Goal: Task Accomplishment & Management: Manage account settings

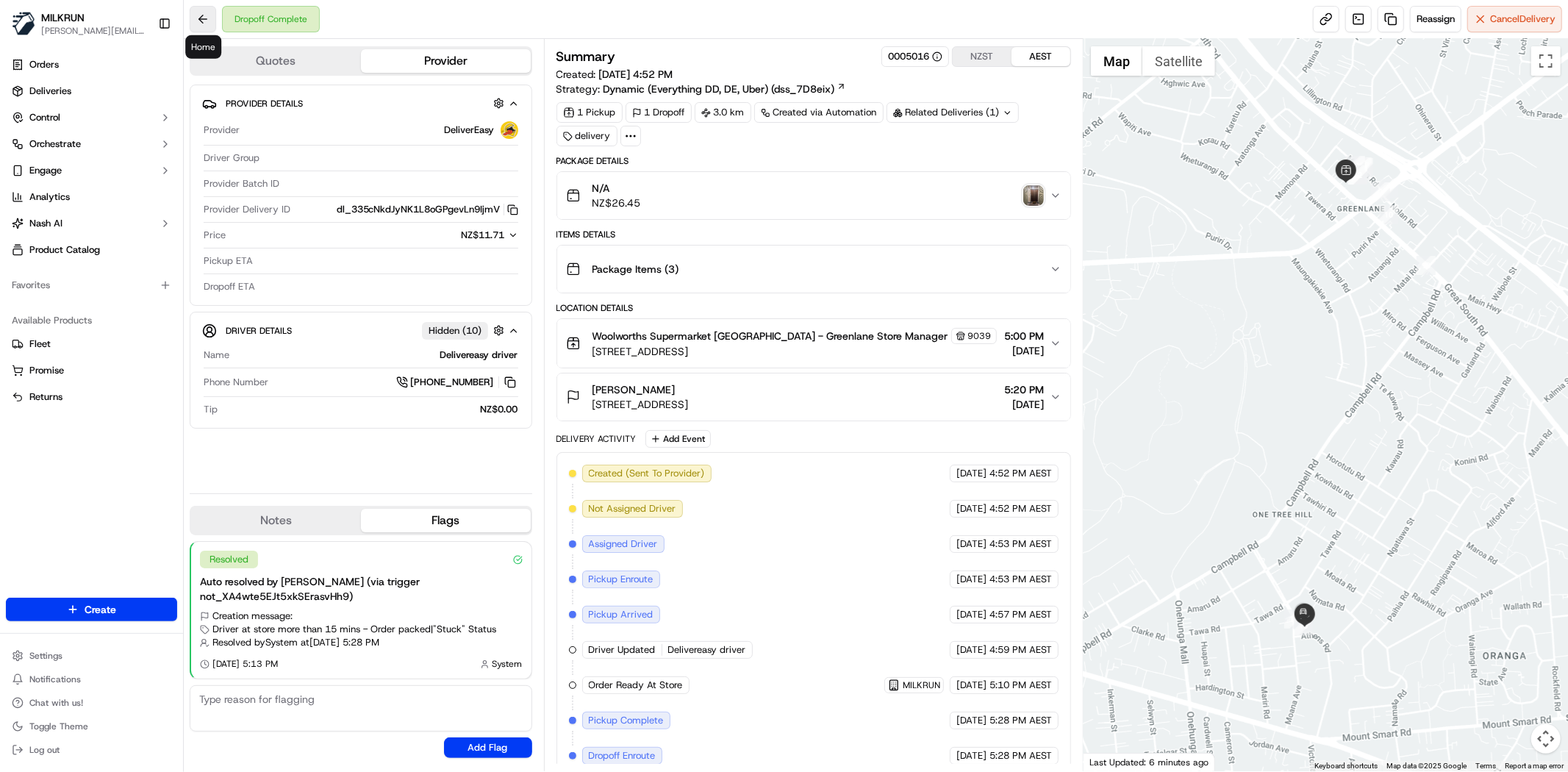
click at [209, 12] on button at bounding box center [203, 19] width 27 height 27
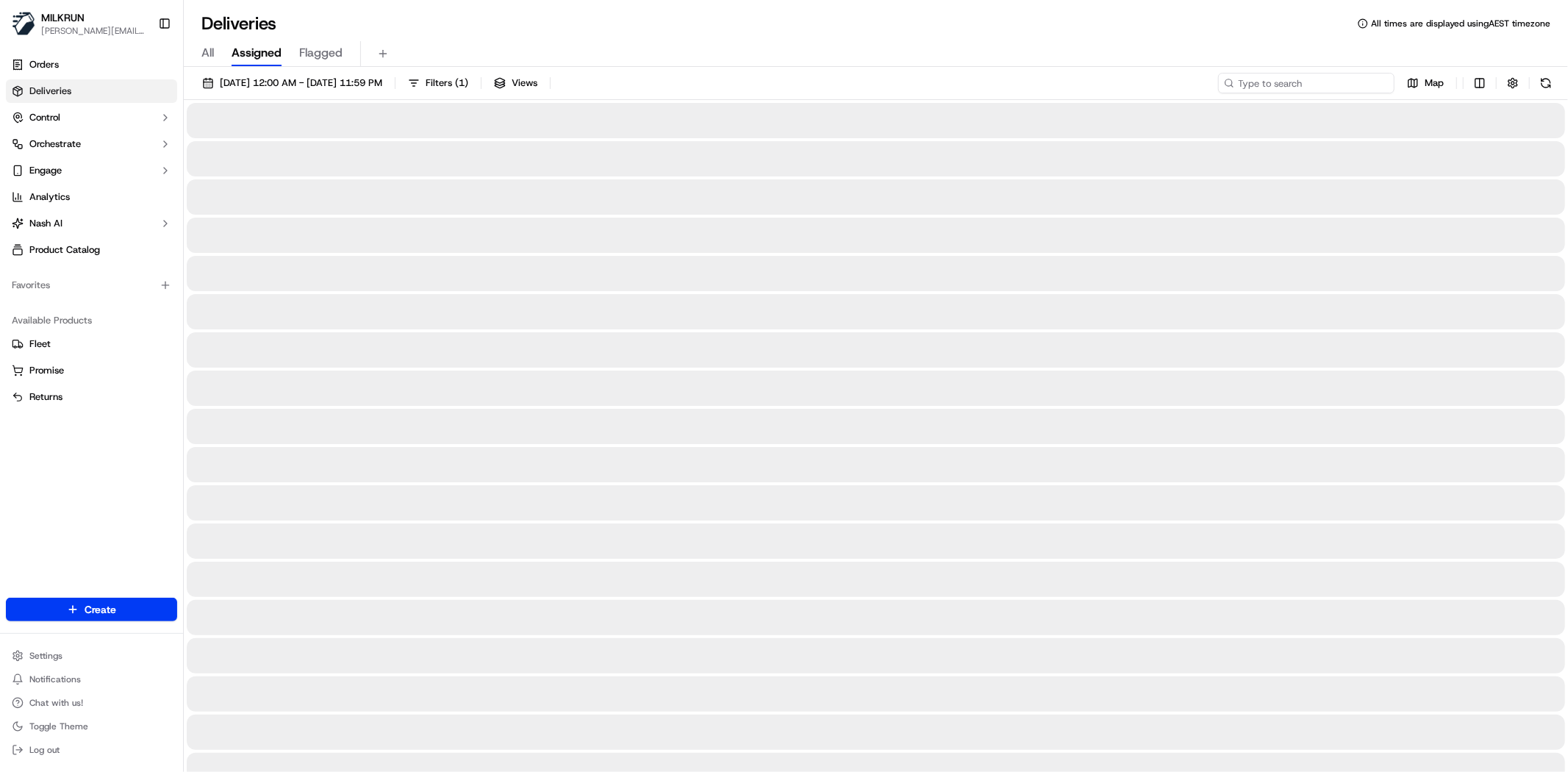
click at [1325, 92] on input at bounding box center [1306, 82] width 176 height 21
type input "sosiana"
click at [1151, 79] on div "23/09/2025 12:00 AM - 23/09/2025 11:59 PM Filters ( 1 ) Views sosiana Map" at bounding box center [876, 86] width 1384 height 27
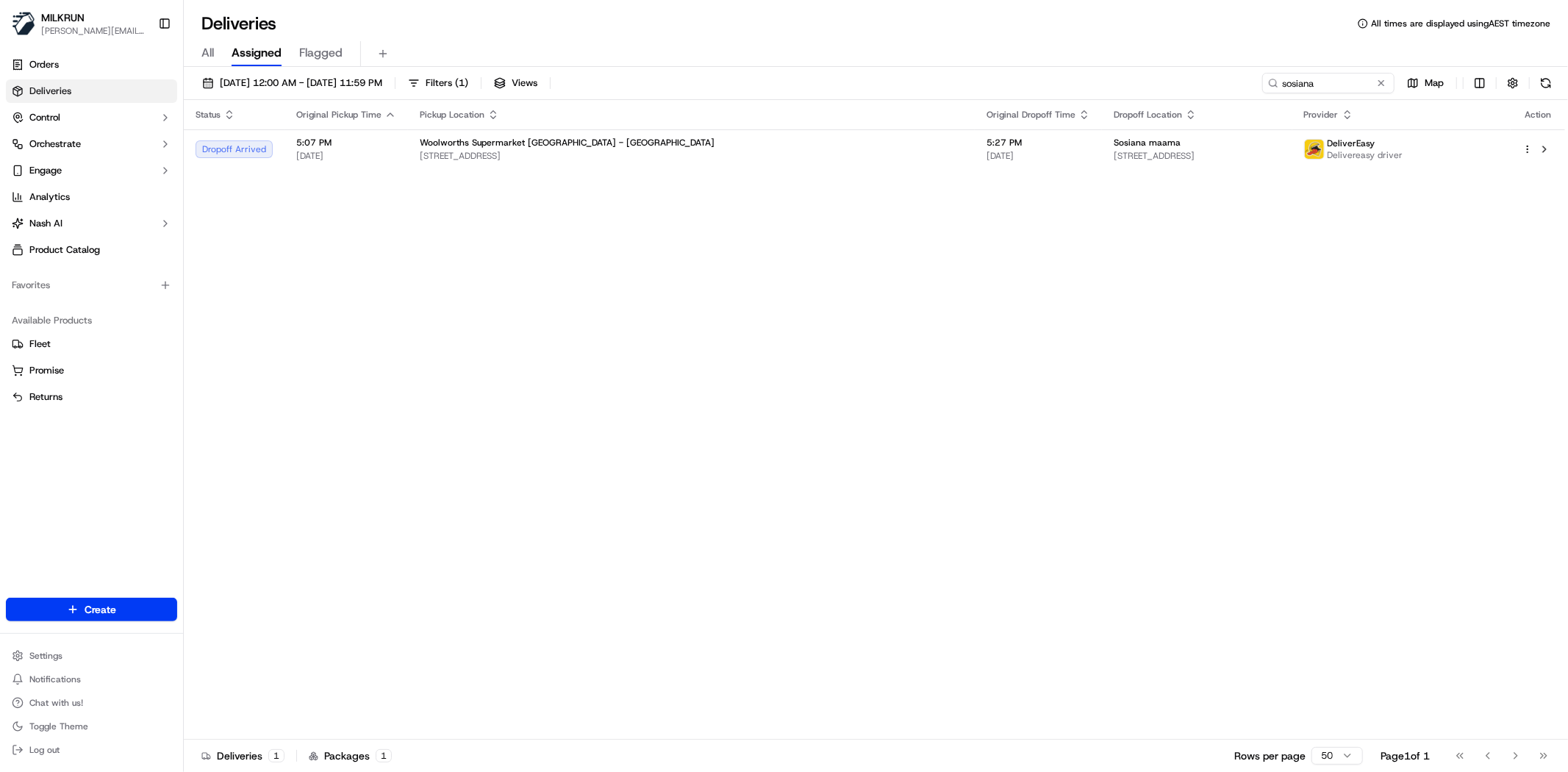
click at [613, 395] on div "Status Original Pickup Time Pickup Location Original Dropoff Time Dropoff Locat…" at bounding box center [874, 420] width 1381 height 639
drag, startPoint x: 535, startPoint y: 502, endPoint x: 533, endPoint y: 491, distance: 11.2
click at [533, 491] on div "Status Original Pickup Time Pickup Location Original Dropoff Time Dropoff Locat…" at bounding box center [874, 420] width 1381 height 639
click at [403, 539] on div "Status Original Pickup Time Pickup Location Original Dropoff Time Dropoff Locat…" at bounding box center [874, 420] width 1381 height 639
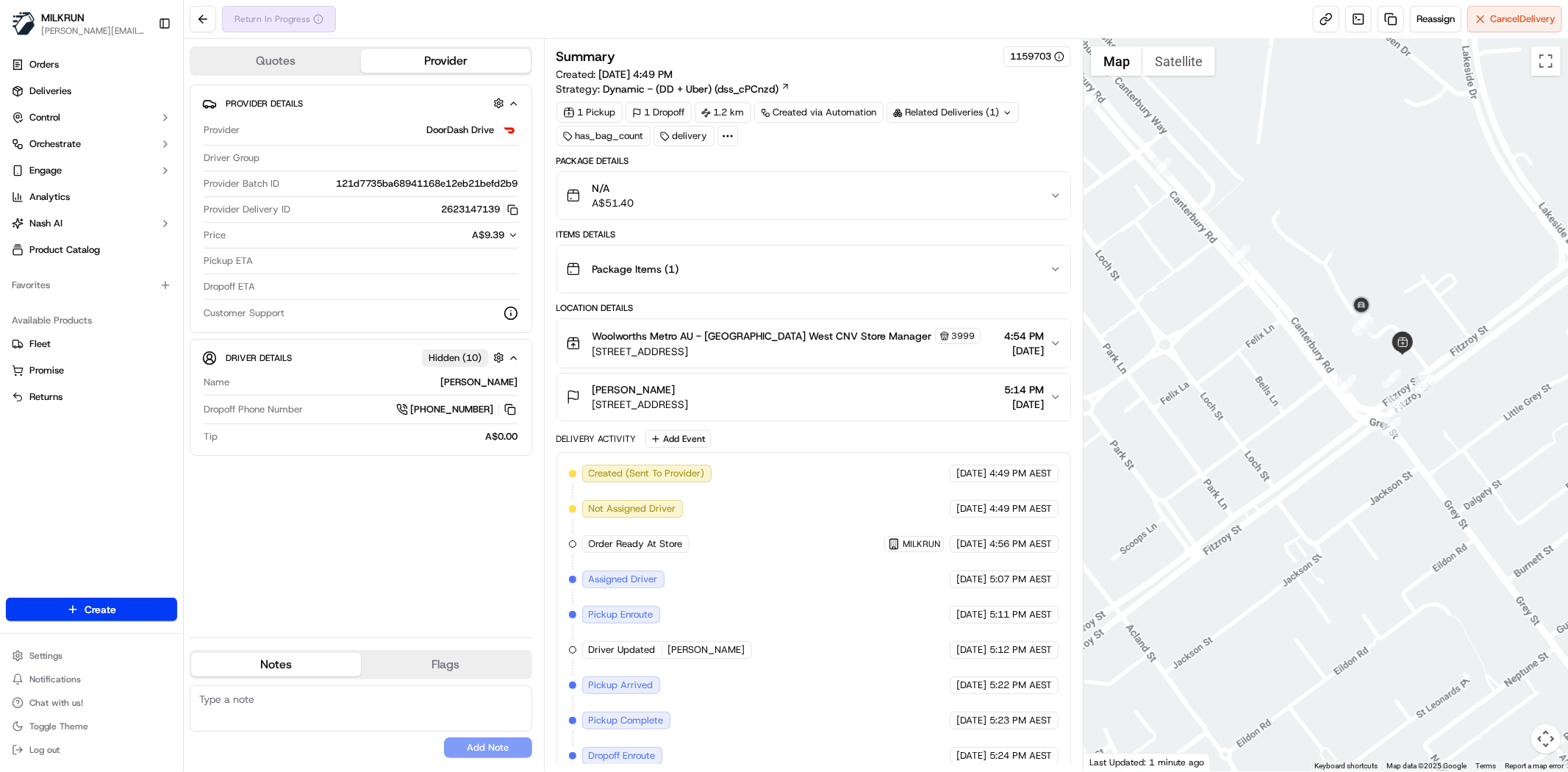
drag, startPoint x: 1319, startPoint y: 368, endPoint x: 1362, endPoint y: 375, distance: 43.6
click at [1373, 391] on div at bounding box center [1325, 405] width 485 height 732
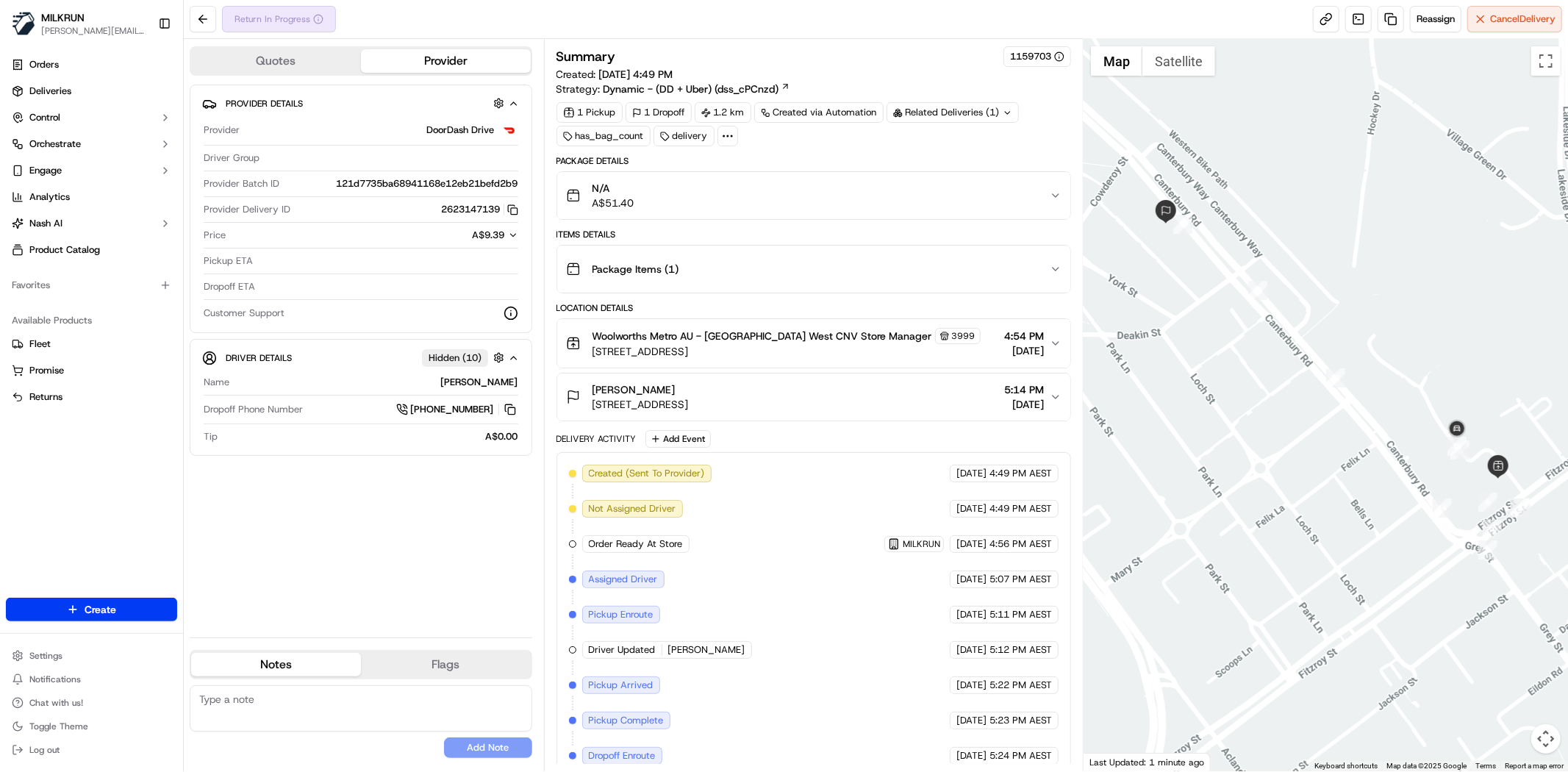
drag, startPoint x: 1165, startPoint y: 226, endPoint x: 1252, endPoint y: 349, distance: 150.7
click at [1252, 349] on div at bounding box center [1325, 405] width 485 height 732
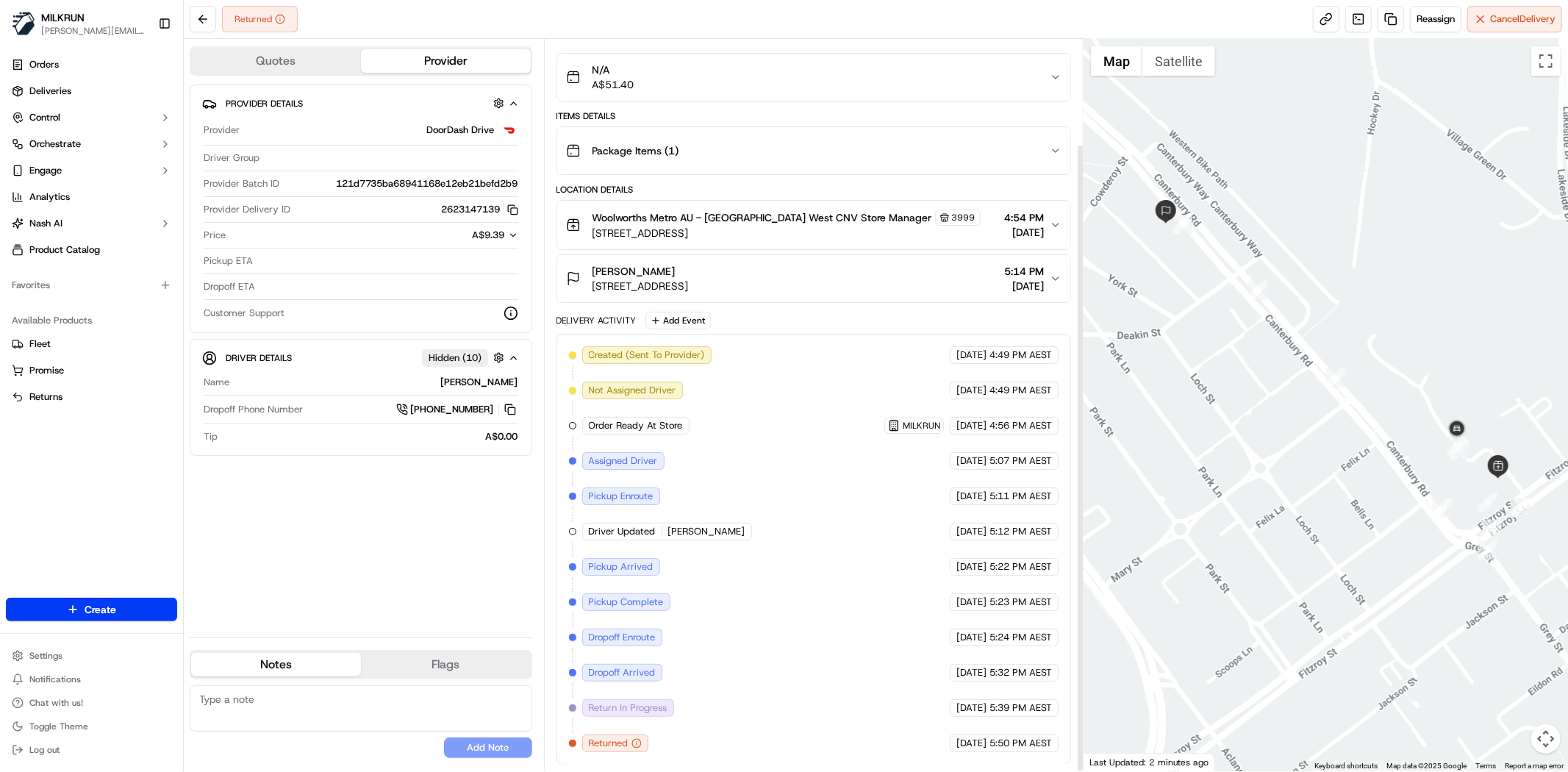
scroll to position [122, 0]
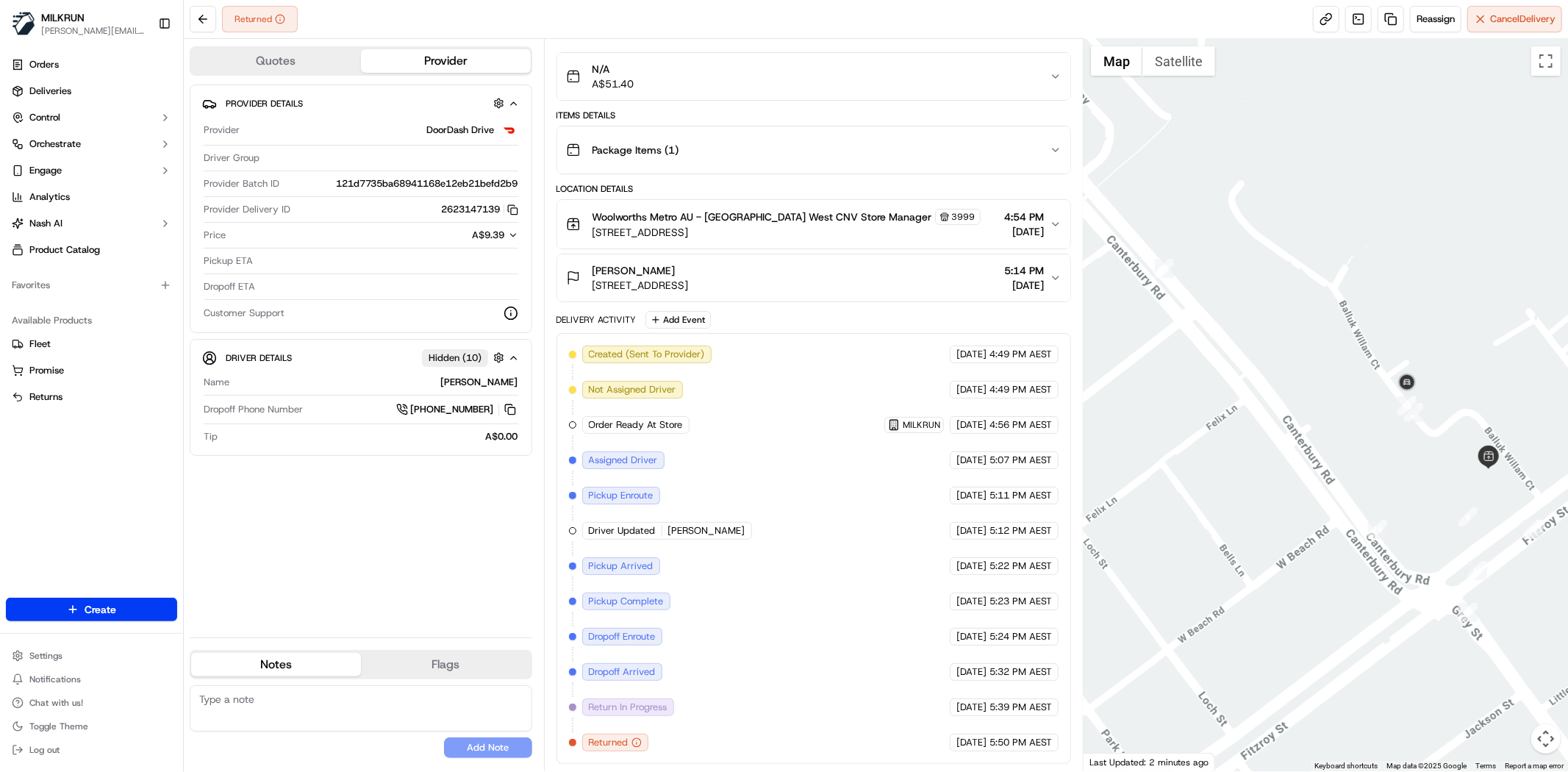
click at [689, 279] on span "Unit 5/206 Canterbury Rd, Saint Kilda West, VIC 3182, AU" at bounding box center [641, 285] width 96 height 14
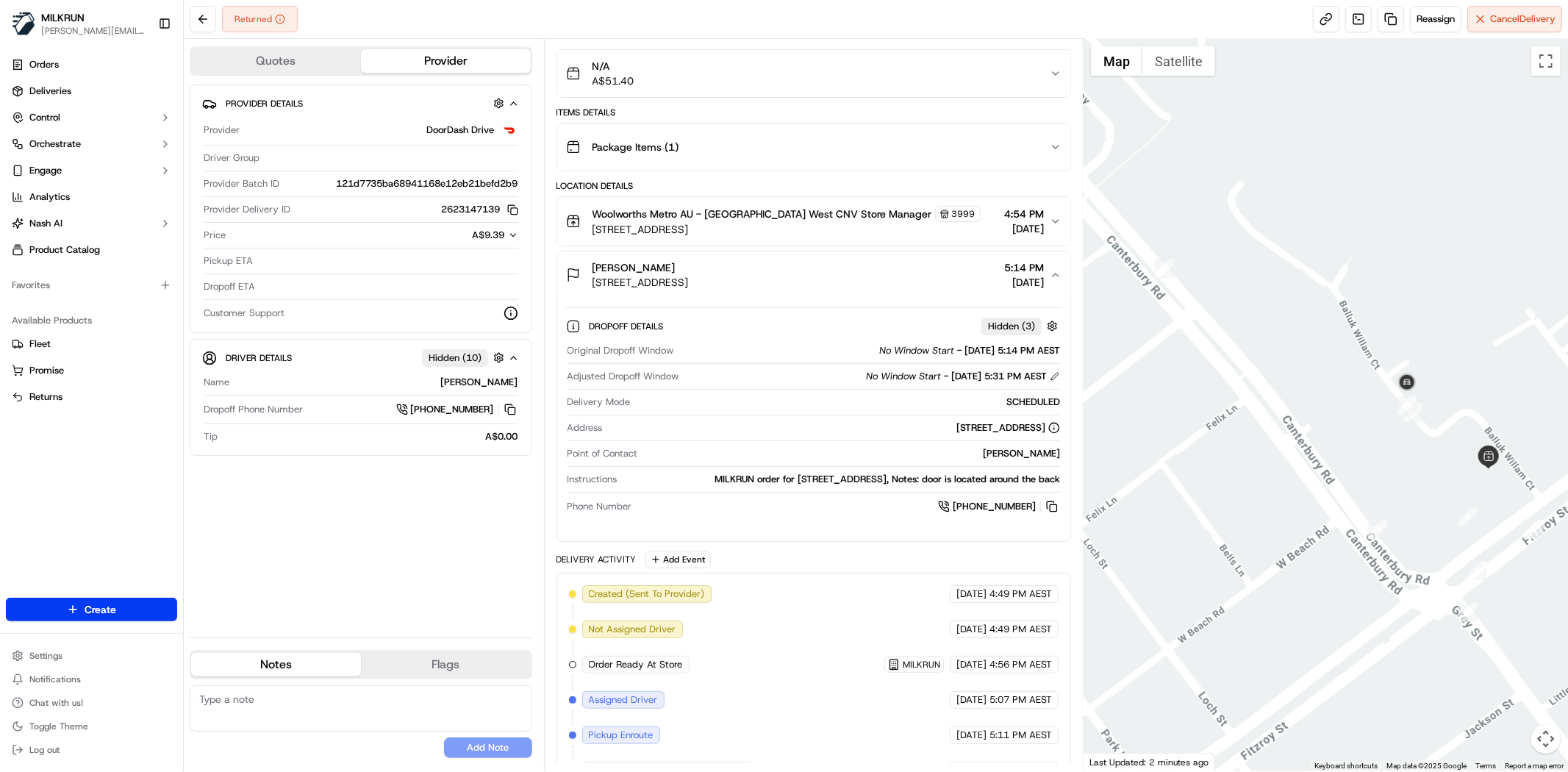
click at [794, 231] on span "64 Fitzroy St, St Kilda, VIC 3182, AU" at bounding box center [787, 229] width 388 height 14
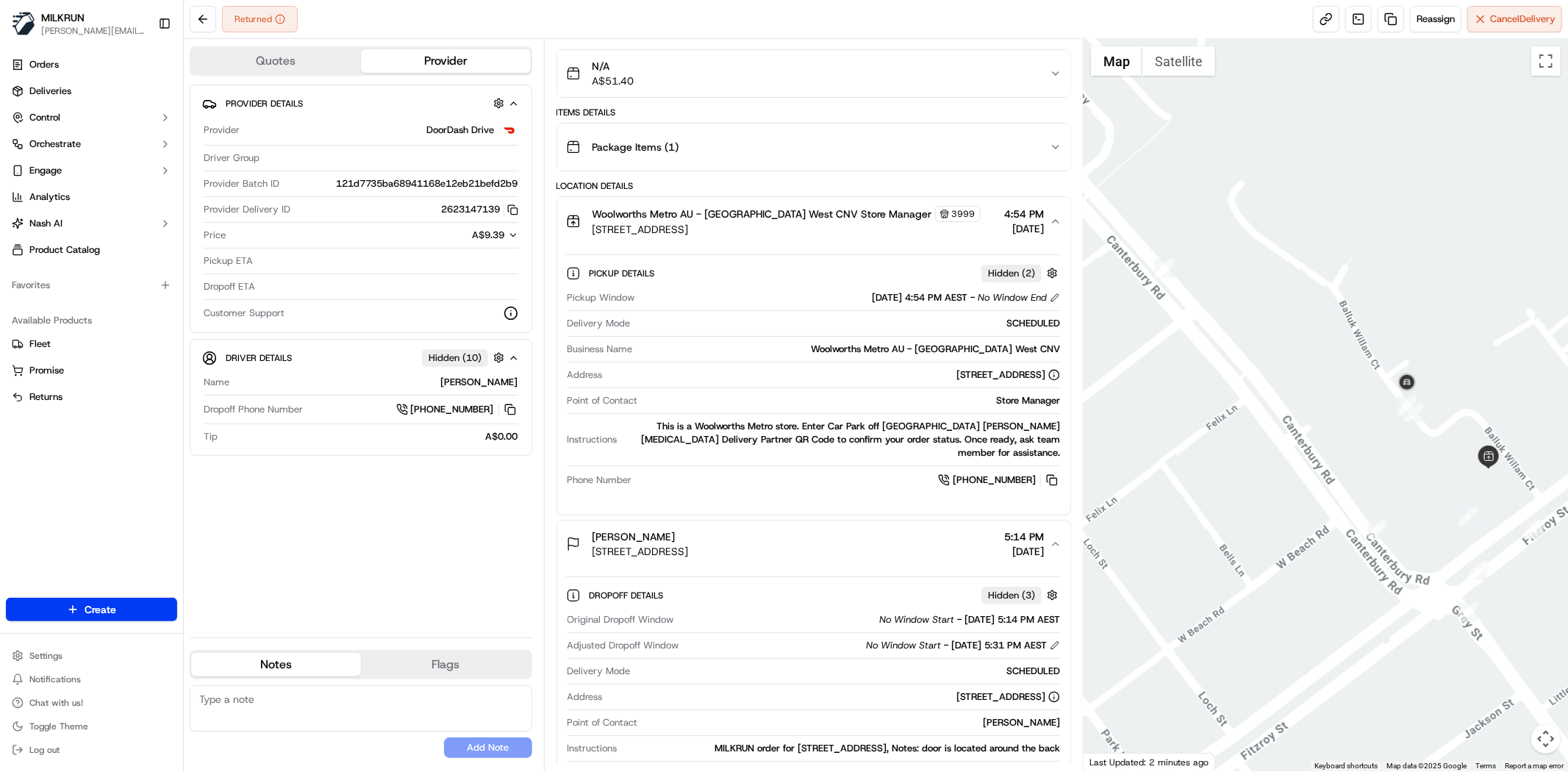
click at [804, 232] on span "64 Fitzroy St, St Kilda, VIC 3182, AU" at bounding box center [787, 229] width 388 height 14
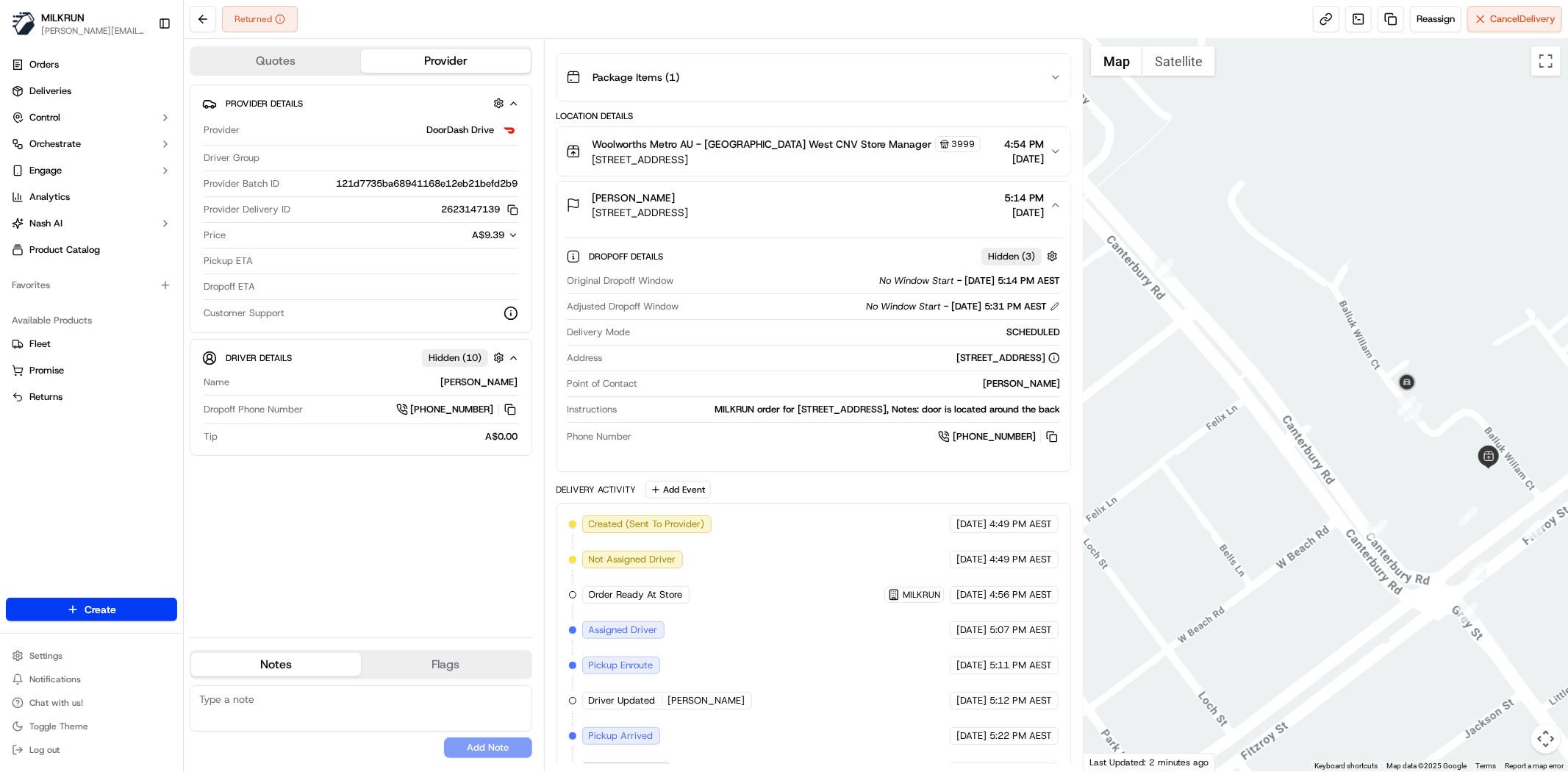
scroll to position [378, 0]
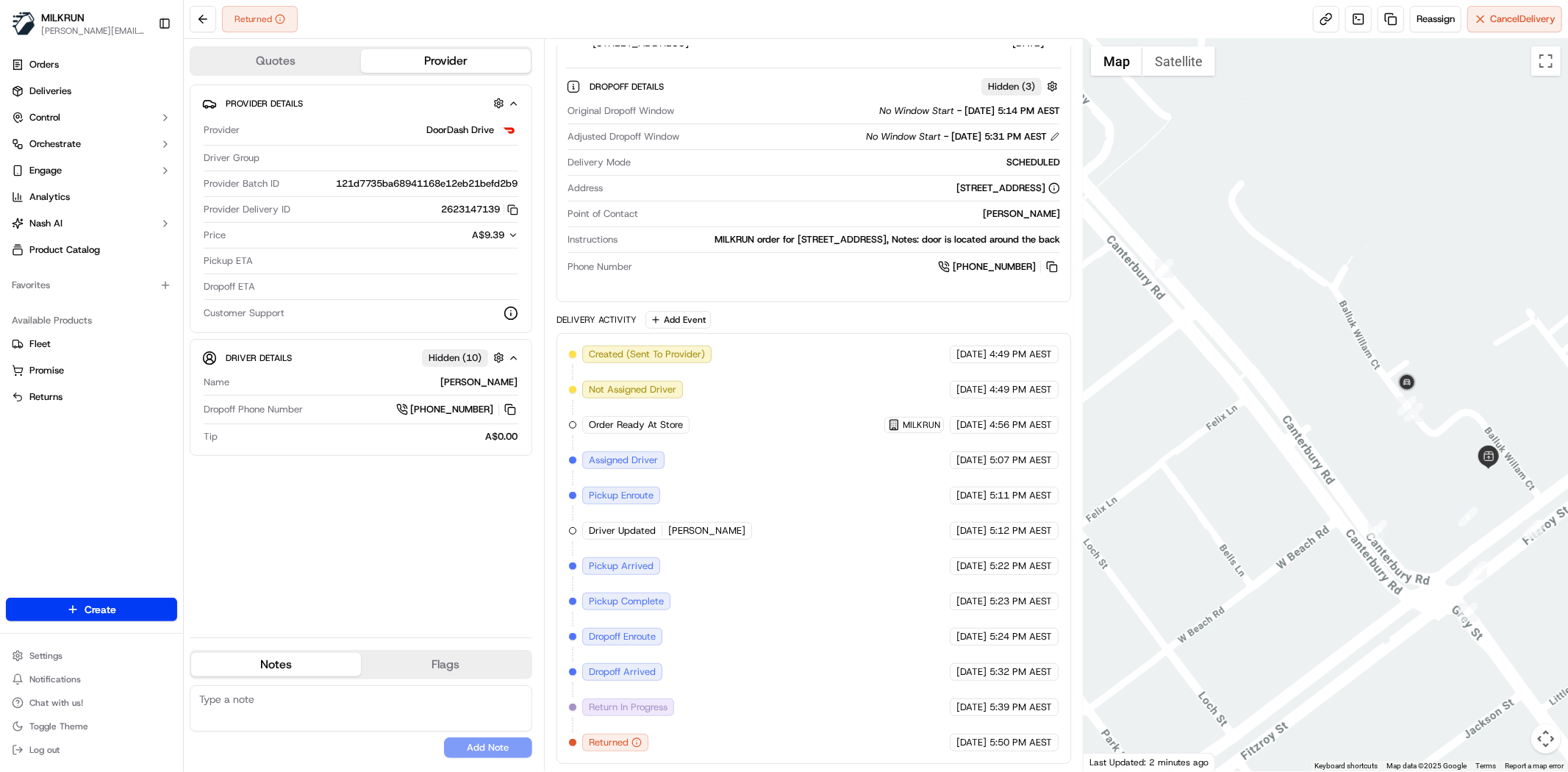
click at [888, 410] on div "Created (Sent To Provider) DoorDash Drive 23/09/2025 4:49 PM AEST Not Assigned …" at bounding box center [814, 548] width 490 height 406
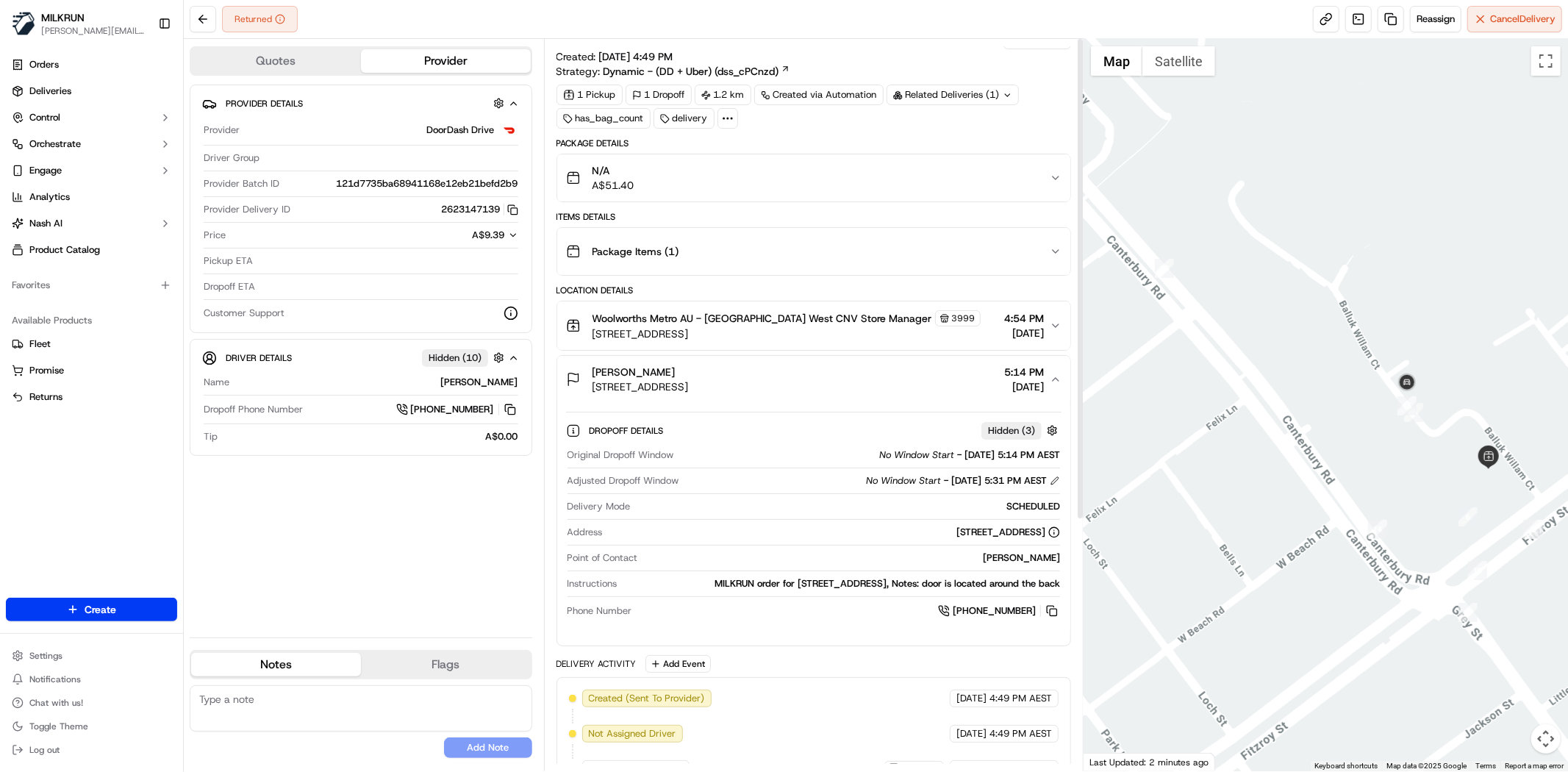
scroll to position [0, 0]
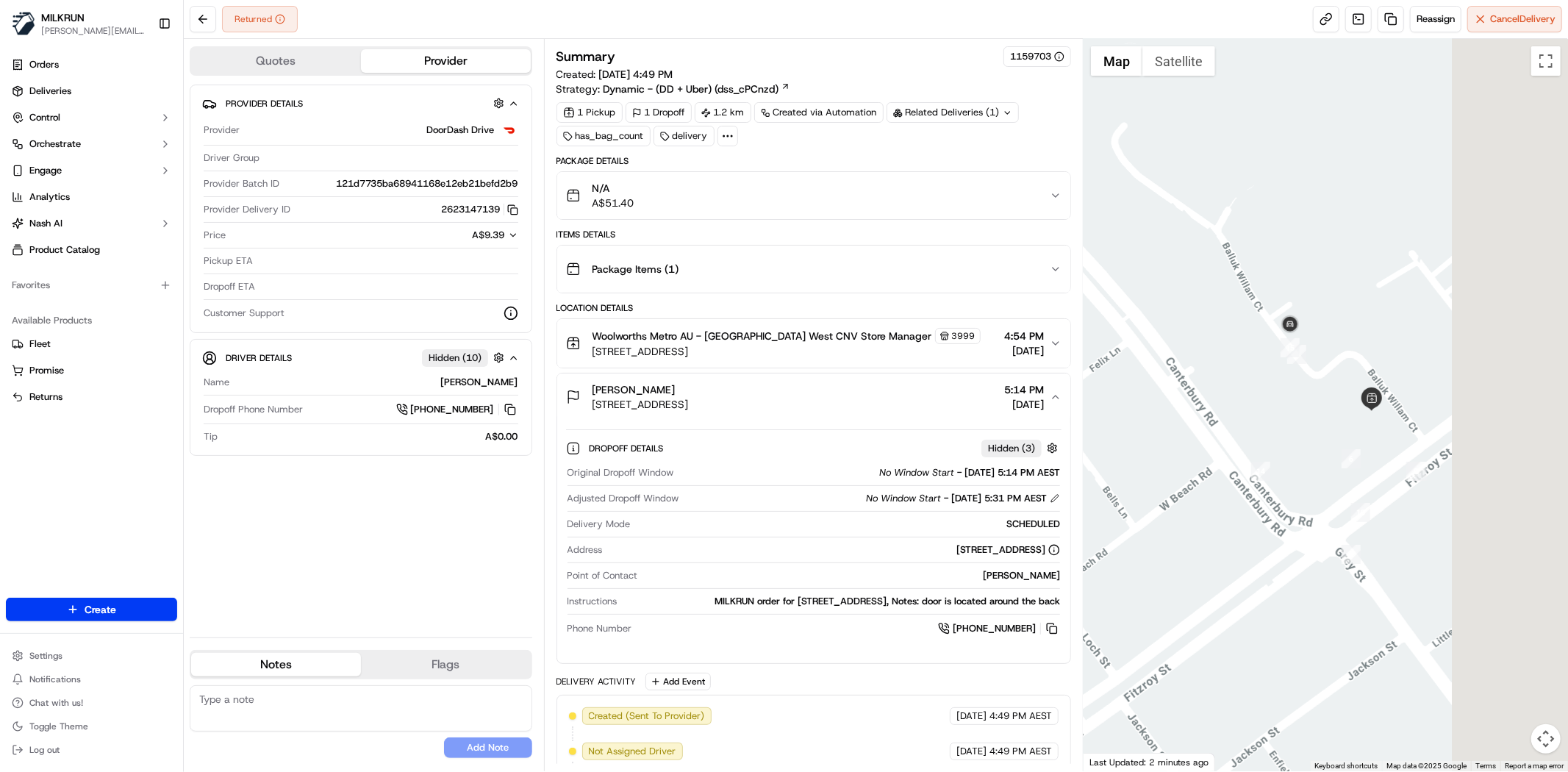
drag, startPoint x: 1399, startPoint y: 482, endPoint x: 1384, endPoint y: 476, distance: 16.2
click at [1384, 476] on div at bounding box center [1325, 405] width 485 height 732
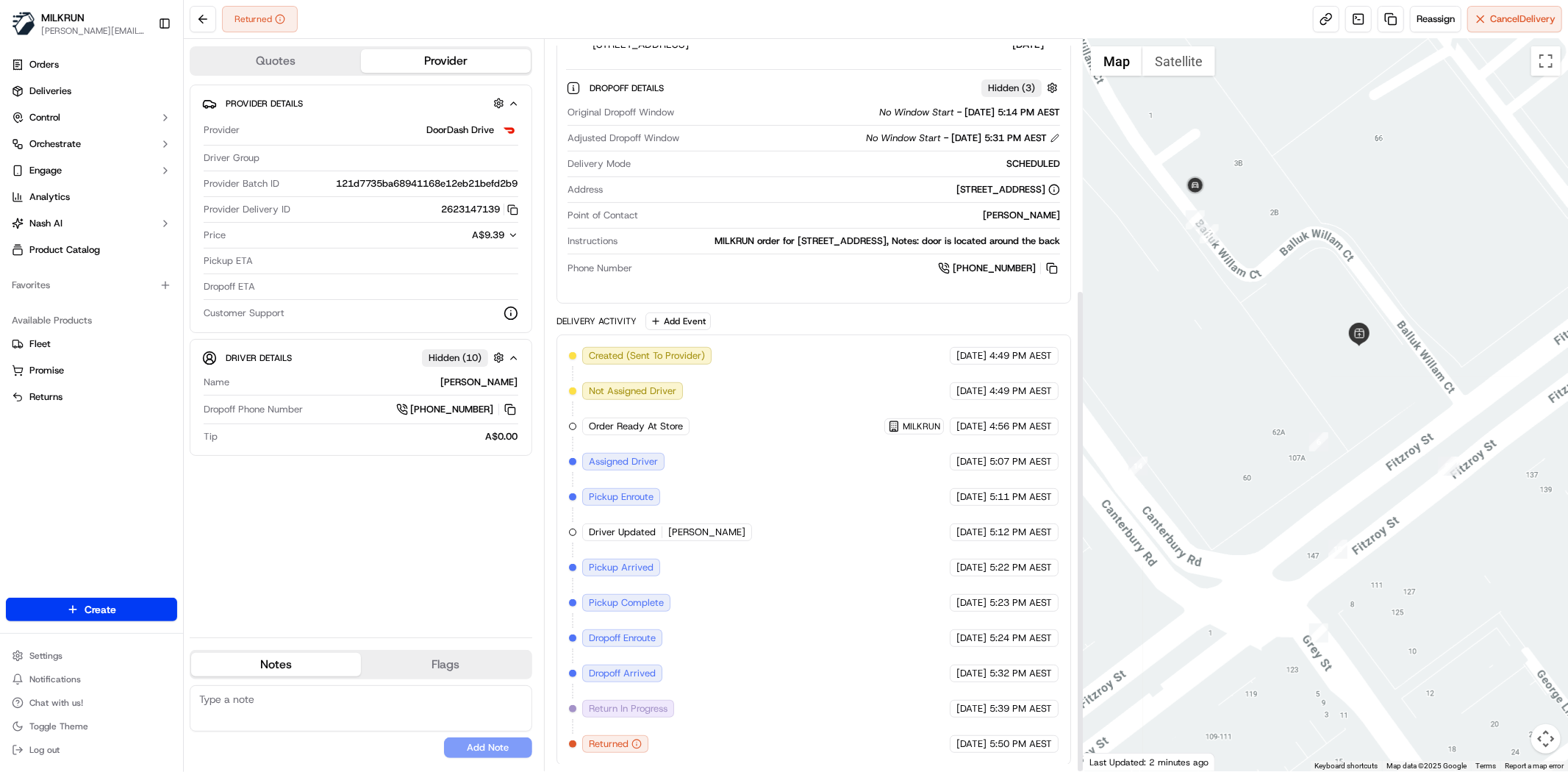
scroll to position [378, 0]
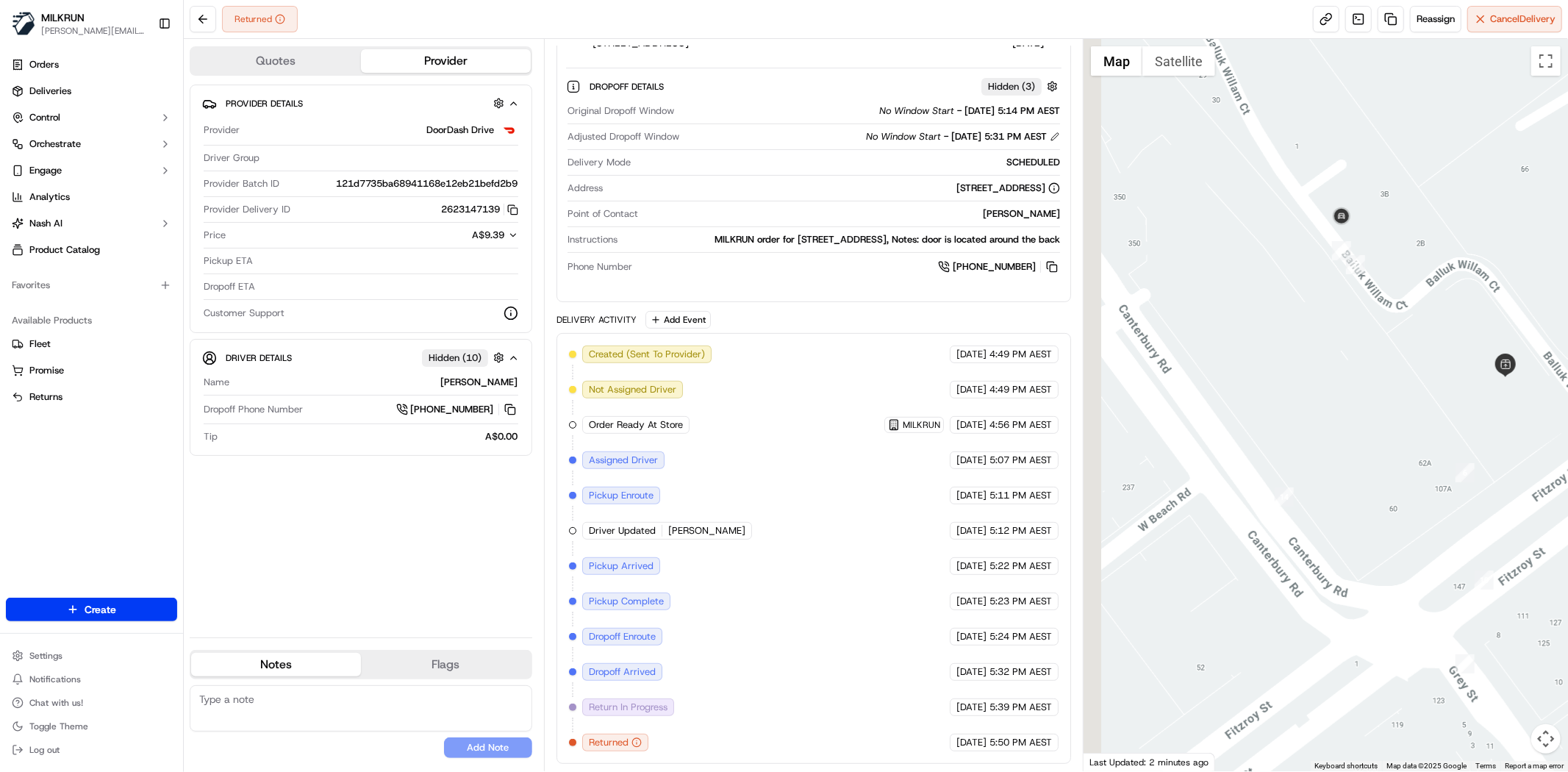
drag, startPoint x: 1178, startPoint y: 266, endPoint x: 1309, endPoint y: 301, distance: 135.6
click at [1309, 301] on div at bounding box center [1325, 405] width 485 height 732
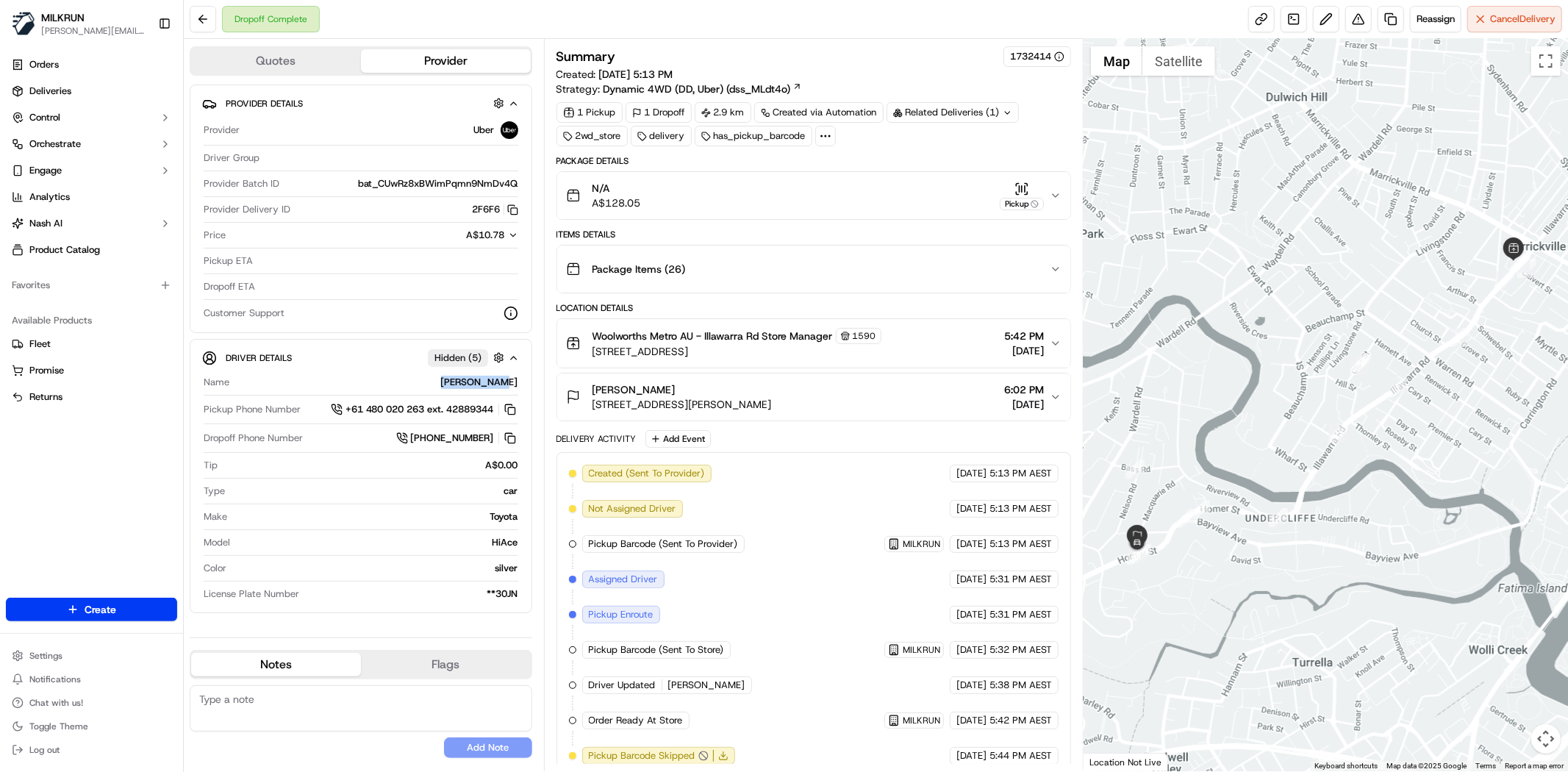
drag, startPoint x: 464, startPoint y: 375, endPoint x: 524, endPoint y: 383, distance: 60.5
click at [524, 383] on div "Driver Details Hidden ( 5 ) Name Himanshu P. Pickup Phone Number +61 480 020 26…" at bounding box center [361, 475] width 343 height 274
copy div "Himanshu P."
click at [190, 9] on button at bounding box center [203, 19] width 27 height 27
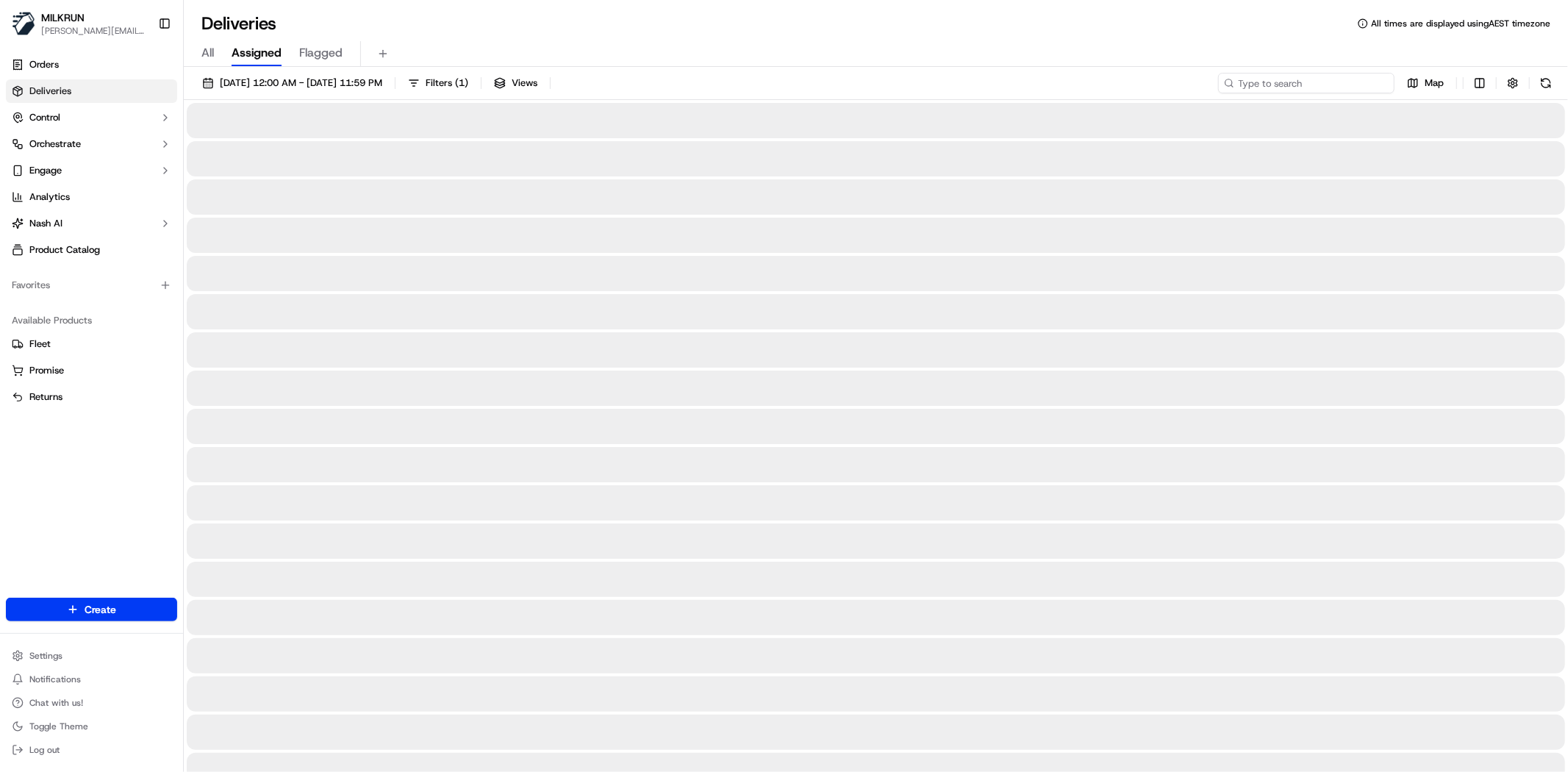
click at [1345, 79] on input at bounding box center [1306, 82] width 176 height 21
paste input "Himanshu P."
type input "Himanshu P."
click at [568, 43] on div "All Assigned Flagged" at bounding box center [876, 54] width 1384 height 26
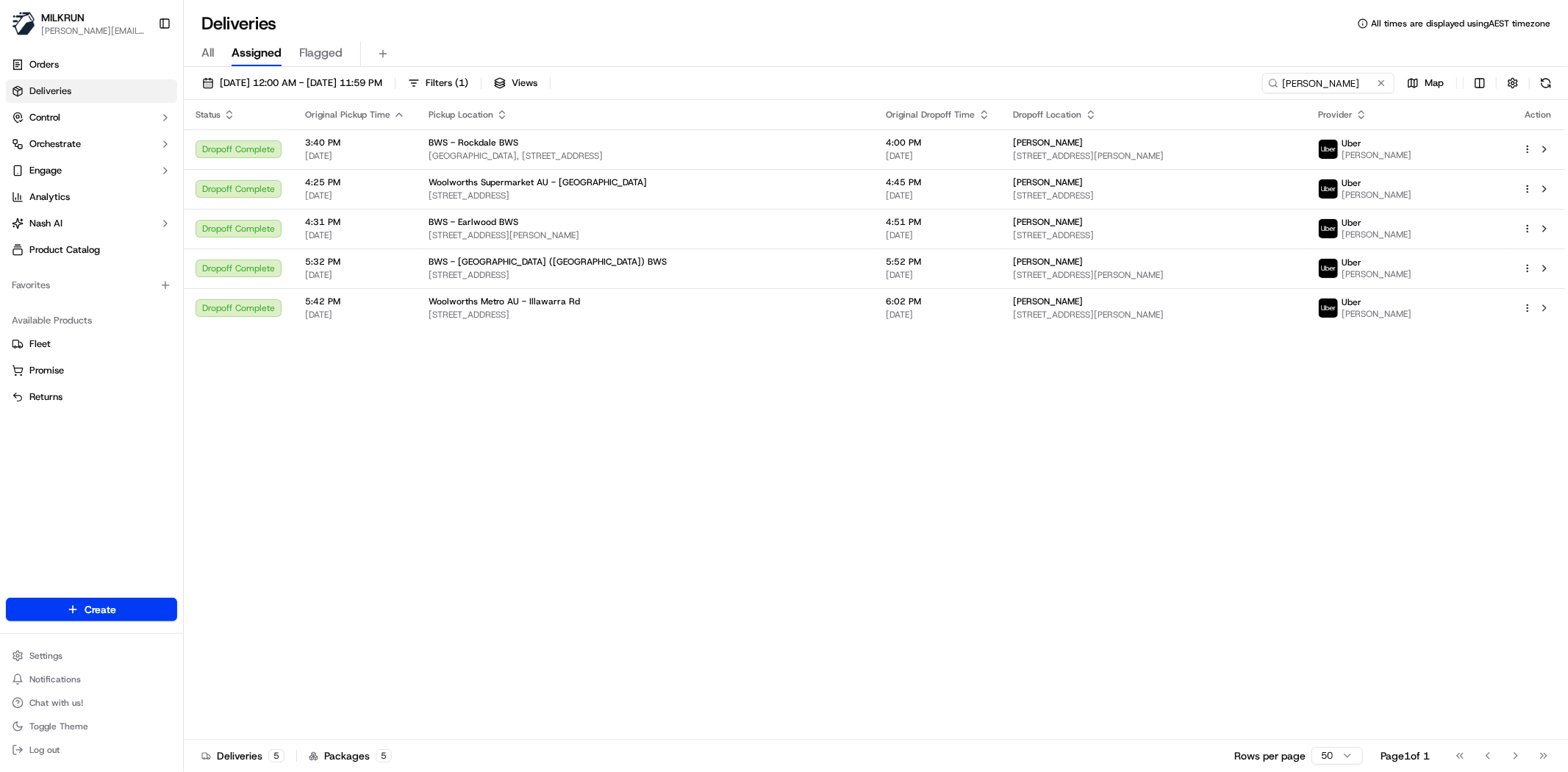
click at [959, 417] on div "Status Original Pickup Time Pickup Location Original Dropoff Time Dropoff Locat…" at bounding box center [874, 420] width 1381 height 639
click at [1528, 307] on html "MILKRUN toman@woolworths.com.au Toggle Sidebar Orders Deliveries Control Orches…" at bounding box center [784, 386] width 1568 height 772
click at [1434, 427] on span "Duplicate" at bounding box center [1450, 429] width 38 height 11
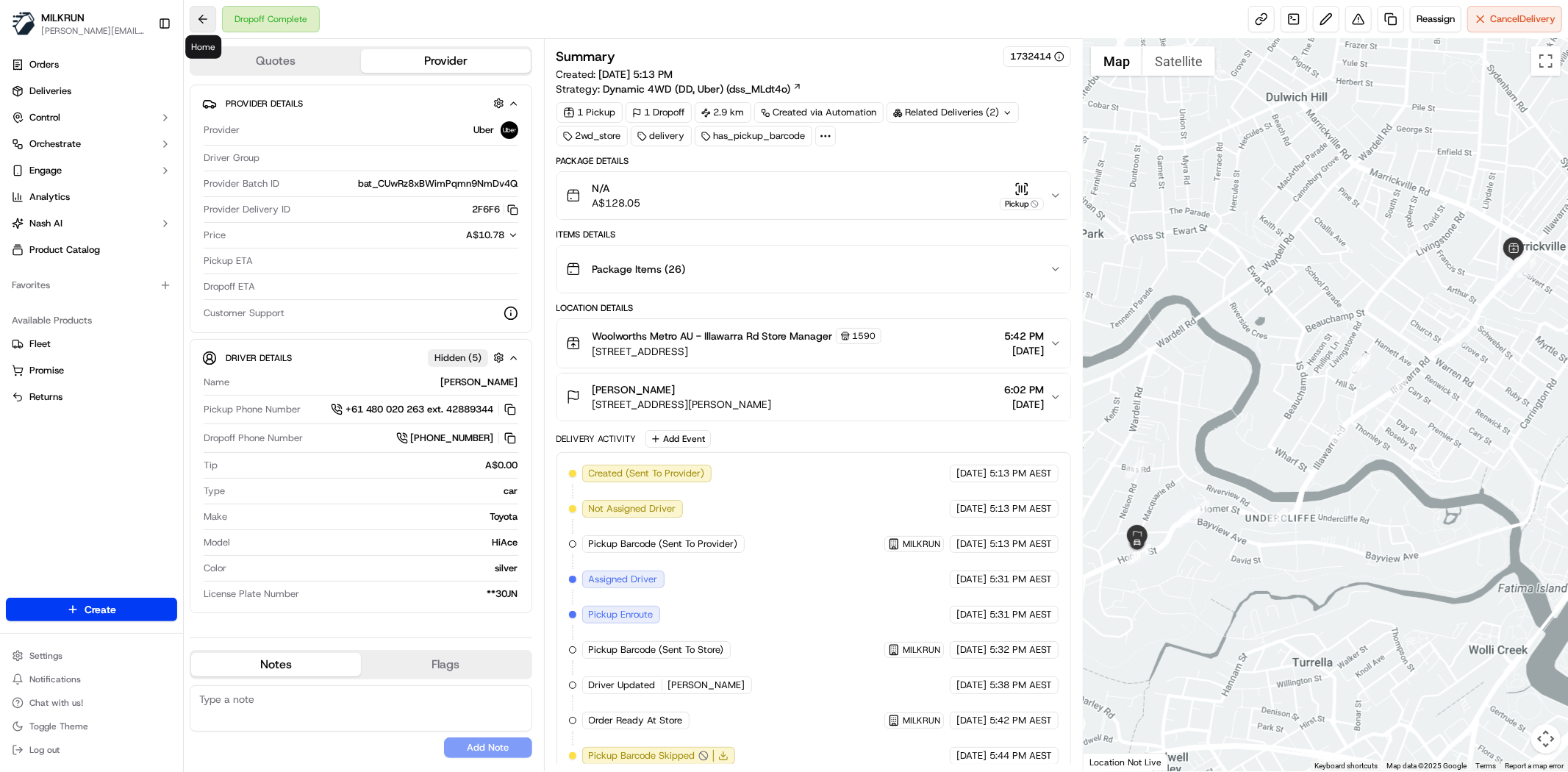
click at [213, 20] on button at bounding box center [203, 19] width 27 height 27
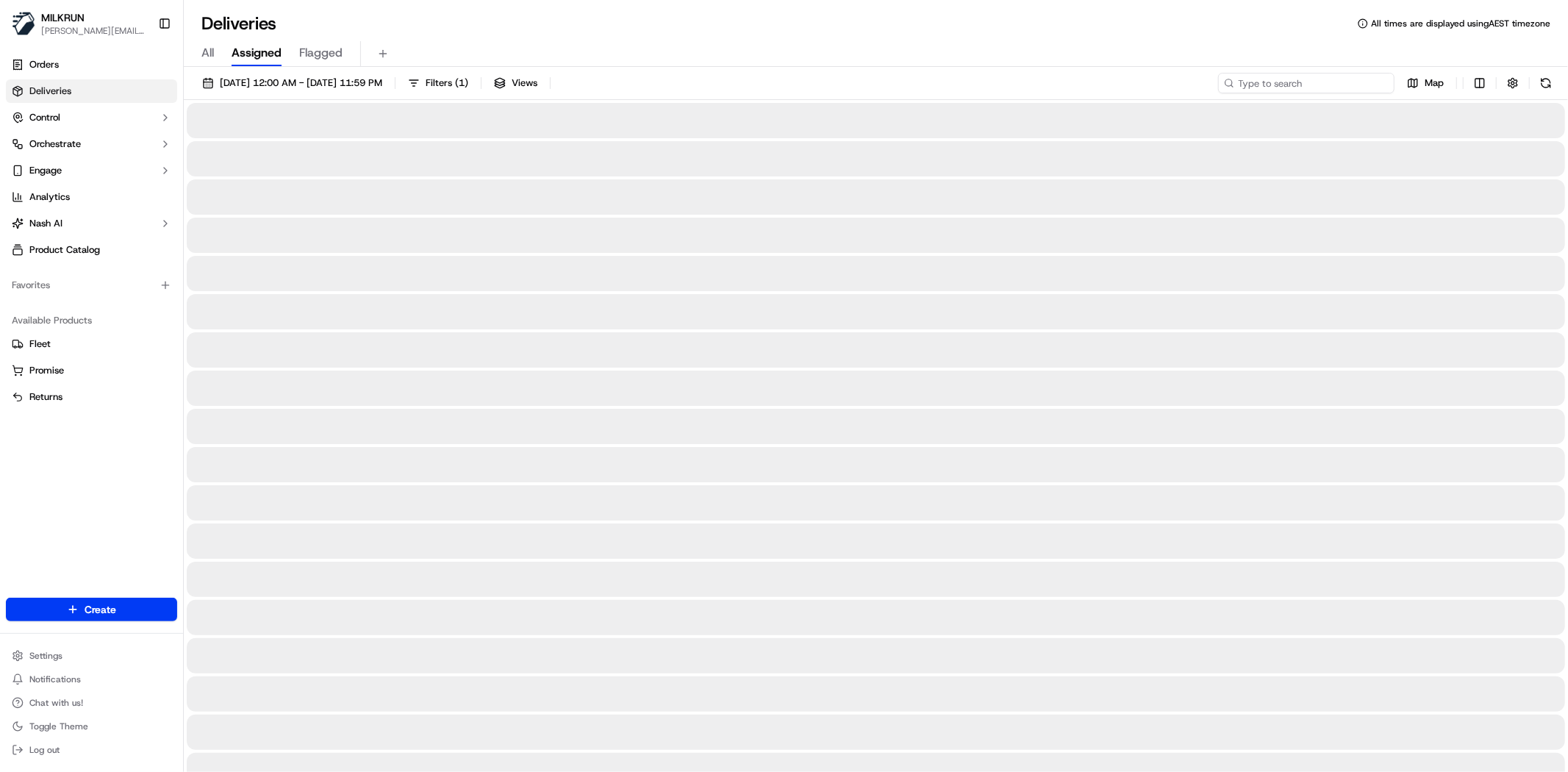
click at [1366, 92] on input at bounding box center [1306, 82] width 176 height 21
type input "ocean"
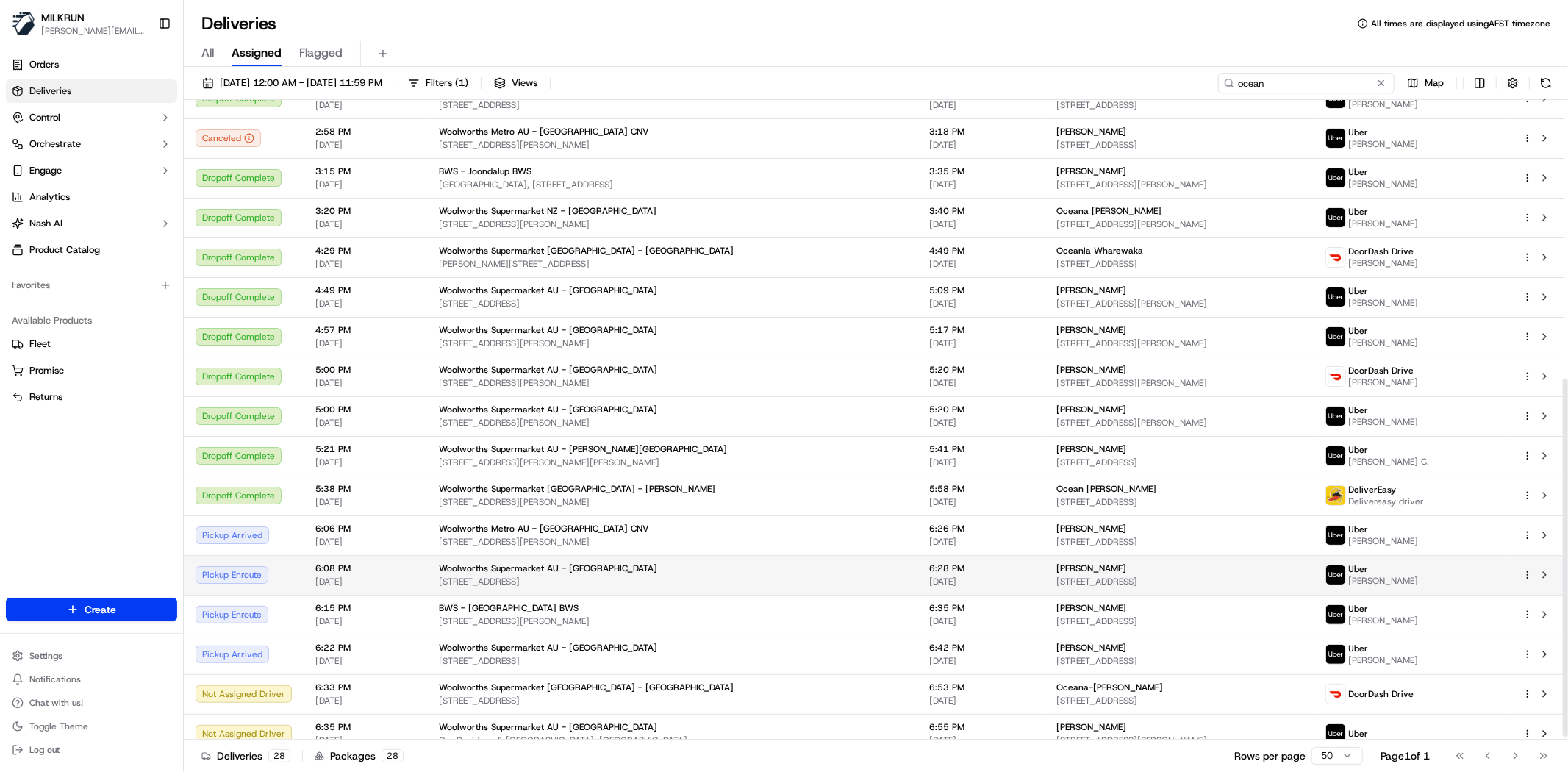
scroll to position [501, 0]
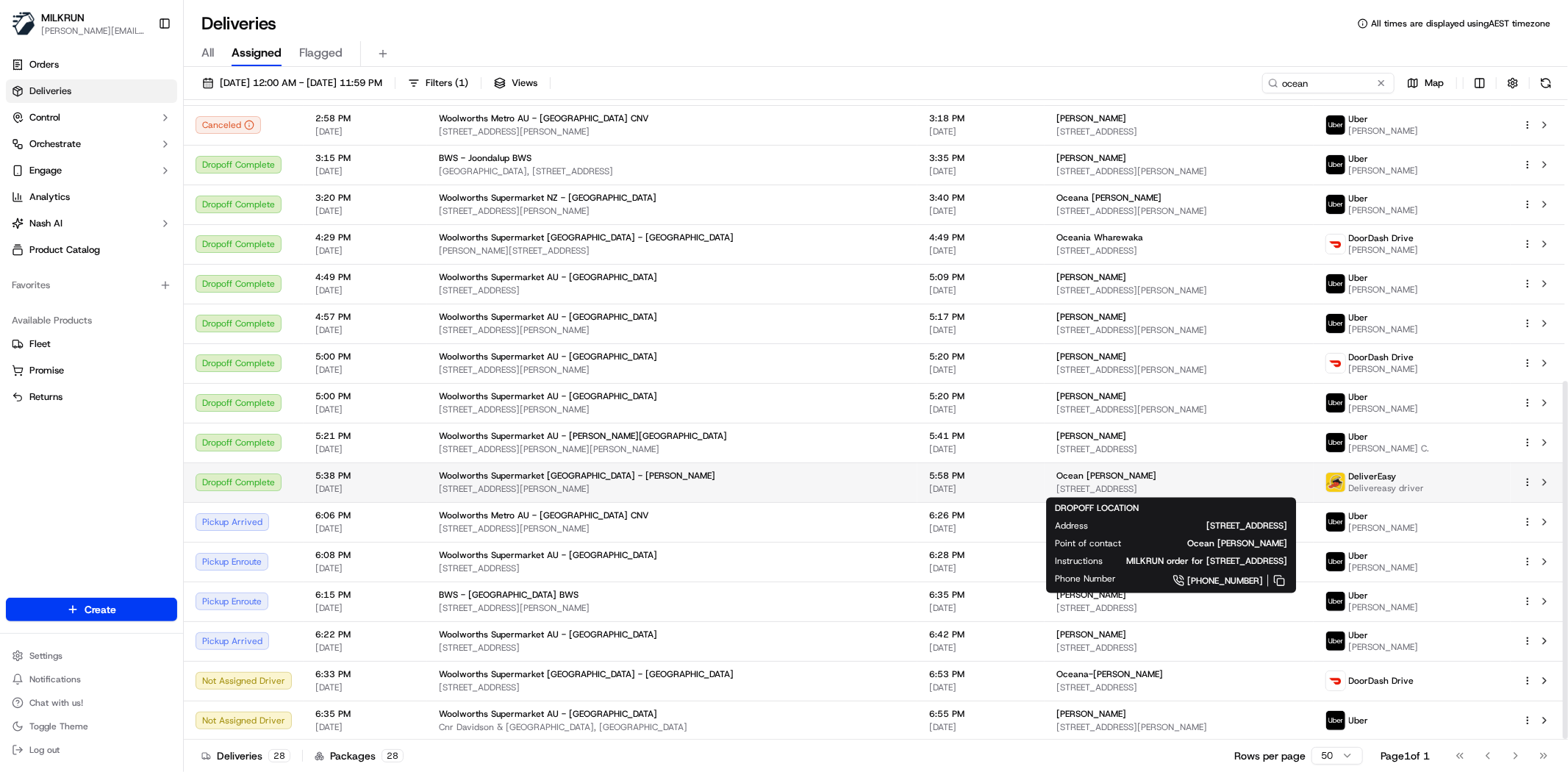
click at [1209, 478] on div "Ocean Stephens" at bounding box center [1179, 475] width 245 height 11
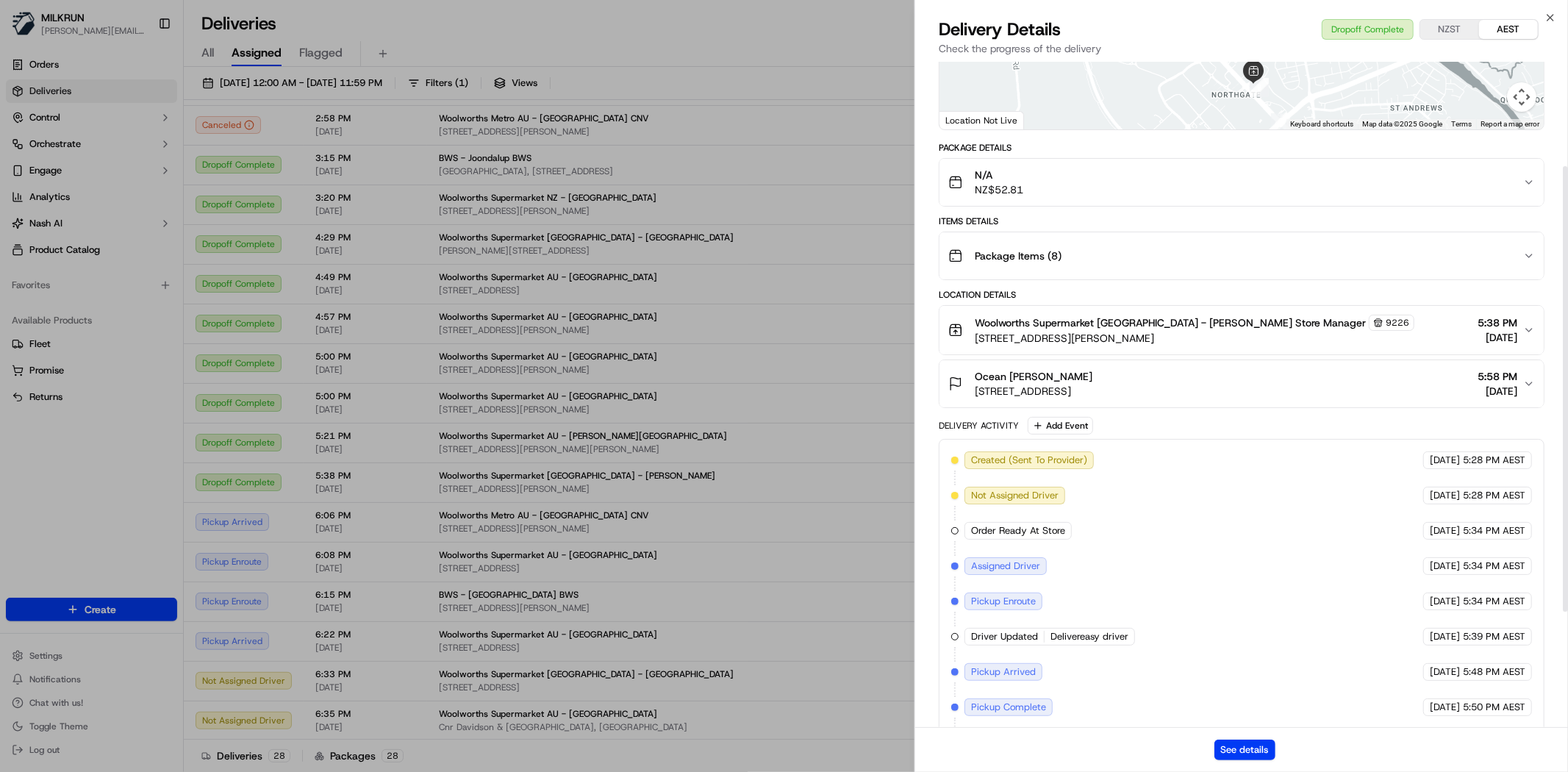
scroll to position [328, 0]
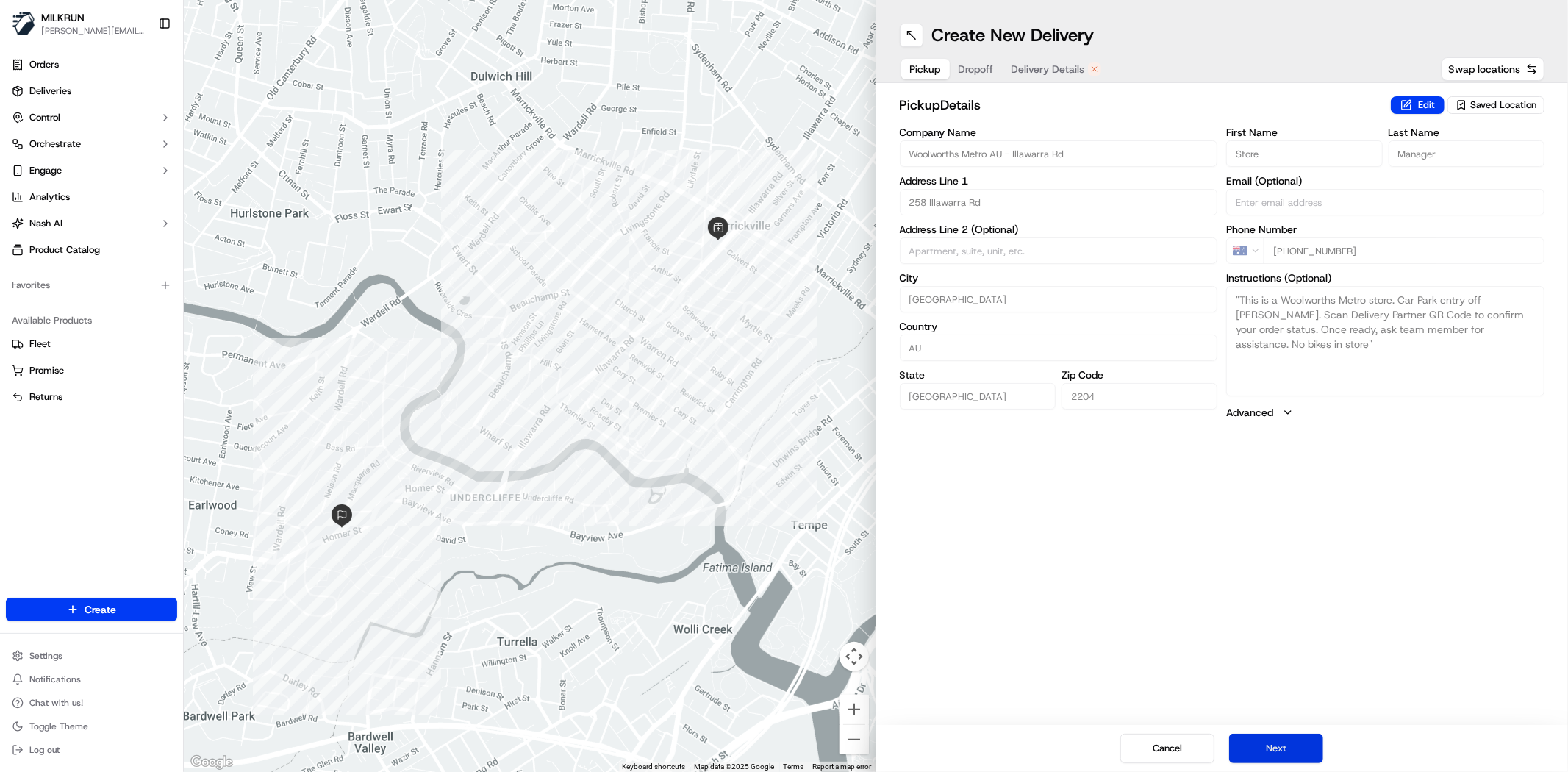
click at [1270, 748] on button "Next" at bounding box center [1276, 748] width 94 height 30
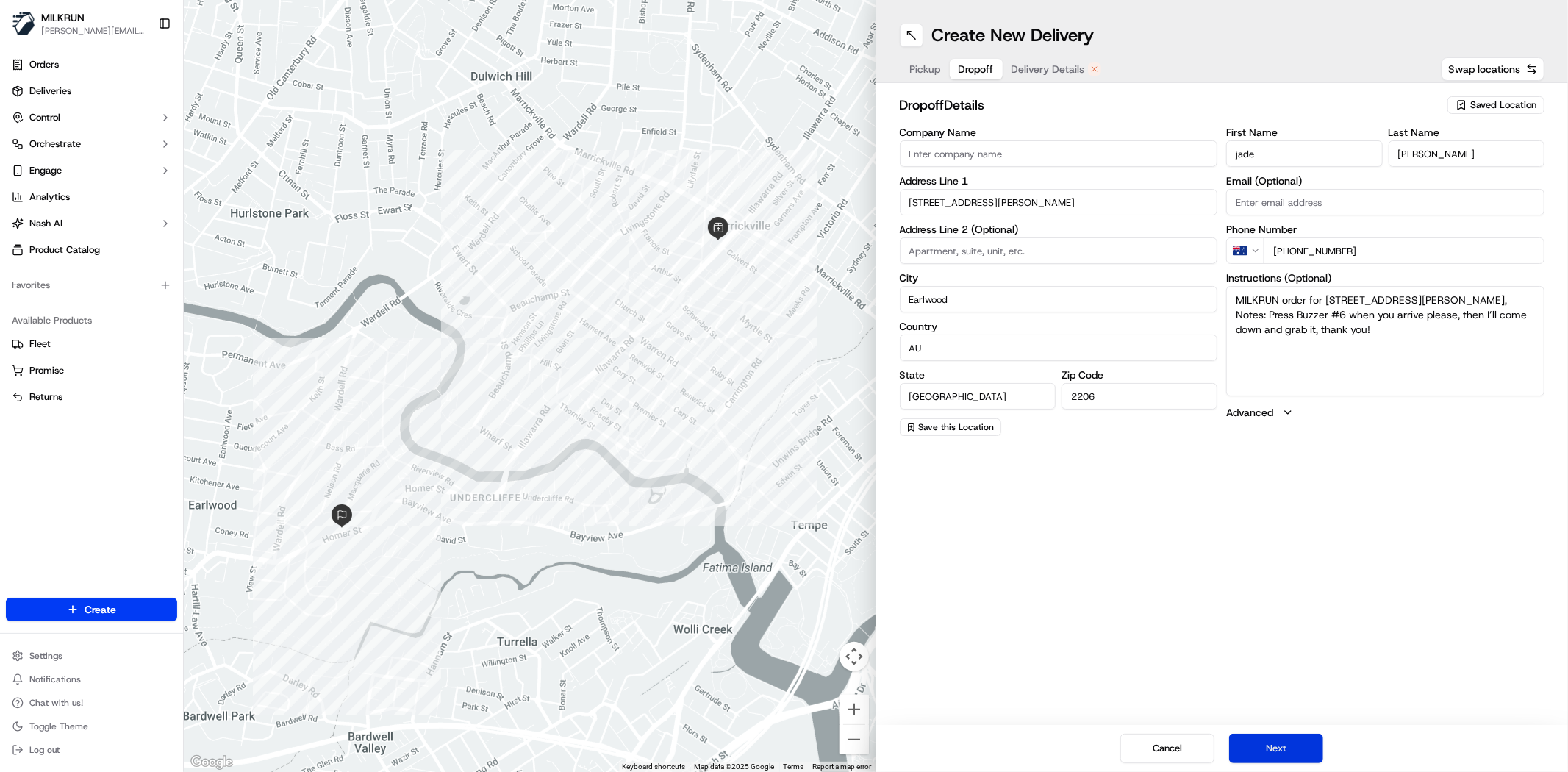
click at [1270, 748] on button "Next" at bounding box center [1276, 748] width 94 height 30
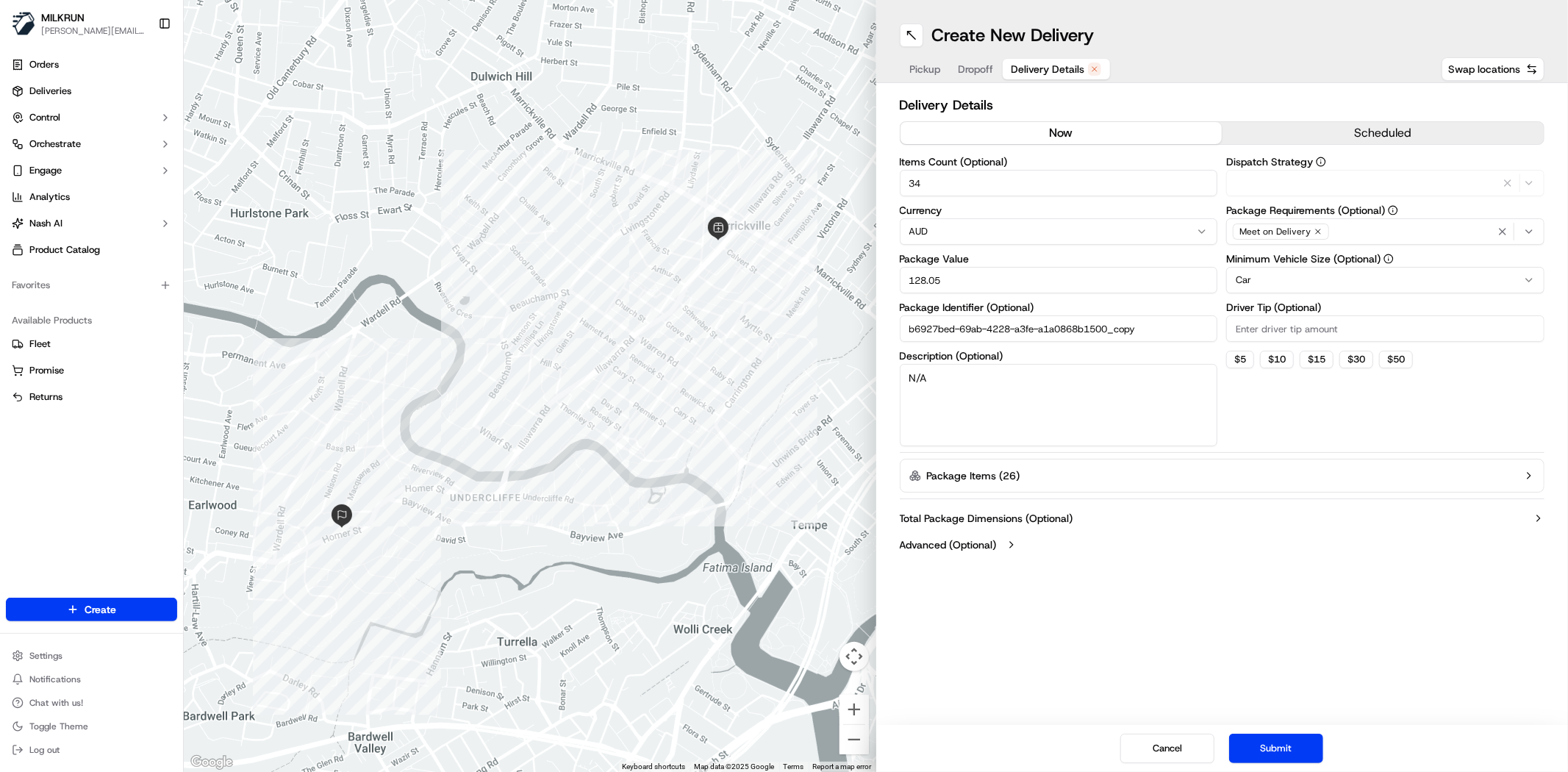
click at [1092, 129] on button "now" at bounding box center [1061, 133] width 322 height 22
click at [1259, 745] on button "Submit" at bounding box center [1276, 748] width 94 height 30
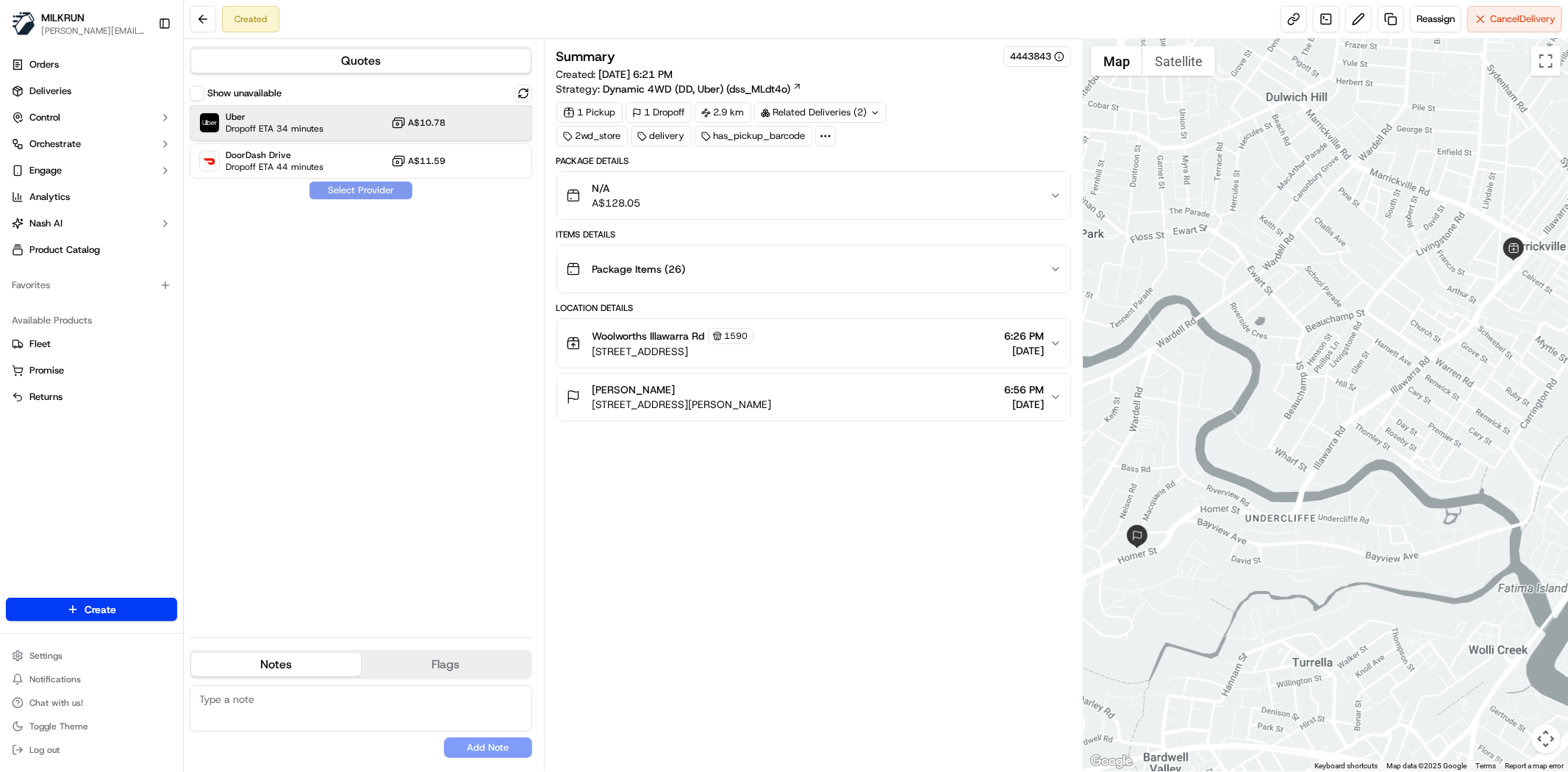
drag, startPoint x: 266, startPoint y: 127, endPoint x: 334, endPoint y: 188, distance: 91.4
click at [266, 127] on span "Dropoff ETA 34 minutes" at bounding box center [275, 128] width 98 height 11
click at [379, 193] on button "Assign Provider" at bounding box center [361, 190] width 105 height 18
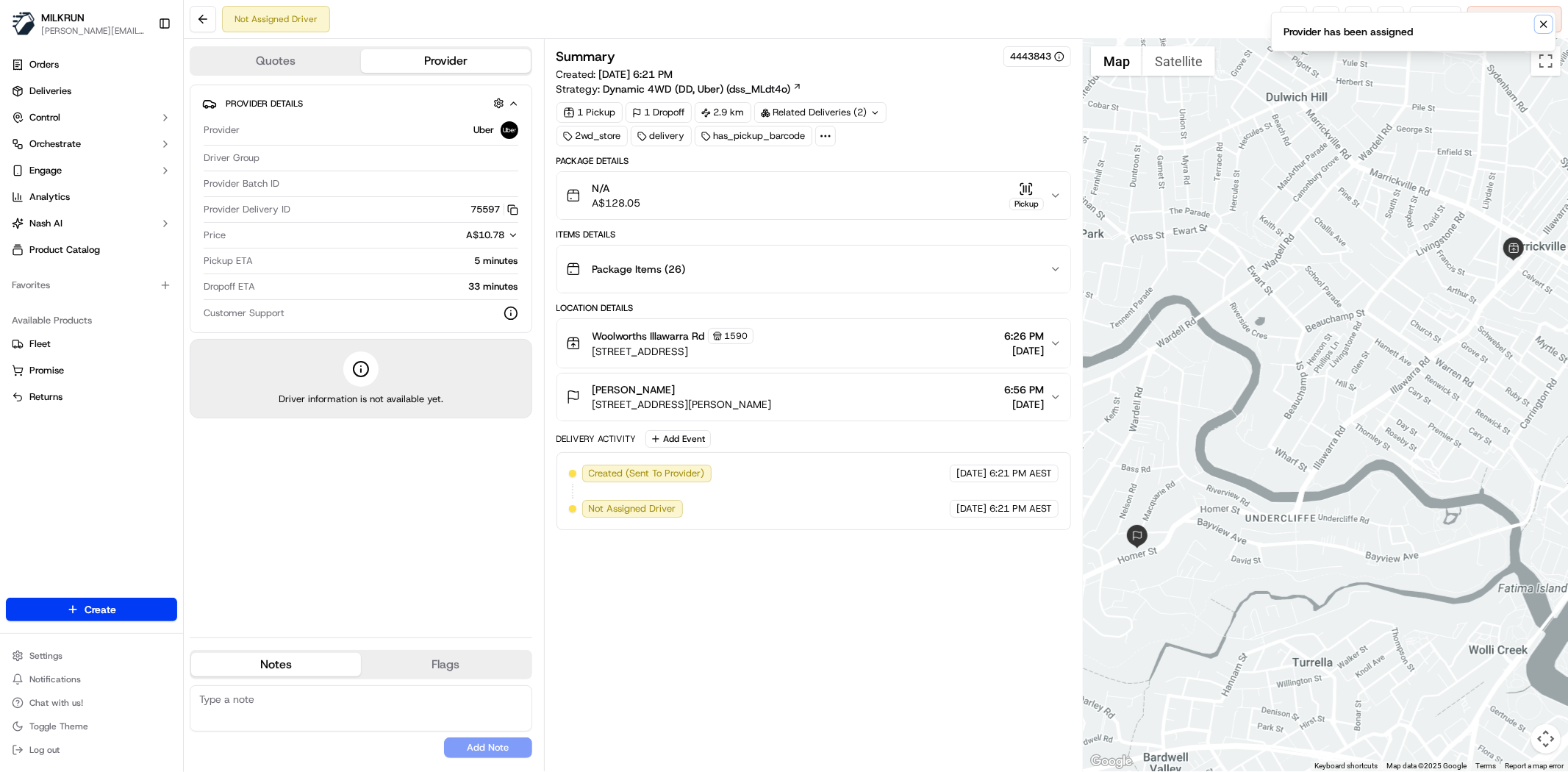
click at [1541, 30] on icon "Notifications (F8)" at bounding box center [1544, 24] width 11 height 11
click at [1280, 27] on link at bounding box center [1293, 19] width 27 height 27
click at [650, 739] on div "Summary 4443843 Created: [DATE] 6:21 PM Strategy: Dynamic 4WD (DD, Uber) (dss_M…" at bounding box center [813, 405] width 514 height 717
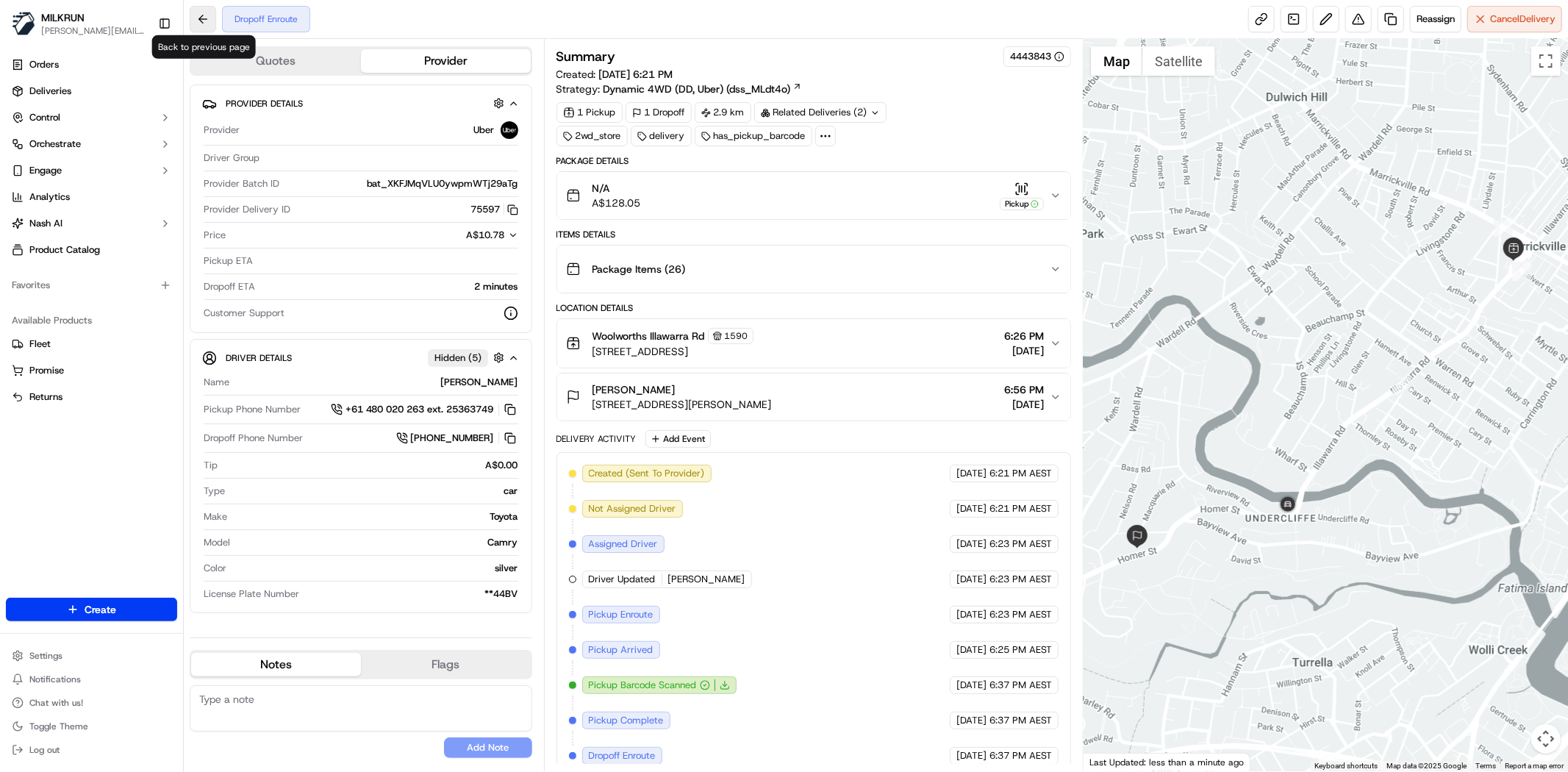
click at [198, 11] on button at bounding box center [203, 19] width 27 height 27
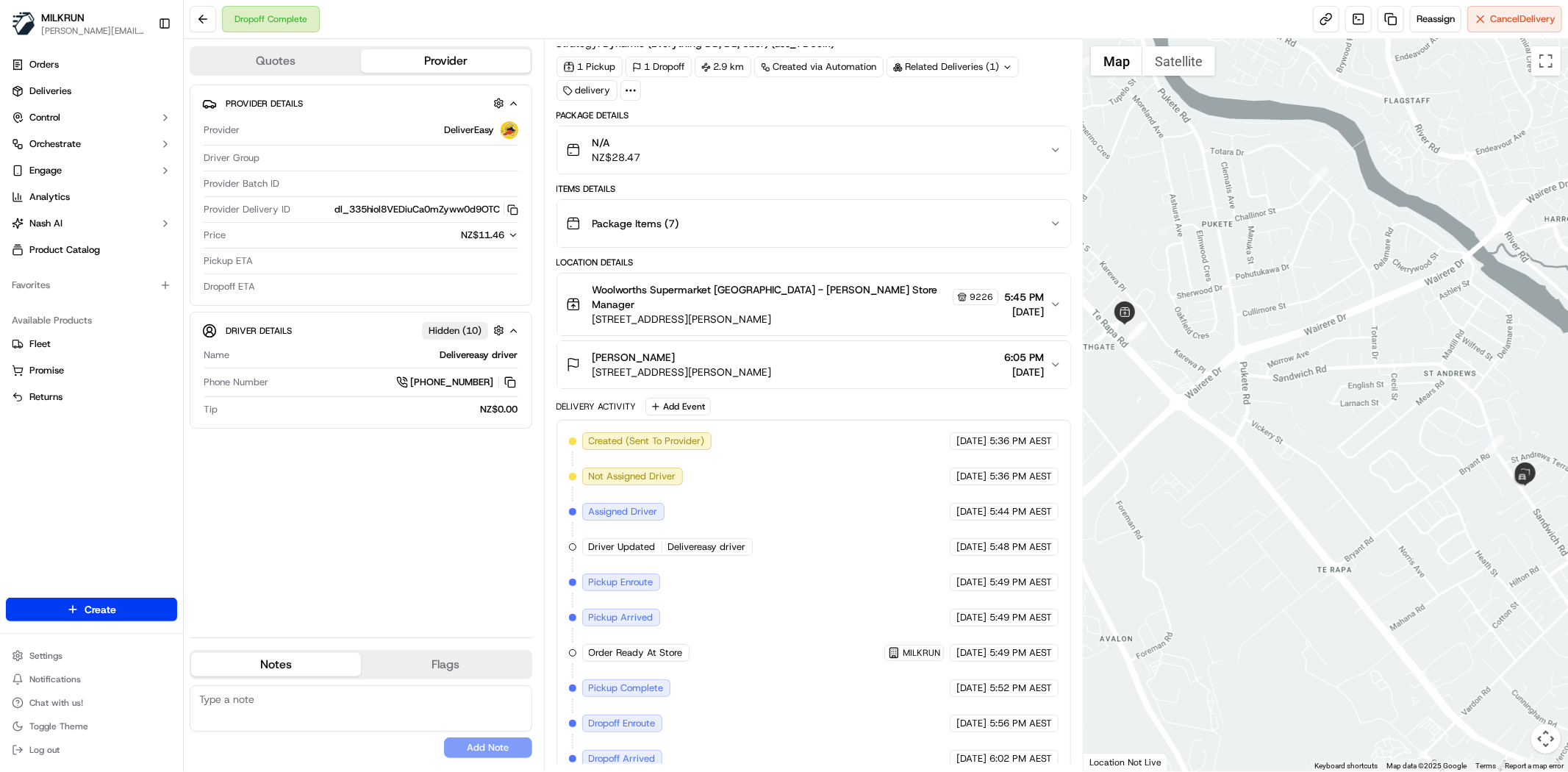
scroll to position [122, 0]
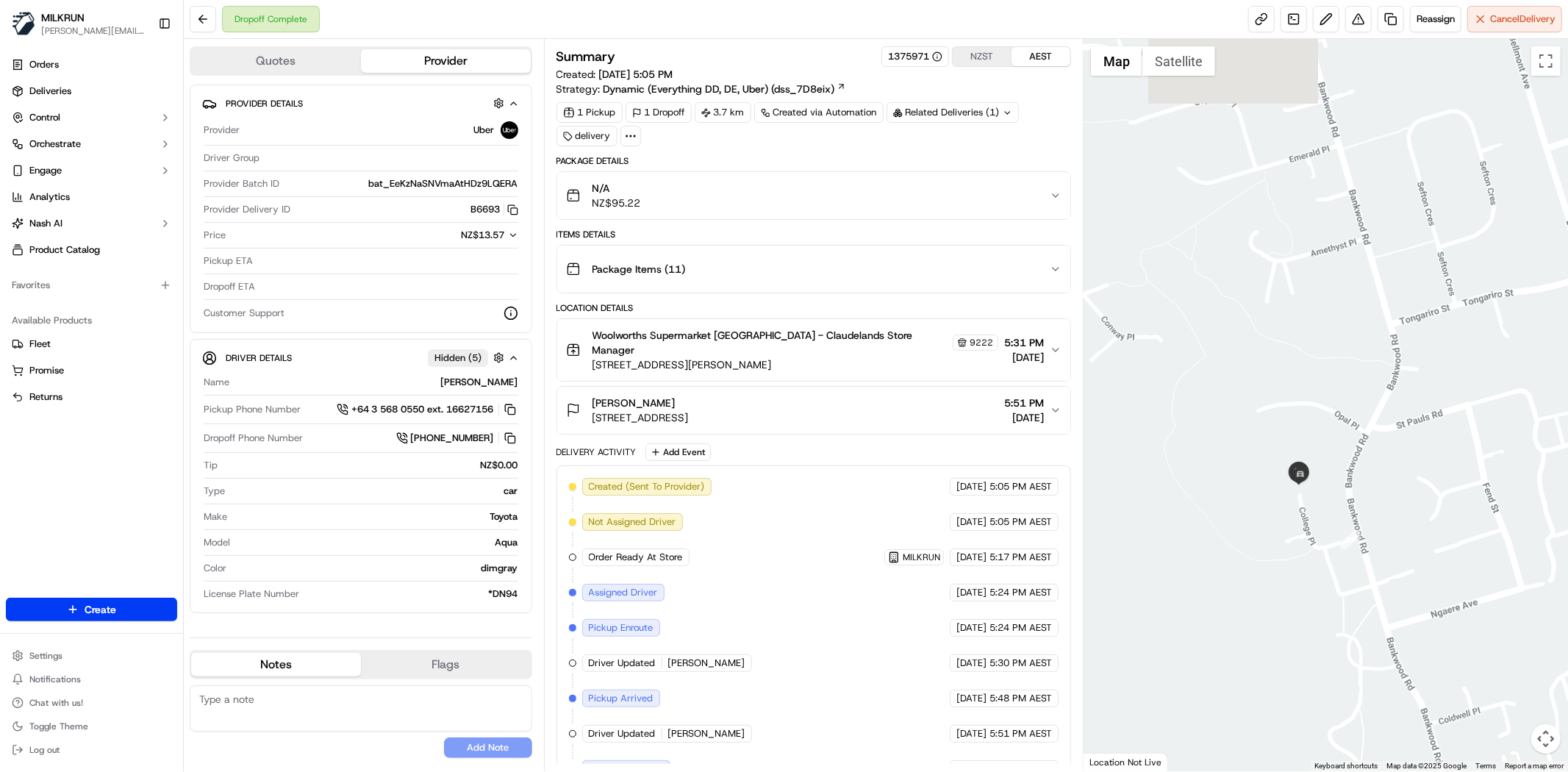
drag, startPoint x: 1141, startPoint y: 172, endPoint x: 1406, endPoint y: 612, distance: 513.6
click at [1409, 619] on div at bounding box center [1325, 405] width 485 height 732
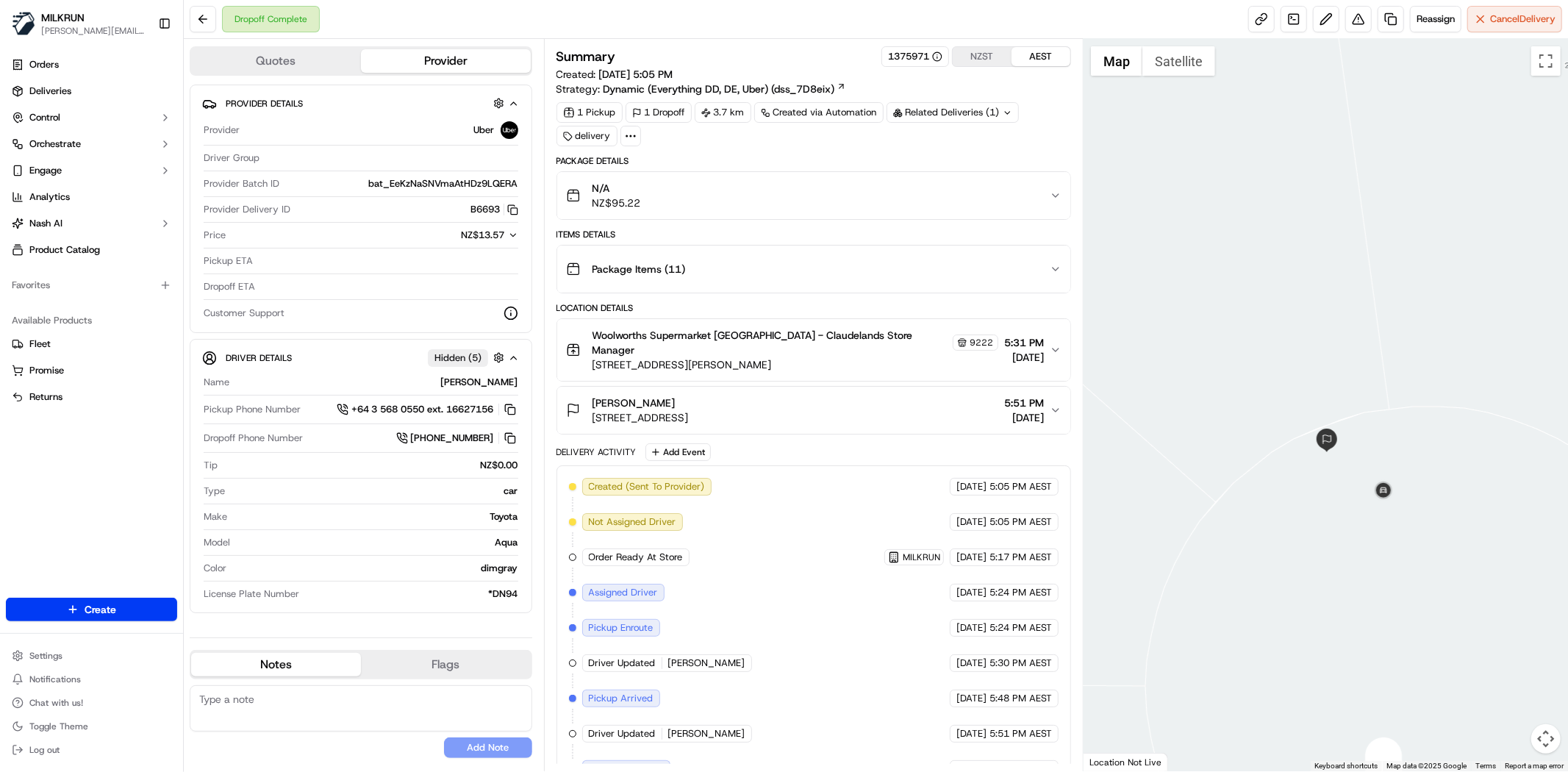
drag, startPoint x: 1382, startPoint y: 517, endPoint x: 1441, endPoint y: 567, distance: 77.3
click at [1441, 567] on div at bounding box center [1325, 405] width 485 height 732
drag, startPoint x: 1370, startPoint y: 550, endPoint x: 1422, endPoint y: 413, distance: 146.5
click at [1425, 413] on div at bounding box center [1325, 405] width 485 height 732
drag, startPoint x: 1302, startPoint y: 187, endPoint x: 1335, endPoint y: 305, distance: 122.5
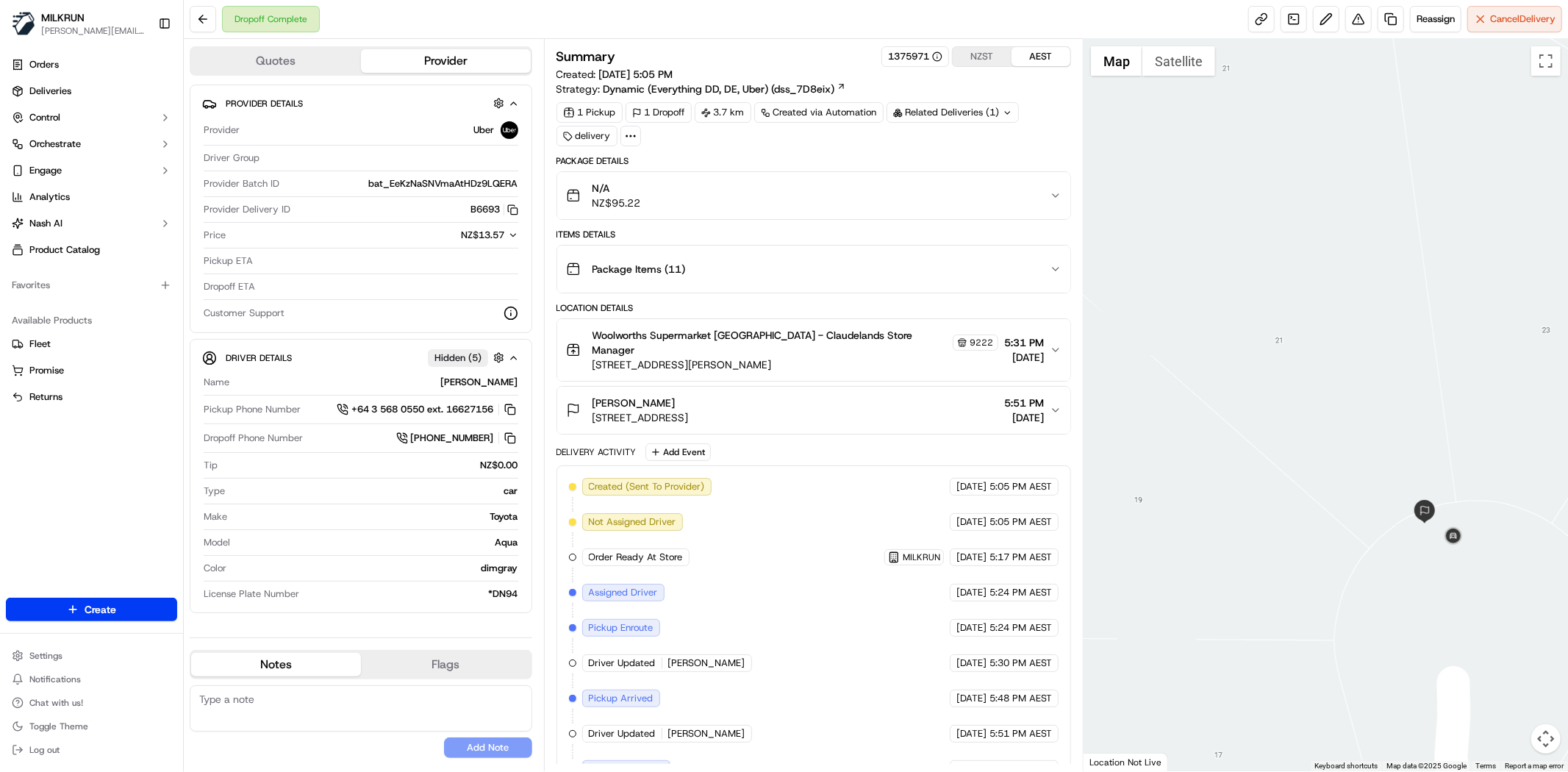
click at [1335, 305] on div at bounding box center [1325, 405] width 485 height 732
click at [743, 342] on span "Woolworths Supermarket NZ - Claudelands Store Manager" at bounding box center [771, 343] width 357 height 30
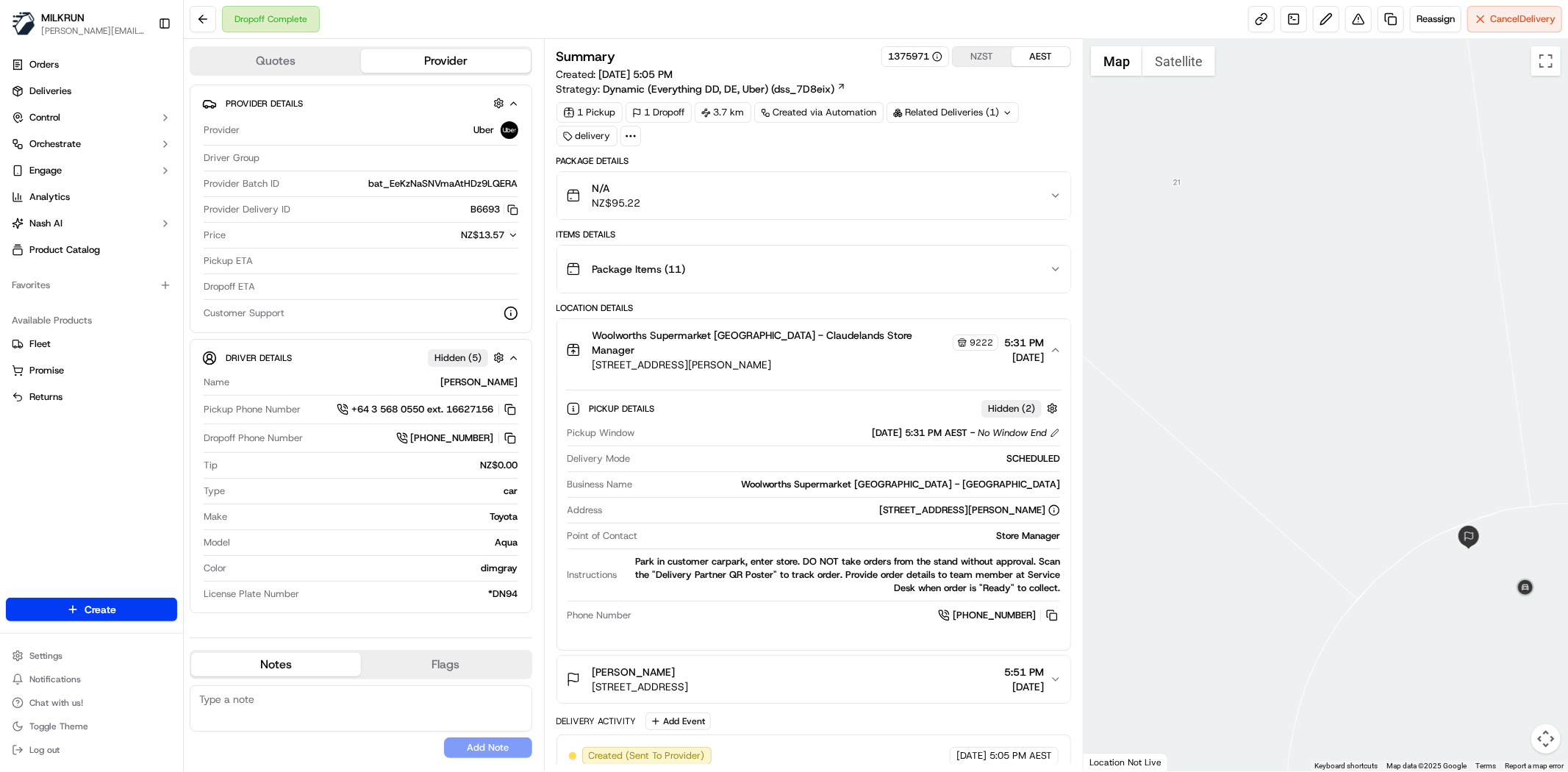
click at [719, 336] on span "Woolworths Supermarket NZ - Claudelands Store Manager" at bounding box center [771, 343] width 357 height 30
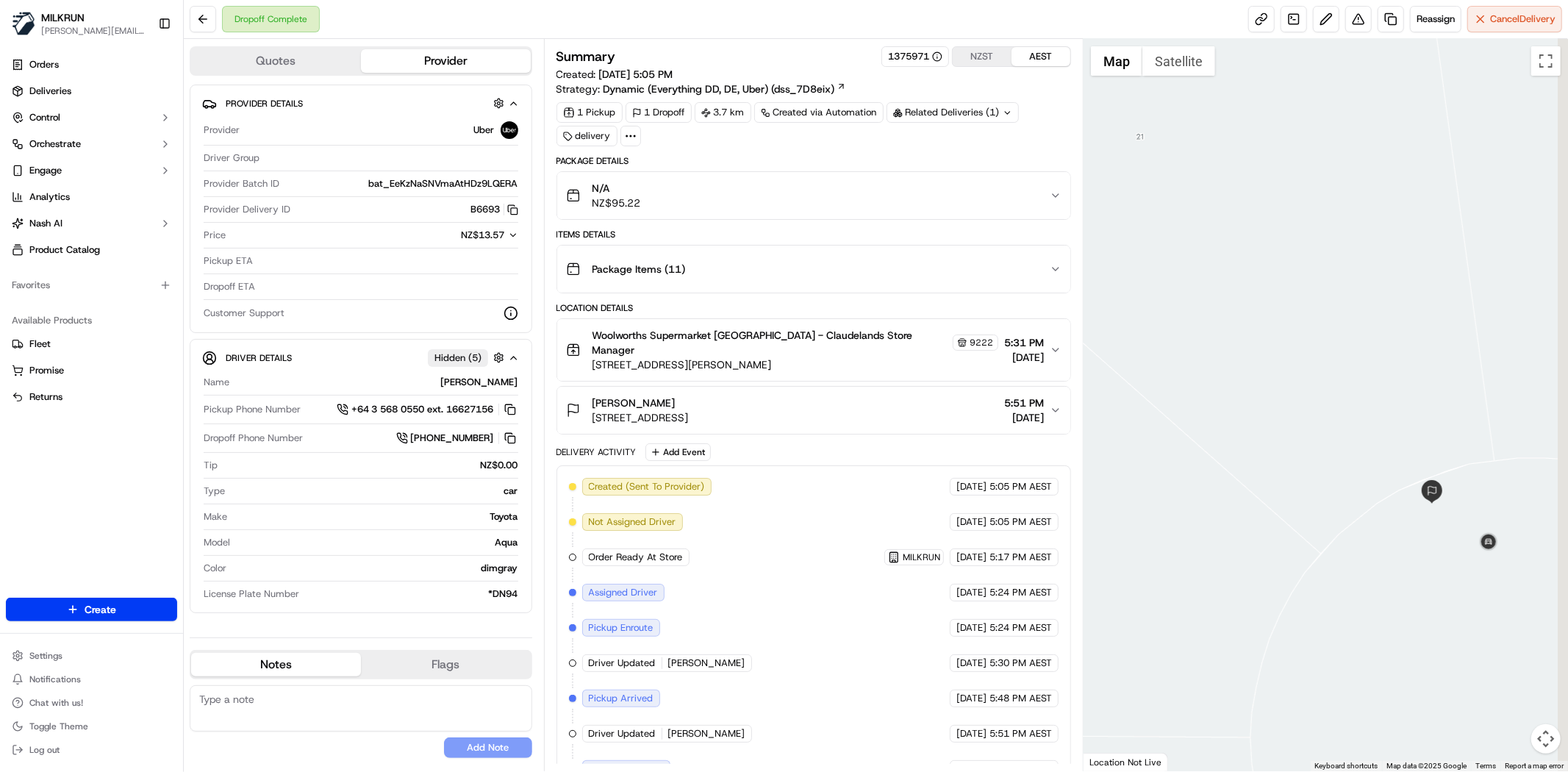
drag, startPoint x: 1498, startPoint y: 598, endPoint x: 1270, endPoint y: 342, distance: 342.8
click at [1270, 342] on div at bounding box center [1325, 405] width 485 height 732
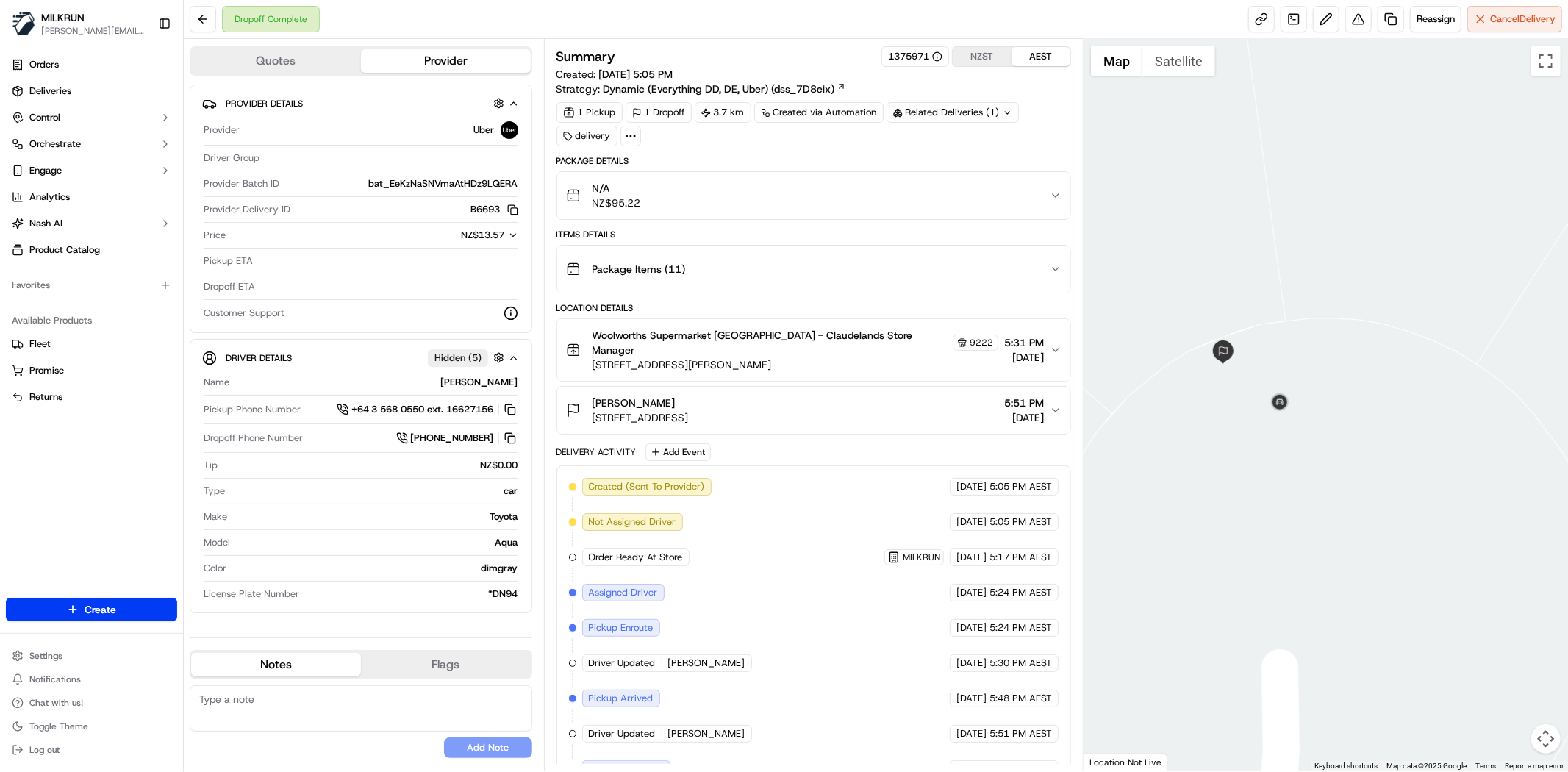
drag, startPoint x: 1309, startPoint y: 350, endPoint x: 1265, endPoint y: 379, distance: 52.7
click at [1311, 349] on div at bounding box center [1325, 405] width 485 height 732
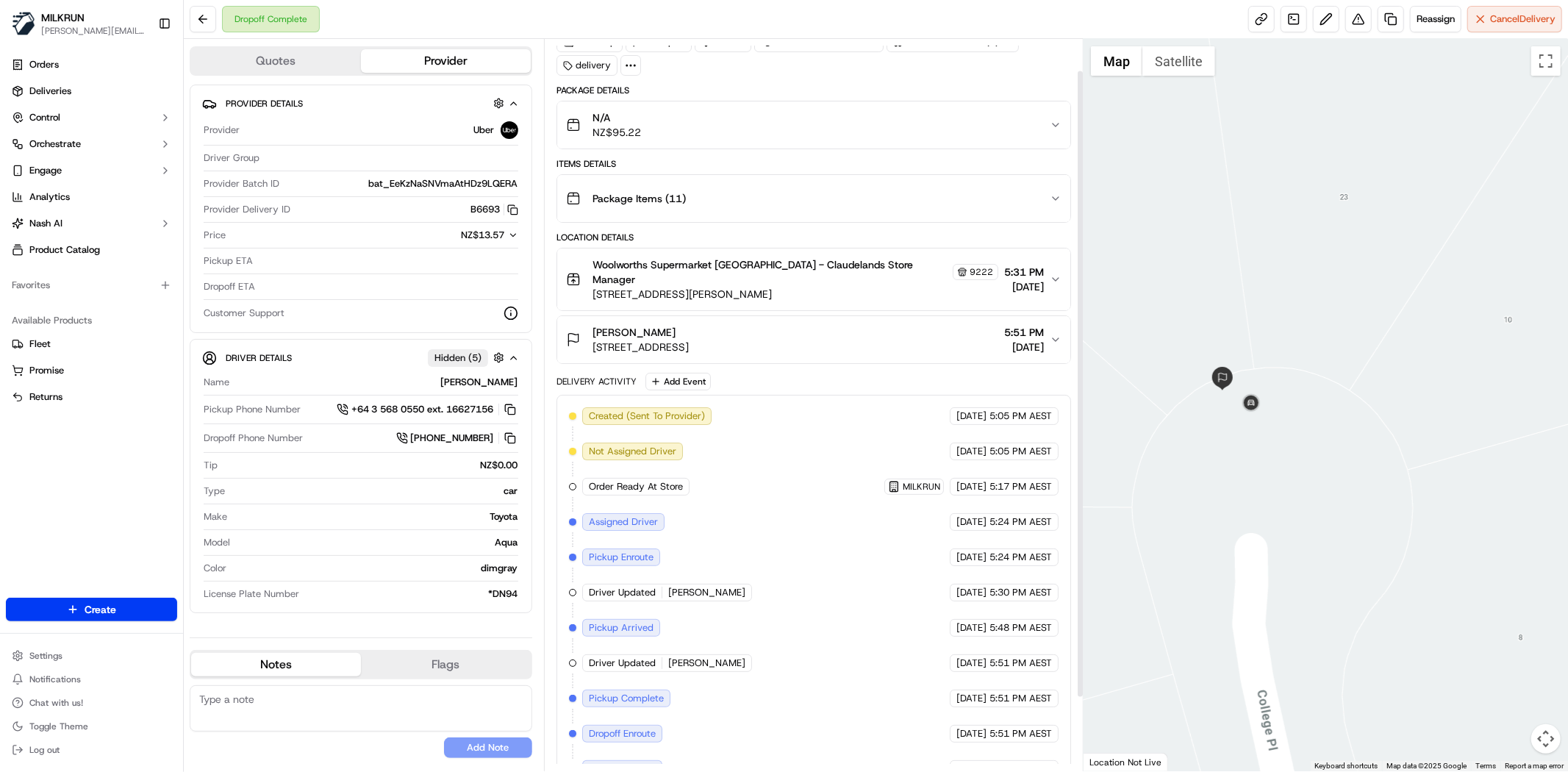
scroll to position [122, 0]
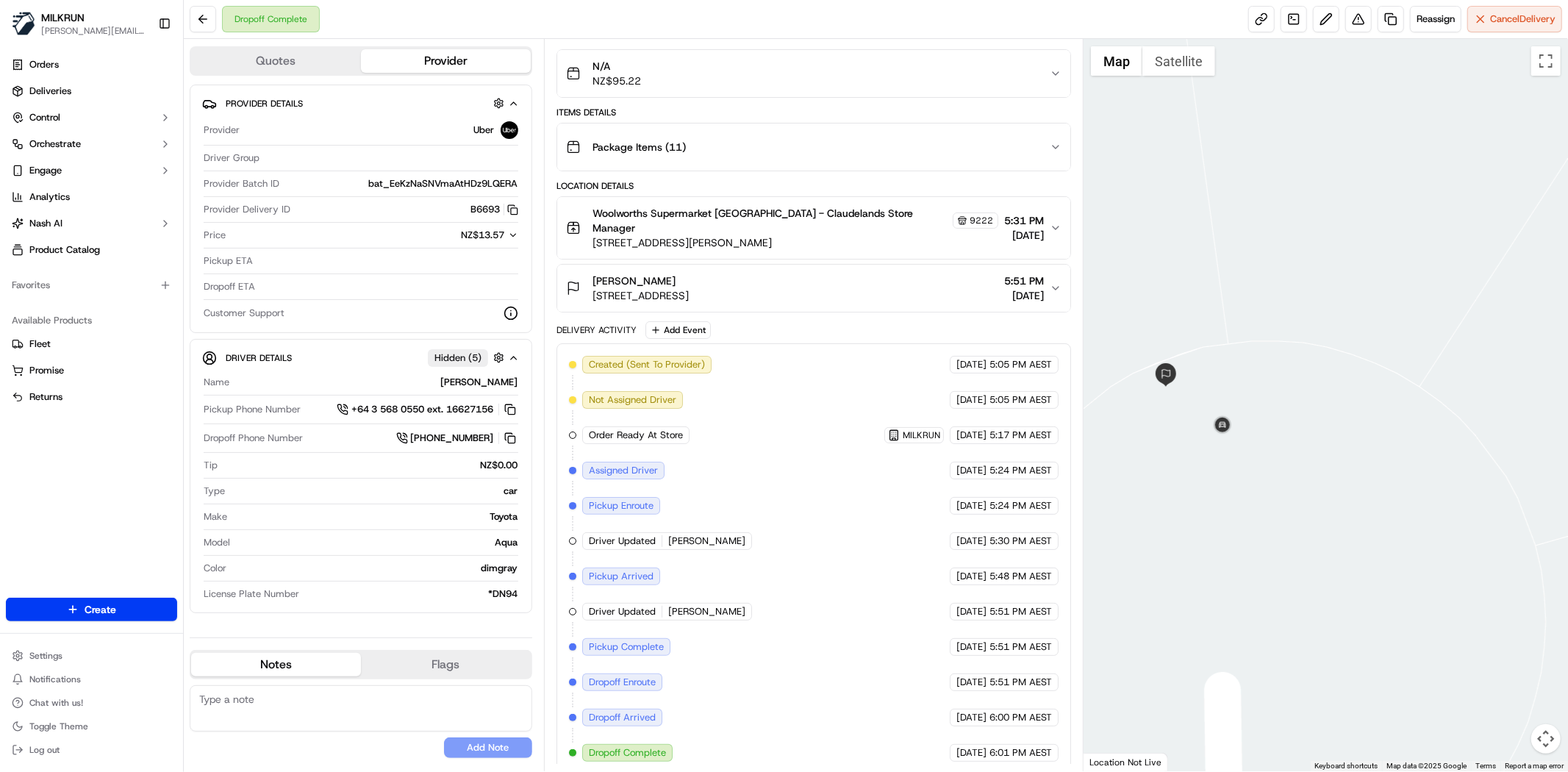
drag, startPoint x: 1152, startPoint y: 504, endPoint x: 1277, endPoint y: 486, distance: 126.3
click at [1277, 486] on div at bounding box center [1325, 405] width 485 height 732
click at [689, 273] on div "angel baker" at bounding box center [641, 280] width 96 height 14
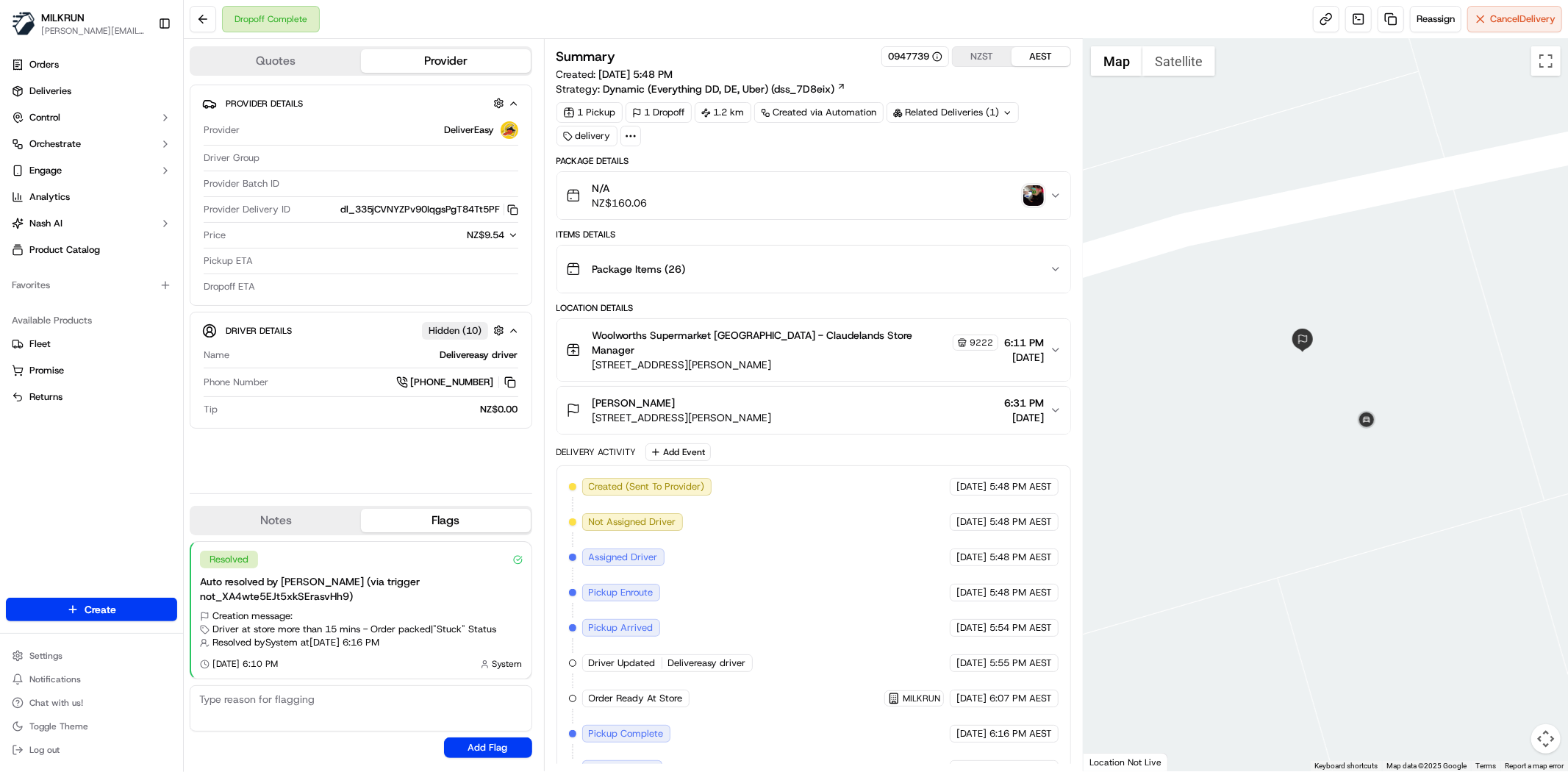
drag, startPoint x: 1390, startPoint y: 252, endPoint x: 1135, endPoint y: 292, distance: 258.1
click at [1408, 360] on div at bounding box center [1325, 405] width 485 height 732
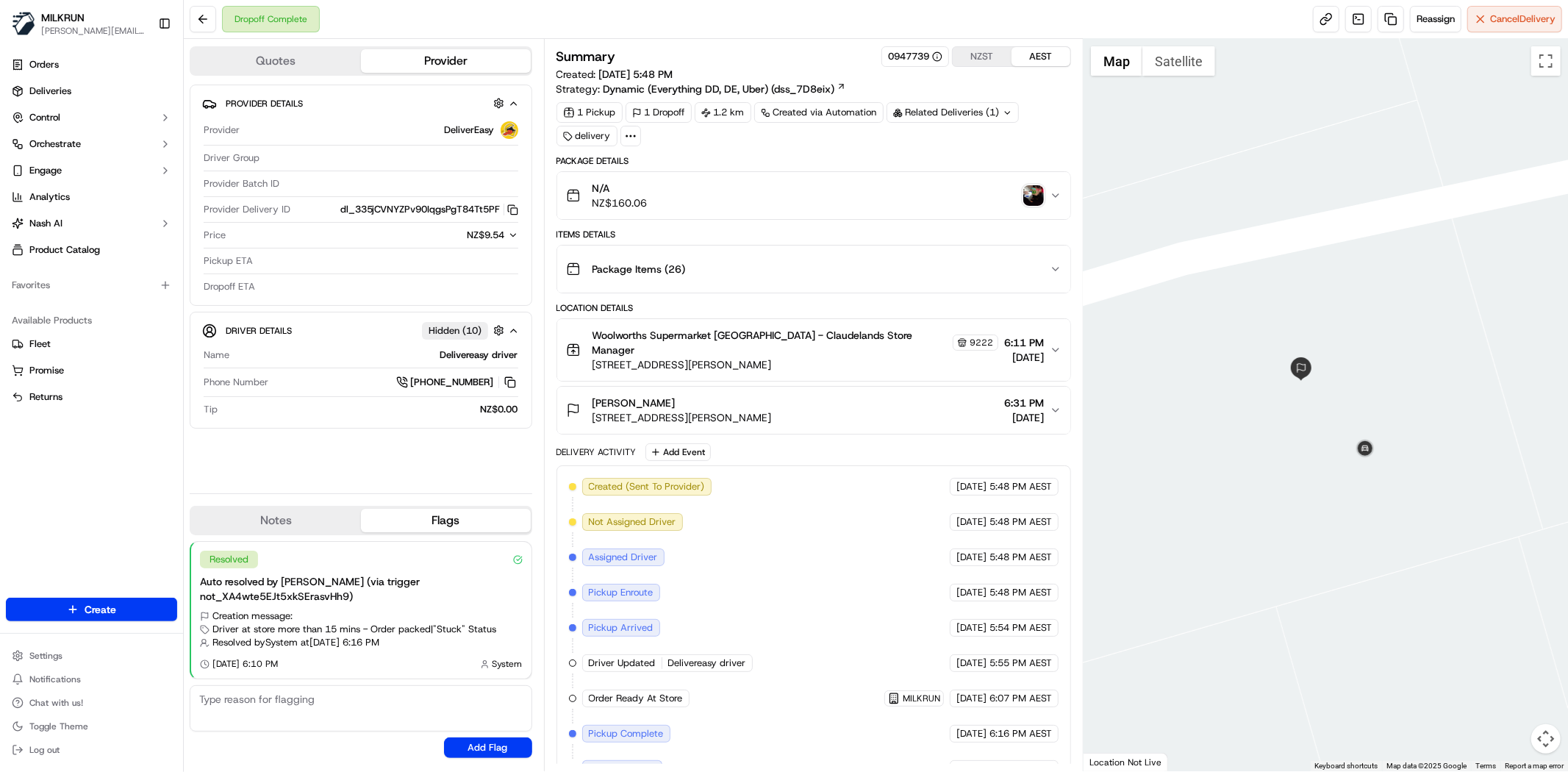
click at [1035, 192] on img "button" at bounding box center [1033, 195] width 21 height 21
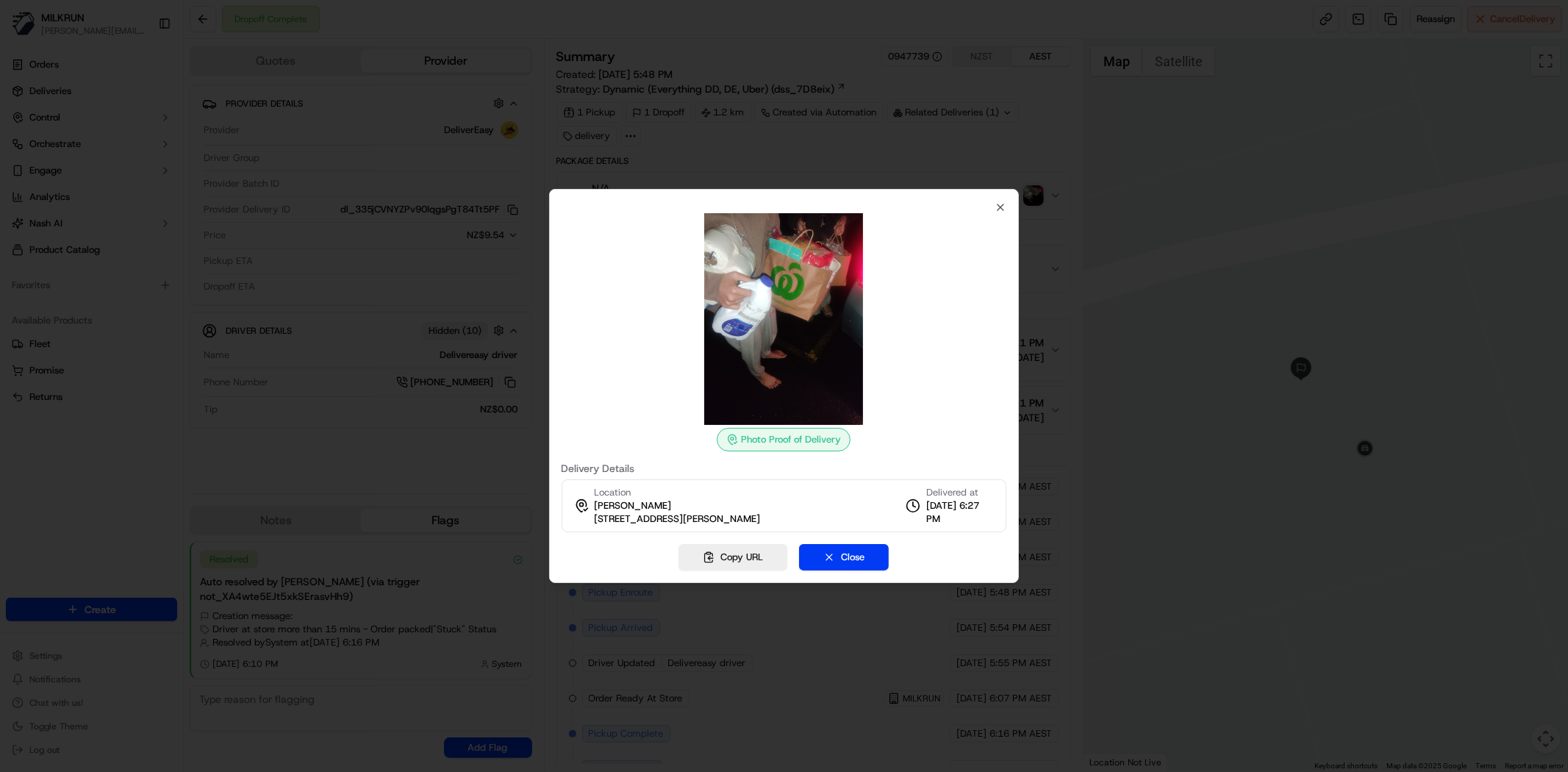
click at [816, 319] on img at bounding box center [783, 318] width 211 height 211
click at [997, 206] on icon "button" at bounding box center [1000, 207] width 11 height 11
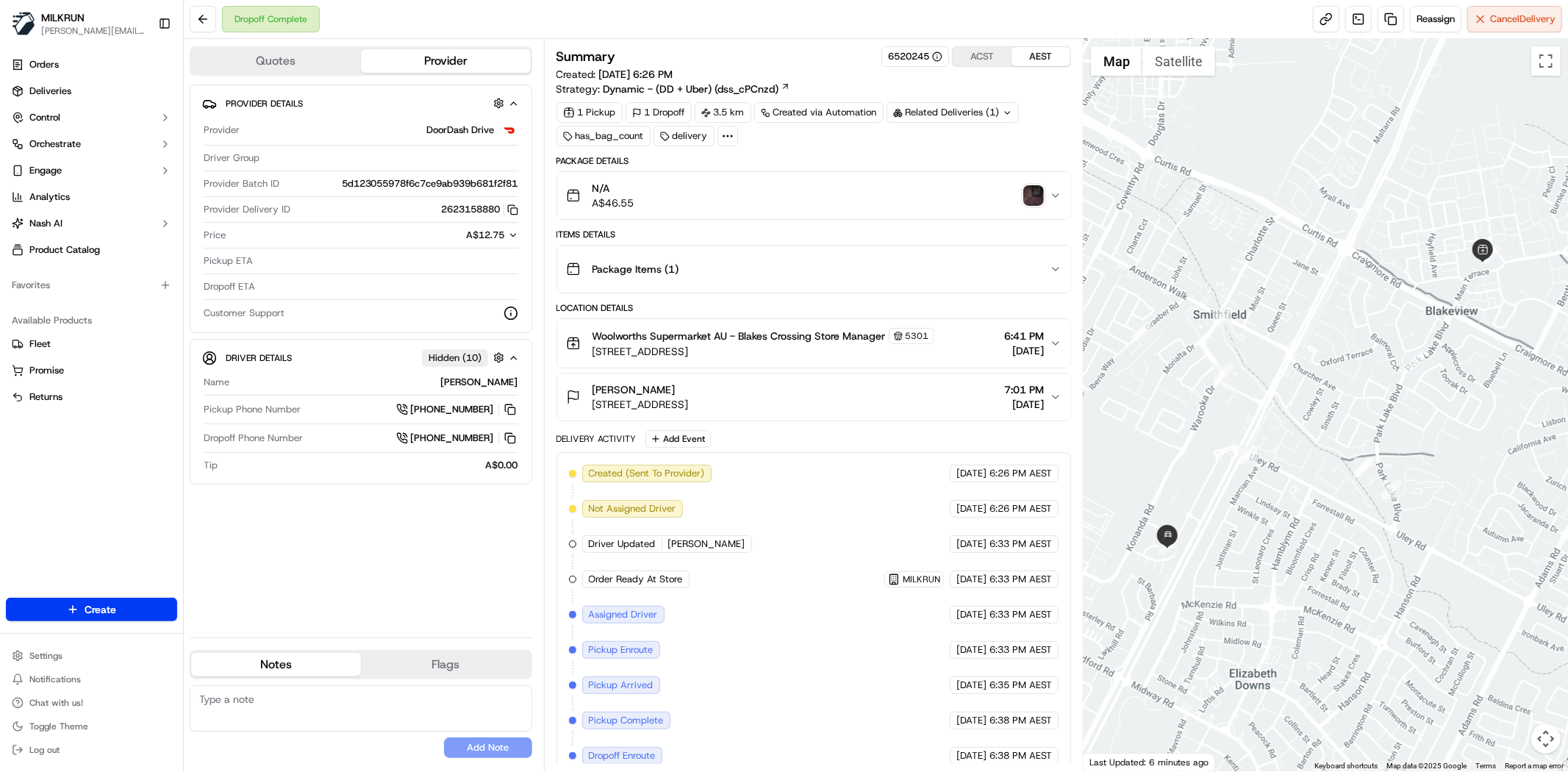
click at [1033, 191] on img "button" at bounding box center [1033, 195] width 21 height 21
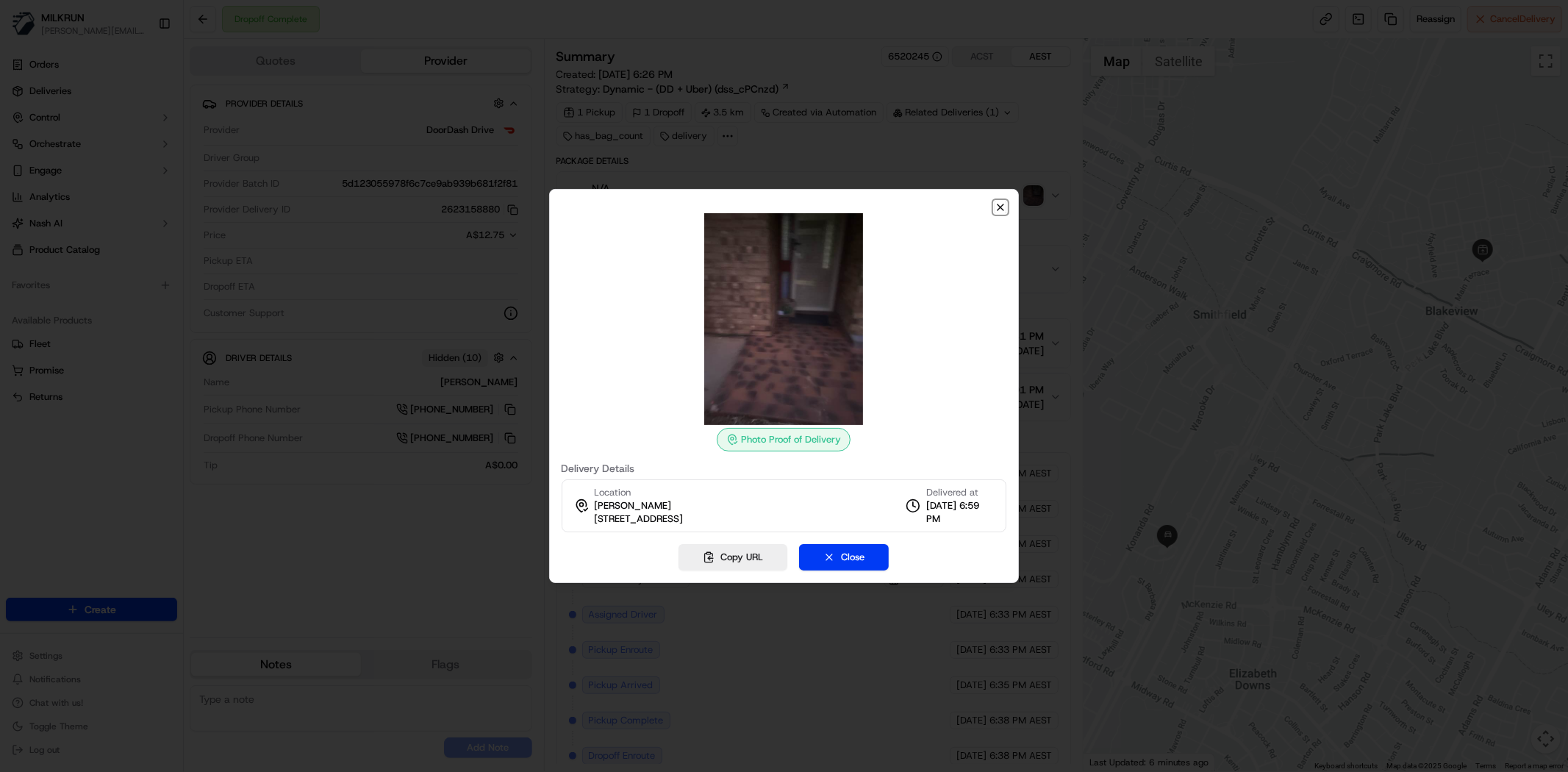
click at [997, 201] on icon "button" at bounding box center [1000, 207] width 11 height 11
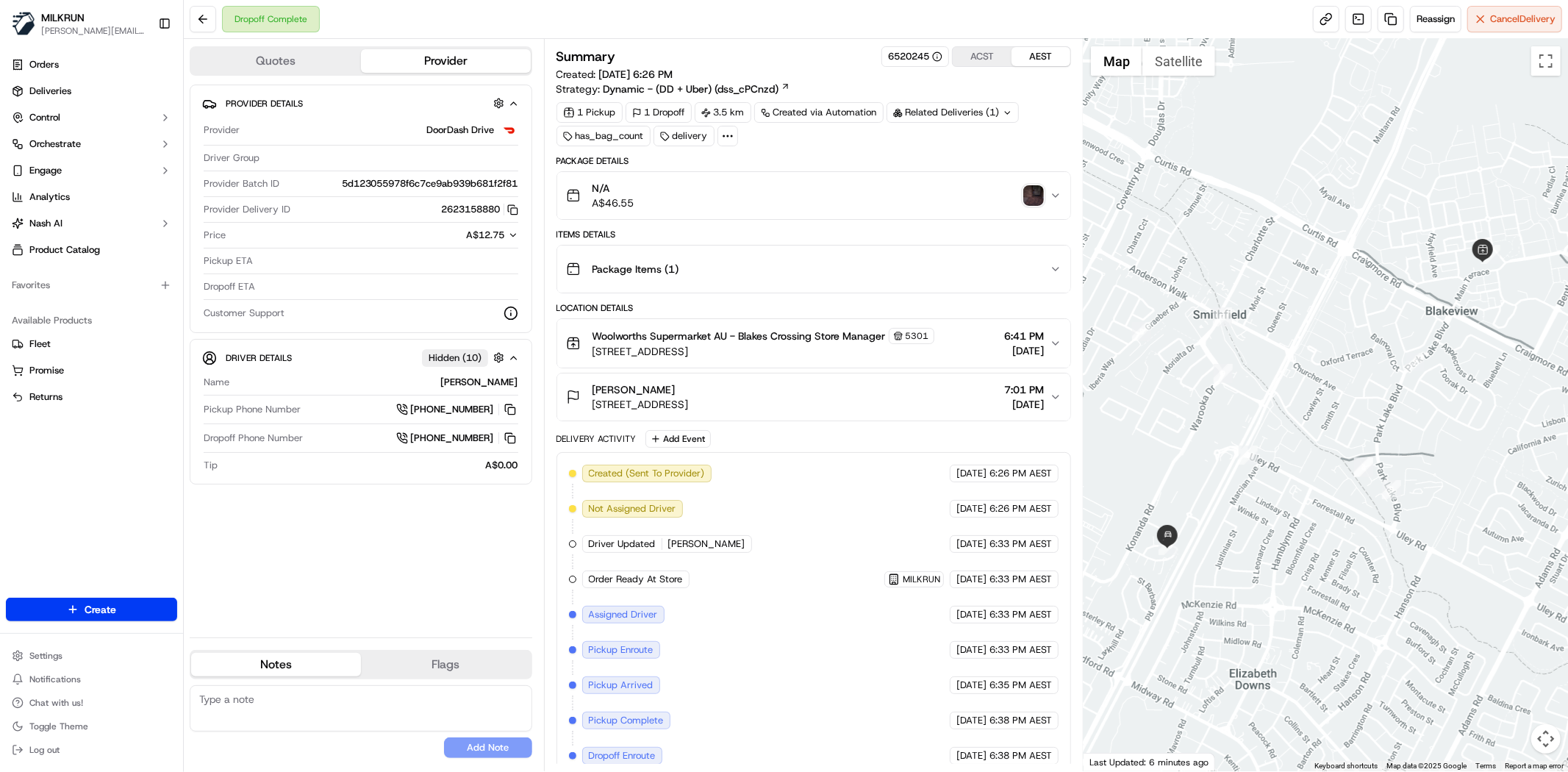
scroll to position [87, 0]
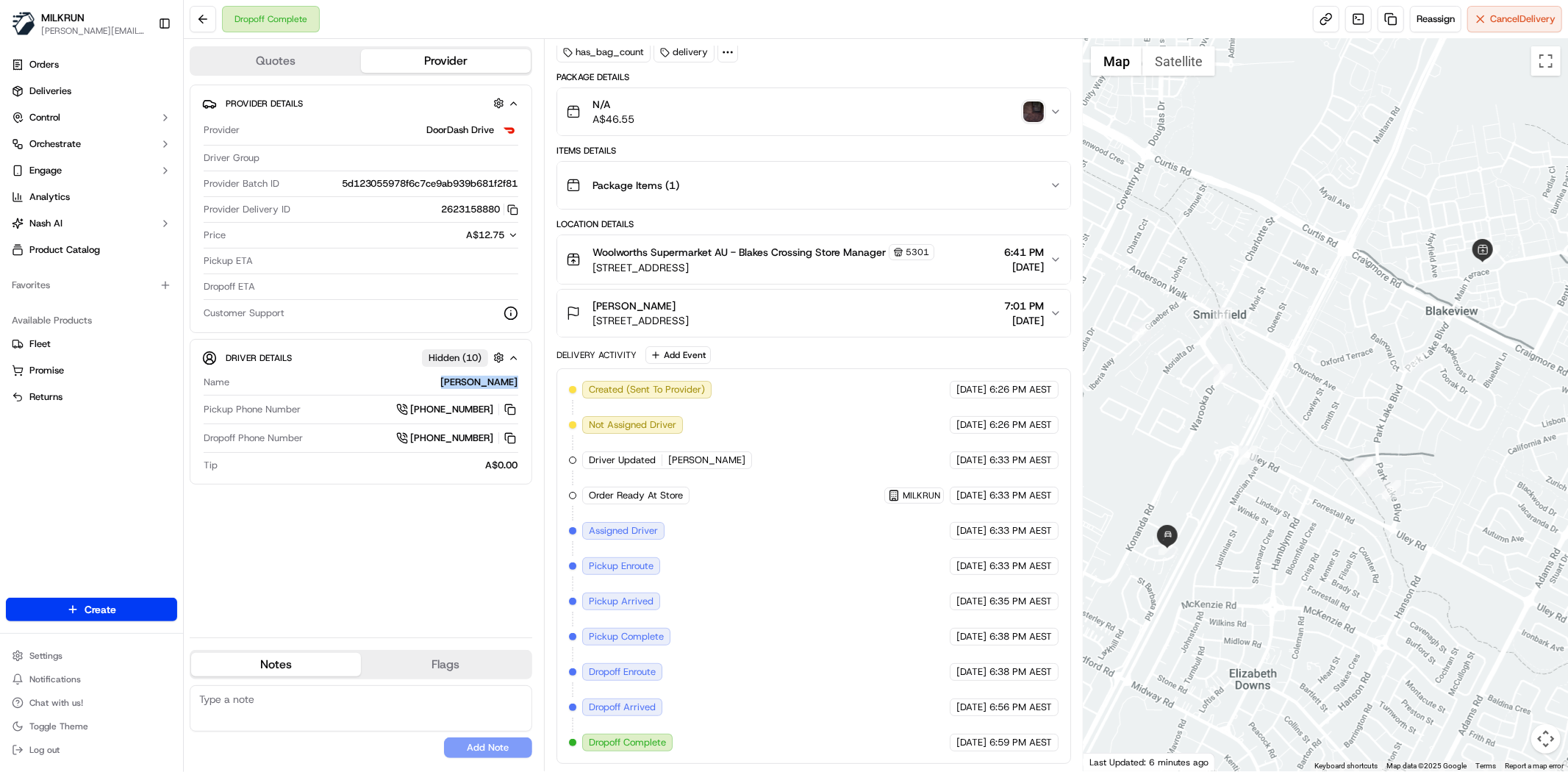
drag, startPoint x: 459, startPoint y: 378, endPoint x: 513, endPoint y: 382, distance: 54.1
click at [523, 384] on div "Driver Details Hidden ( 10 ) Name Jacqueline H. Pickup Phone Number +61 483 941…" at bounding box center [361, 411] width 343 height 146
copy div "Jacqueline H."
click at [193, 22] on button at bounding box center [203, 19] width 27 height 27
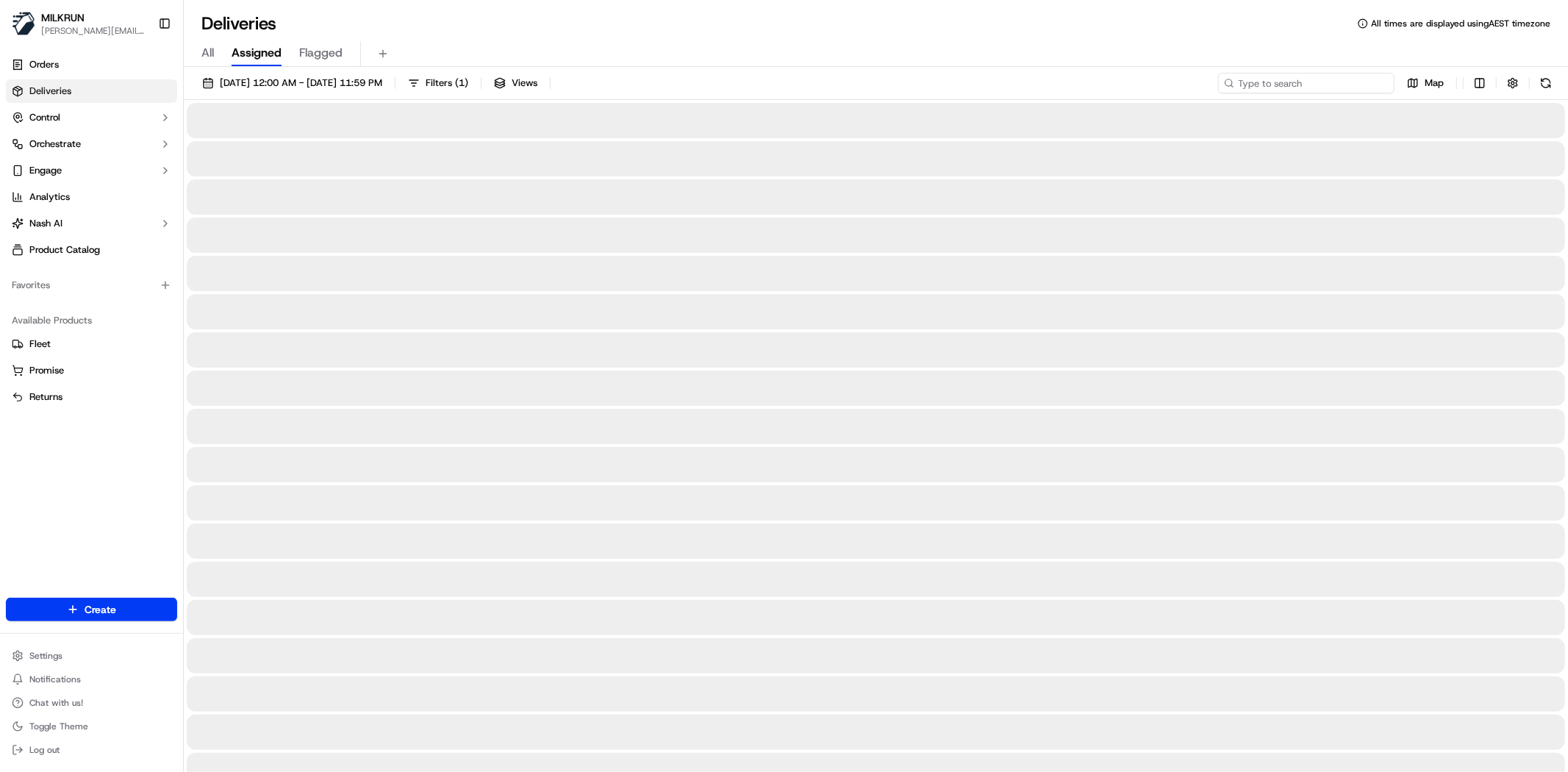
click at [1316, 84] on input at bounding box center [1306, 82] width 176 height 21
paste input "Jacqueline H."
type input "Jacqueline H."
click at [723, 73] on div "23/09/2025 12:00 AM - 23/09/2025 11:59 PM Filters ( 1 ) Views Jacqueline H. Map" at bounding box center [876, 86] width 1384 height 27
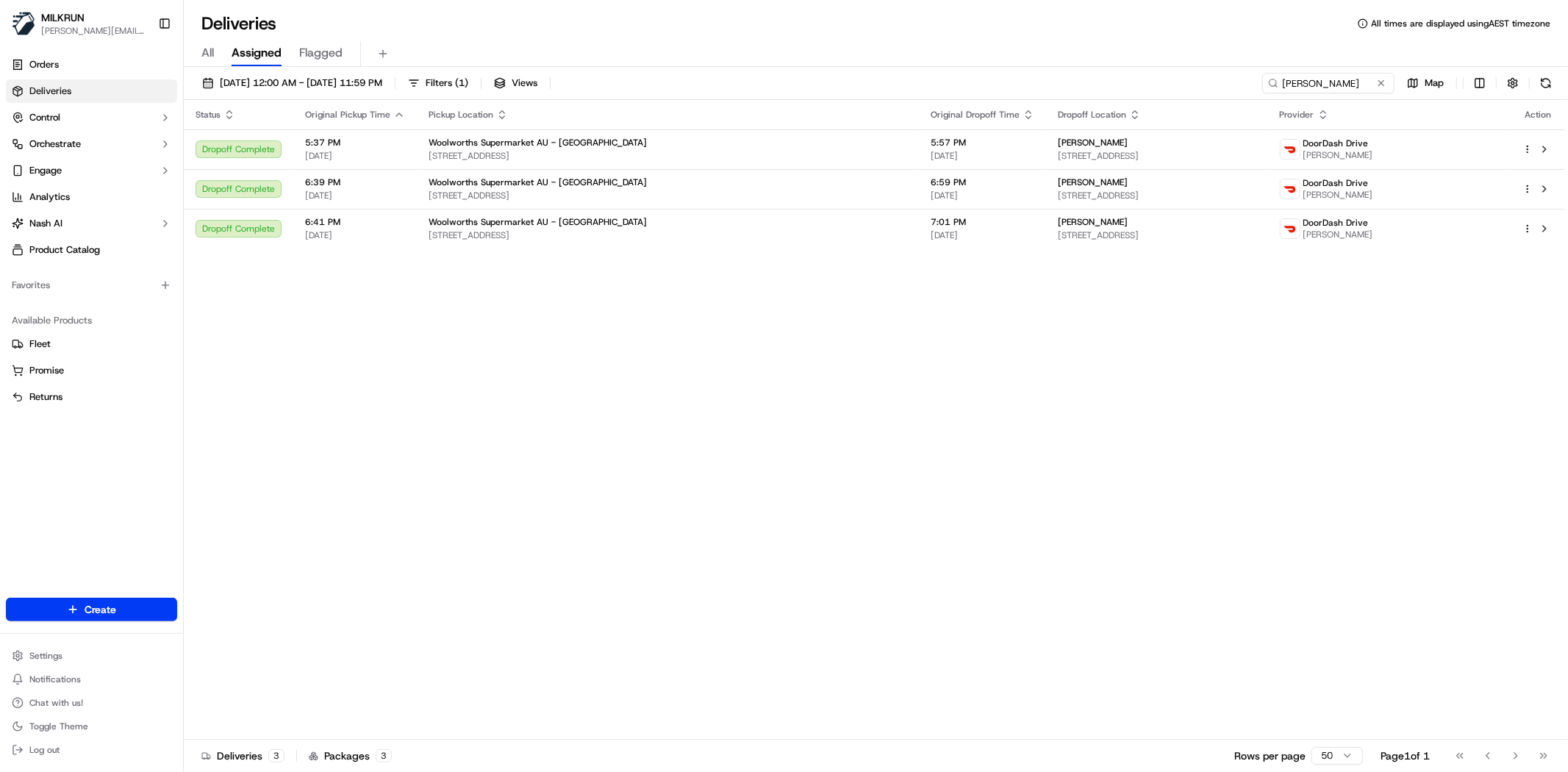
click at [546, 488] on div "Status Original Pickup Time Pickup Location Original Dropoff Time Dropoff Locat…" at bounding box center [874, 420] width 1381 height 639
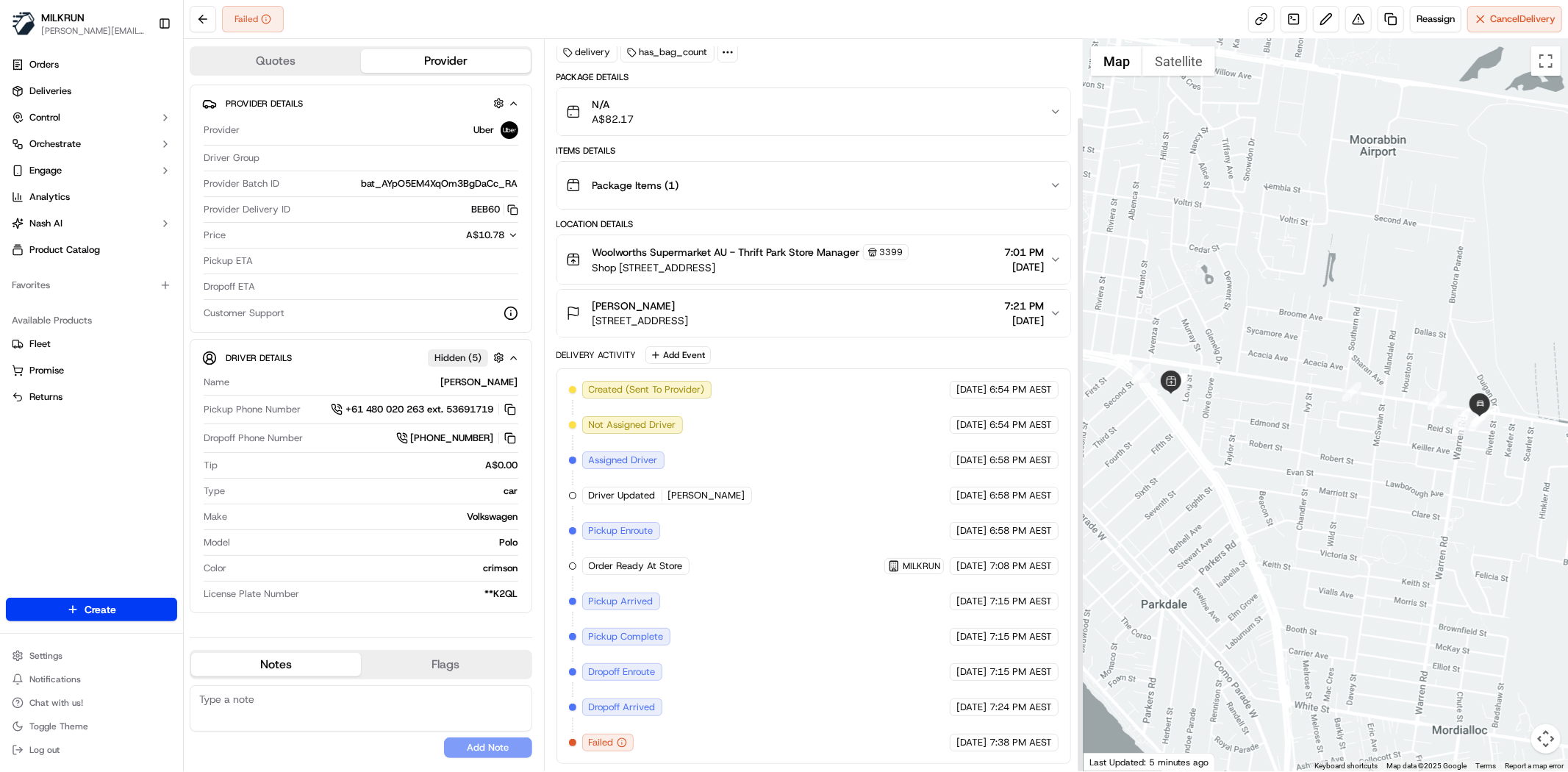
scroll to position [87, 0]
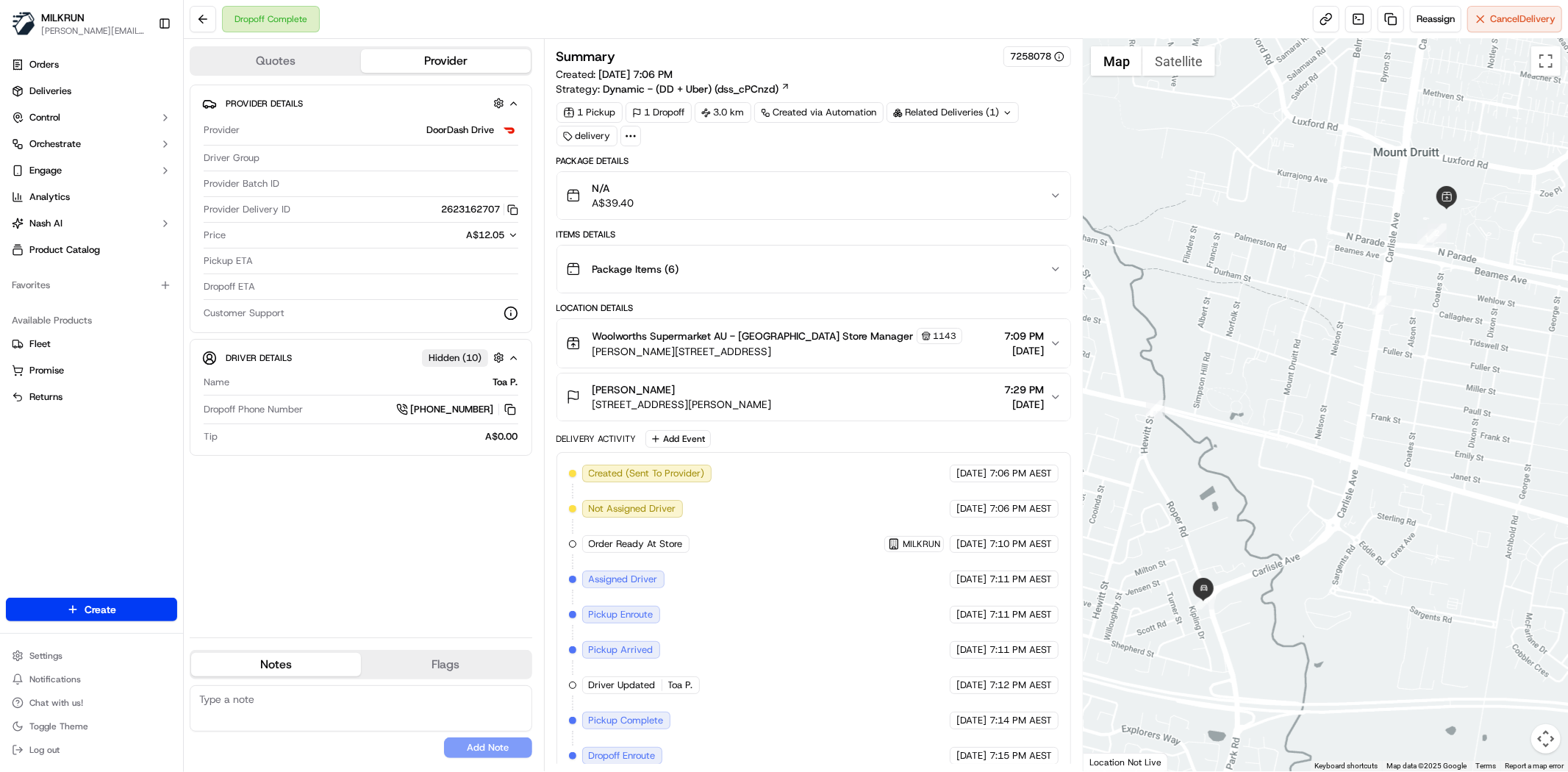
click at [891, 150] on div "Summary 7258078 Created: [DATE] 7:06 PM Strategy: Dynamic - (DD + Uber) (dss_cP…" at bounding box center [813, 447] width 514 height 801
click at [959, 210] on div "N/A A$39.40" at bounding box center [808, 195] width 484 height 30
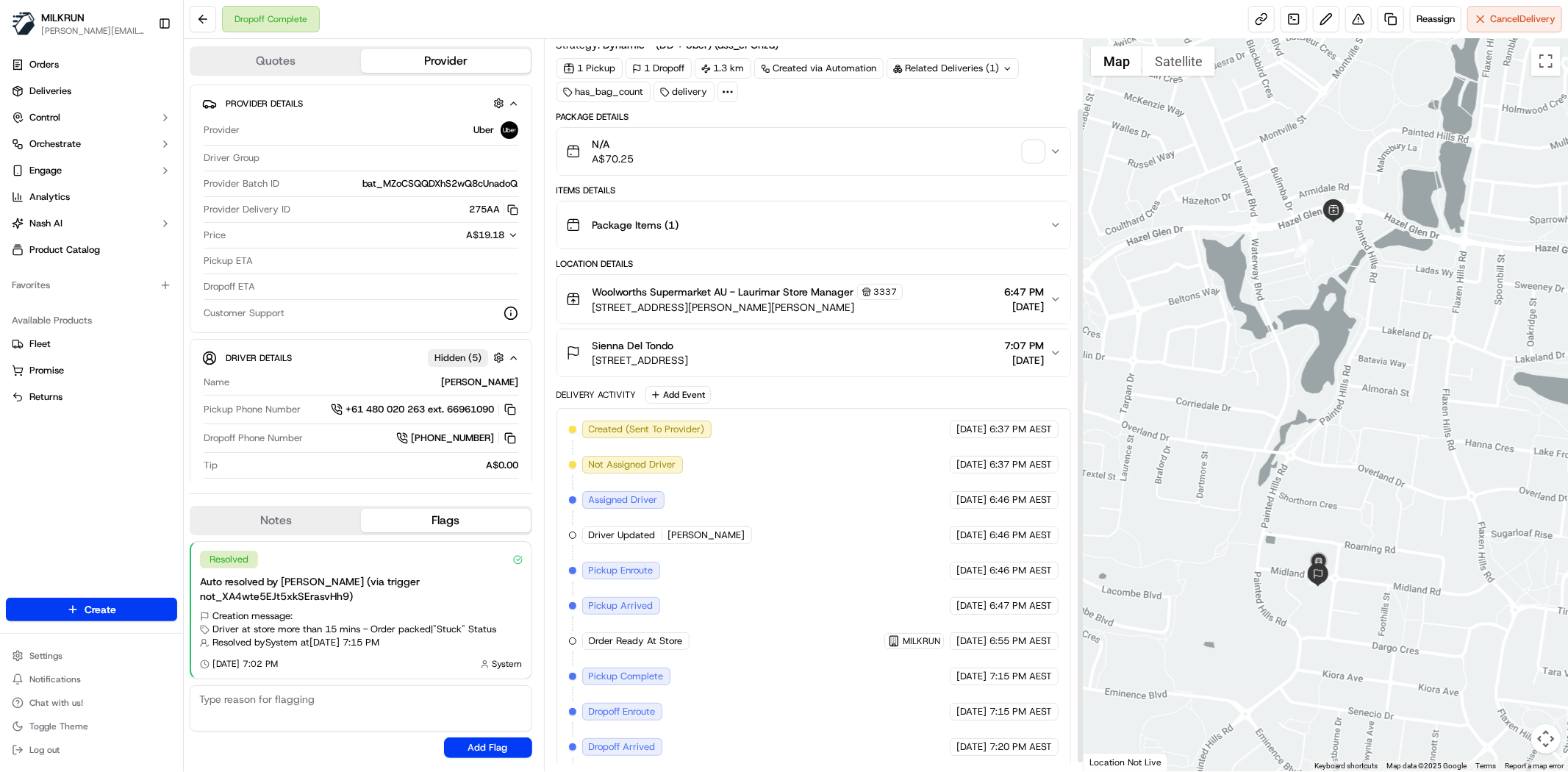
scroll to position [87, 0]
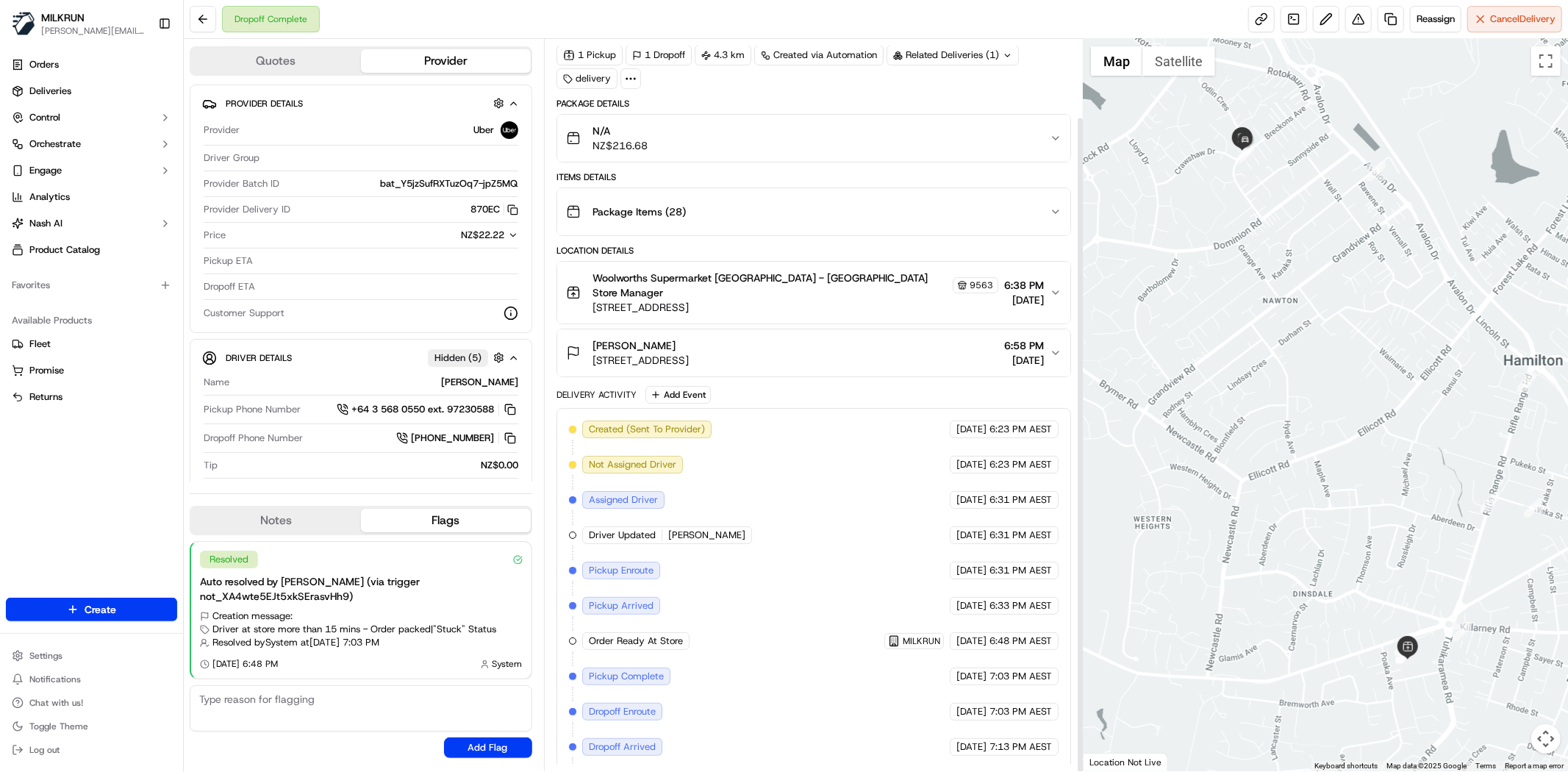
scroll to position [87, 0]
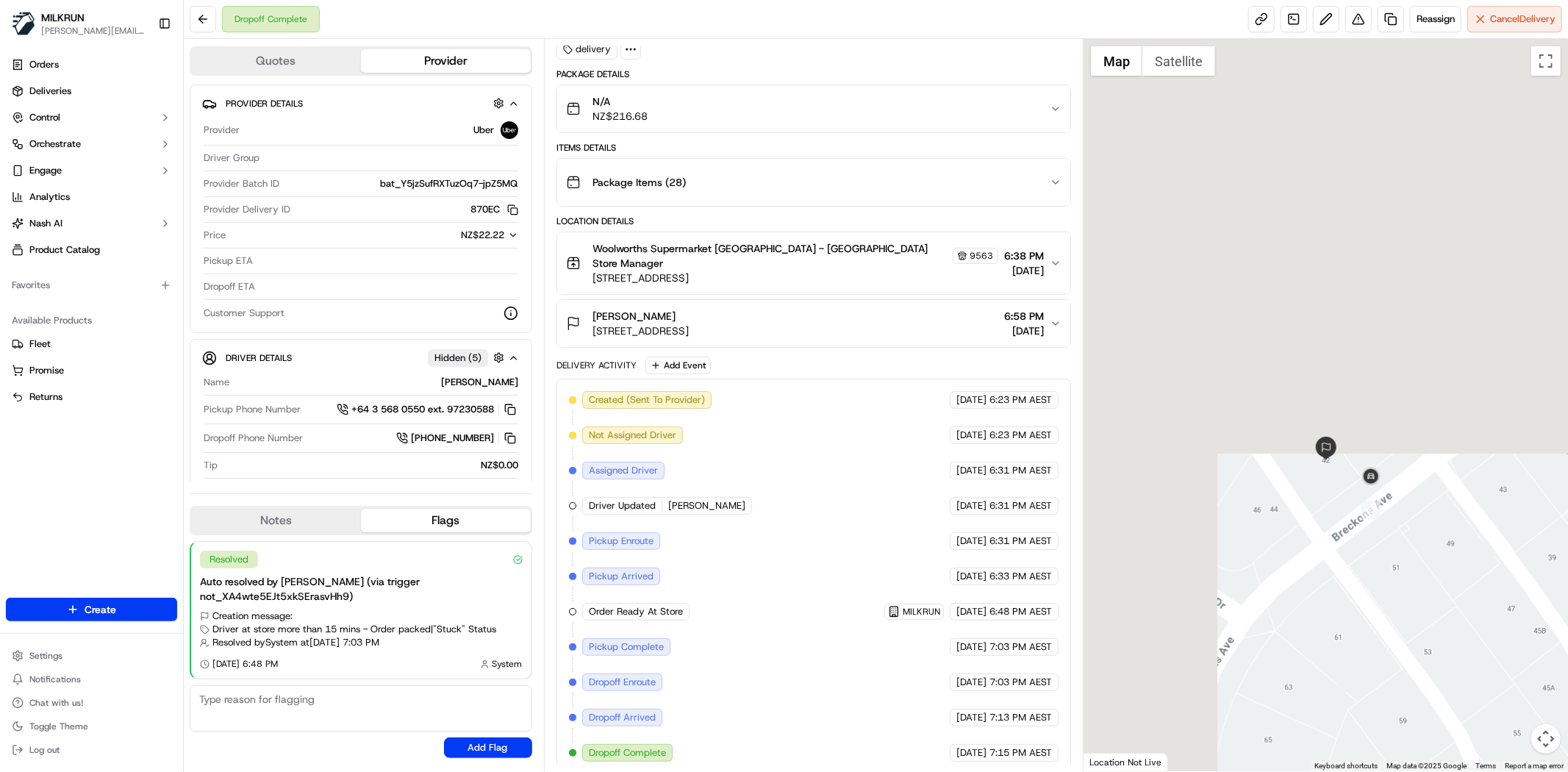
drag, startPoint x: 1218, startPoint y: 140, endPoint x: 1438, endPoint y: 742, distance: 640.9
click at [1438, 748] on div at bounding box center [1325, 405] width 485 height 732
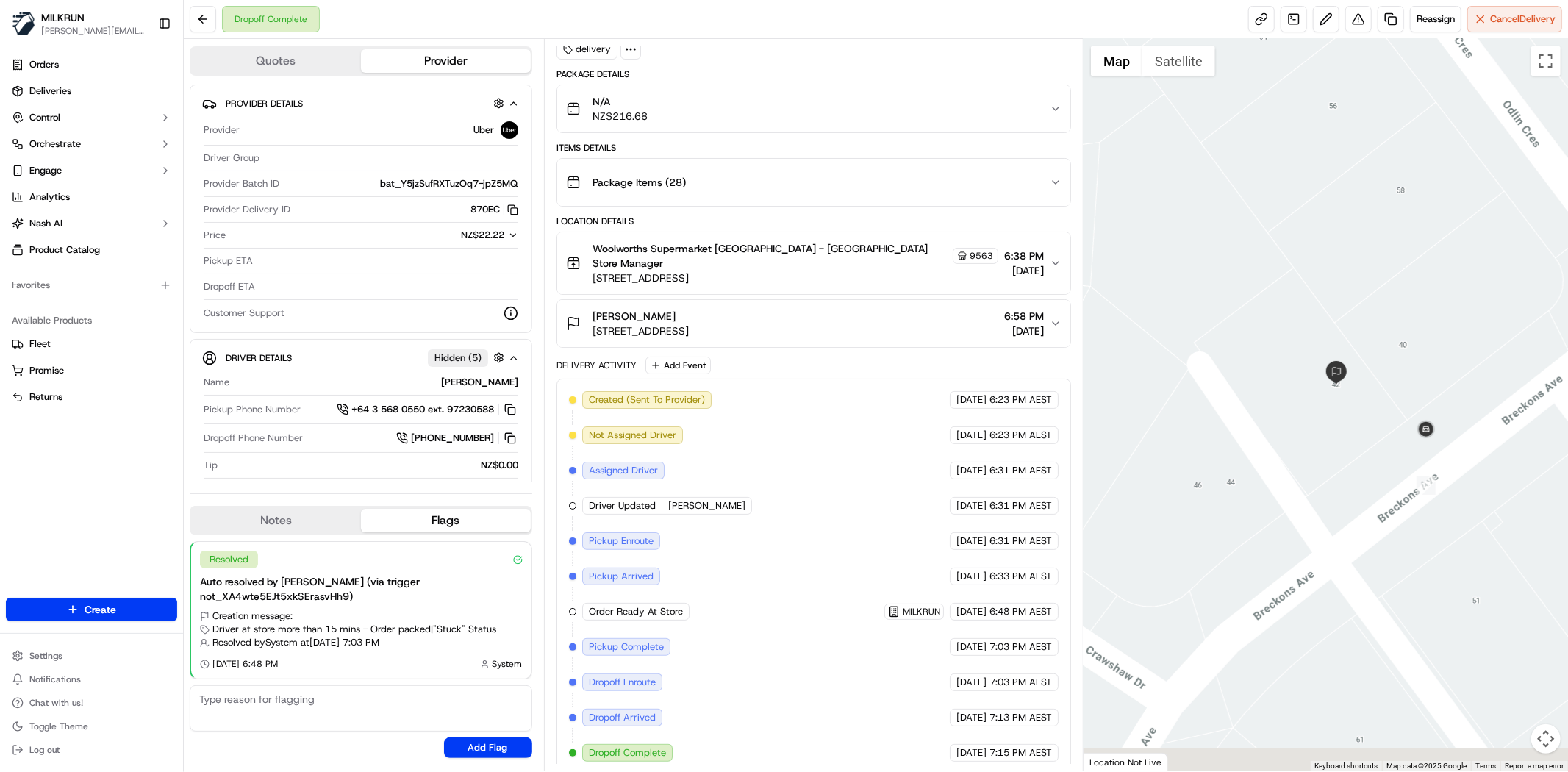
drag, startPoint x: 1441, startPoint y: 548, endPoint x: 1429, endPoint y: 507, distance: 42.7
click at [1429, 507] on div at bounding box center [1325, 405] width 485 height 732
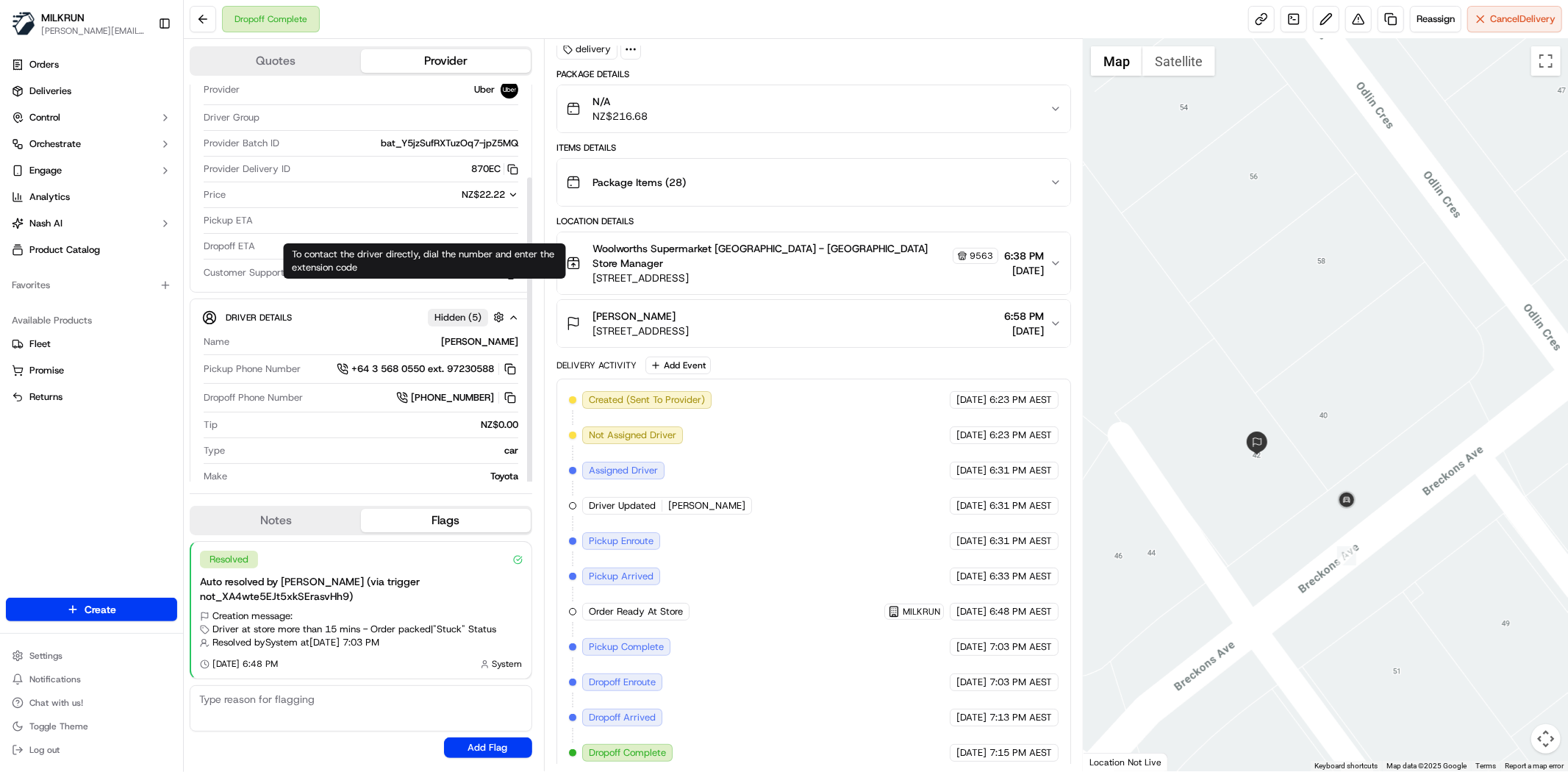
scroll to position [0, 0]
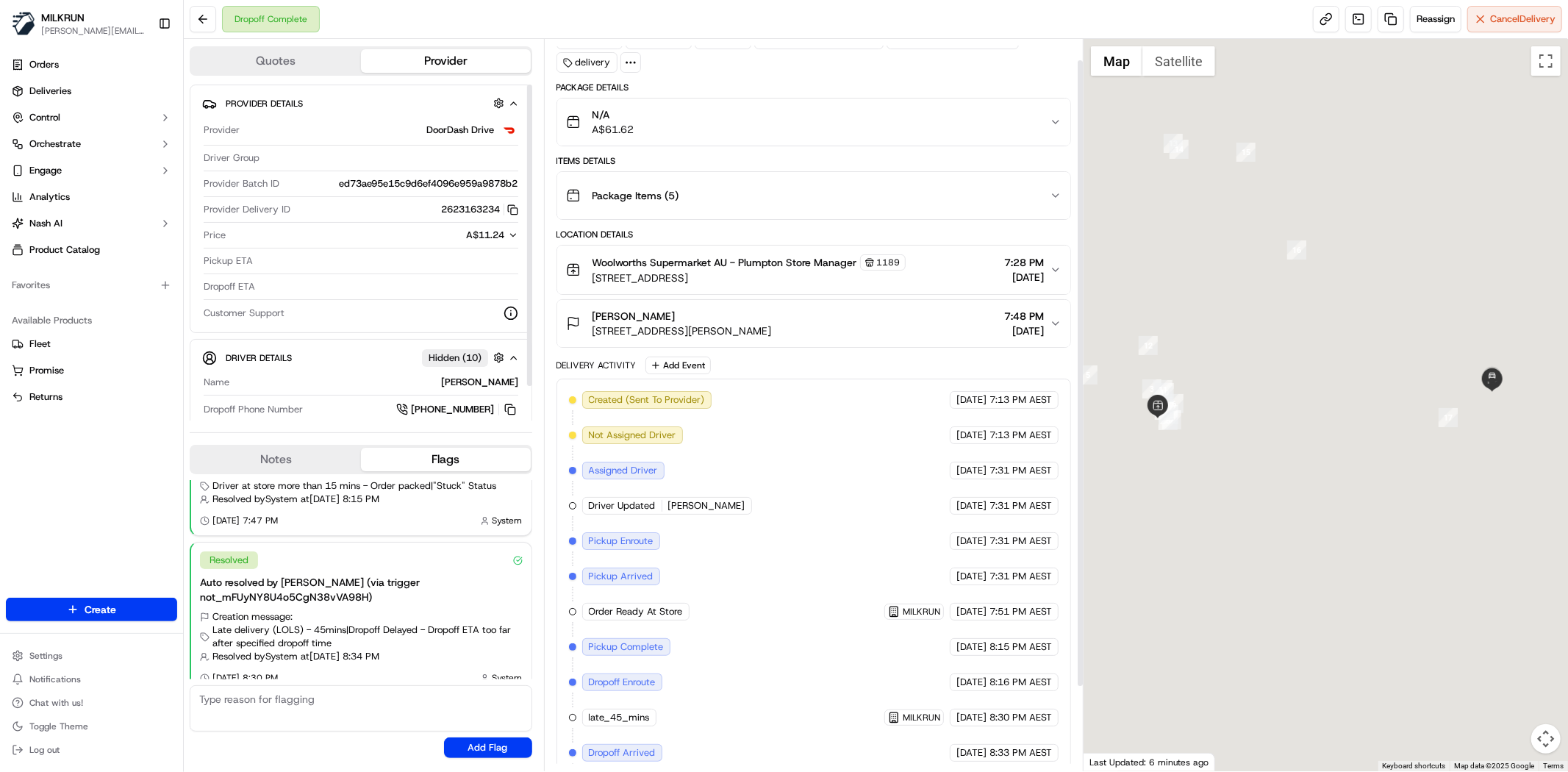
scroll to position [122, 0]
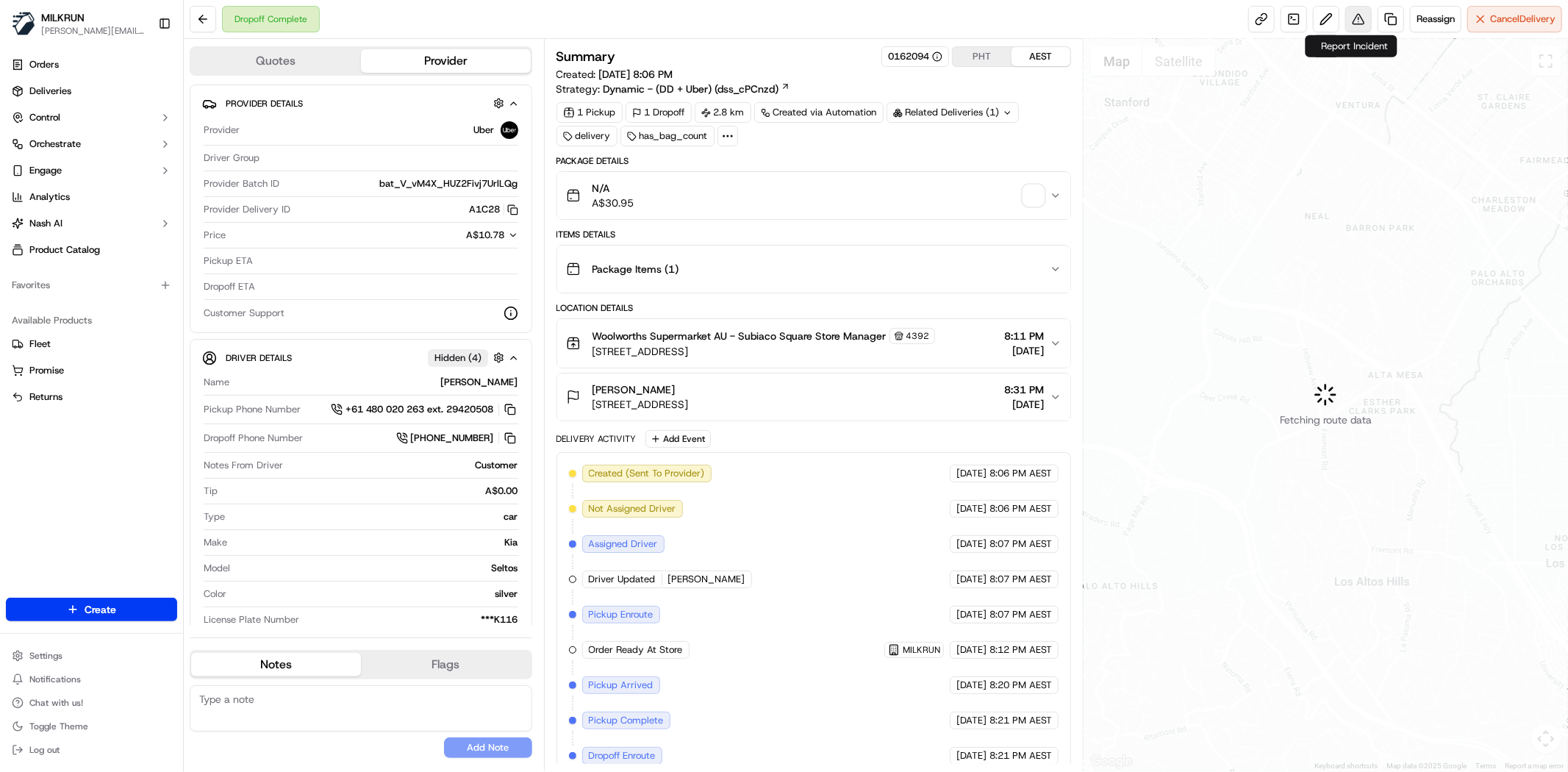
click at [1348, 23] on button at bounding box center [1358, 19] width 27 height 27
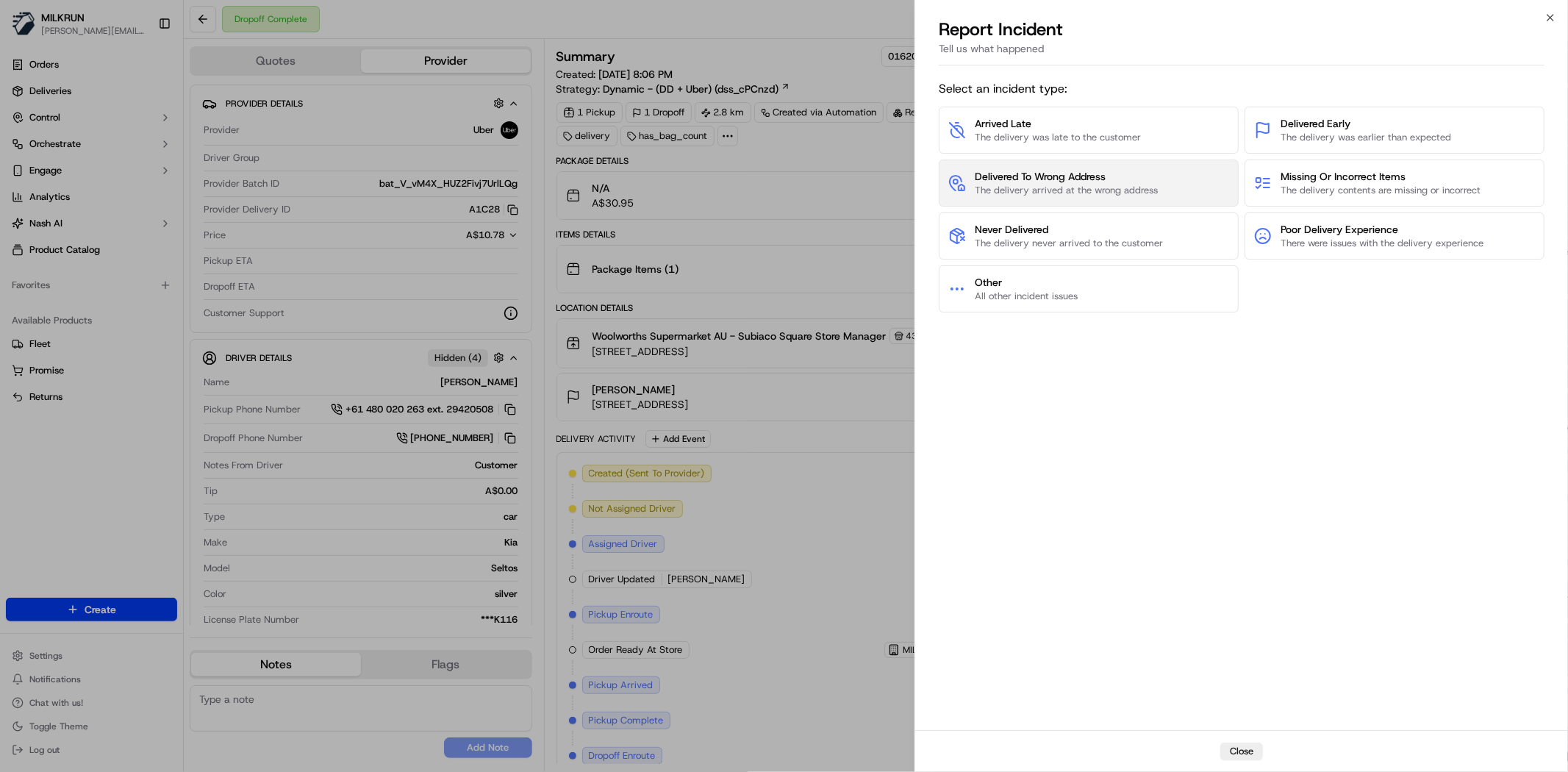
click at [1013, 184] on span "The delivery arrived at the wrong address" at bounding box center [1067, 190] width 183 height 13
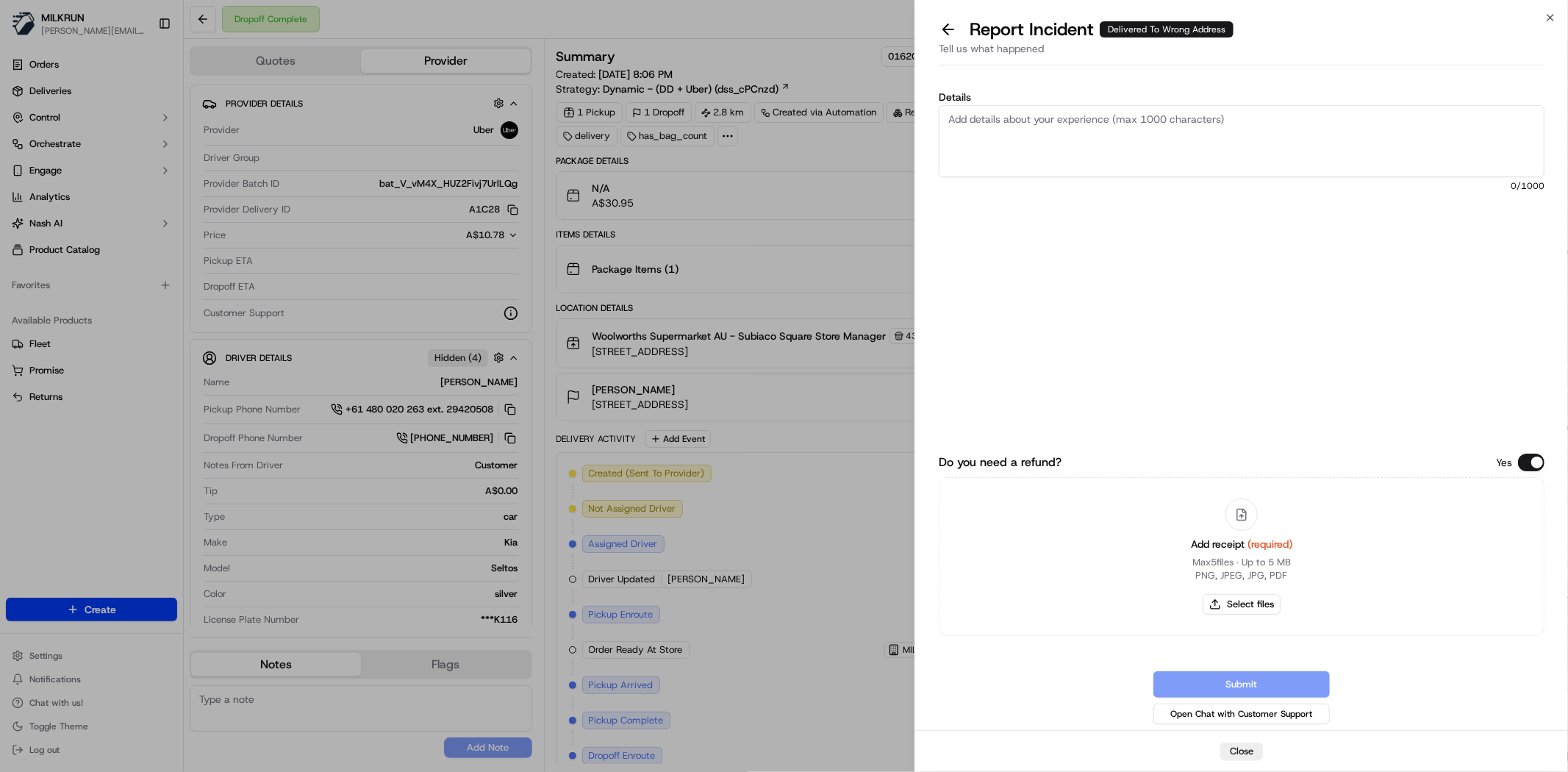
click at [987, 172] on textarea "Details" at bounding box center [1241, 141] width 606 height 72
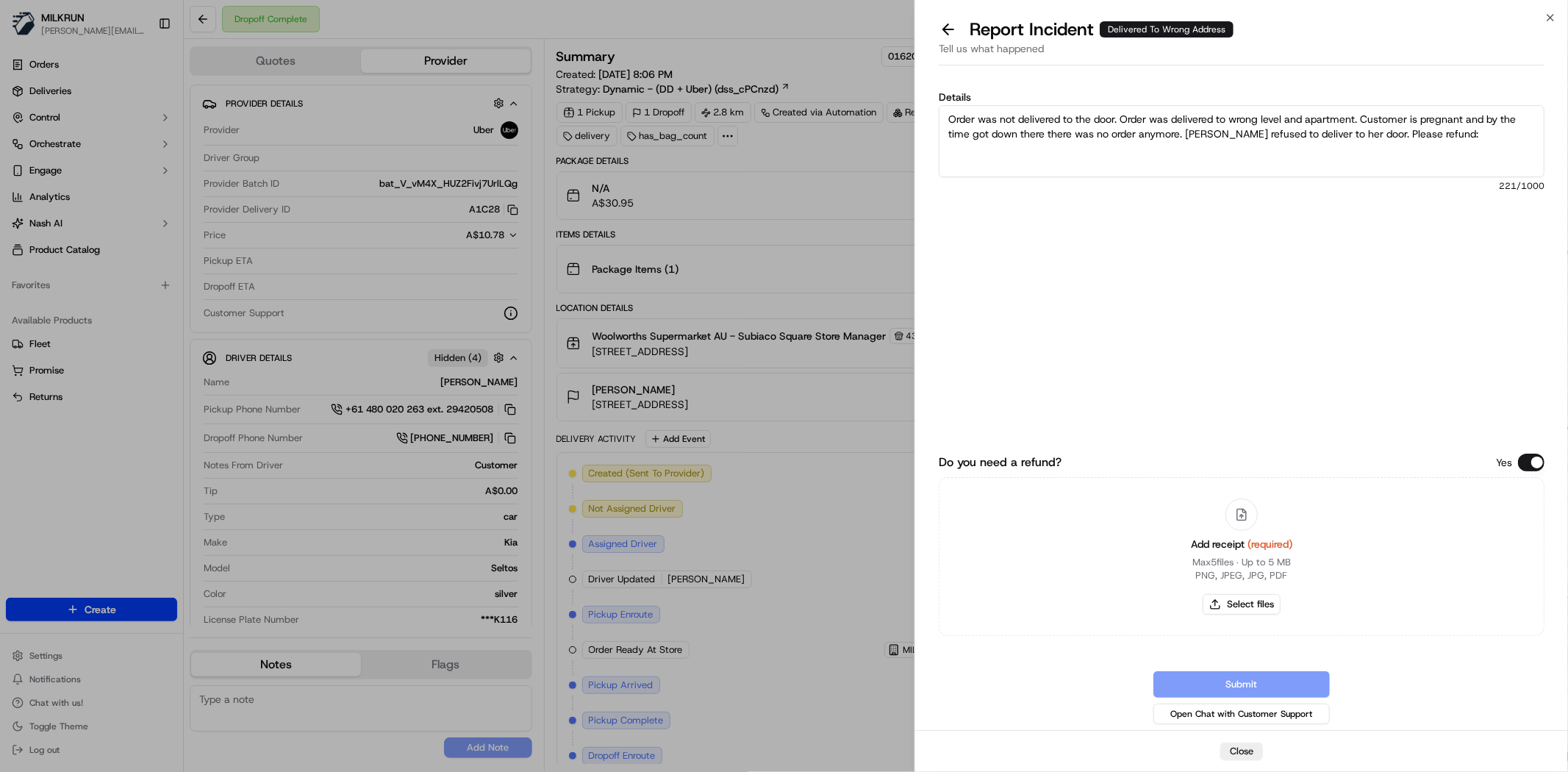
paste textarea "$30.95"
type textarea "Order was not delivered to the door. Order was delivered to wrong level and apa…"
click at [1244, 606] on button "Select files" at bounding box center [1241, 604] width 78 height 21
type input "C:\fakepath\sophie 1.png"
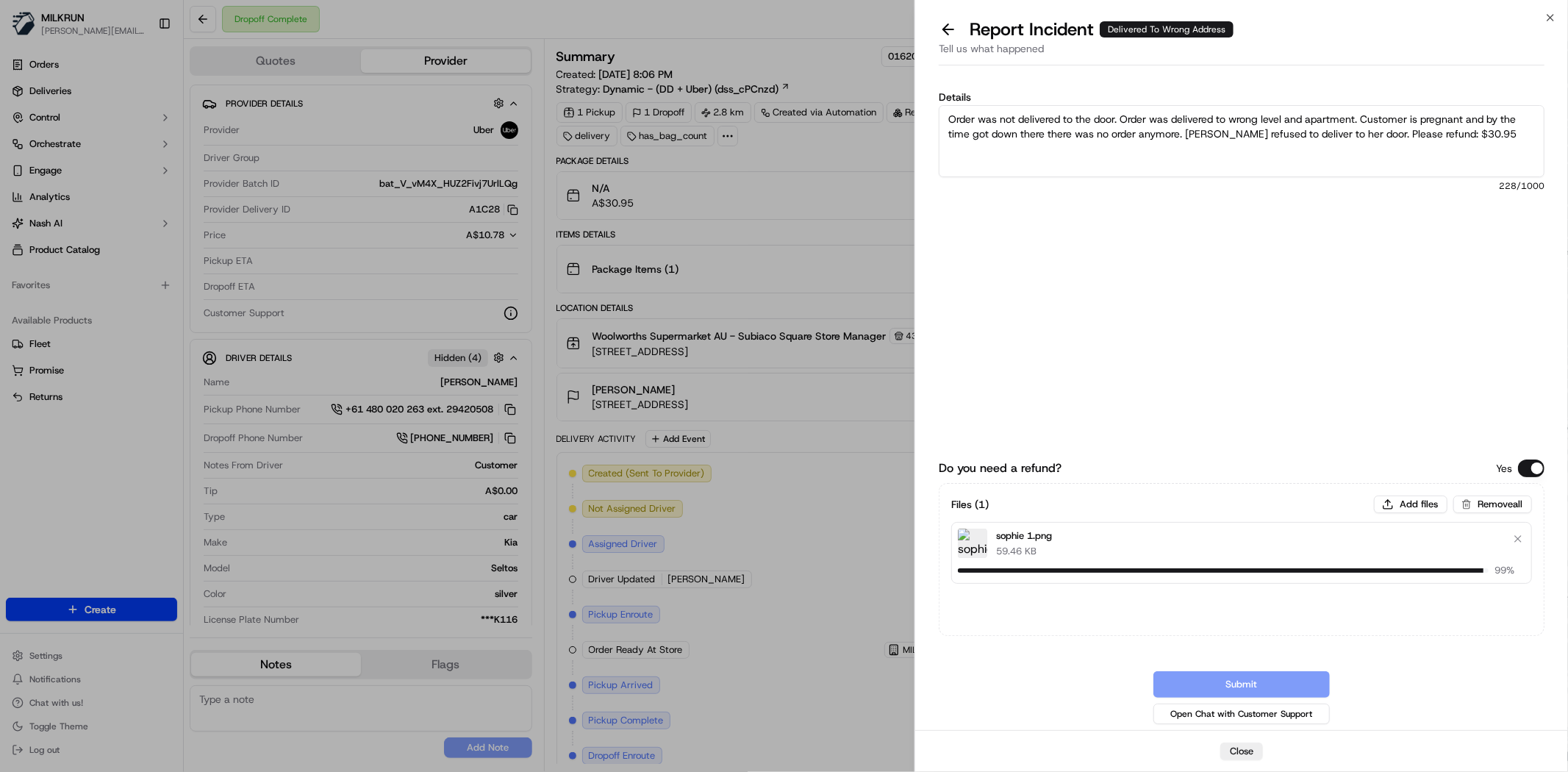
click at [1315, 151] on textarea "Order was not delivered to the door. Order was delivered to wrong level and apa…" at bounding box center [1241, 141] width 606 height 72
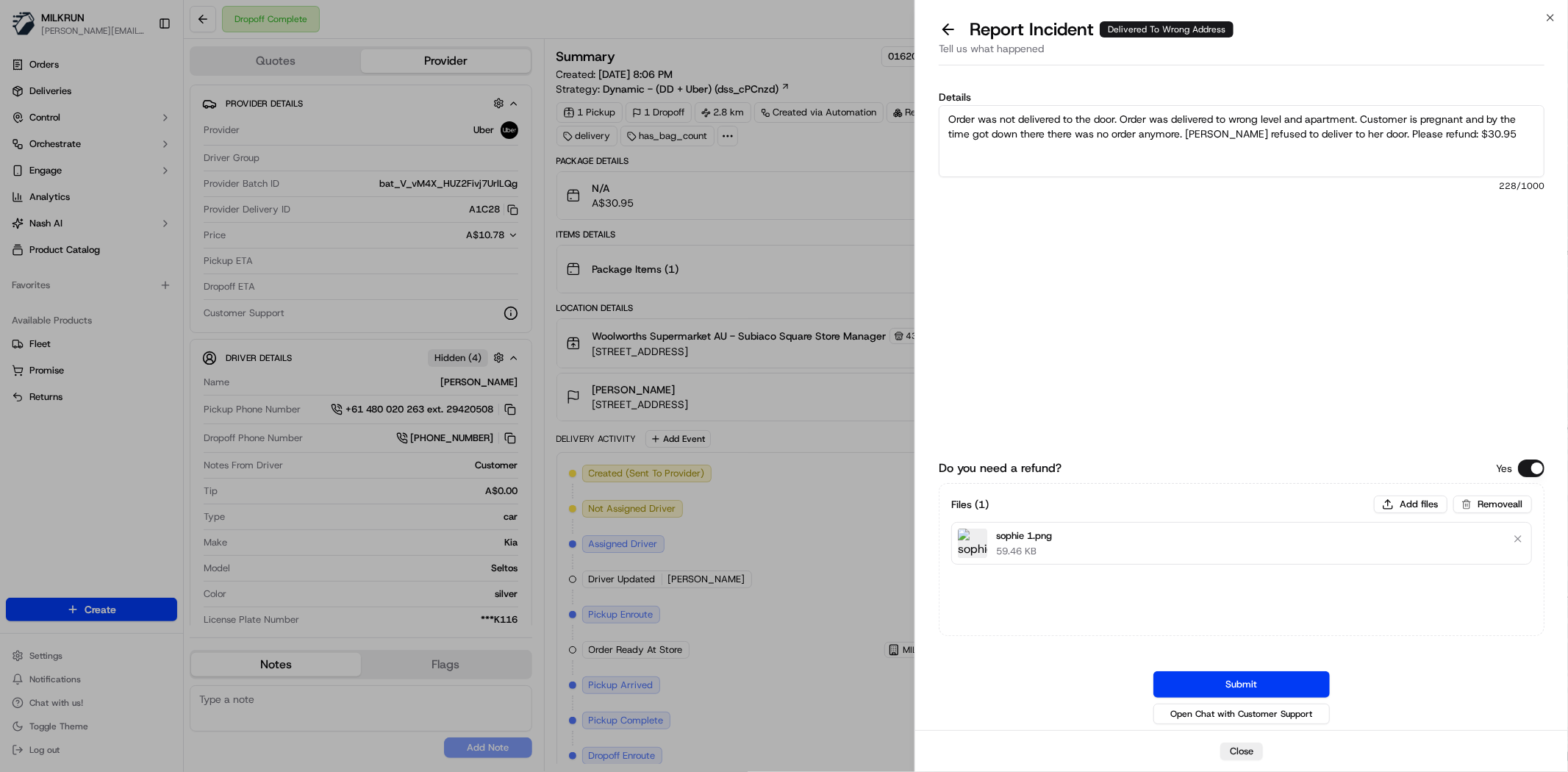
click at [1216, 688] on button "Submit" at bounding box center [1241, 684] width 176 height 27
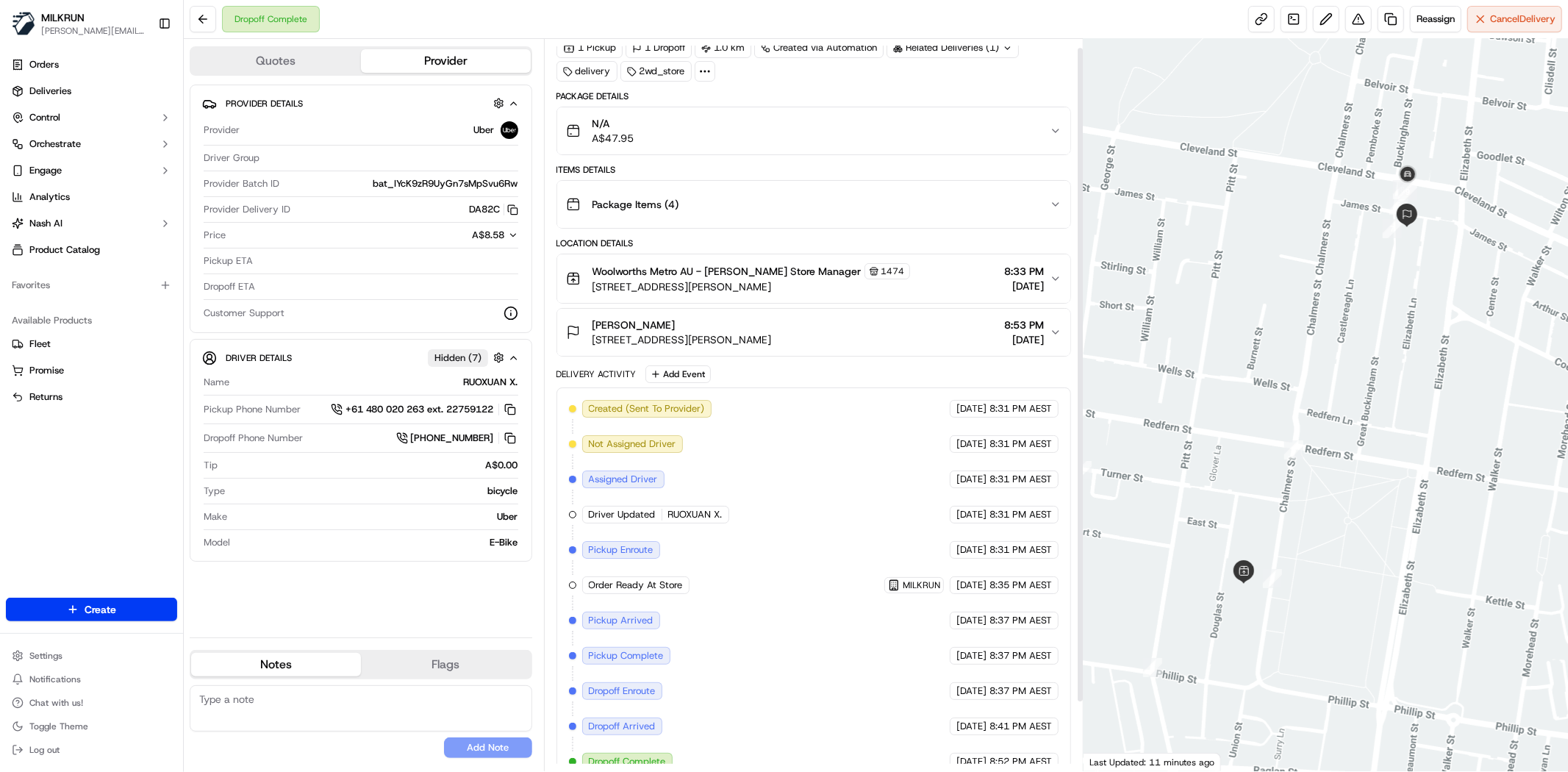
scroll to position [87, 0]
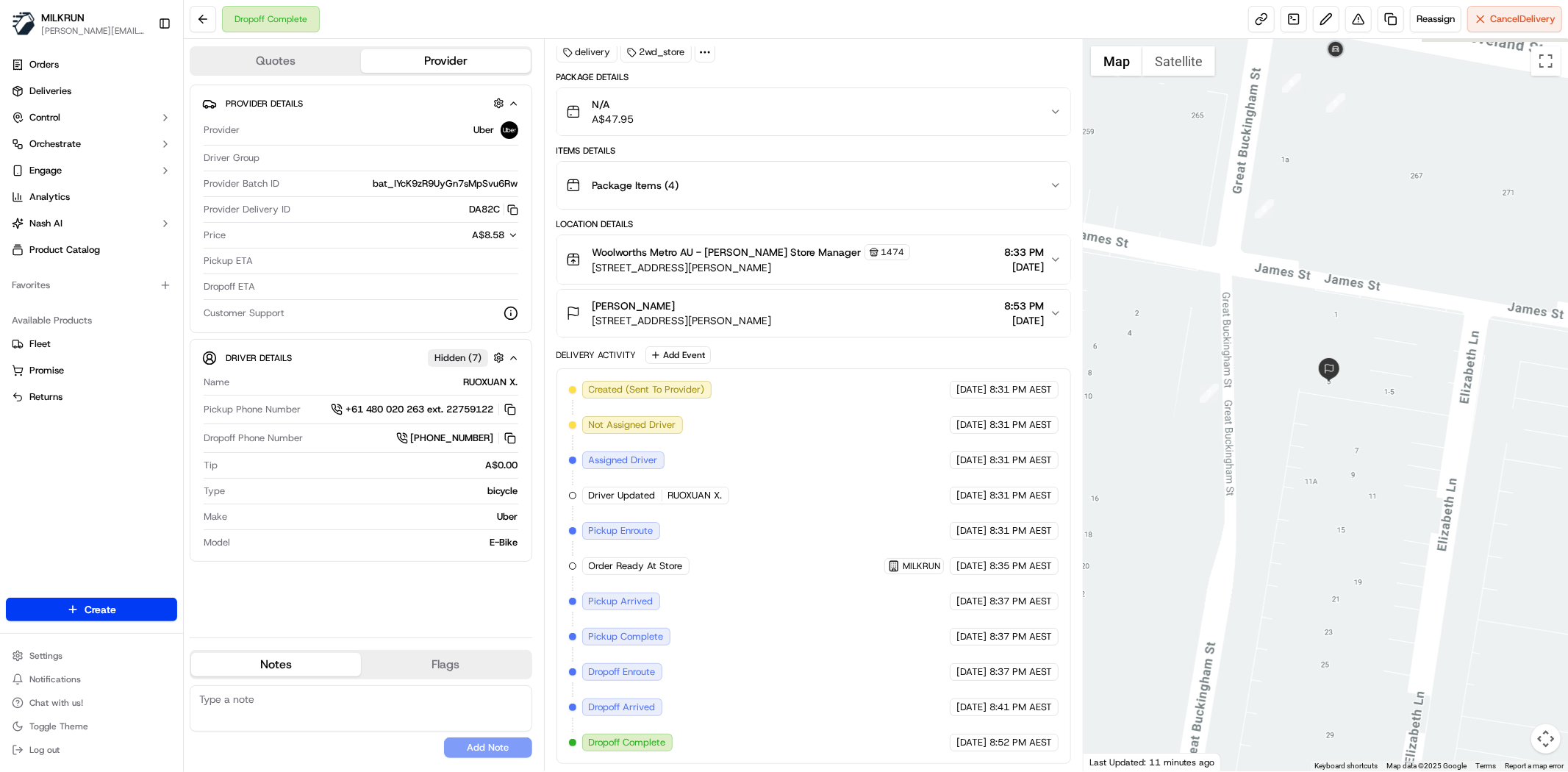
drag, startPoint x: 1396, startPoint y: 240, endPoint x: 957, endPoint y: 406, distance: 469.3
click at [1388, 338] on div at bounding box center [1325, 405] width 485 height 732
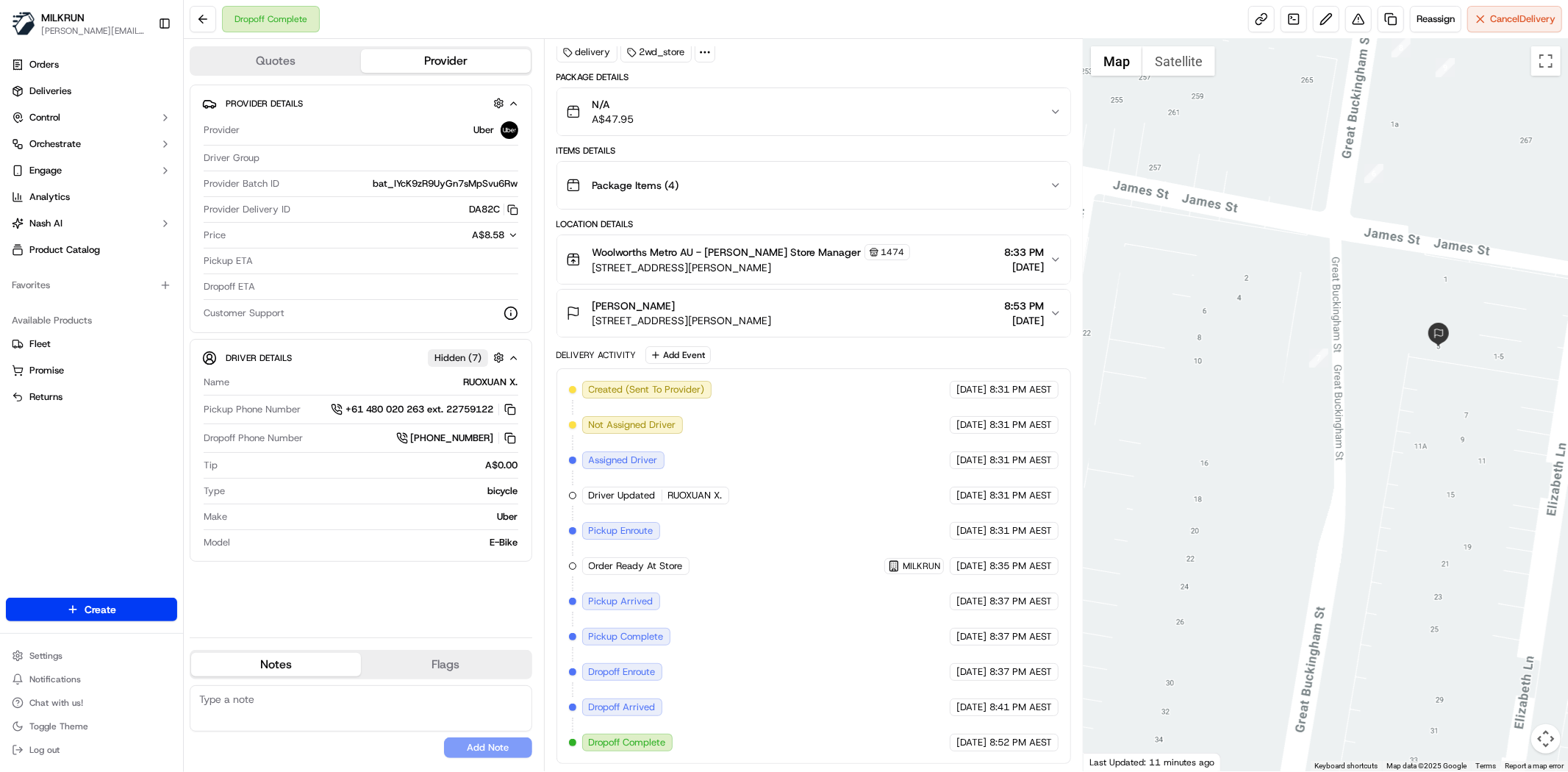
drag, startPoint x: 1254, startPoint y: 469, endPoint x: 1379, endPoint y: 432, distance: 130.4
click at [1379, 432] on div at bounding box center [1325, 405] width 485 height 732
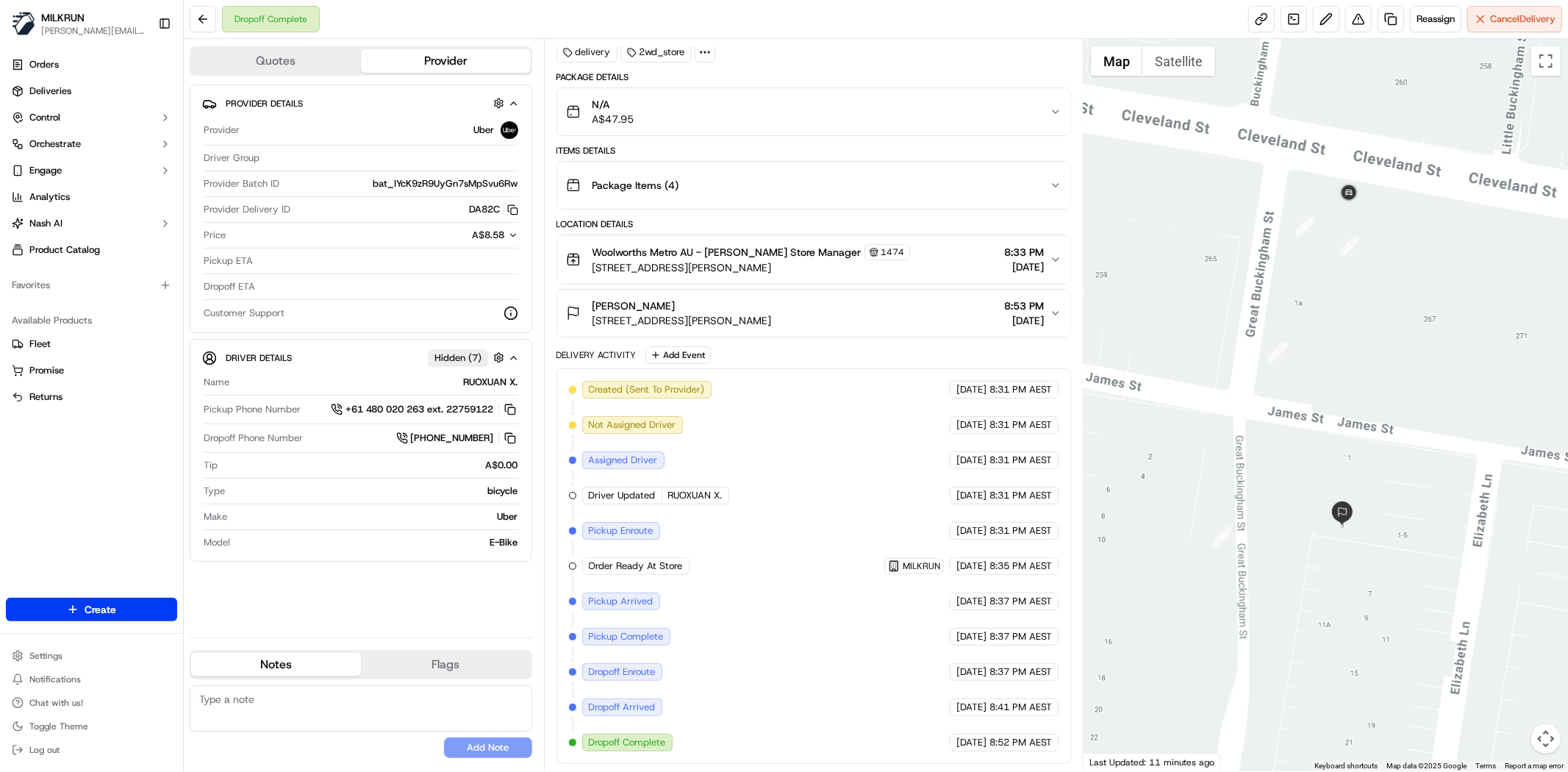
drag, startPoint x: 1391, startPoint y: 430, endPoint x: 1372, endPoint y: 474, distance: 47.9
click at [1372, 474] on div at bounding box center [1325, 405] width 485 height 732
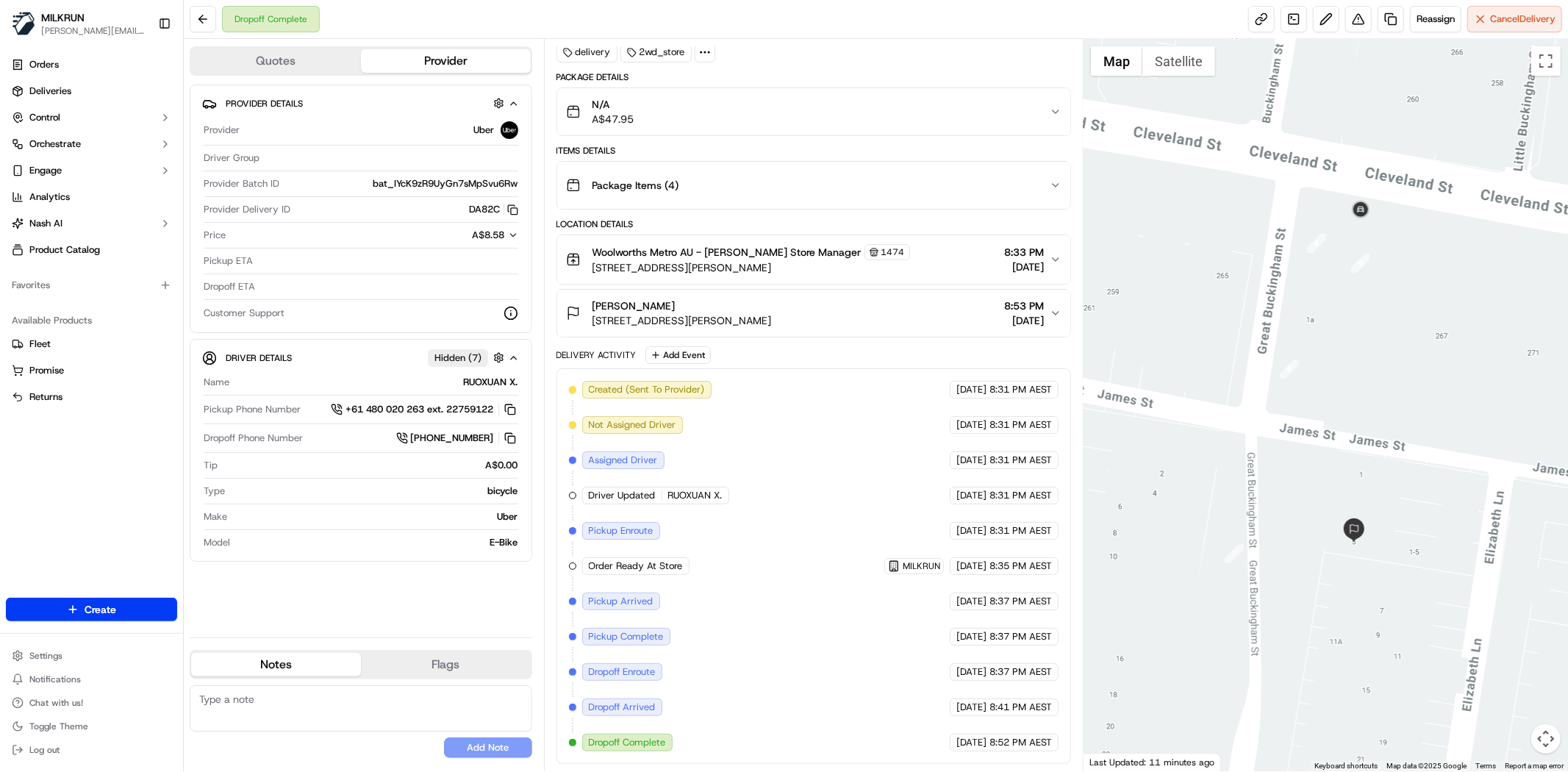
click at [703, 302] on div "angus sullivan" at bounding box center [682, 305] width 179 height 14
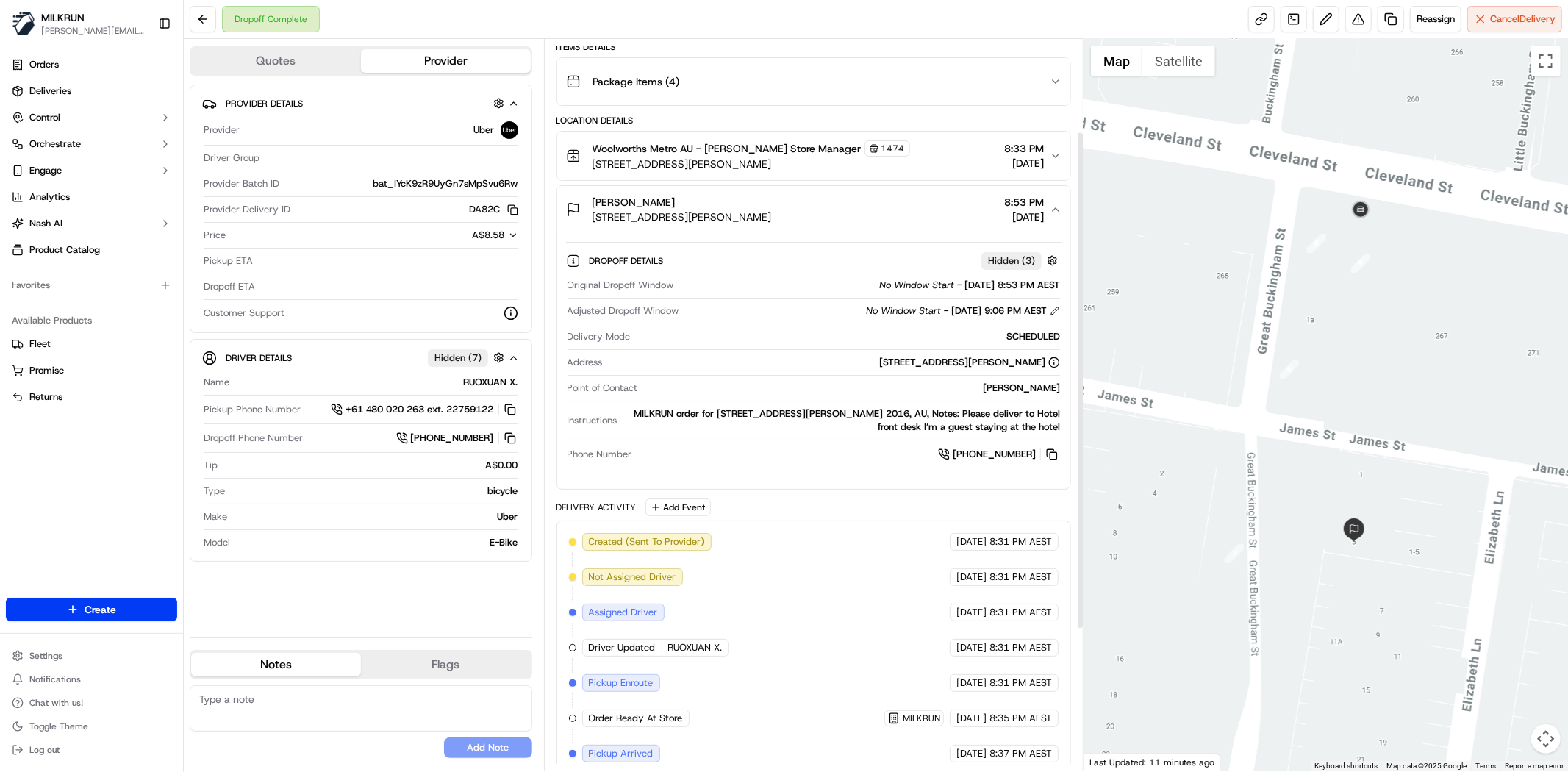
scroll to position [251, 0]
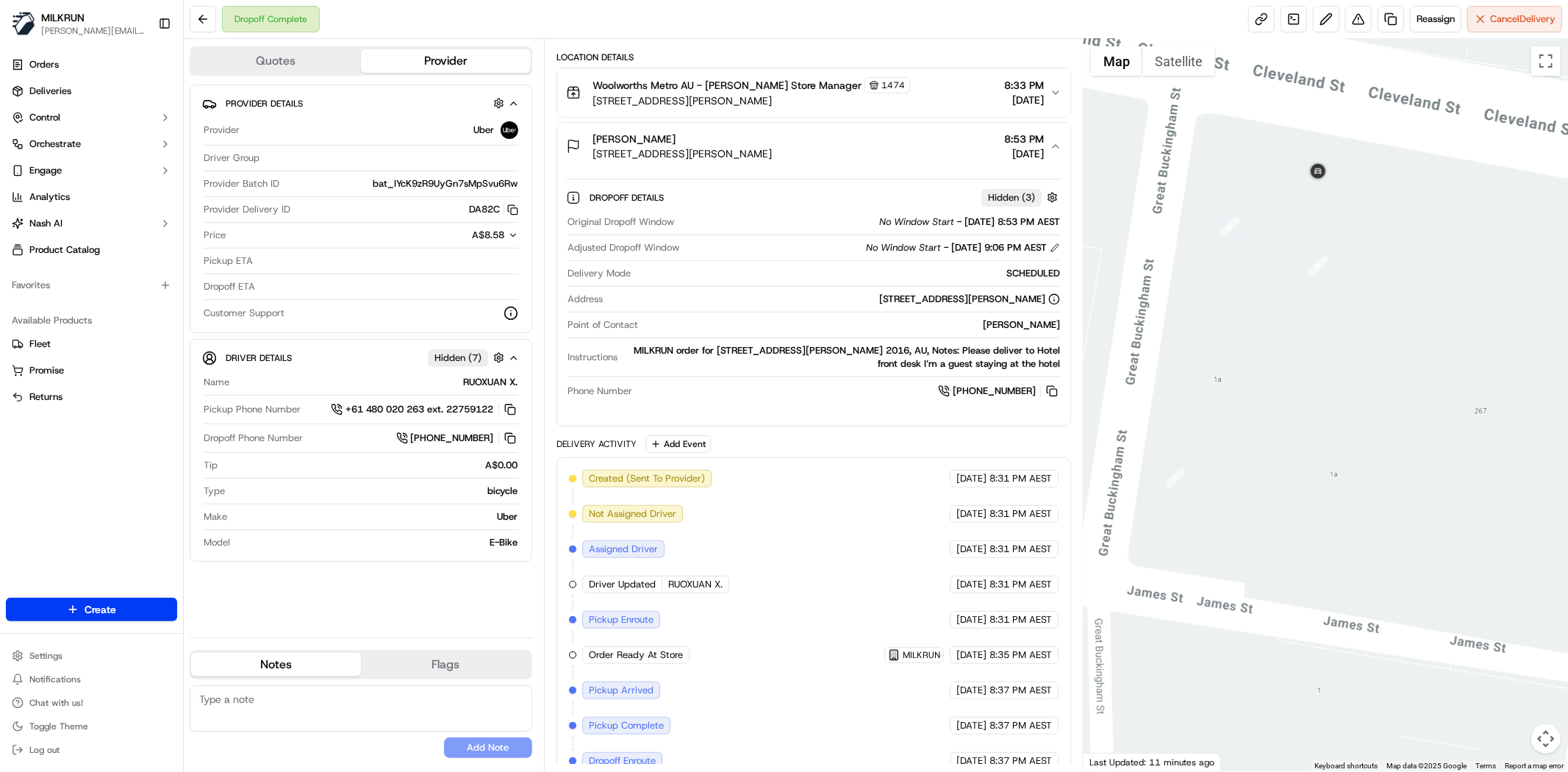
drag, startPoint x: 1280, startPoint y: 250, endPoint x: 1299, endPoint y: 252, distance: 19.1
click at [1299, 252] on div at bounding box center [1325, 405] width 485 height 732
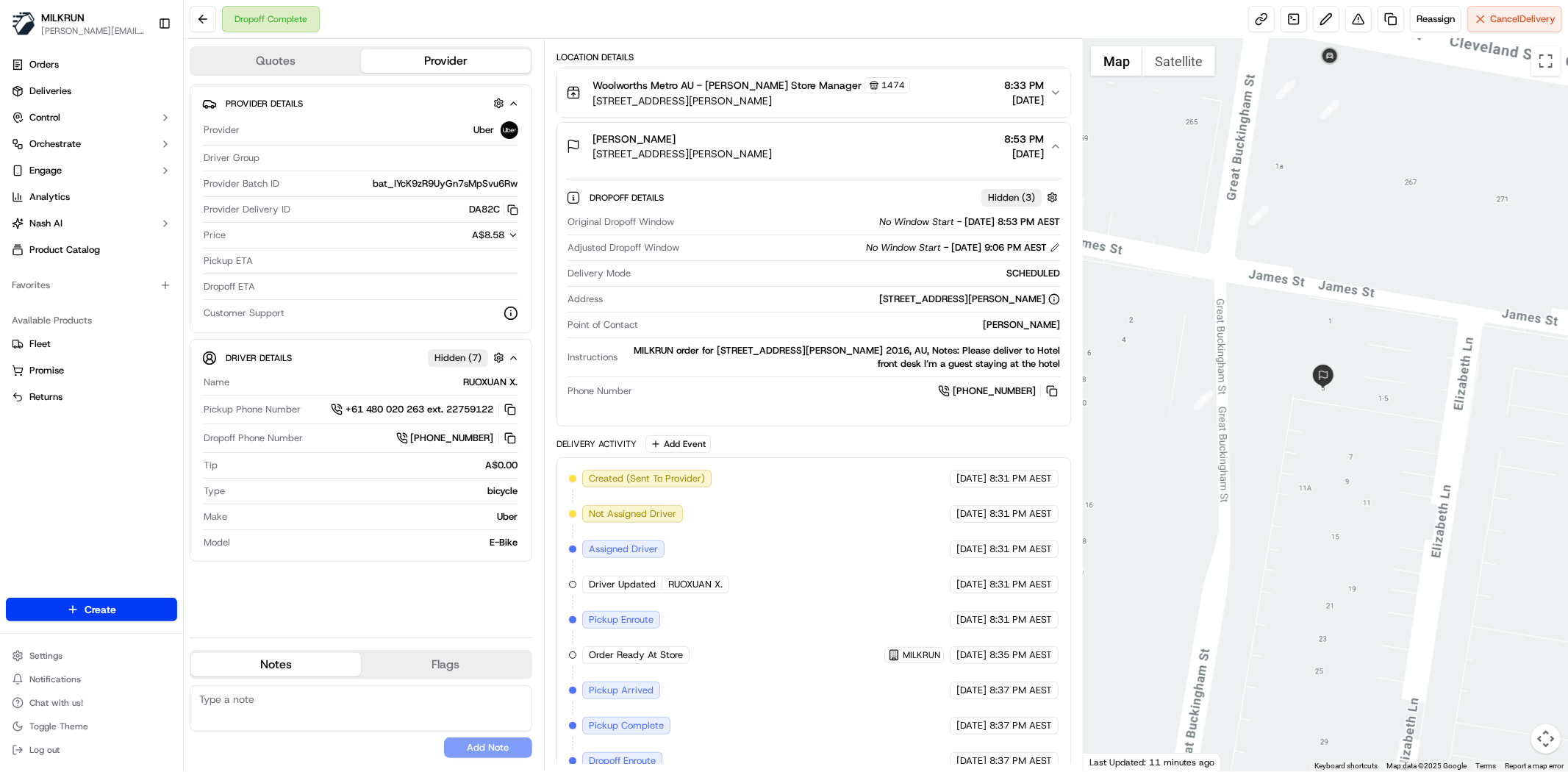
drag, startPoint x: 1351, startPoint y: 437, endPoint x: 1334, endPoint y: 267, distance: 170.8
click at [1338, 238] on div at bounding box center [1325, 405] width 485 height 732
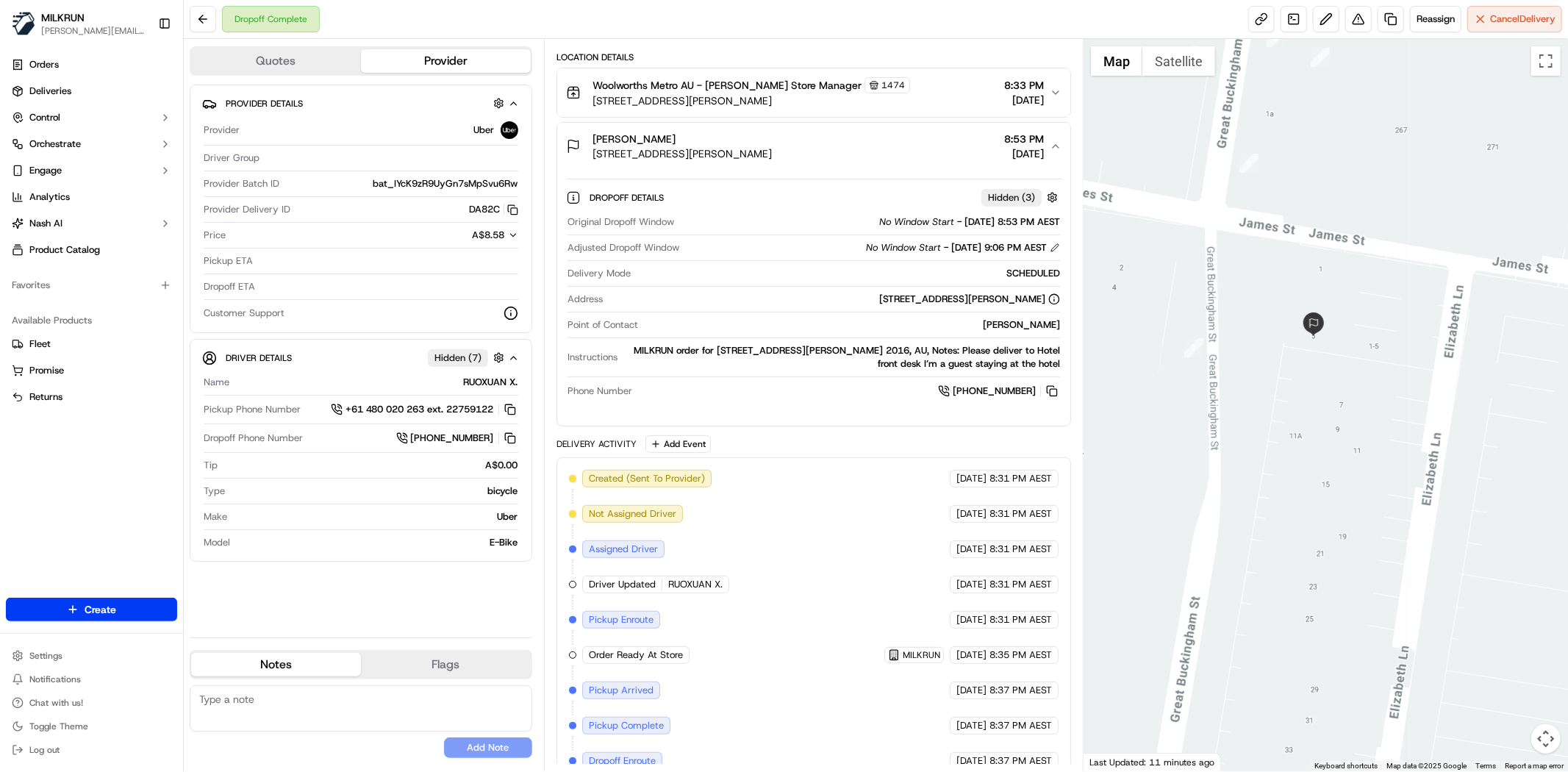
drag, startPoint x: 1304, startPoint y: 201, endPoint x: 1318, endPoint y: 206, distance: 14.9
click at [1318, 206] on div at bounding box center [1325, 405] width 485 height 732
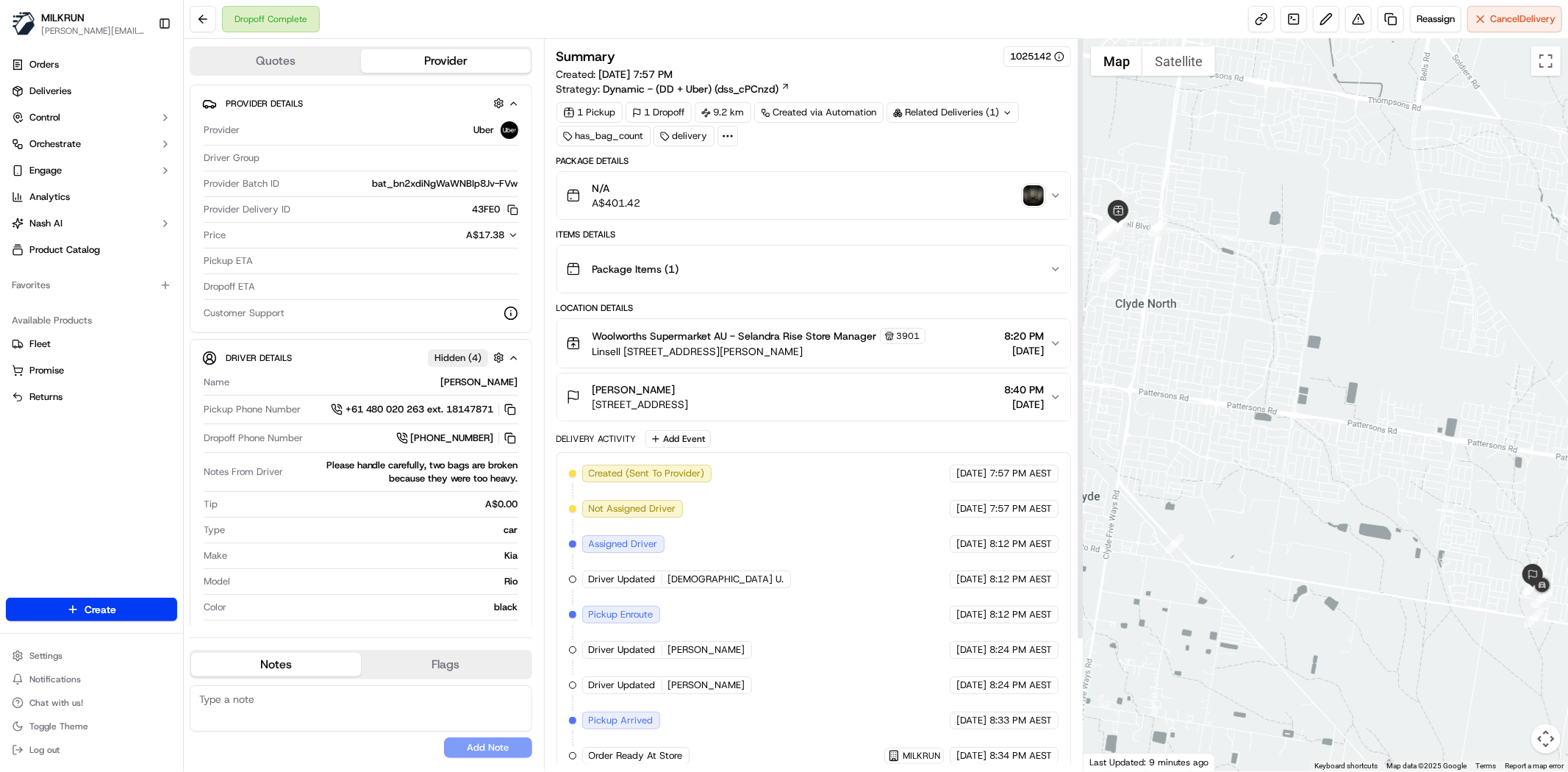
click at [1040, 194] on img "button" at bounding box center [1033, 195] width 21 height 21
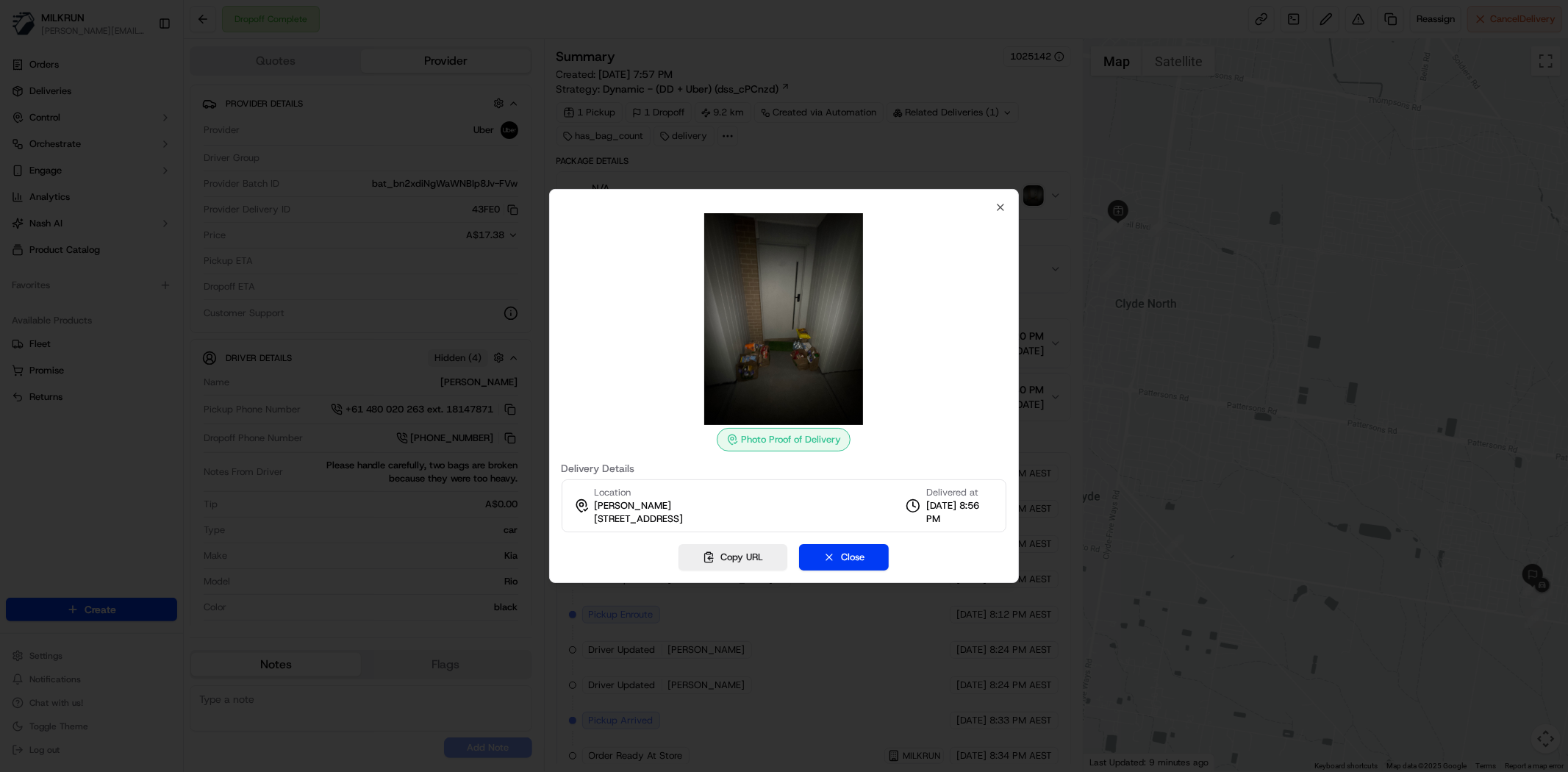
click at [1007, 213] on div "Photo Proof of Delivery Delivery Details Location [PERSON_NAME] [STREET_ADDRESS…" at bounding box center [784, 386] width 471 height 394
click at [1004, 201] on icon "button" at bounding box center [1000, 207] width 11 height 11
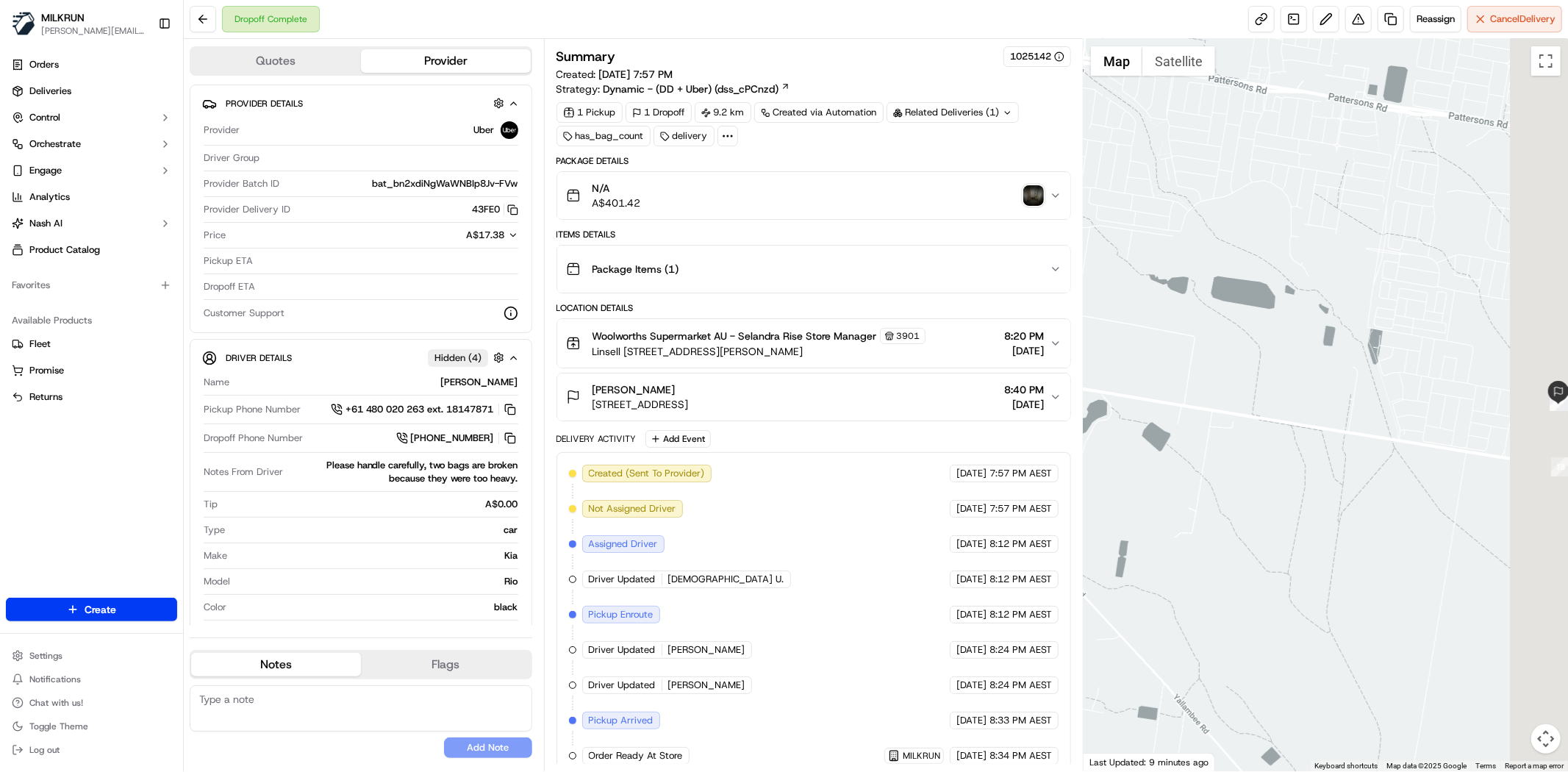
drag, startPoint x: 1544, startPoint y: 455, endPoint x: 1158, endPoint y: 401, distance: 389.8
click at [1157, 401] on div at bounding box center [1325, 405] width 485 height 732
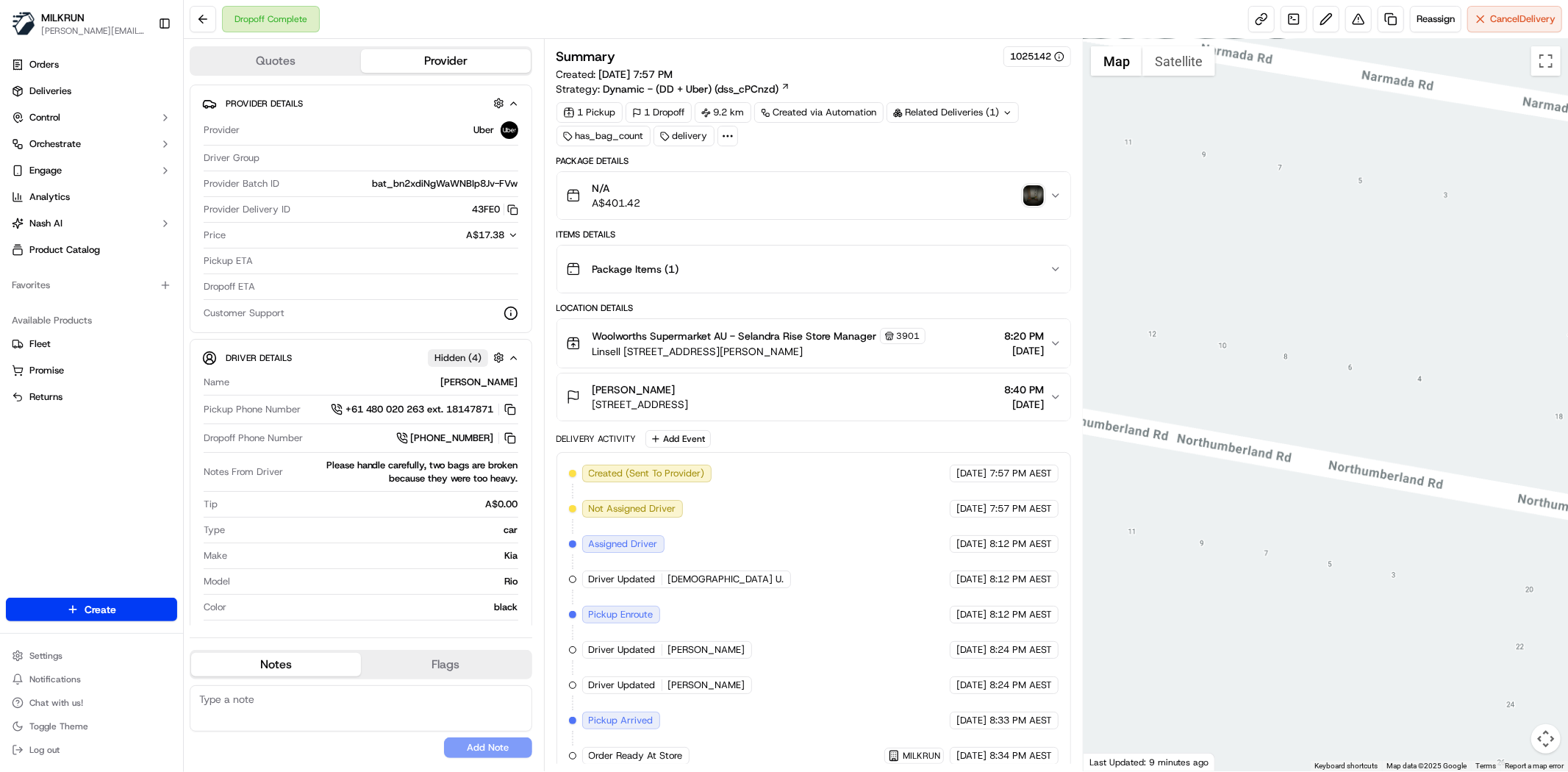
drag, startPoint x: 1420, startPoint y: 508, endPoint x: 1294, endPoint y: 172, distance: 358.8
click at [1332, 206] on div at bounding box center [1325, 405] width 485 height 732
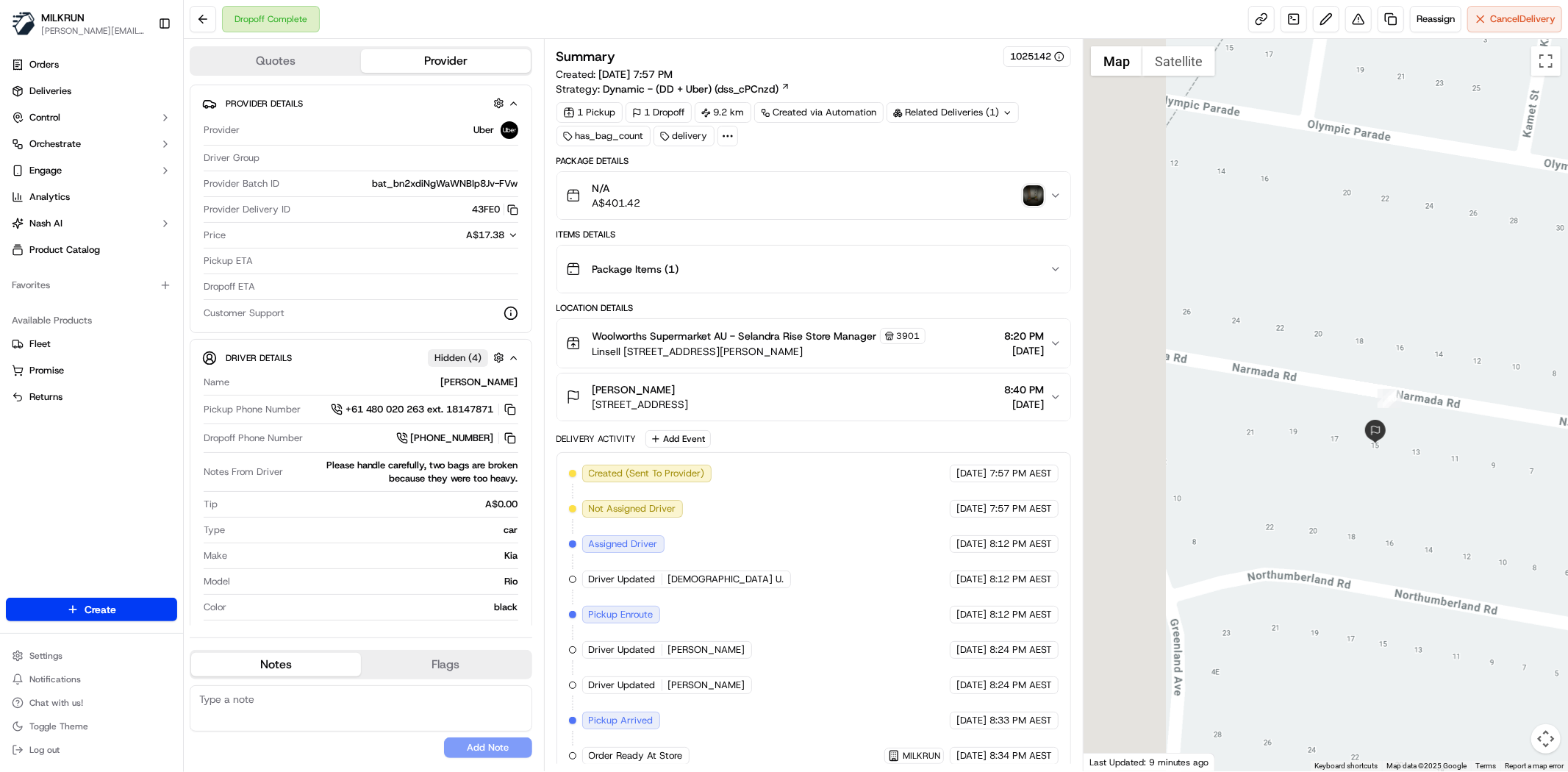
drag, startPoint x: 1567, startPoint y: 540, endPoint x: 1298, endPoint y: 398, distance: 304.2
click at [1566, 616] on div at bounding box center [1325, 405] width 485 height 732
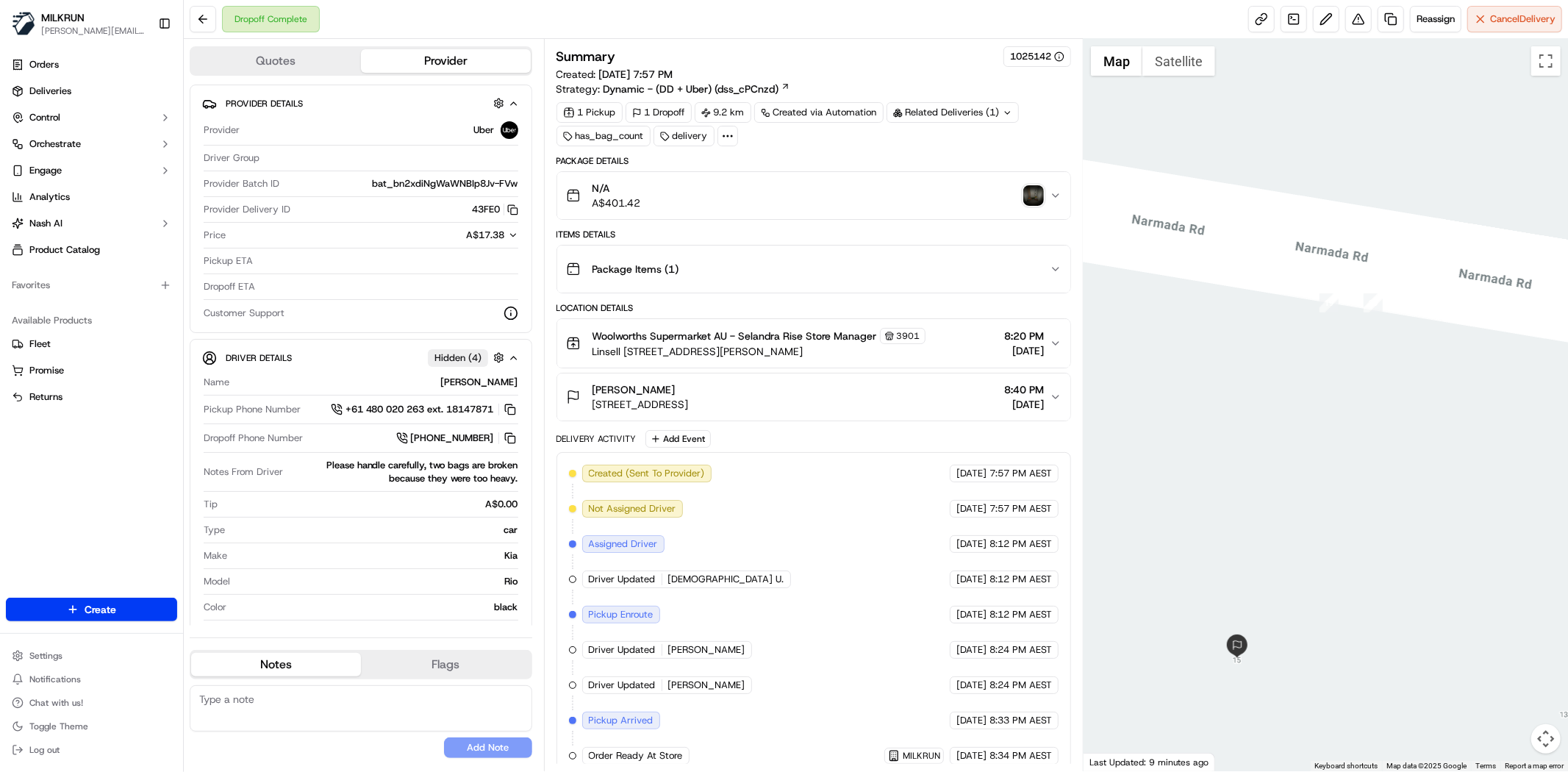
click at [1029, 207] on div "N/A A$401.42" at bounding box center [808, 195] width 484 height 30
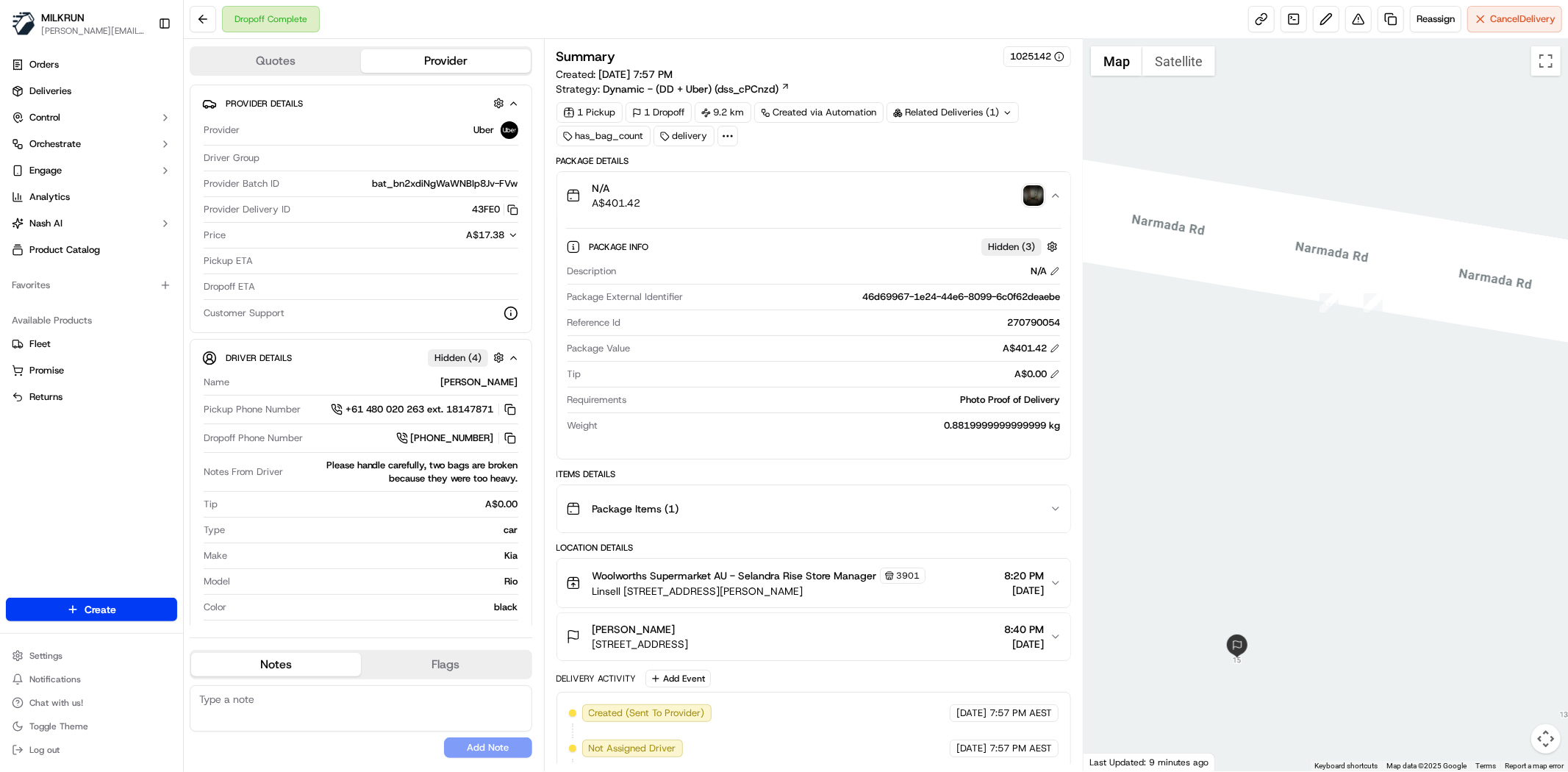
click at [1029, 207] on div "N/A A$401.42" at bounding box center [808, 195] width 484 height 30
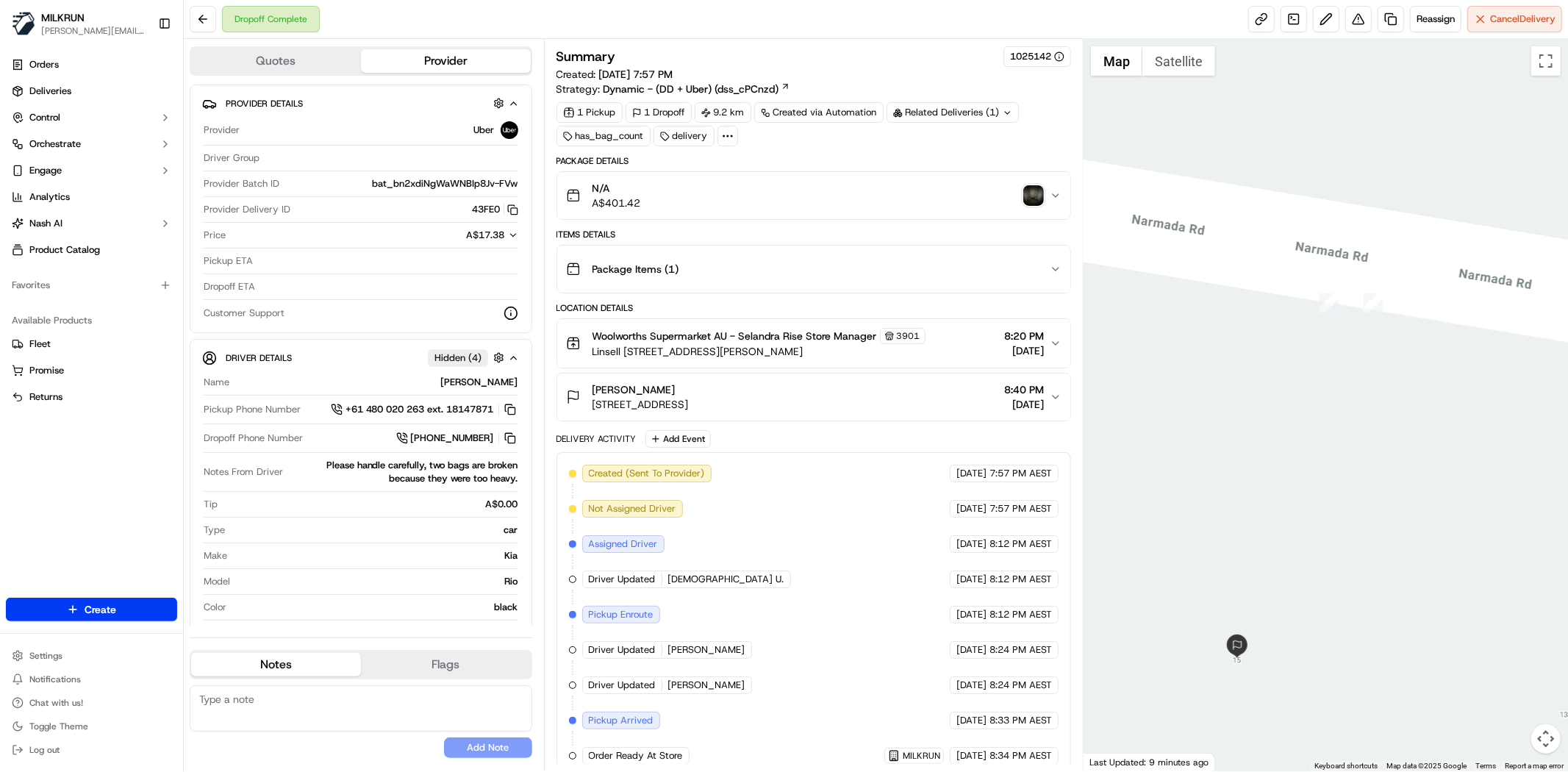
click at [1020, 200] on div "N/A A$401.42" at bounding box center [808, 195] width 484 height 30
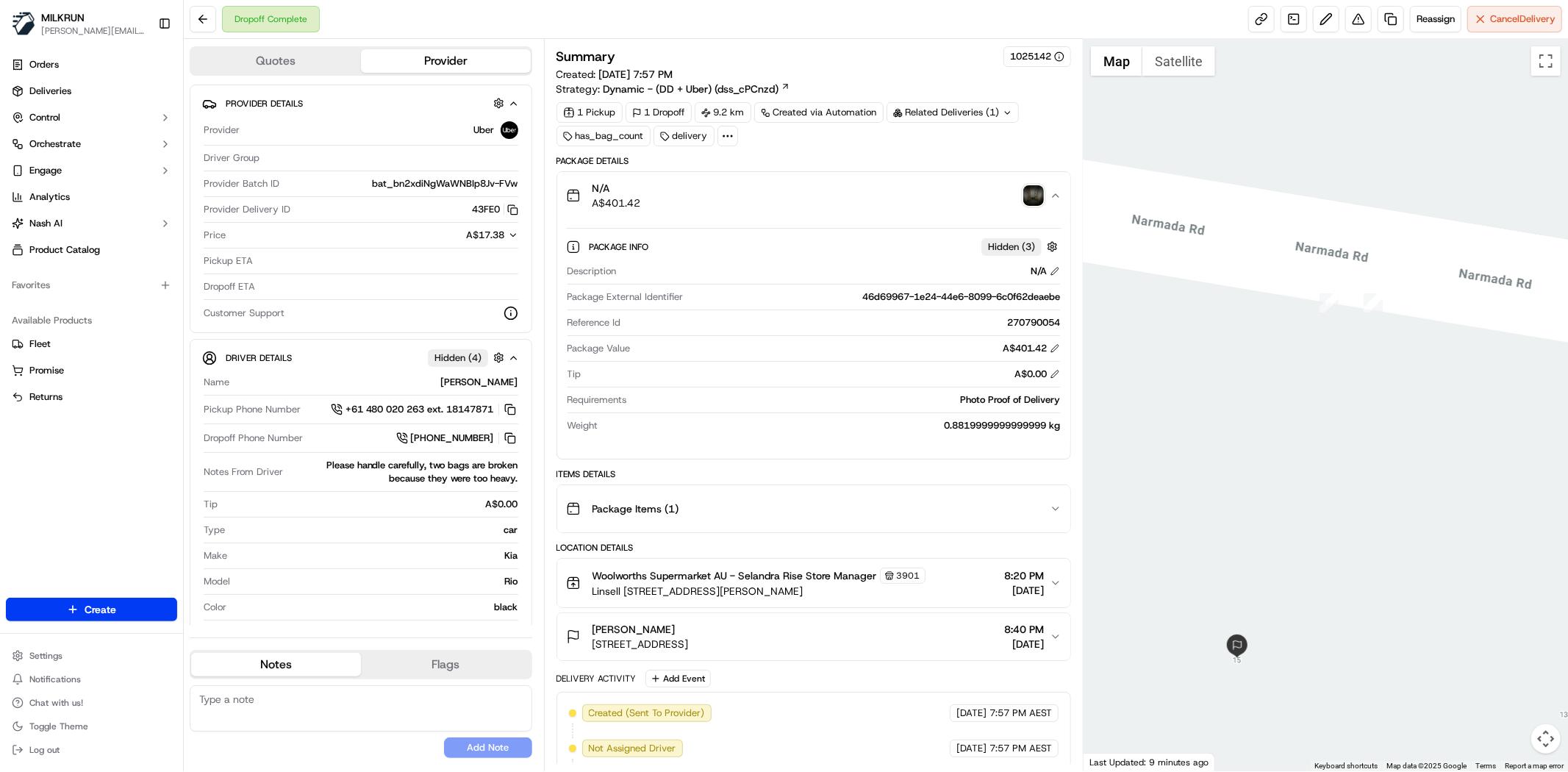
click at [1032, 186] on img "button" at bounding box center [1033, 195] width 21 height 21
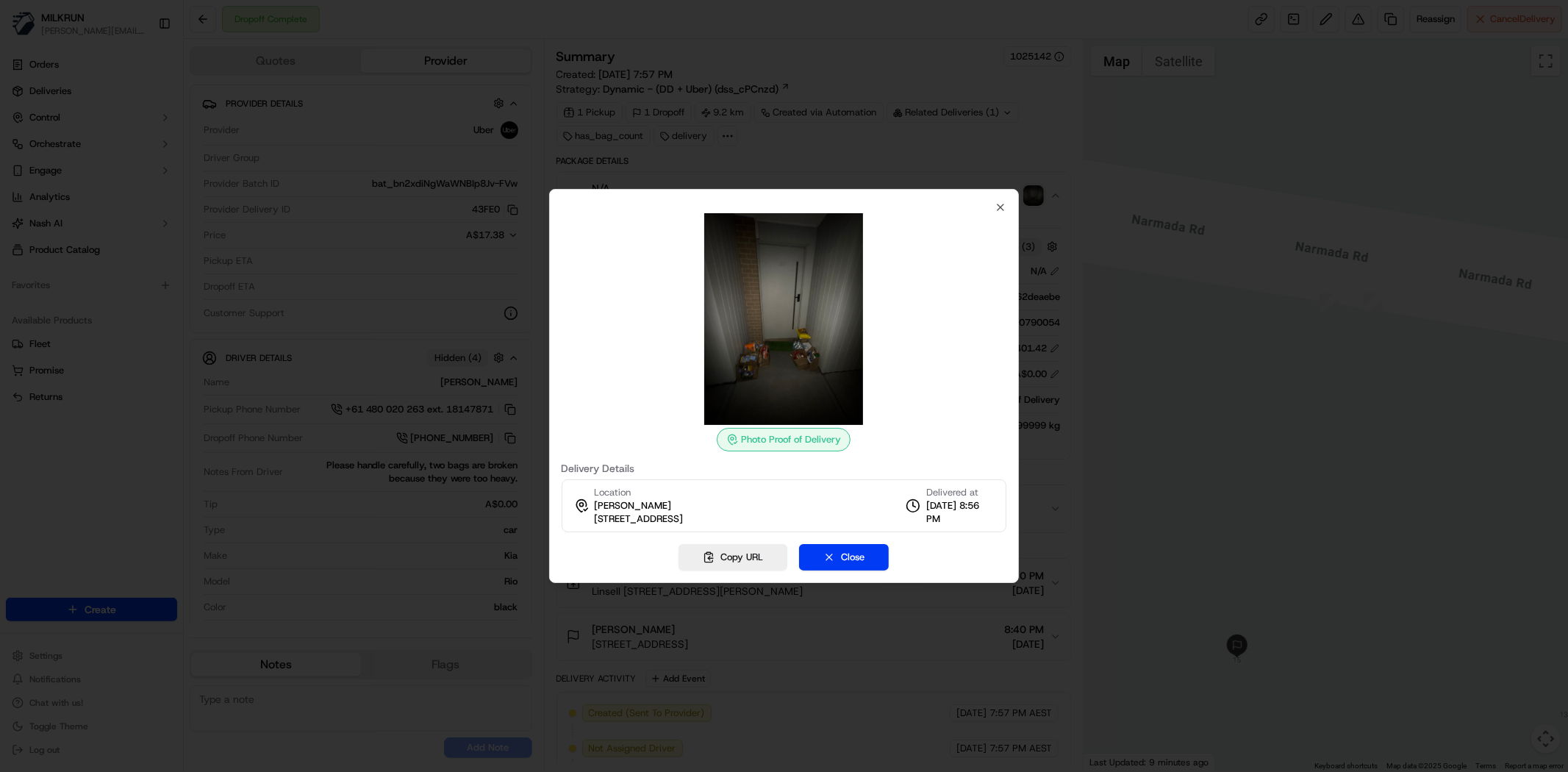
click at [1002, 214] on div at bounding box center [784, 318] width 446 height 211
drag, startPoint x: 1005, startPoint y: 204, endPoint x: 819, endPoint y: 143, distance: 195.7
click at [1004, 203] on icon "button" at bounding box center [1000, 207] width 11 height 11
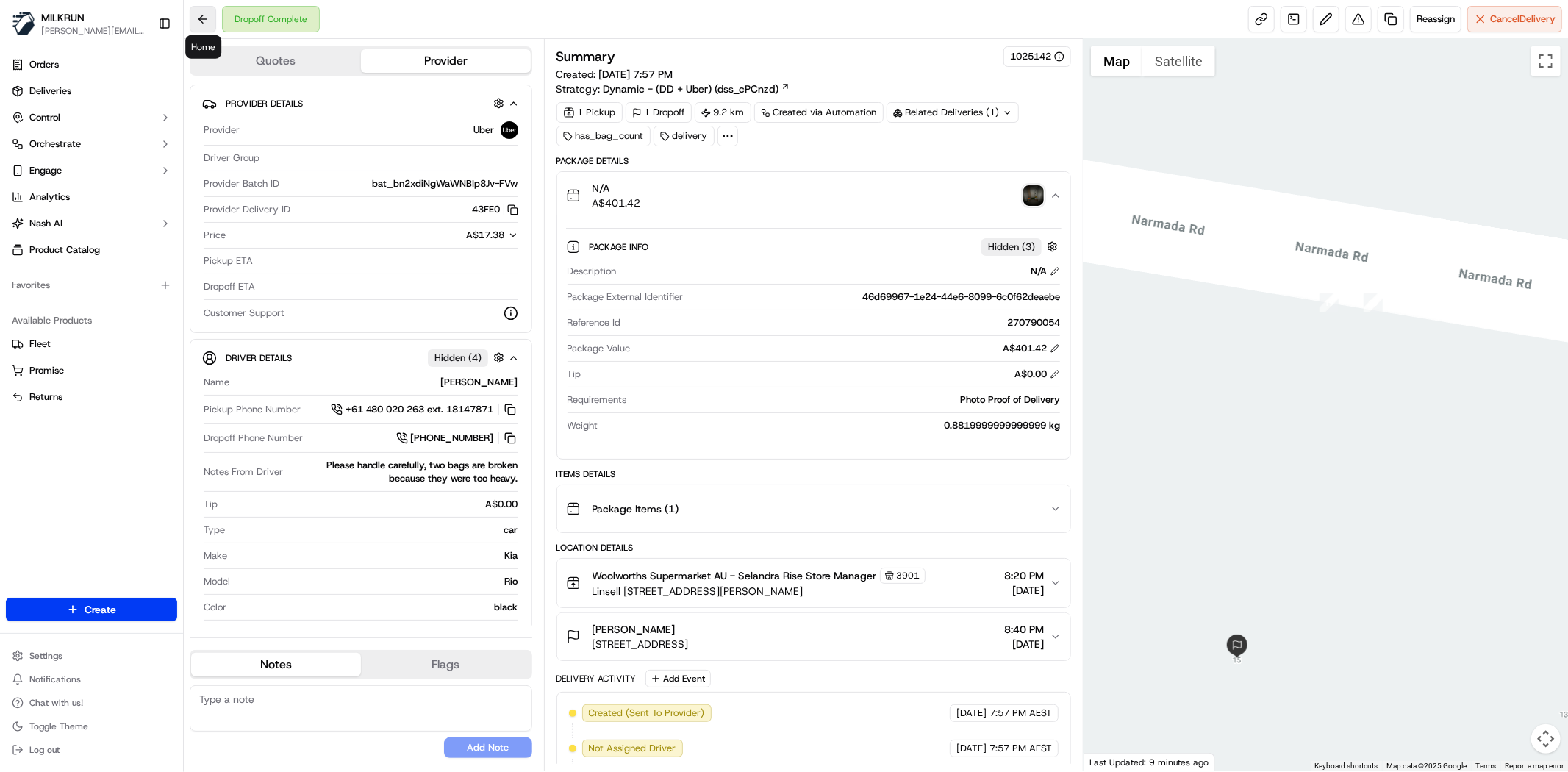
click at [200, 16] on button at bounding box center [203, 19] width 27 height 27
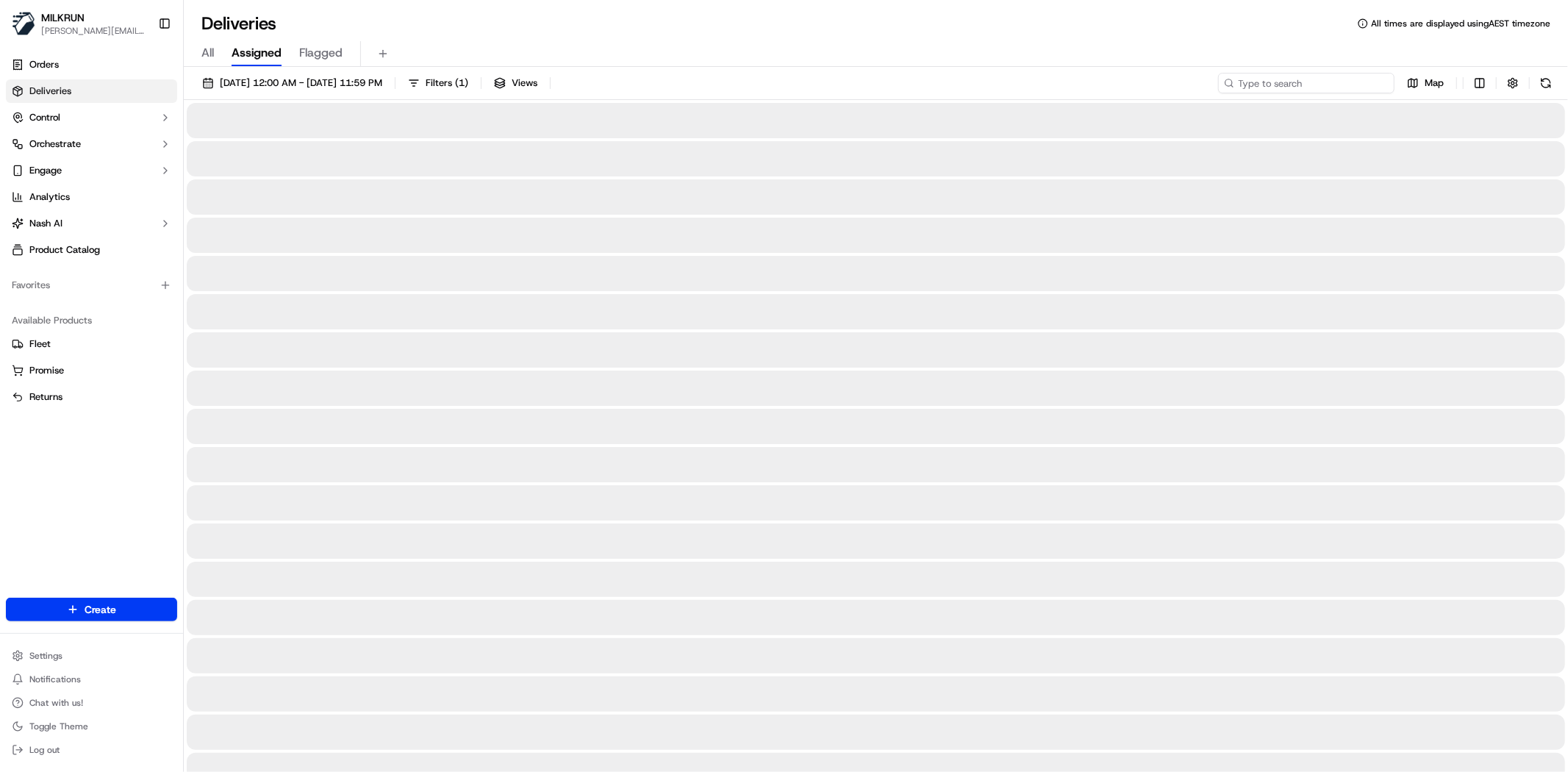
click at [1293, 85] on input at bounding box center [1306, 82] width 176 height 21
paste input "[PERSON_NAME]"
type input "[PERSON_NAME]"
click at [314, 85] on span "[DATE] 12:00 AM - [DATE] 11:59 PM" at bounding box center [301, 82] width 163 height 13
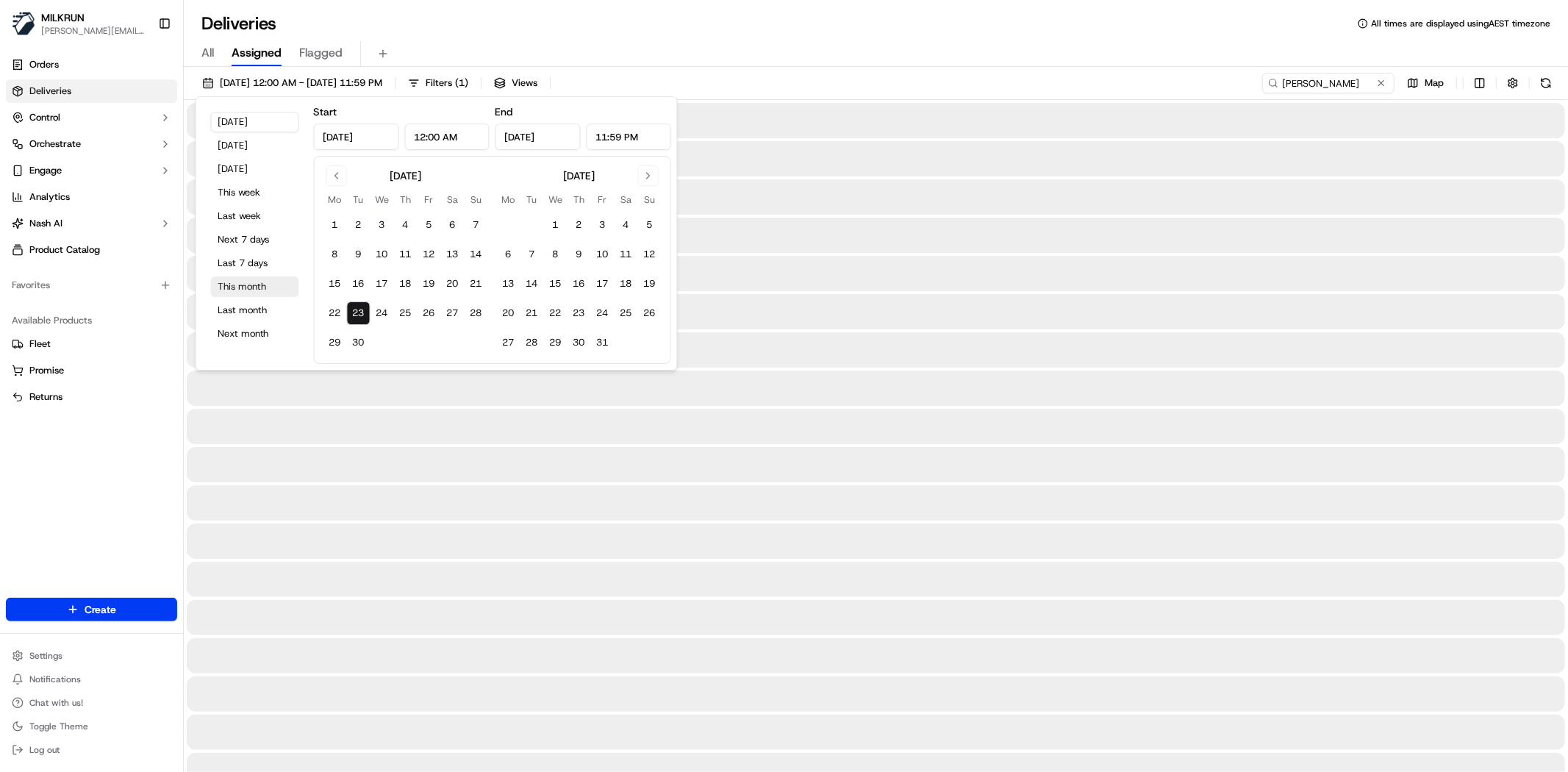
click at [258, 282] on button "This month" at bounding box center [256, 286] width 89 height 21
type input "[DATE]"
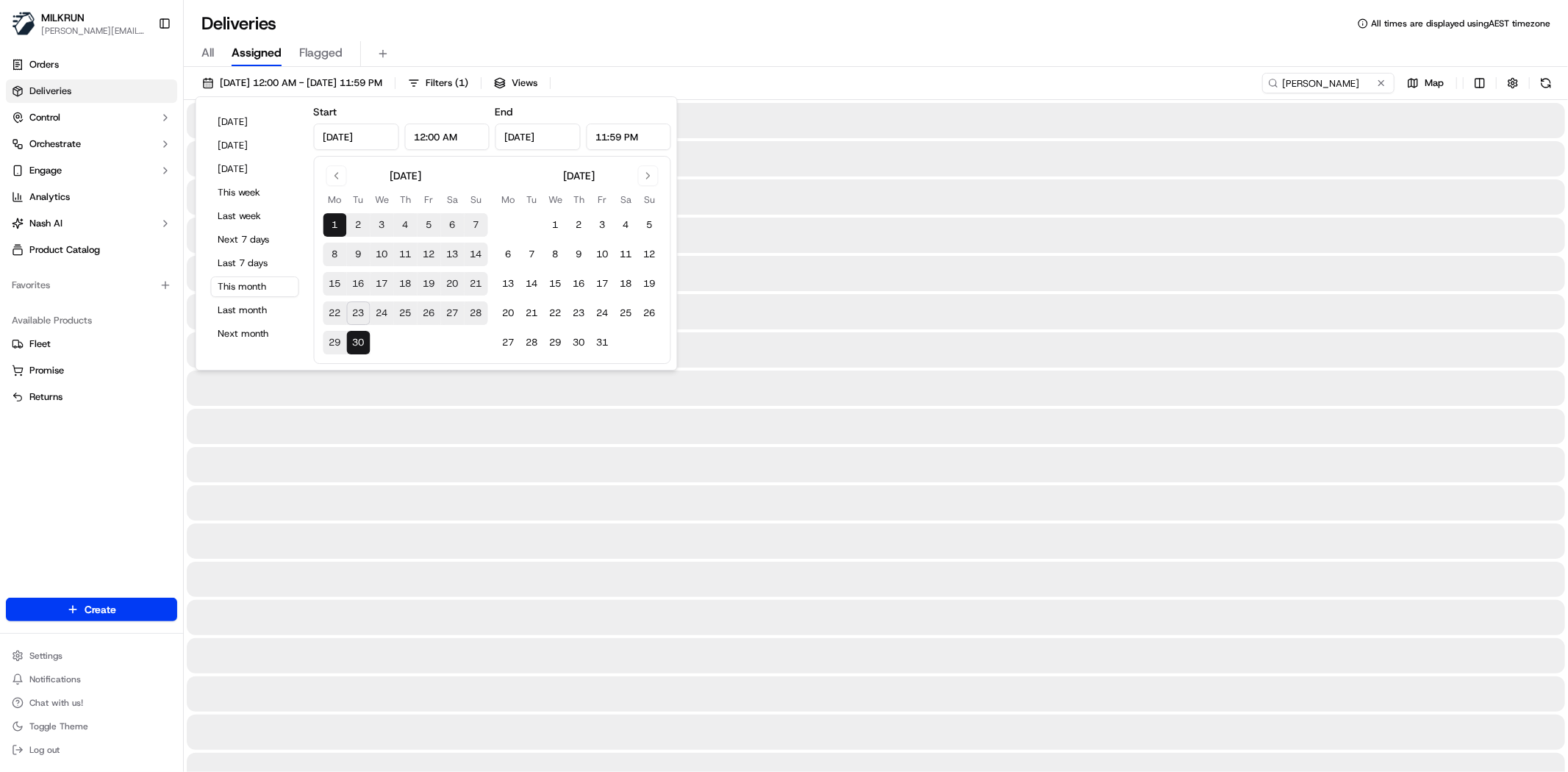
click at [795, 56] on div "All Assigned Flagged" at bounding box center [876, 54] width 1384 height 26
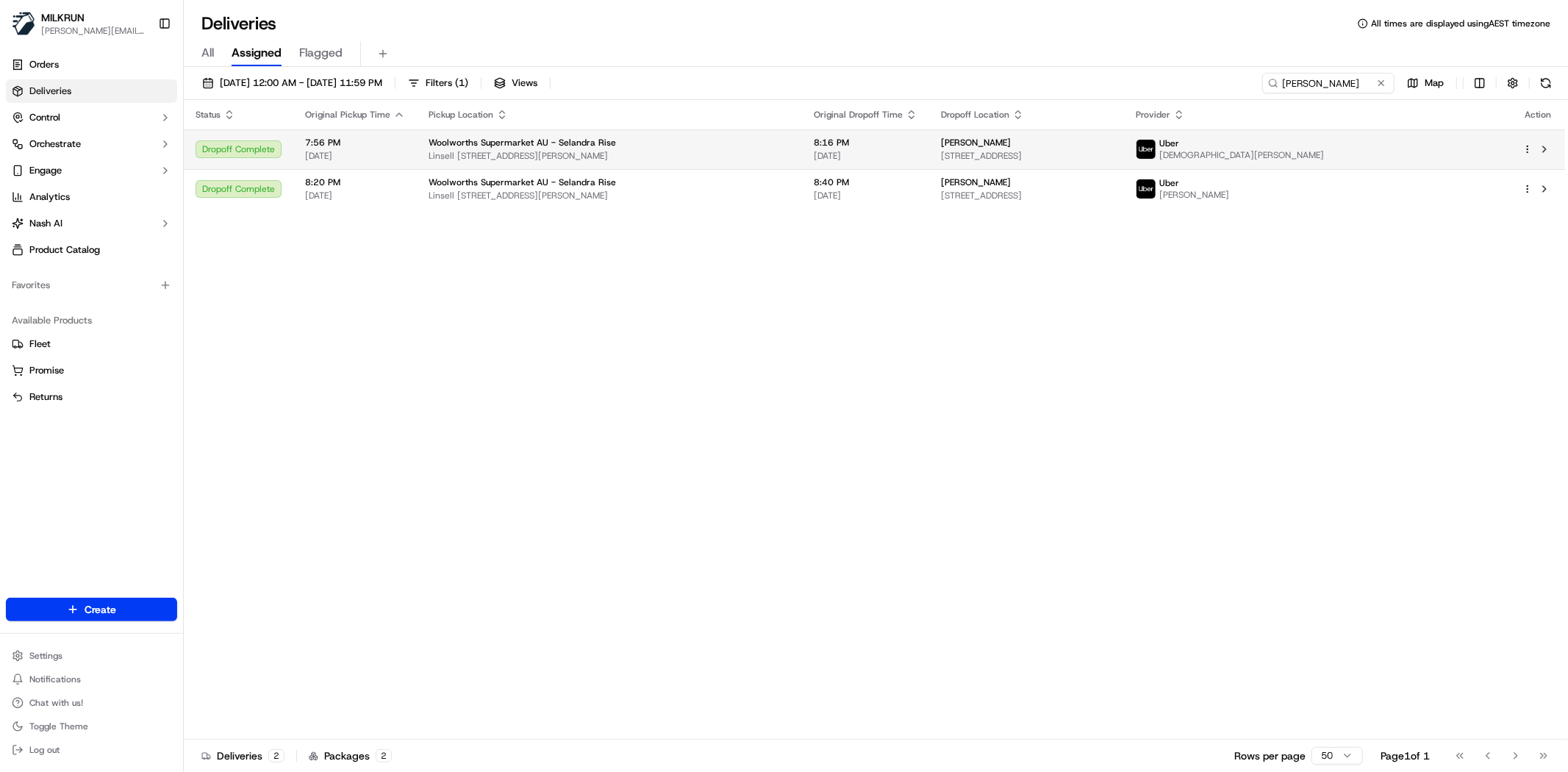
click at [1002, 143] on td "[PERSON_NAME] [STREET_ADDRESS][PERSON_NAME][PERSON_NAME]" at bounding box center [1026, 150] width 195 height 40
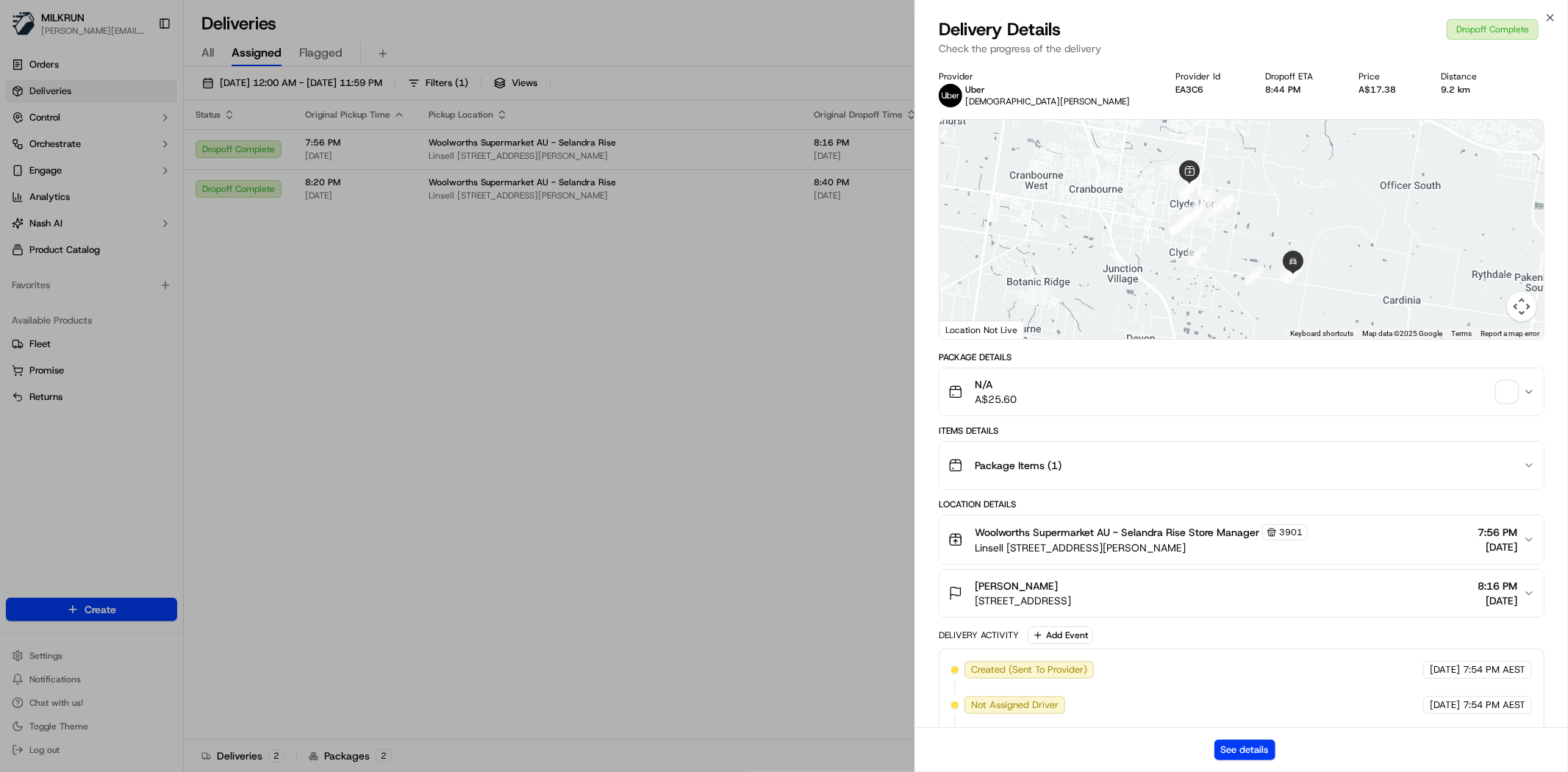
click at [1512, 393] on span "button" at bounding box center [1507, 391] width 21 height 21
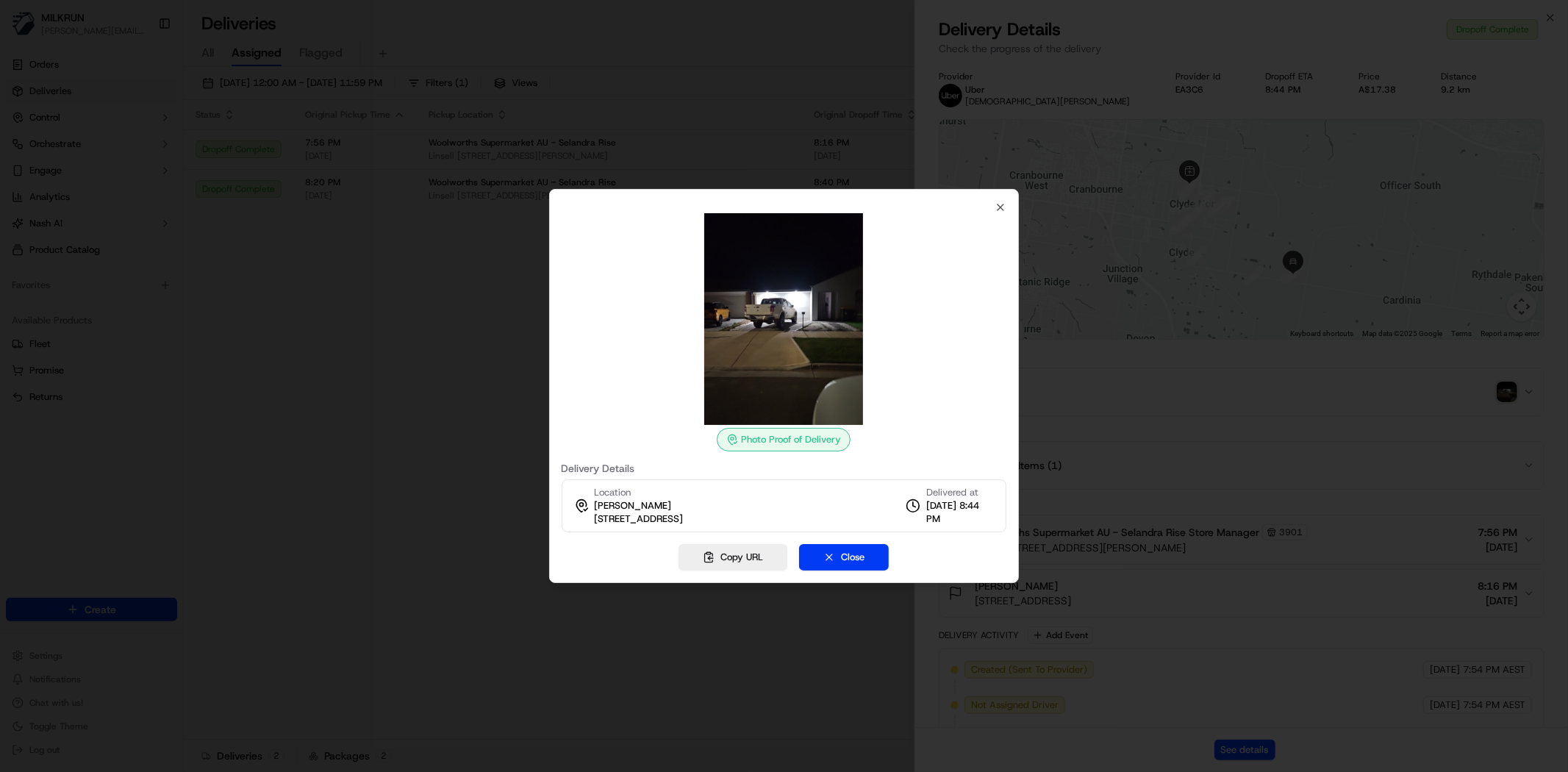
click at [843, 285] on img at bounding box center [783, 318] width 211 height 211
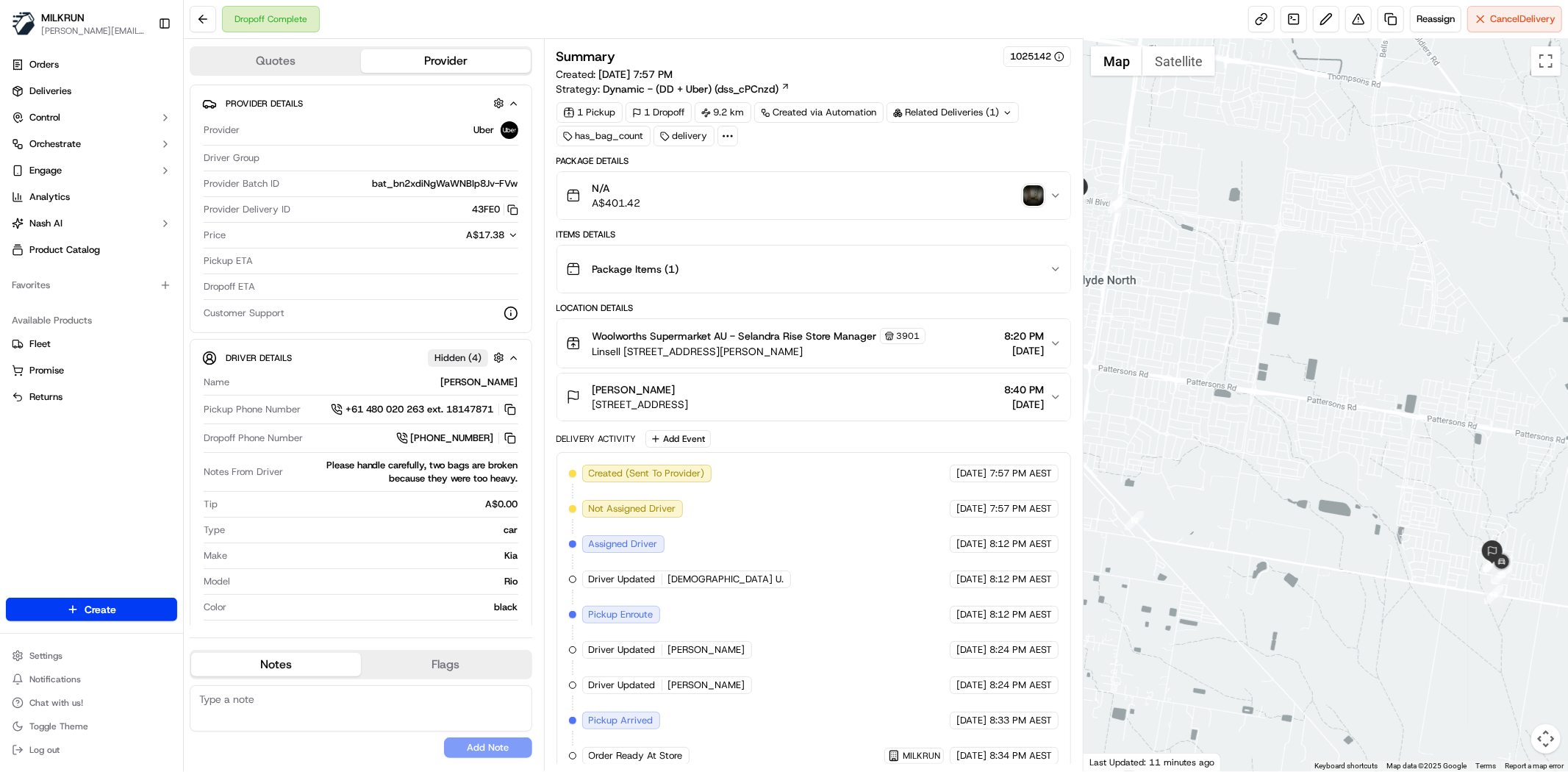
drag, startPoint x: 1508, startPoint y: 571, endPoint x: 1495, endPoint y: 571, distance: 13.0
click at [1451, 536] on div at bounding box center [1325, 405] width 485 height 732
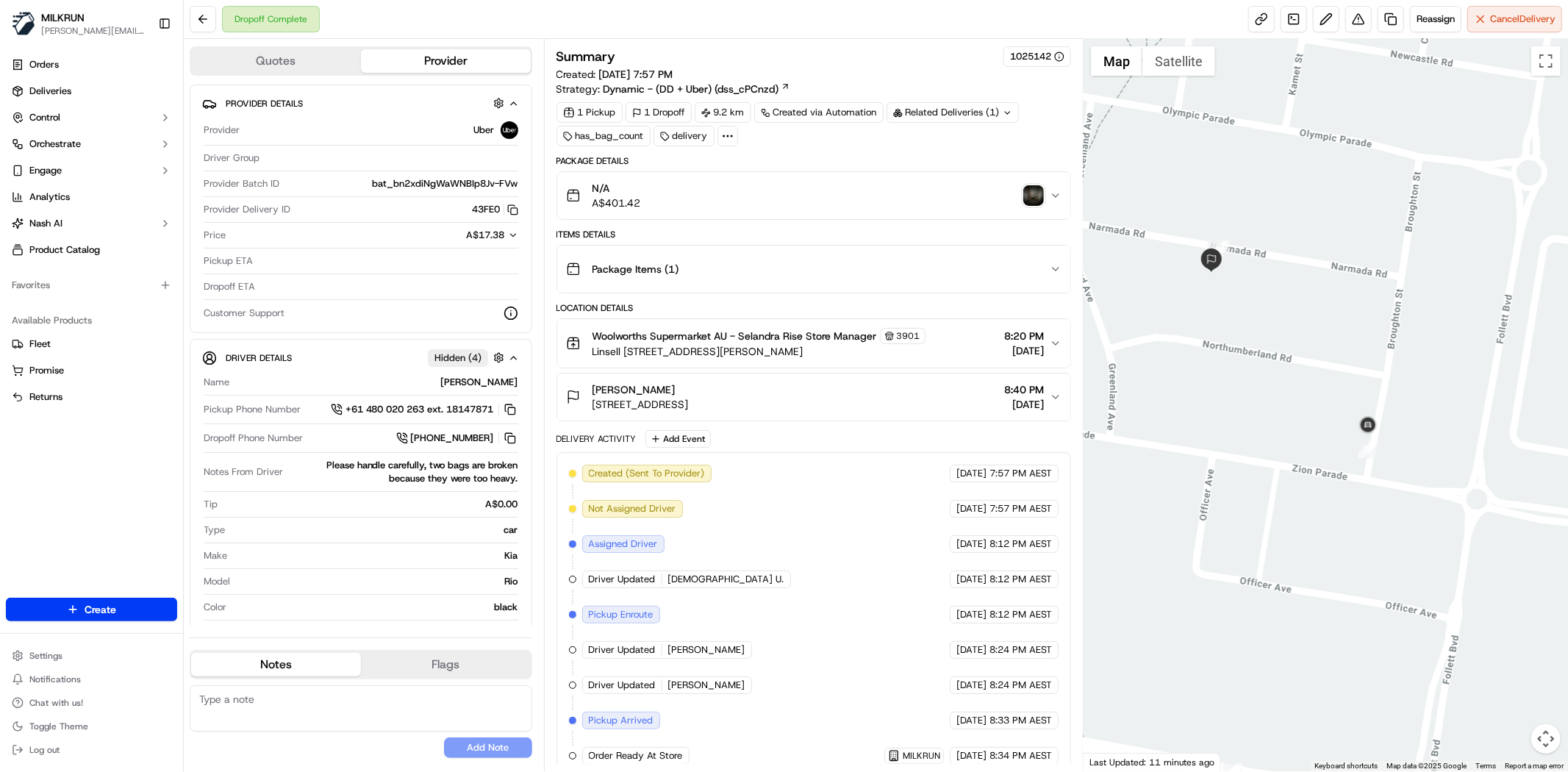
drag, startPoint x: 1476, startPoint y: 570, endPoint x: 1326, endPoint y: 229, distance: 372.5
click at [1326, 229] on div at bounding box center [1325, 405] width 485 height 732
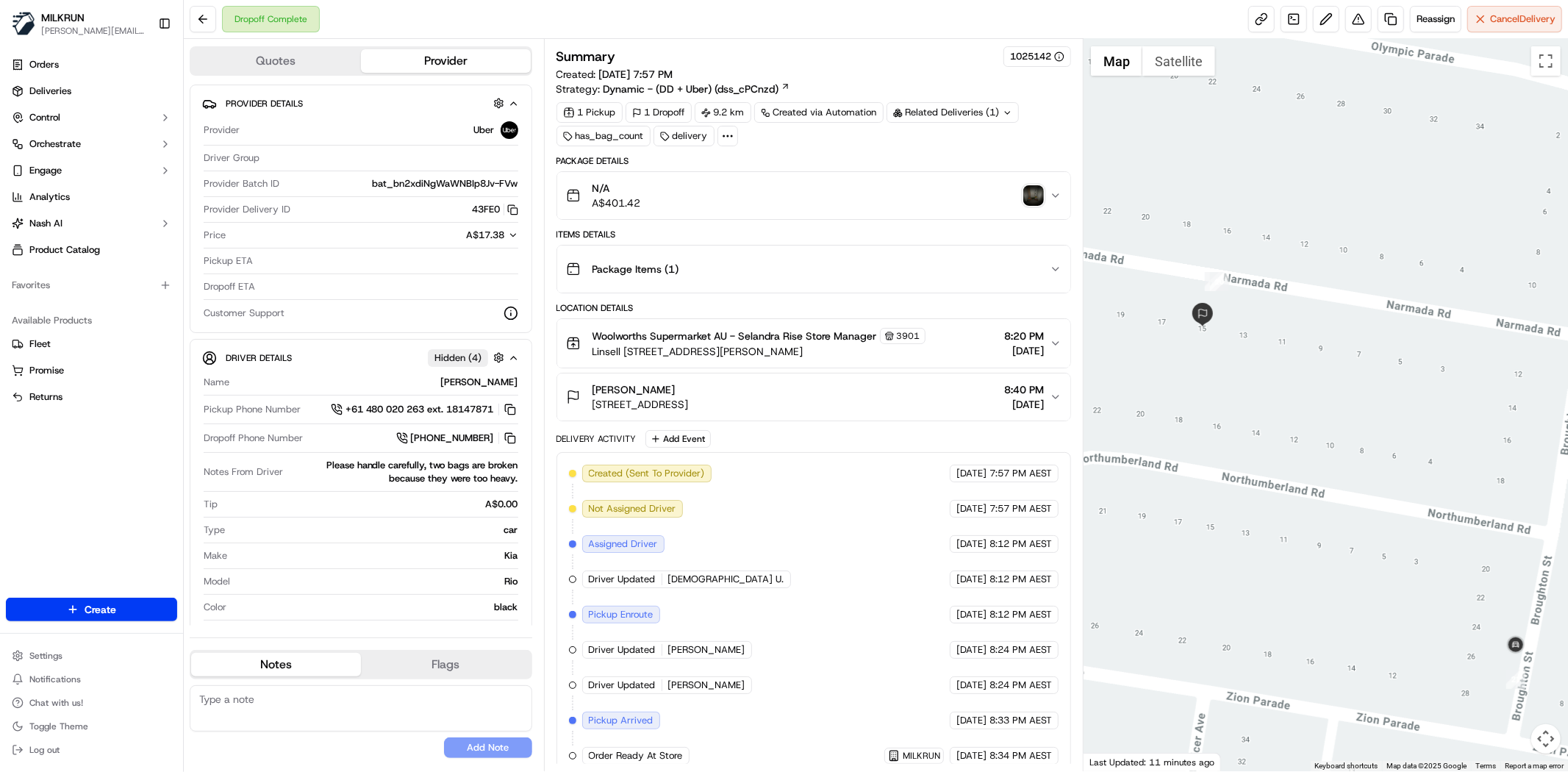
drag, startPoint x: 1389, startPoint y: 309, endPoint x: 1417, endPoint y: 326, distance: 32.8
click at [1417, 326] on div at bounding box center [1325, 405] width 485 height 732
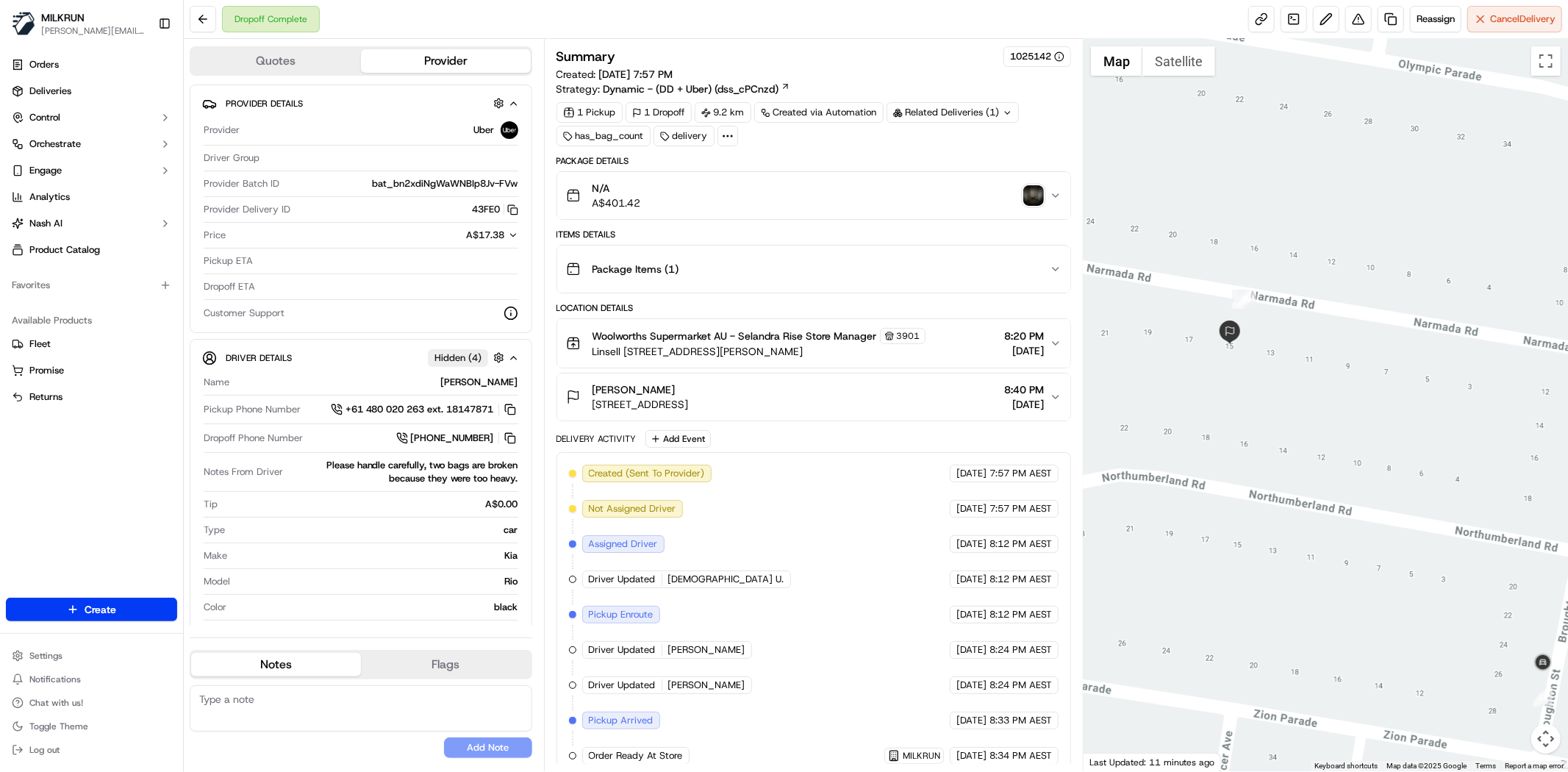
click at [1039, 199] on img "button" at bounding box center [1033, 195] width 21 height 21
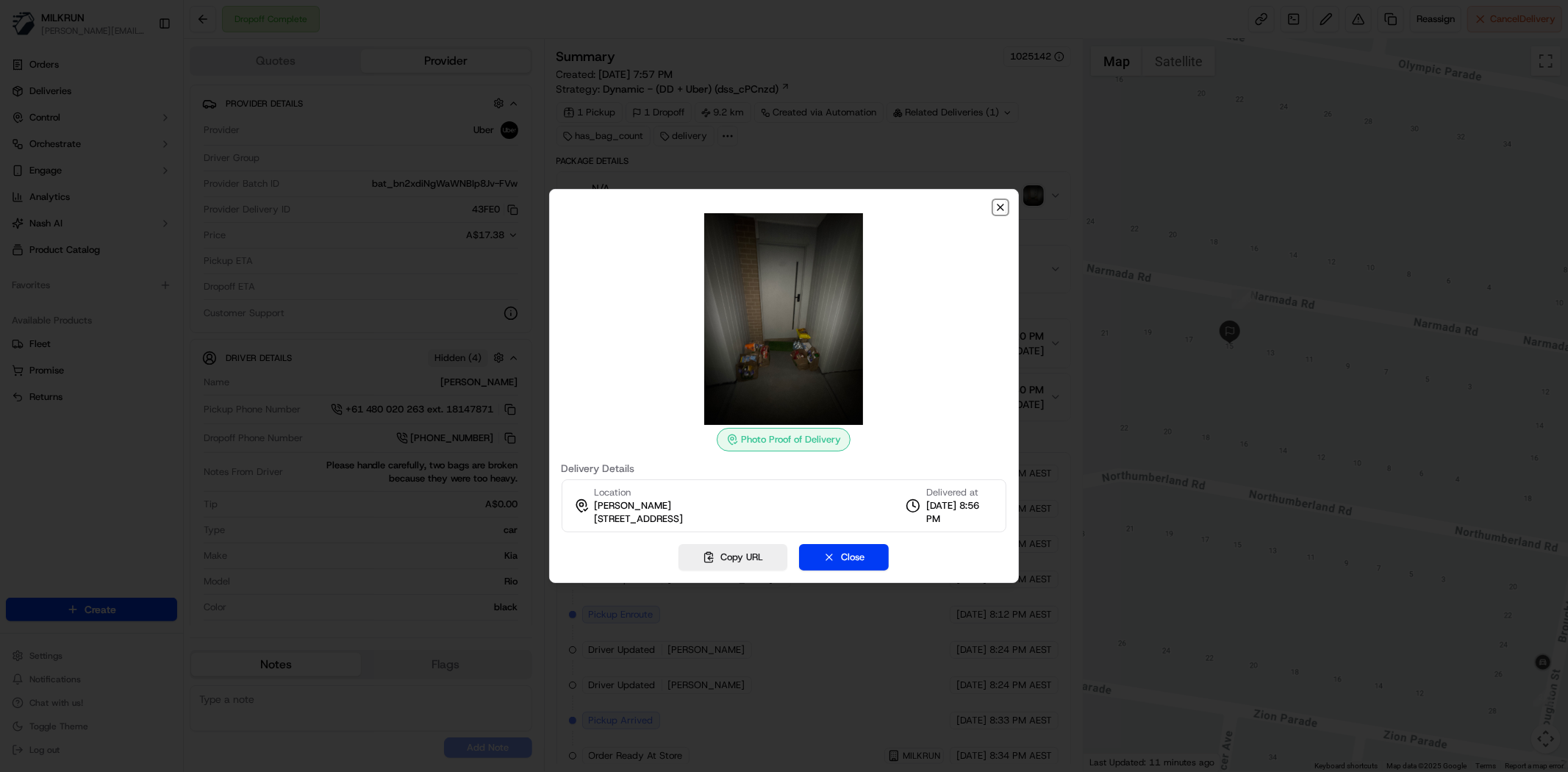
click at [997, 204] on icon "button" at bounding box center [1000, 207] width 6 height 6
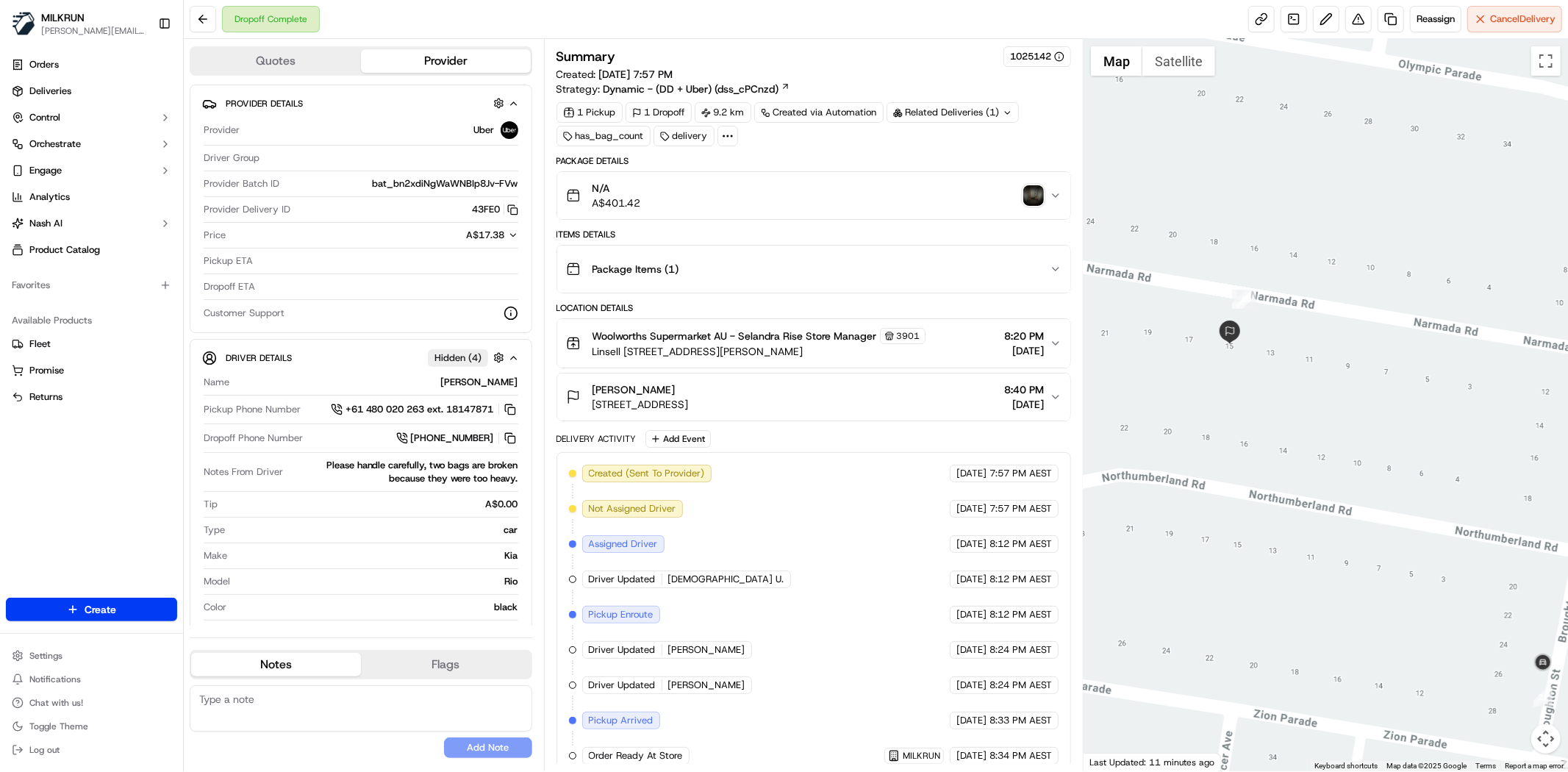
click at [1035, 187] on img "button" at bounding box center [1033, 195] width 21 height 21
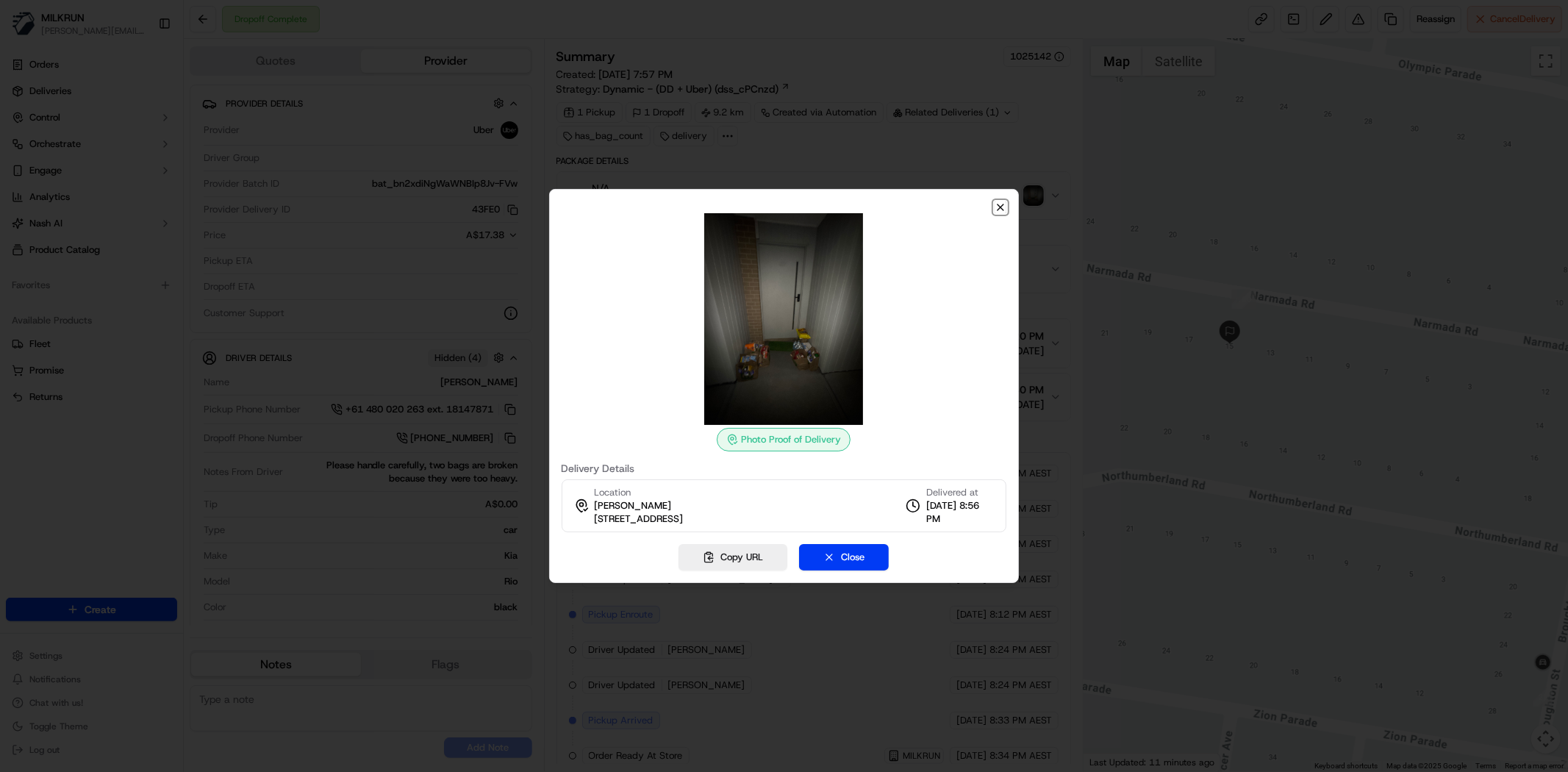
click at [998, 204] on icon "button" at bounding box center [1000, 207] width 11 height 11
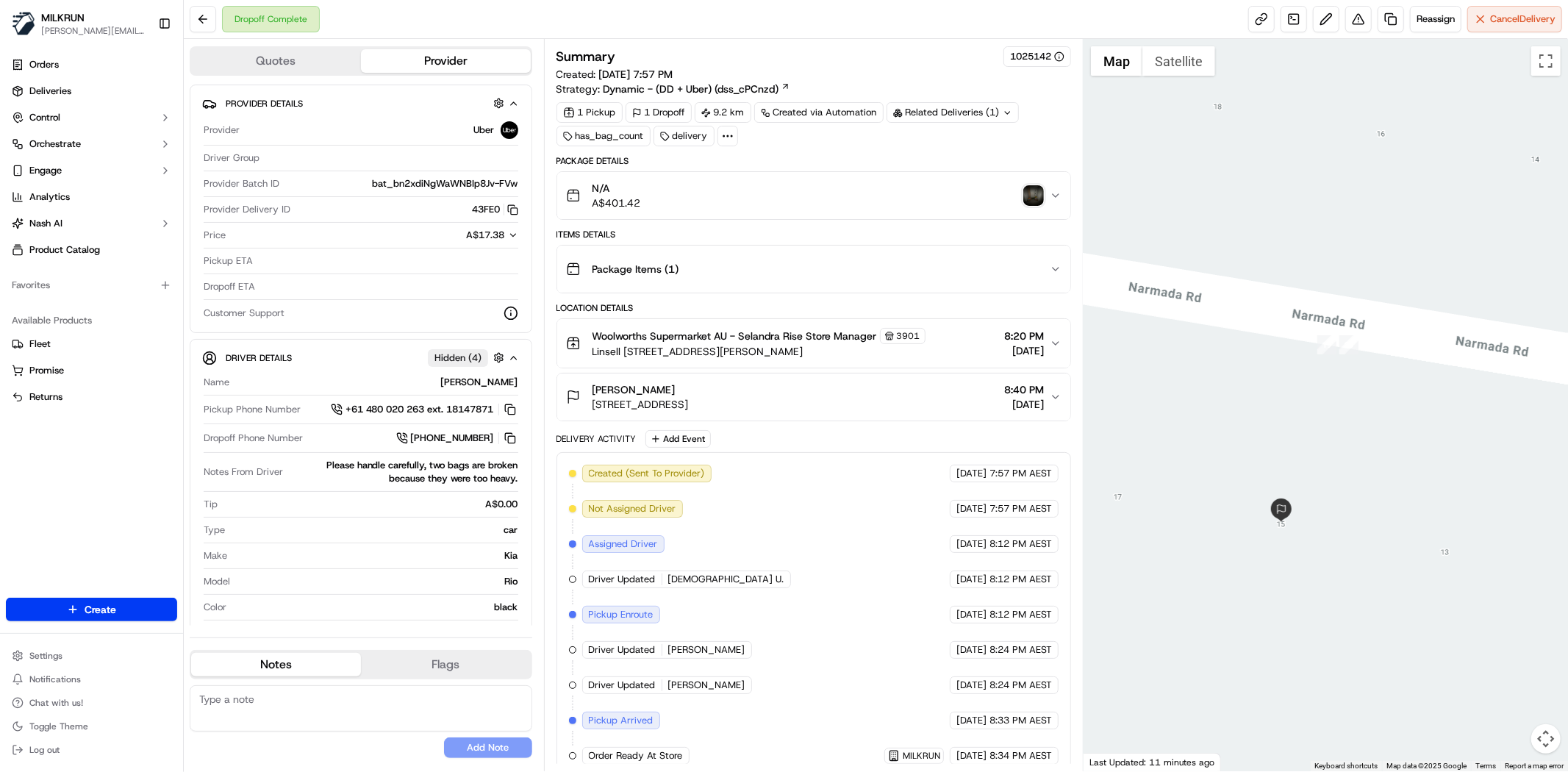
drag, startPoint x: 1242, startPoint y: 275, endPoint x: 1334, endPoint y: 439, distance: 188.0
click at [1334, 439] on div at bounding box center [1325, 405] width 485 height 732
click at [1351, 18] on button at bounding box center [1358, 19] width 27 height 27
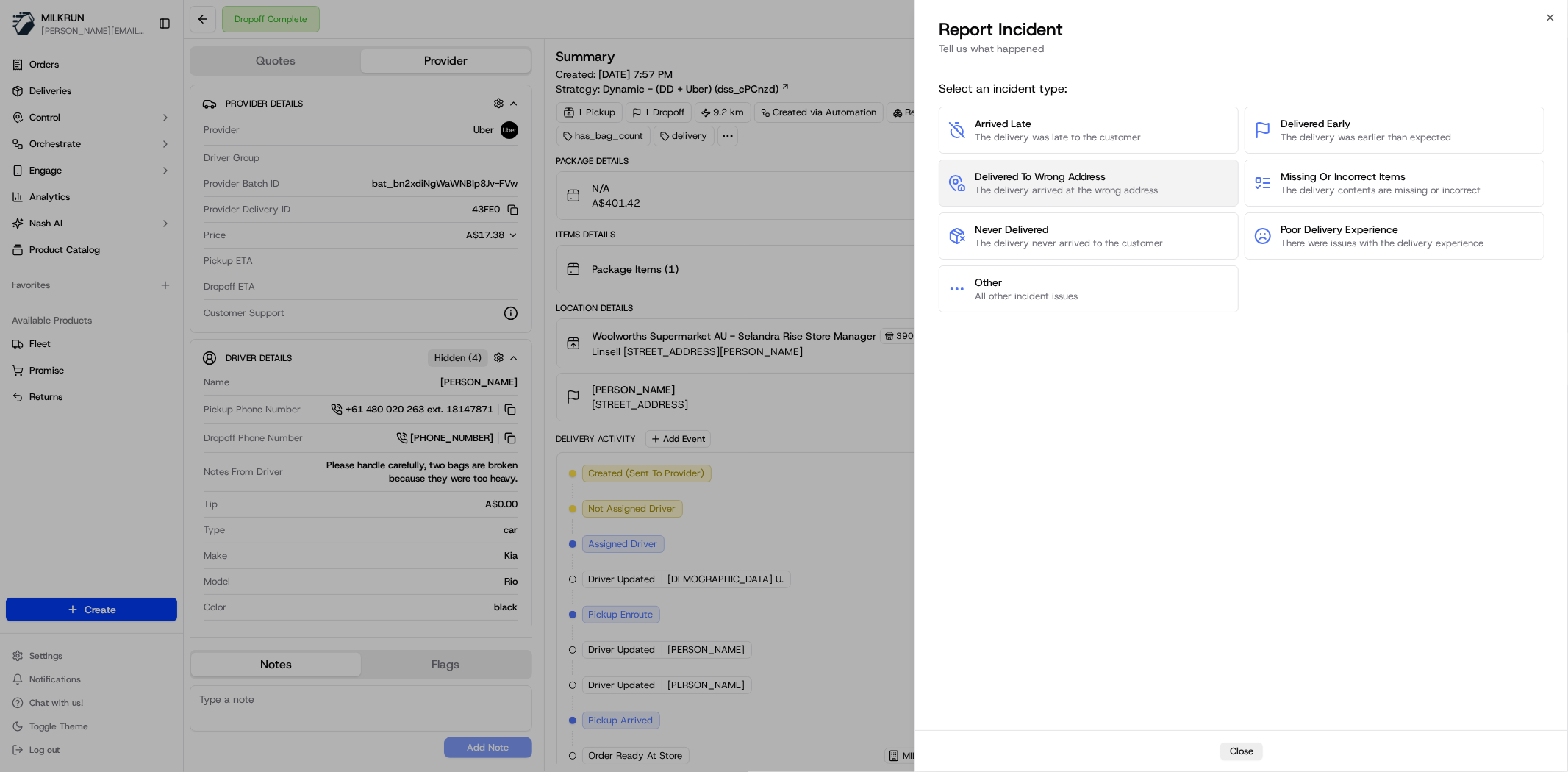
click at [1100, 196] on span "The delivery arrived at the wrong address" at bounding box center [1067, 190] width 183 height 13
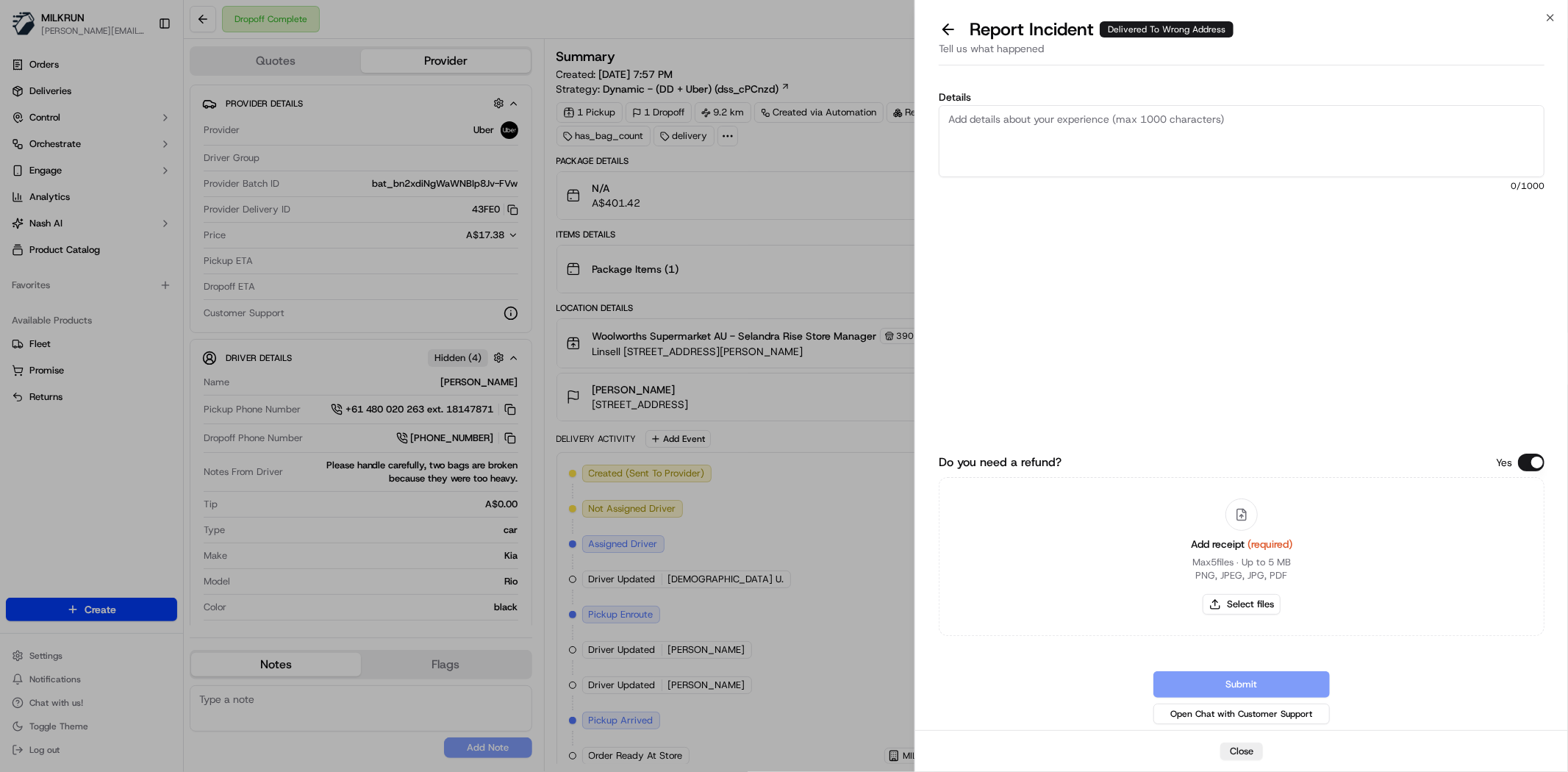
click at [1101, 156] on textarea "Details" at bounding box center [1241, 141] width 606 height 72
paste textarea "$387.11"
click at [1135, 117] on textarea "Order delivered to the wrong address. Uber support confirmed this via the phone…" at bounding box center [1241, 141] width 606 height 72
click at [1336, 116] on textarea "Order delivered to the wrong address. Uber support confirmed this via the phone…" at bounding box center [1241, 141] width 606 height 72
type textarea "Order delivered to the wrong address. Uber support confirmed this via the phone…"
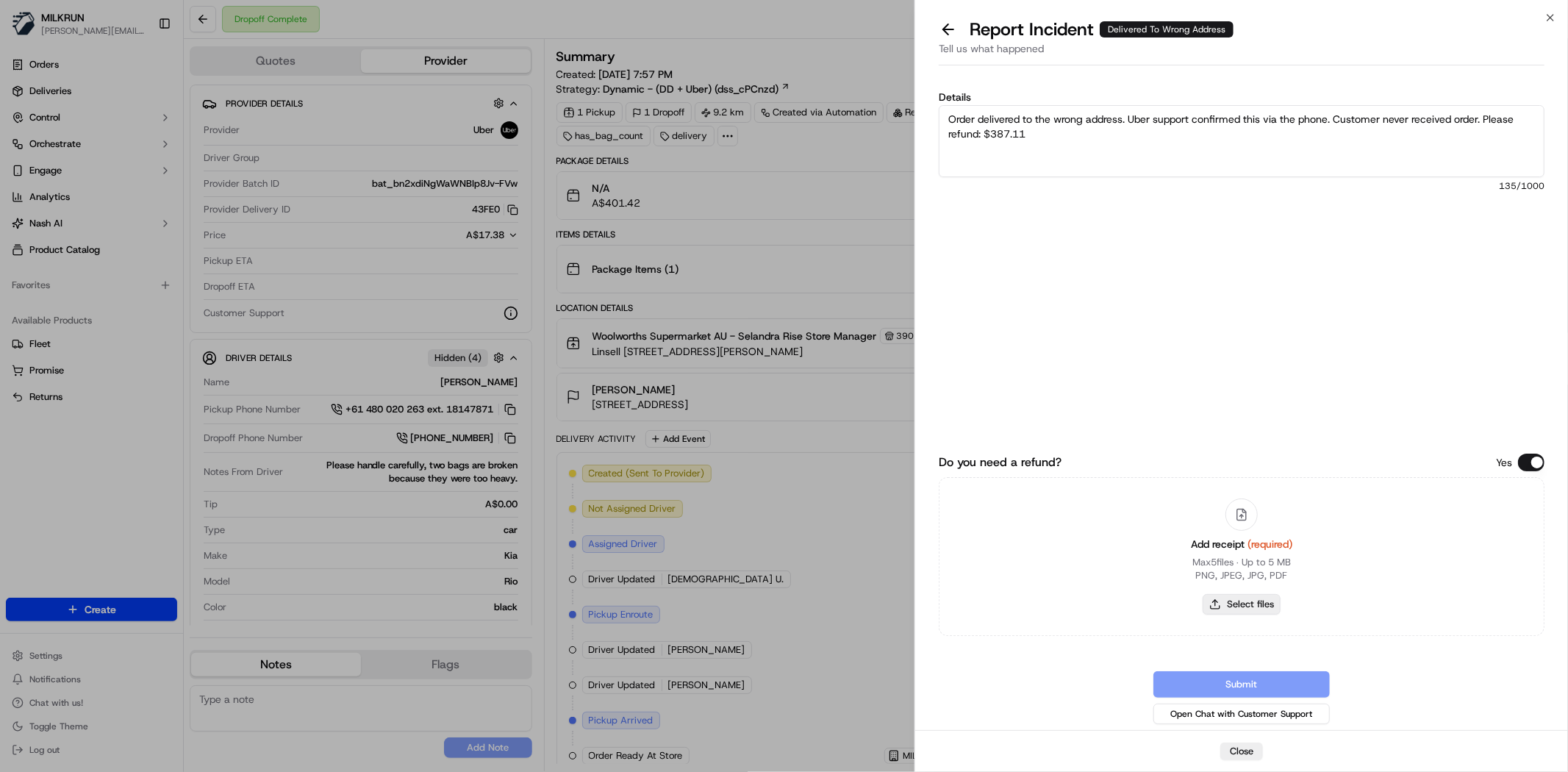
click at [1234, 609] on button "Select files" at bounding box center [1241, 604] width 78 height 21
type input "C:\fakepath\page 1.png"
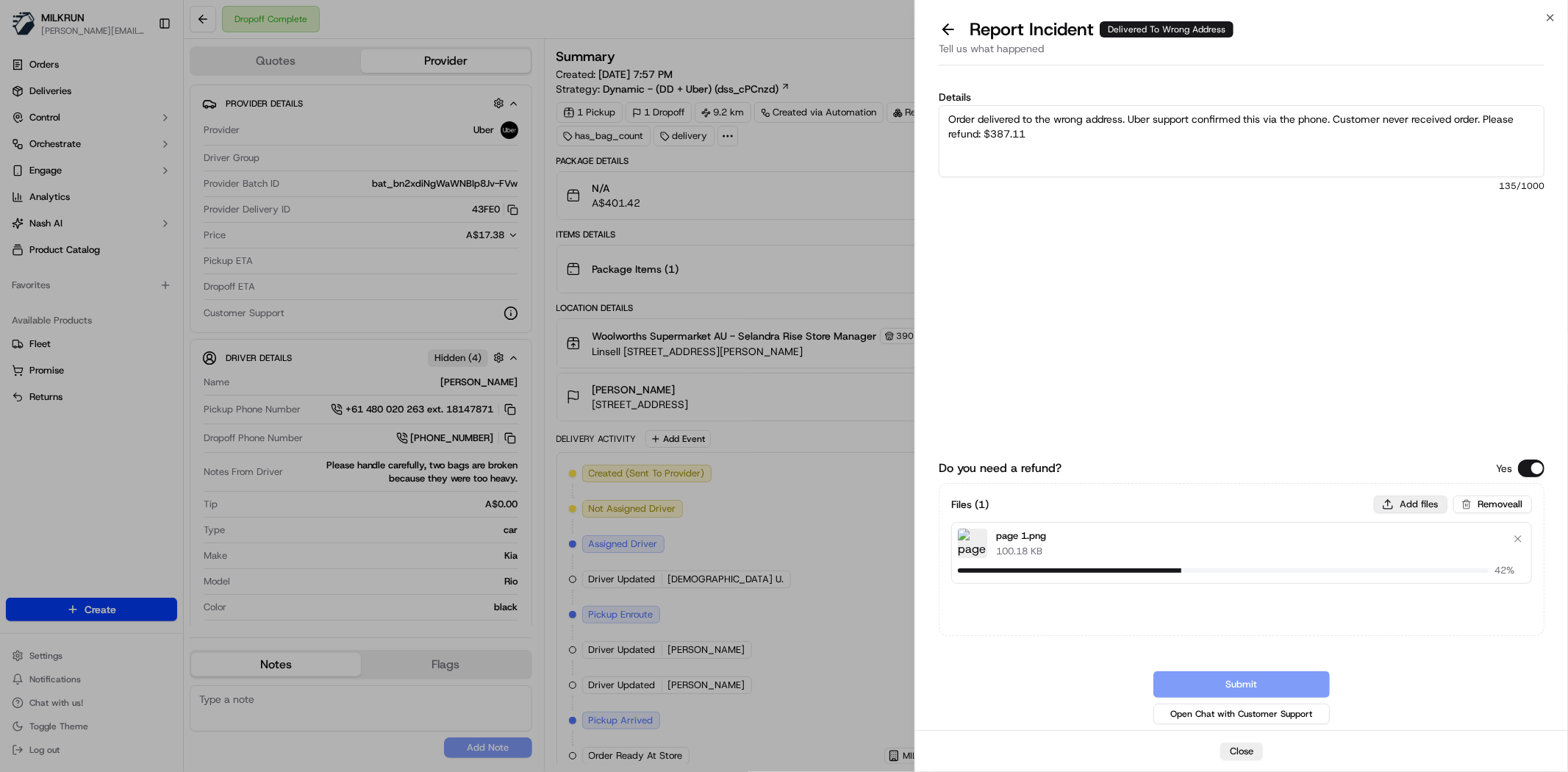
click at [1424, 510] on button "Add files" at bounding box center [1411, 503] width 73 height 18
type input "C:\fakepath\page 2.png"
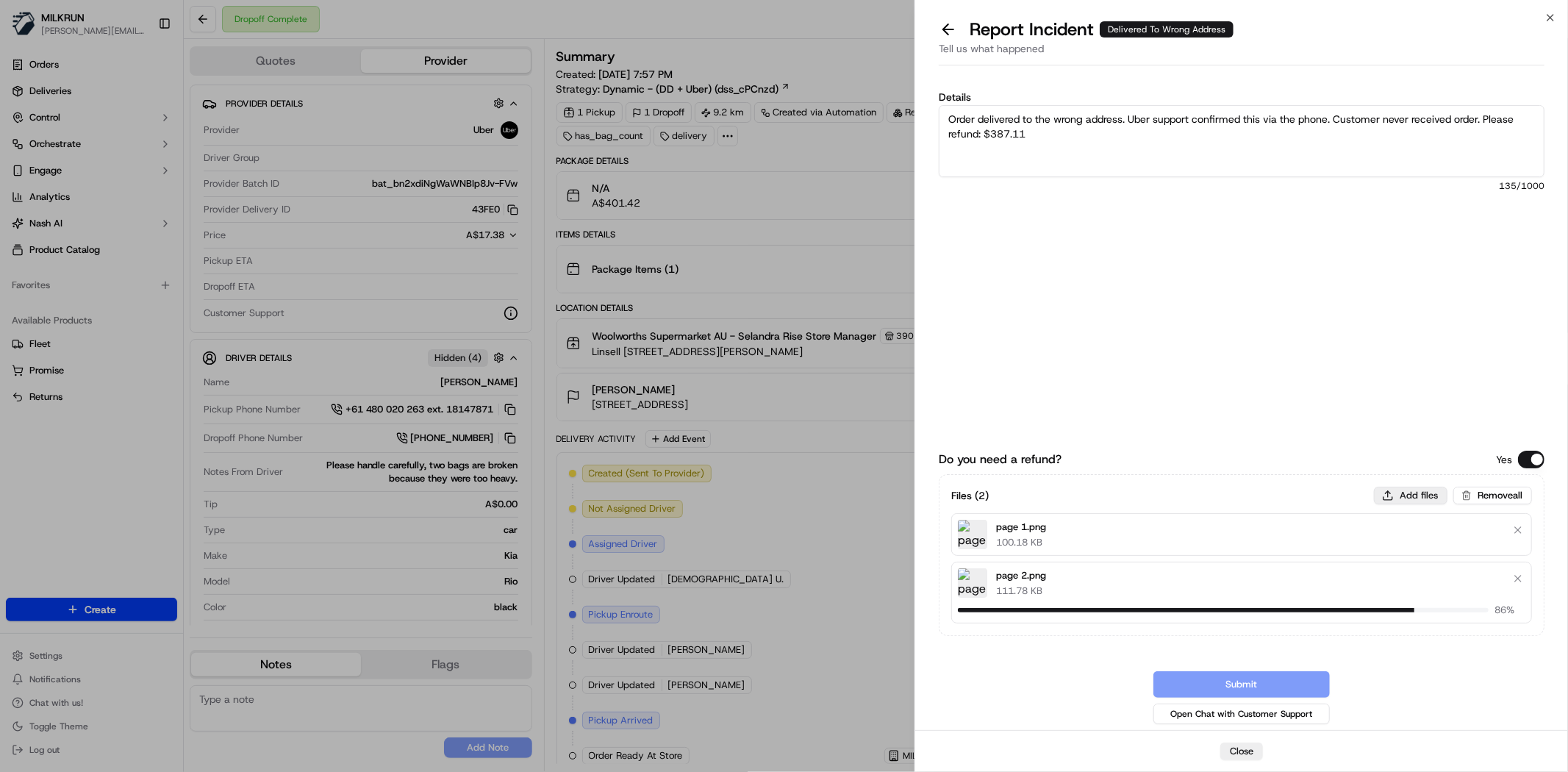
click at [1432, 494] on button "Add files" at bounding box center [1411, 495] width 73 height 18
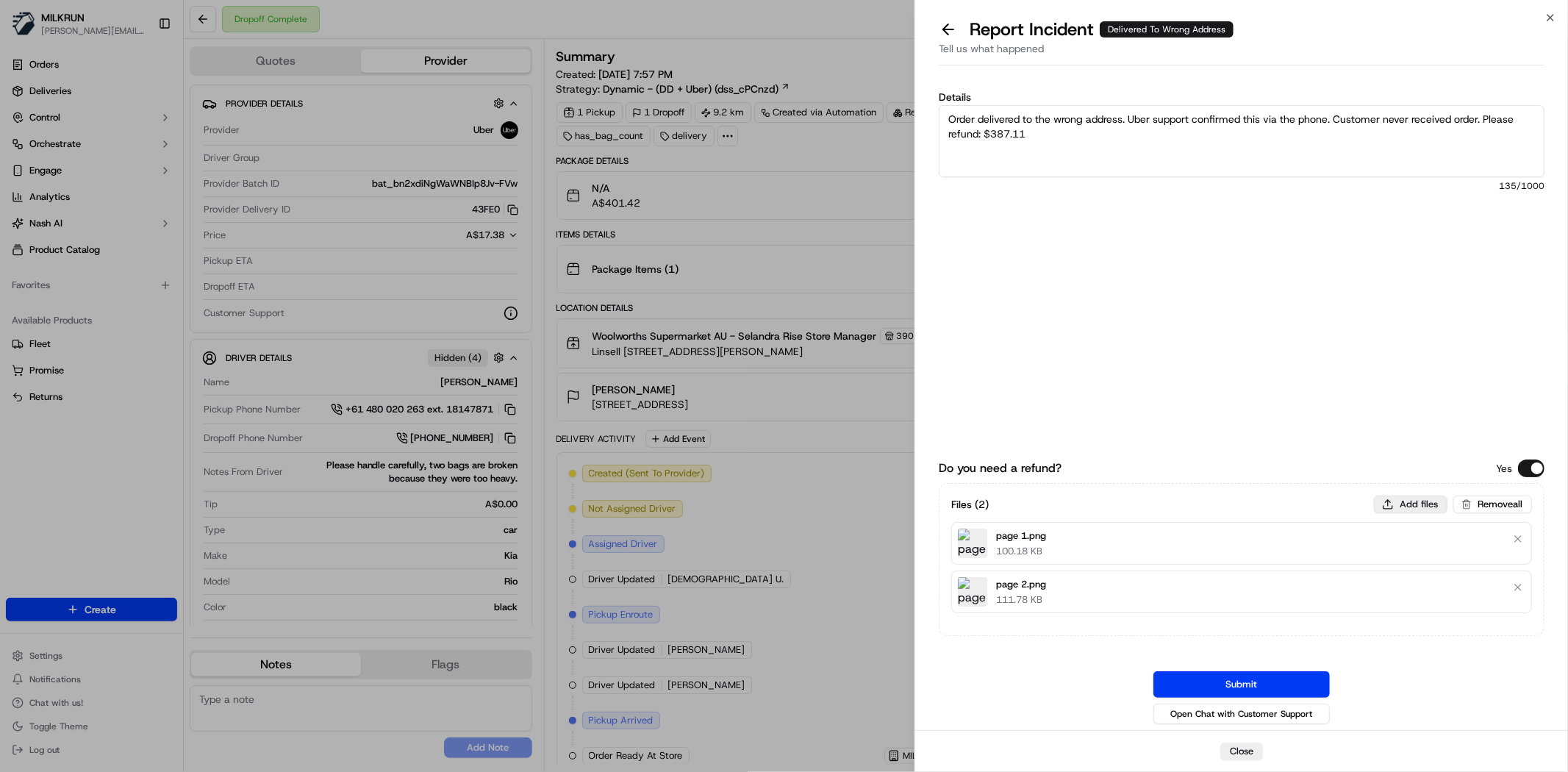
type input "C:\fakepath\page 3.png"
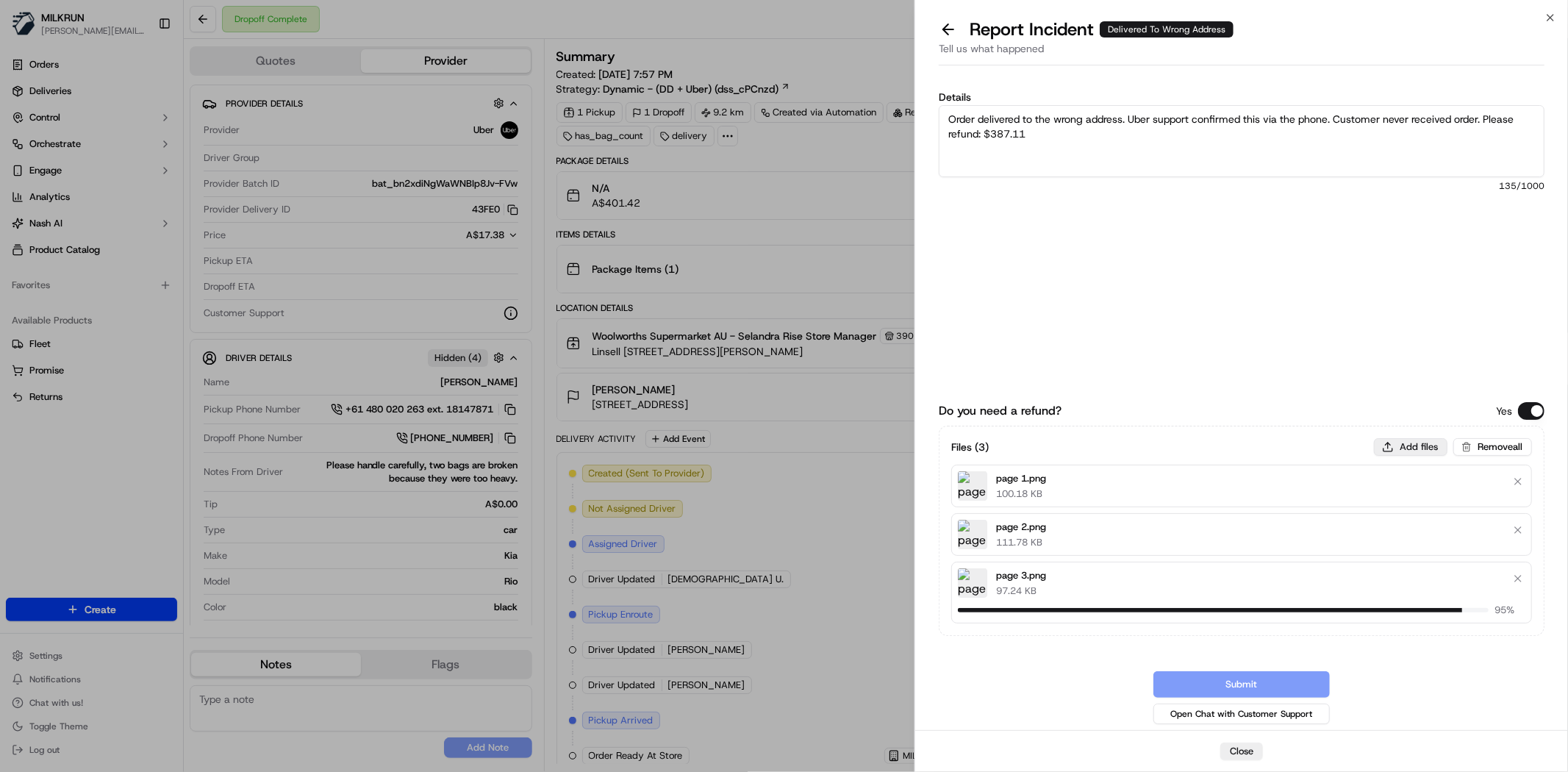
click at [1429, 452] on button "Add files" at bounding box center [1411, 446] width 73 height 18
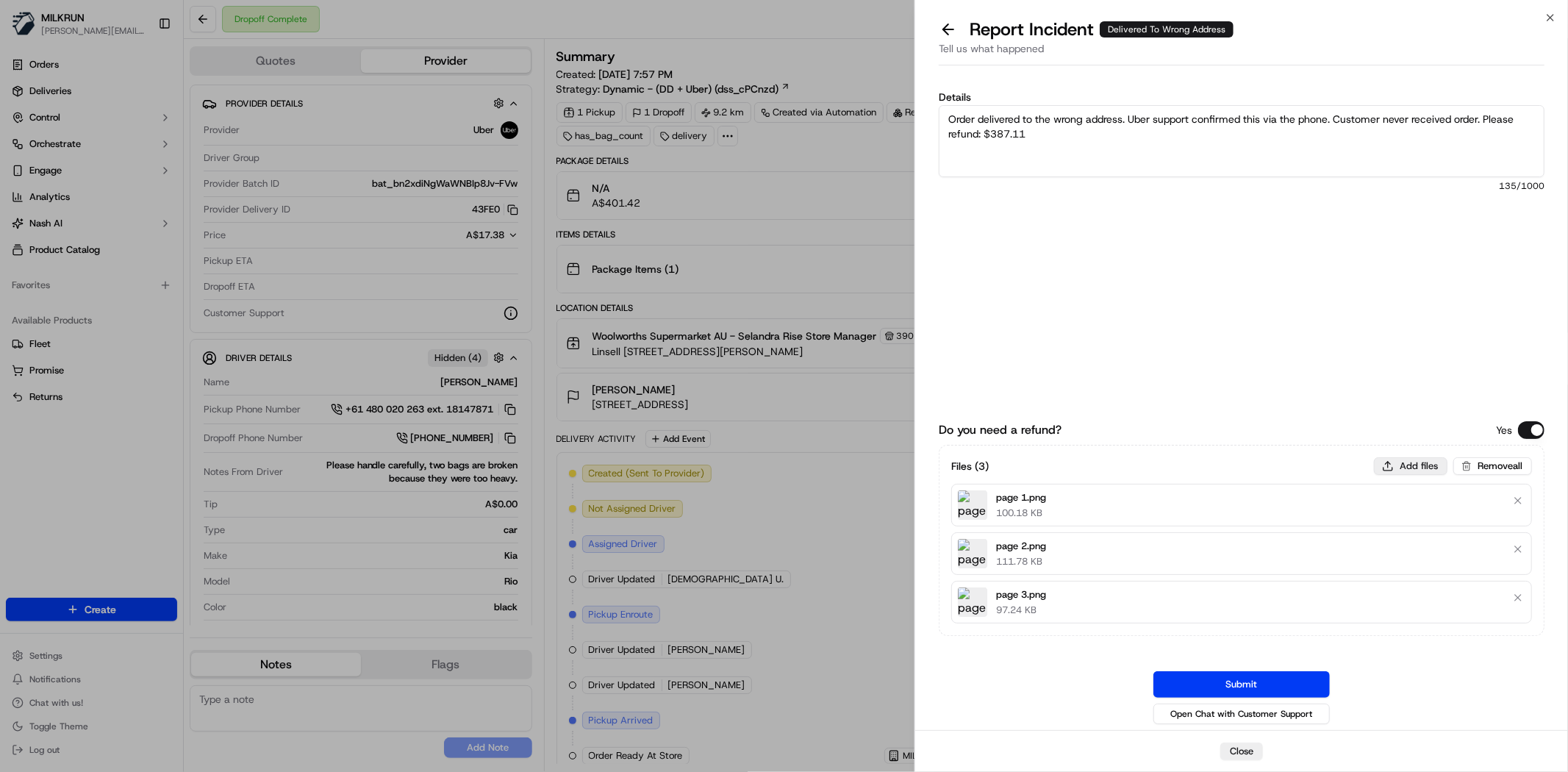
type input "C:\fakepath\page 4.png"
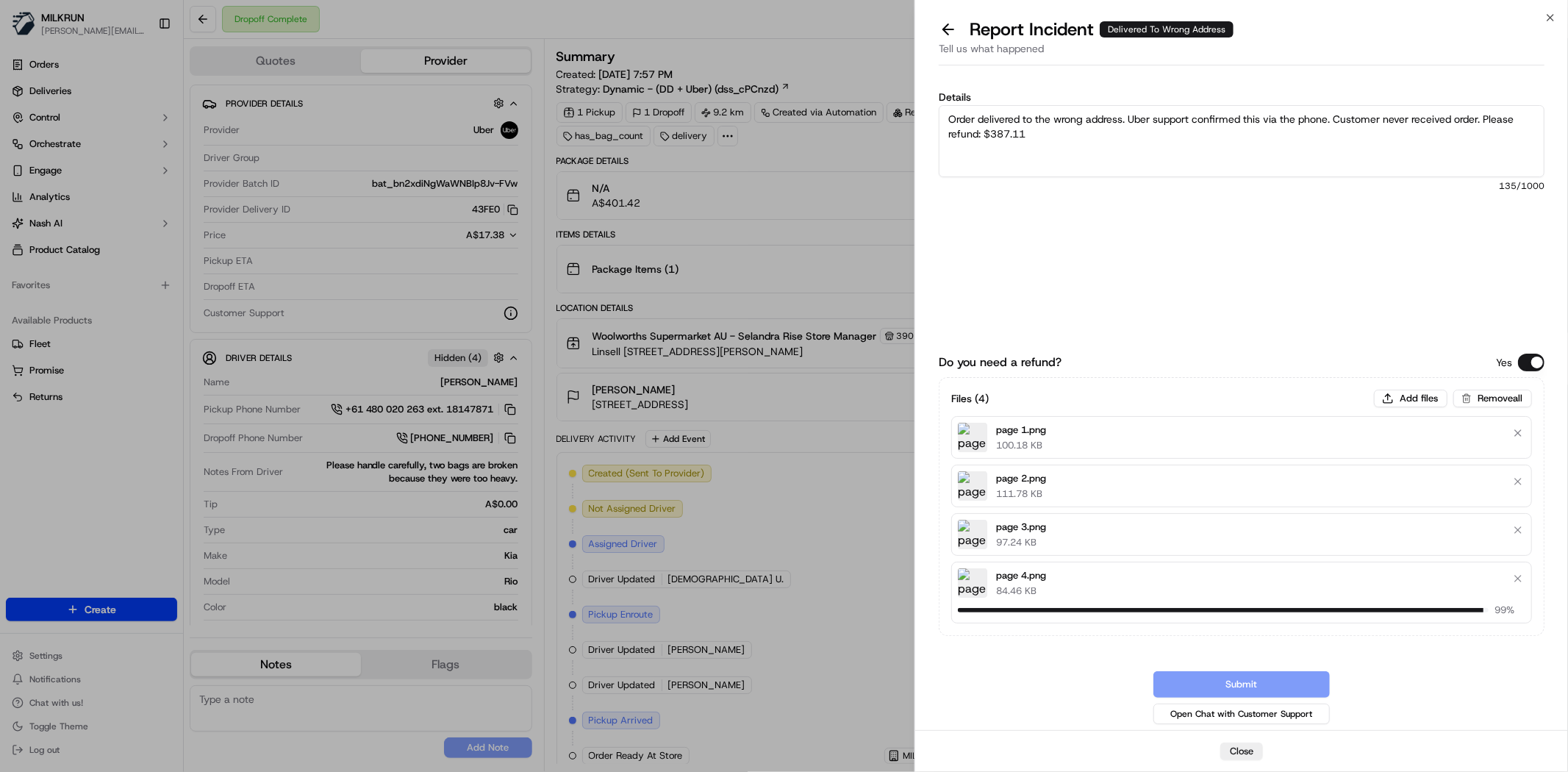
click at [1279, 147] on textarea "Order delivered to the wrong address. Uber support confirmed this via the phone…" at bounding box center [1241, 141] width 606 height 72
click at [1422, 398] on div "Files ( 4 ) Add files Remove all page 1.png 100.18 KB page 2.png 111.78 KB page…" at bounding box center [1241, 506] width 606 height 259
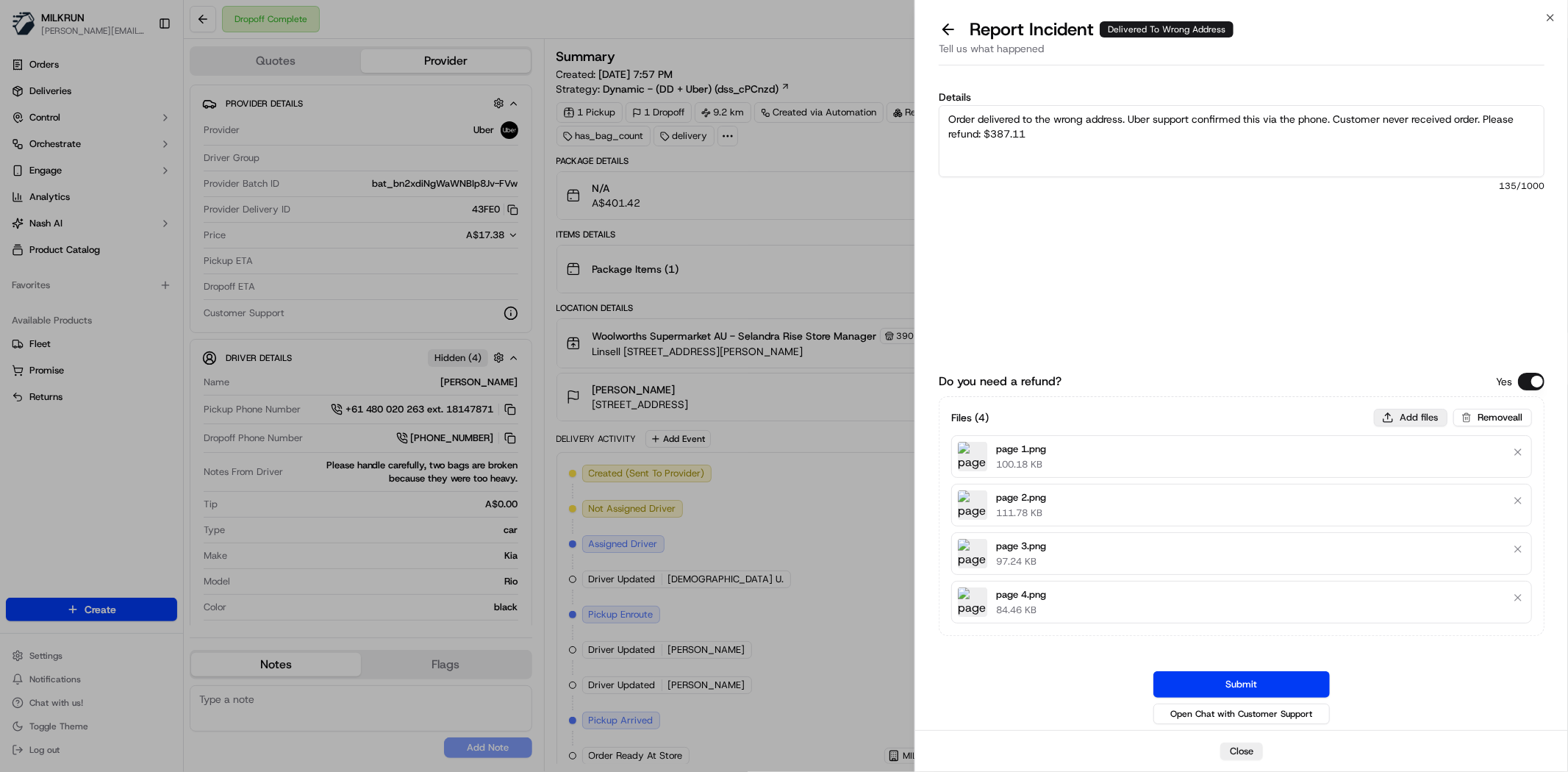
click at [1408, 417] on button "Add files" at bounding box center [1411, 417] width 73 height 18
type input "C:\fakepath\page 5.png"
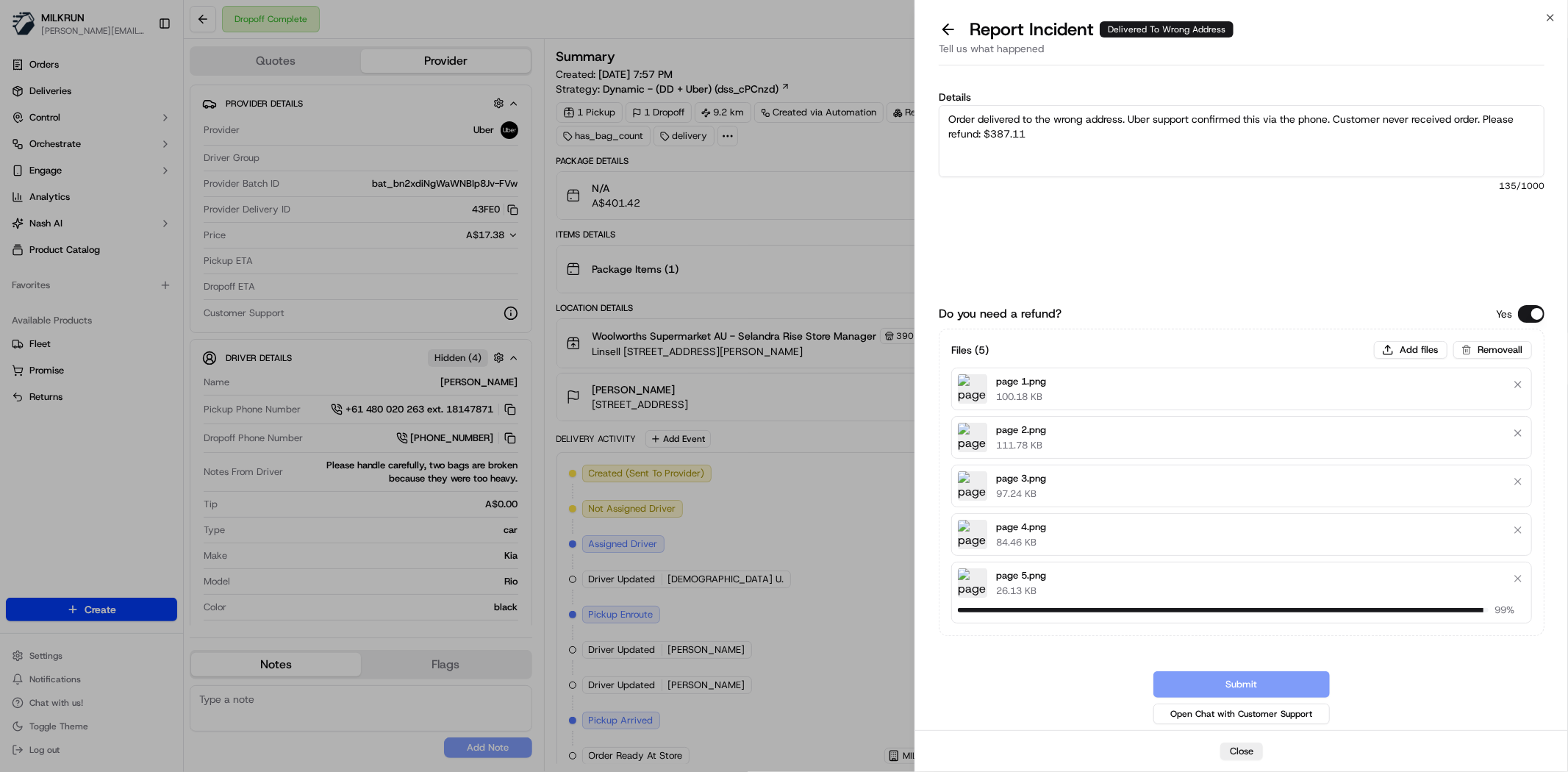
click at [1225, 125] on textarea "Order delivered to the wrong address. Uber support confirmed this via the phone…" at bounding box center [1241, 141] width 606 height 72
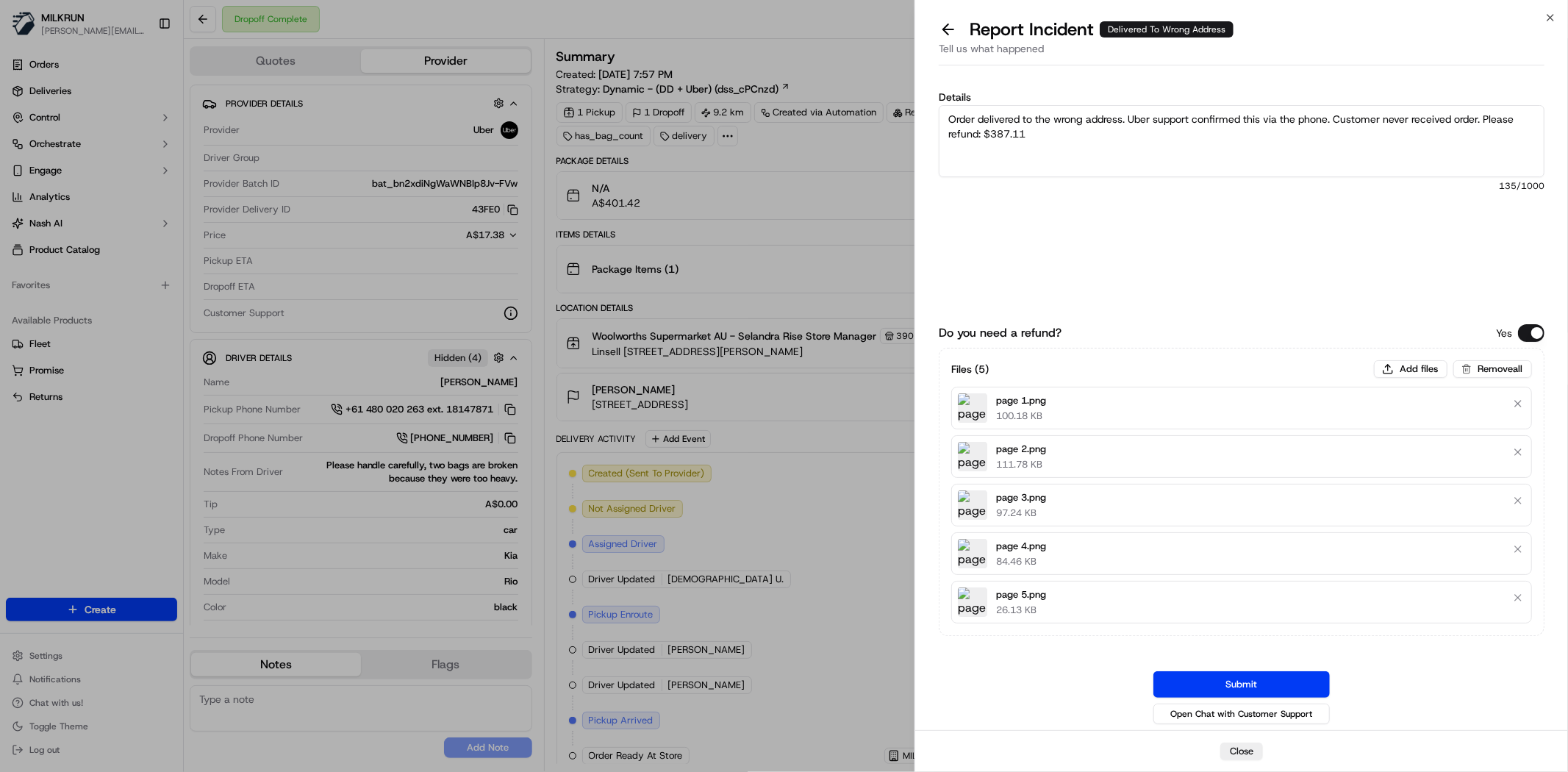
drag, startPoint x: 1230, startPoint y: 677, endPoint x: 1389, endPoint y: -24, distance: 718.8
click at [1389, 0] on html "MILKRUN toman@woolworths.com.au Toggle Sidebar Orders Deliveries Control Orches…" at bounding box center [784, 386] width 1568 height 772
click at [1192, 679] on button "Submit" at bounding box center [1241, 684] width 176 height 27
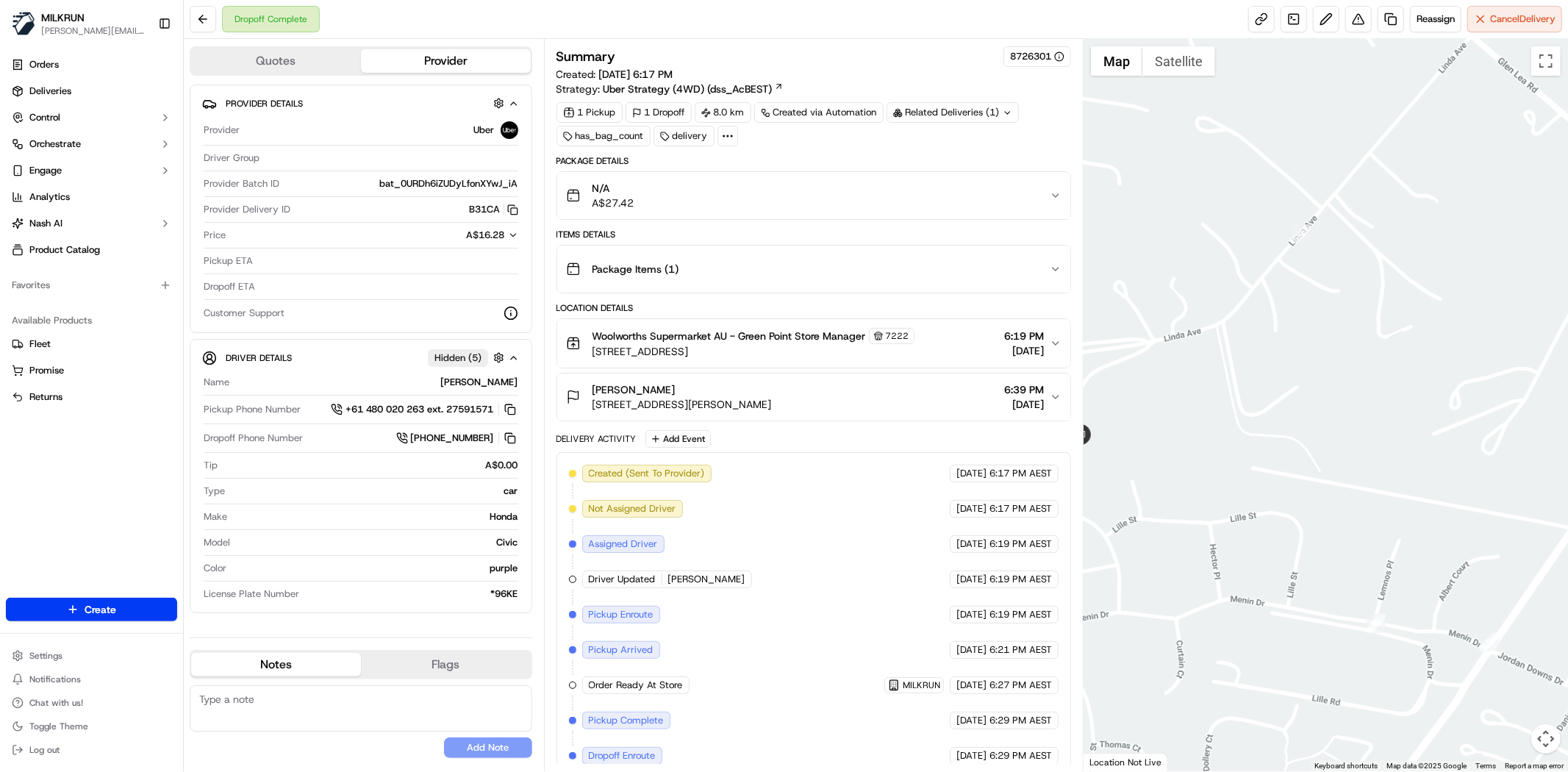
drag, startPoint x: 1319, startPoint y: 143, endPoint x: 1528, endPoint y: 653, distance: 551.2
click at [1567, 709] on div at bounding box center [1325, 405] width 485 height 732
drag, startPoint x: 1198, startPoint y: 491, endPoint x: 1567, endPoint y: 483, distance: 369.1
click at [1567, 483] on div at bounding box center [1325, 405] width 485 height 732
drag, startPoint x: 1359, startPoint y: 446, endPoint x: 1170, endPoint y: 350, distance: 212.0
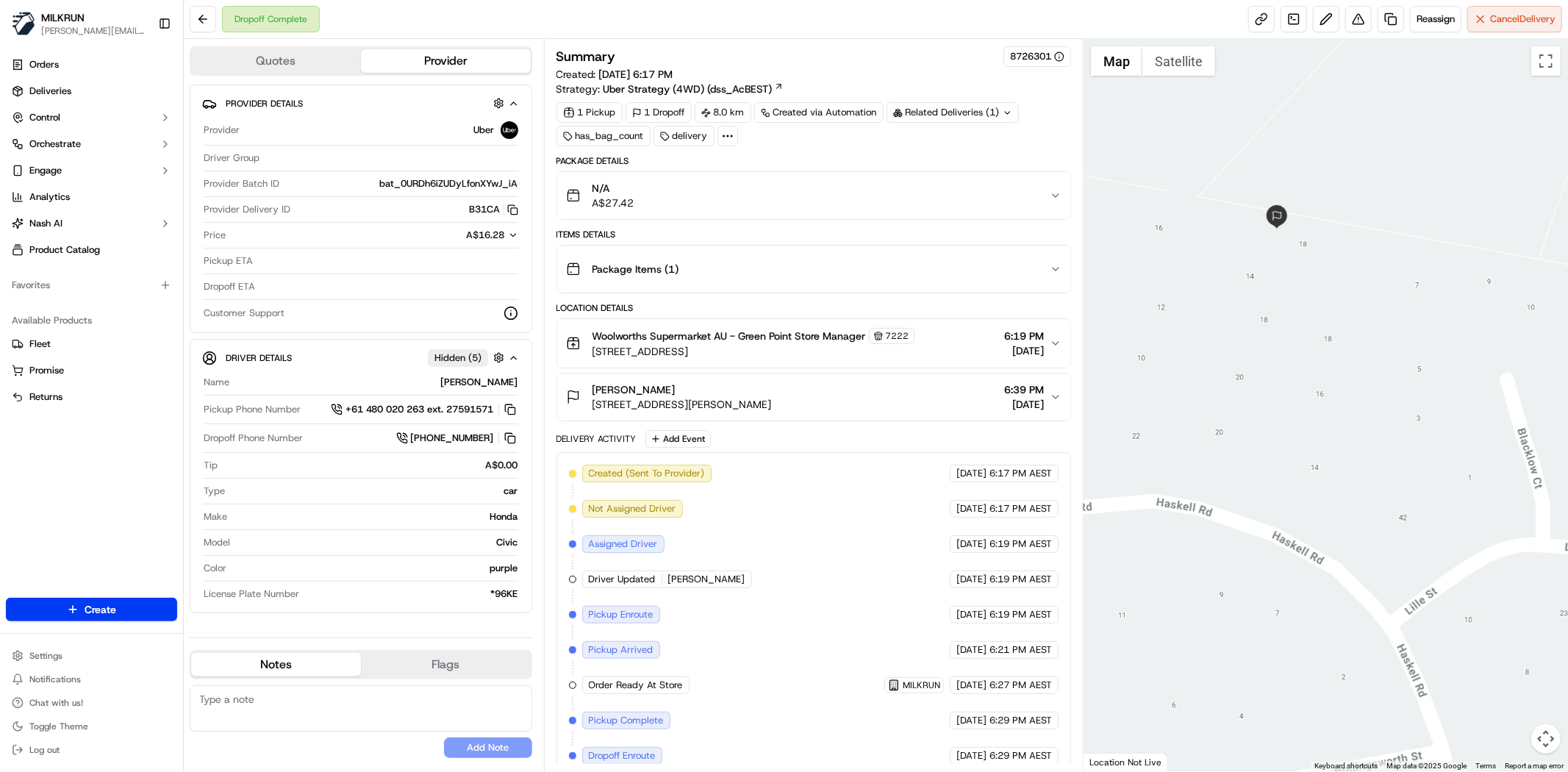
click at [1170, 350] on div at bounding box center [1325, 405] width 485 height 732
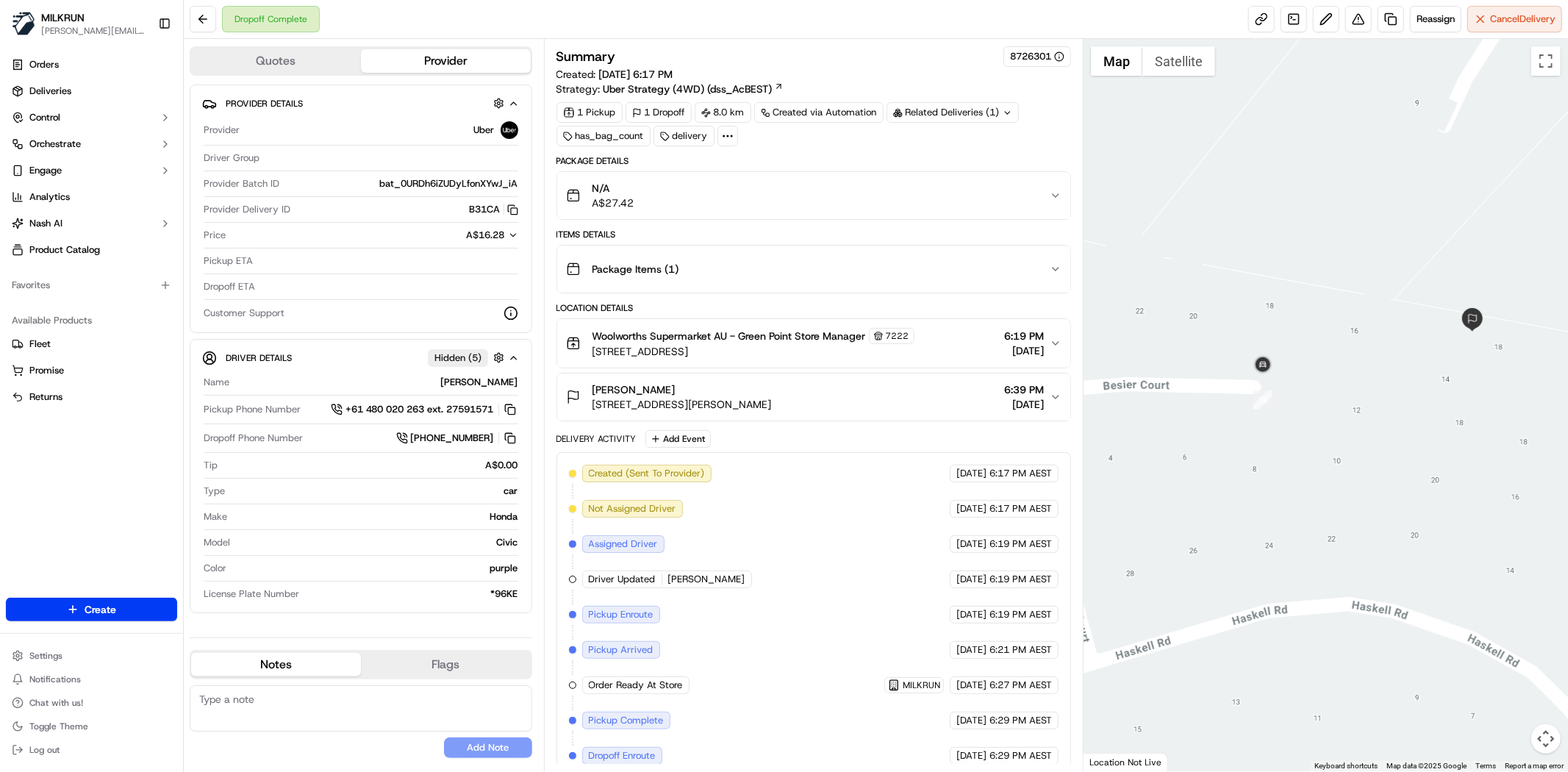
drag, startPoint x: 1219, startPoint y: 206, endPoint x: 1414, endPoint y: 309, distance: 220.5
click at [1414, 309] on div at bounding box center [1325, 405] width 485 height 732
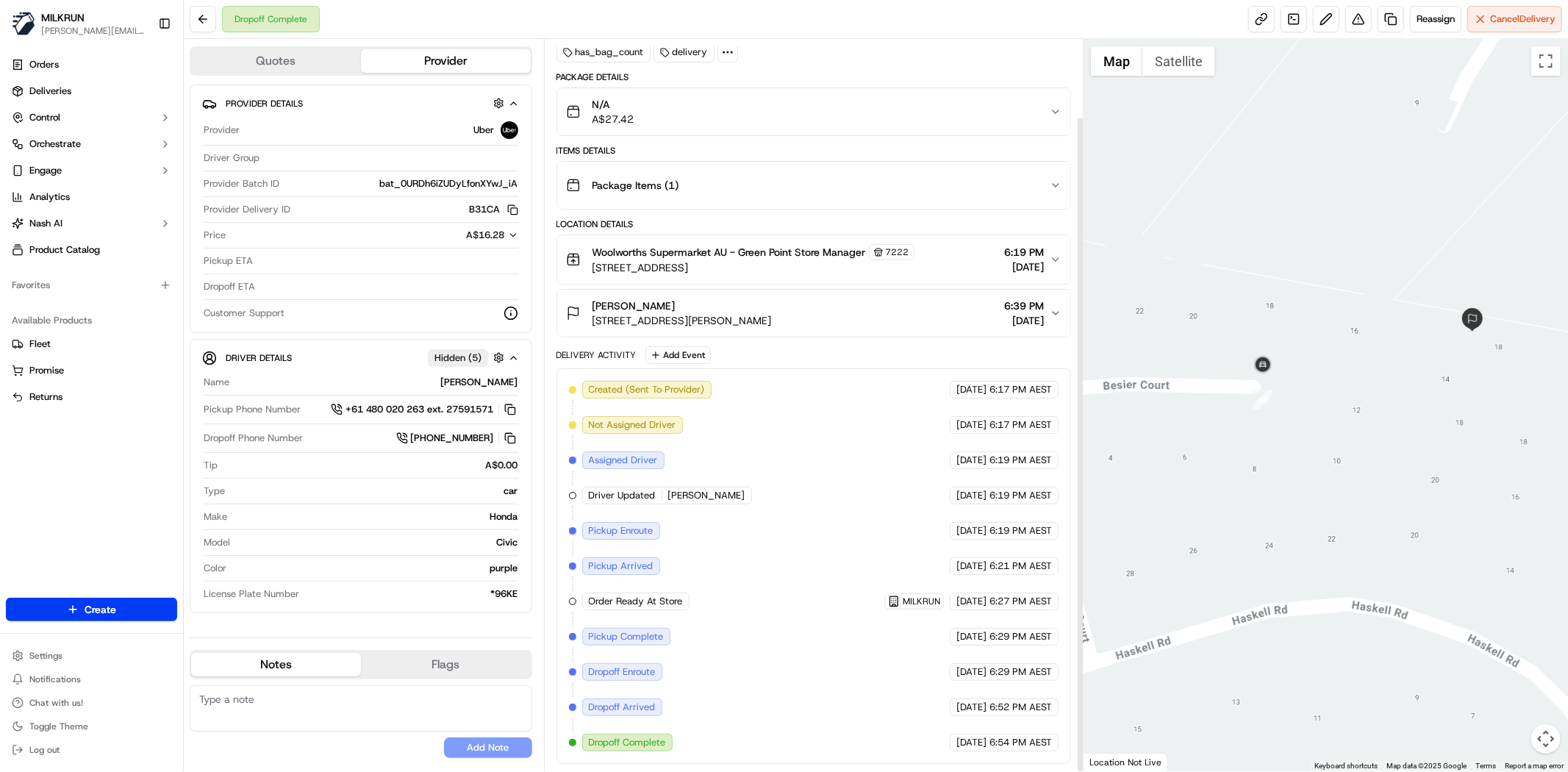
scroll to position [87, 0]
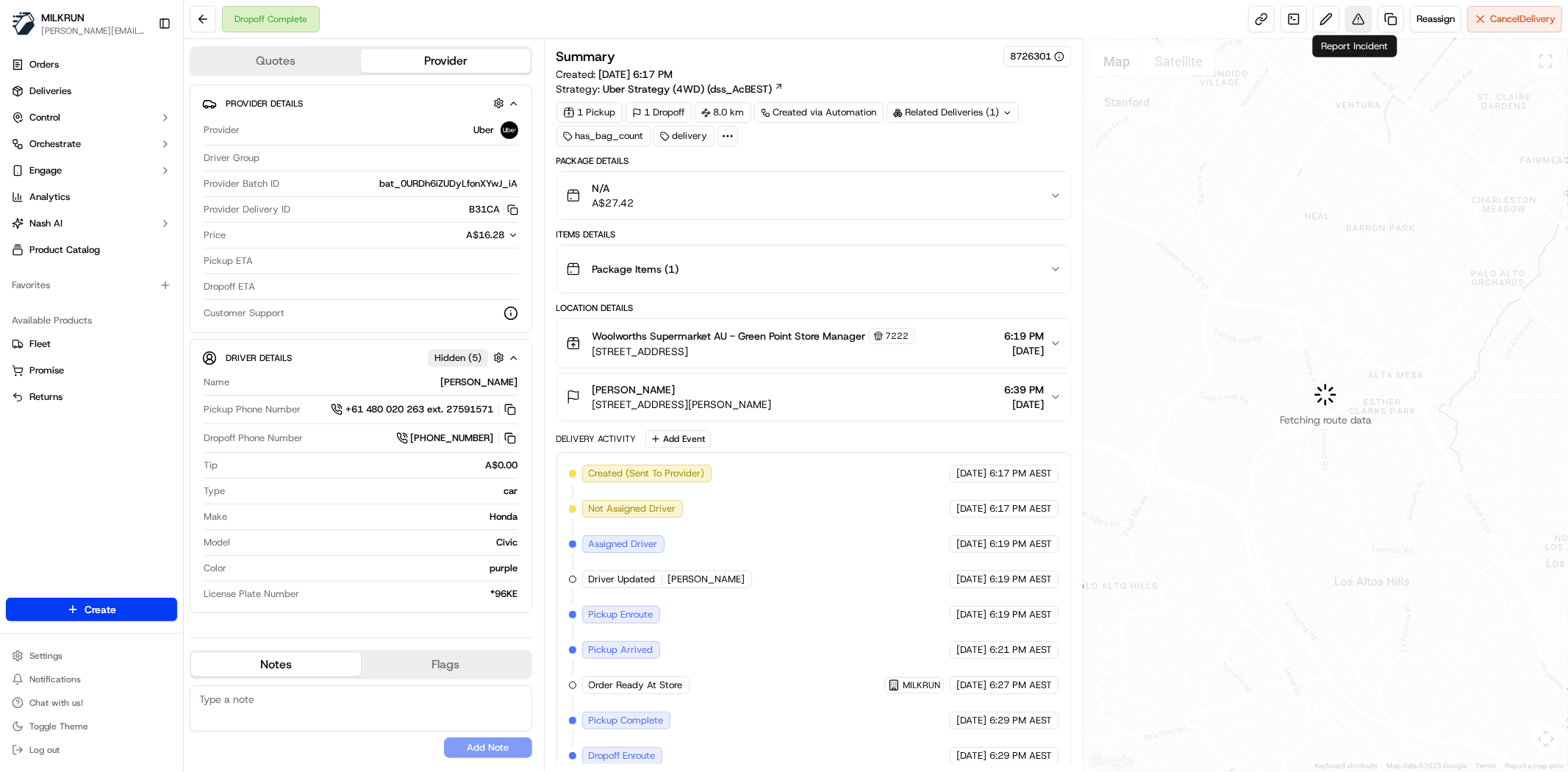
click at [1346, 24] on button at bounding box center [1358, 19] width 27 height 27
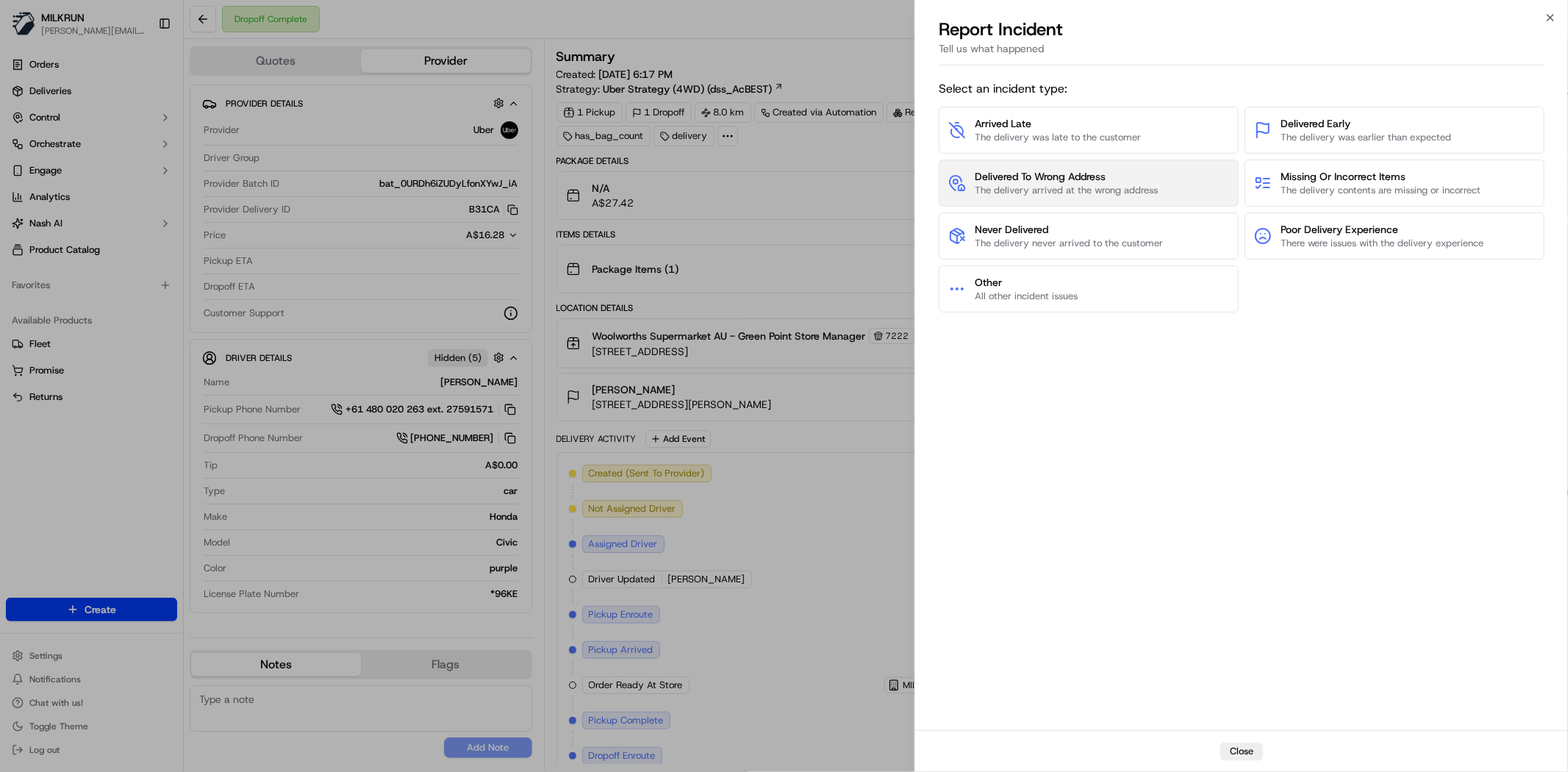
click at [1033, 191] on span "The delivery arrived at the wrong address" at bounding box center [1067, 190] width 183 height 13
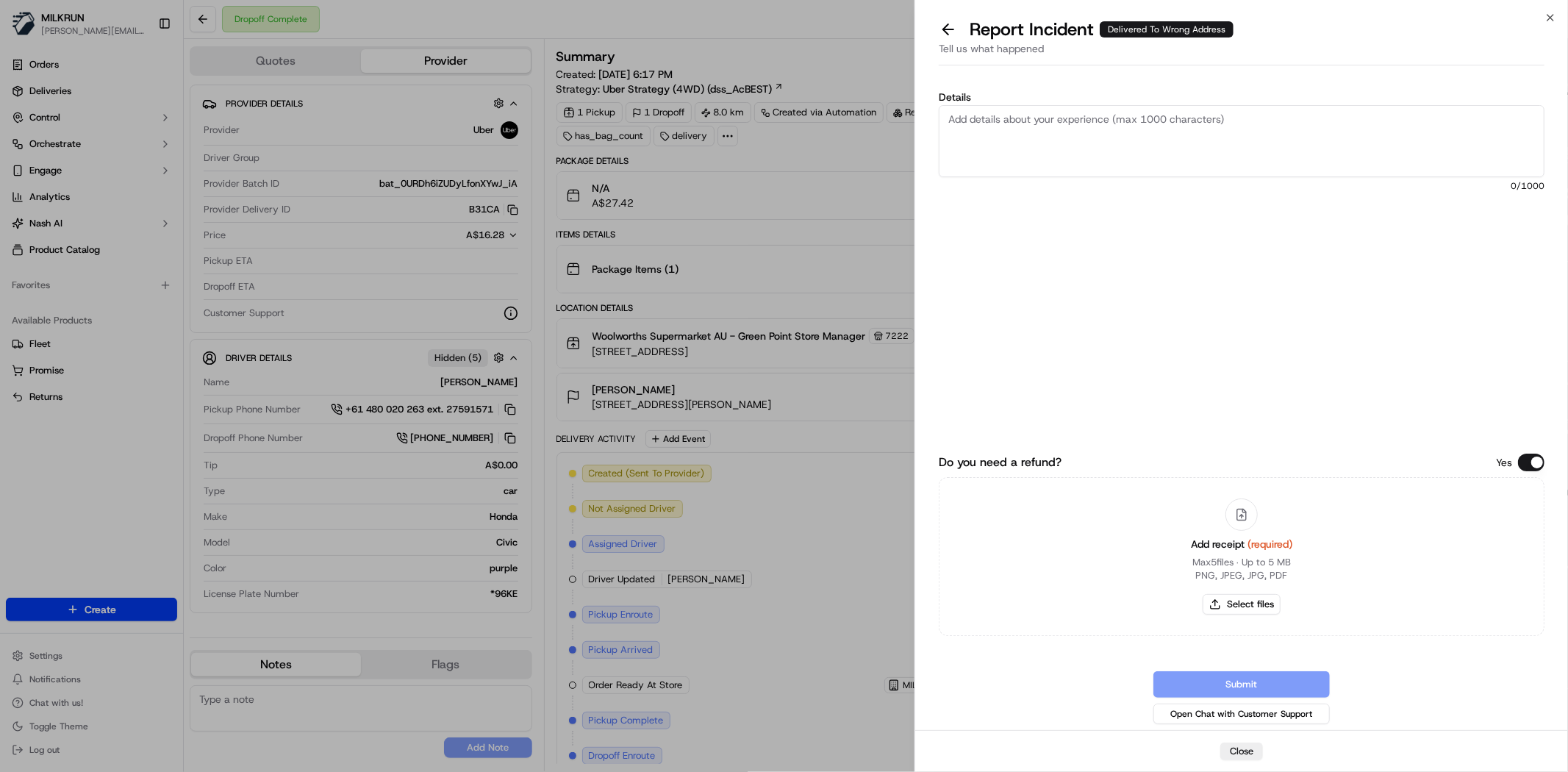
click at [1068, 130] on textarea "Details" at bounding box center [1241, 141] width 606 height 72
paste textarea "$27.42"
type textarea "Order delivered to wrong address. Customer did not receive. Please investigate …"
drag, startPoint x: 1214, startPoint y: 614, endPoint x: 1238, endPoint y: 613, distance: 24.0
click at [1219, 614] on div "Add receipt (required) Max 5 files ∙ Up to 5 MB PNG, JPEG, JPG, PDF Select files" at bounding box center [1241, 556] width 125 height 133
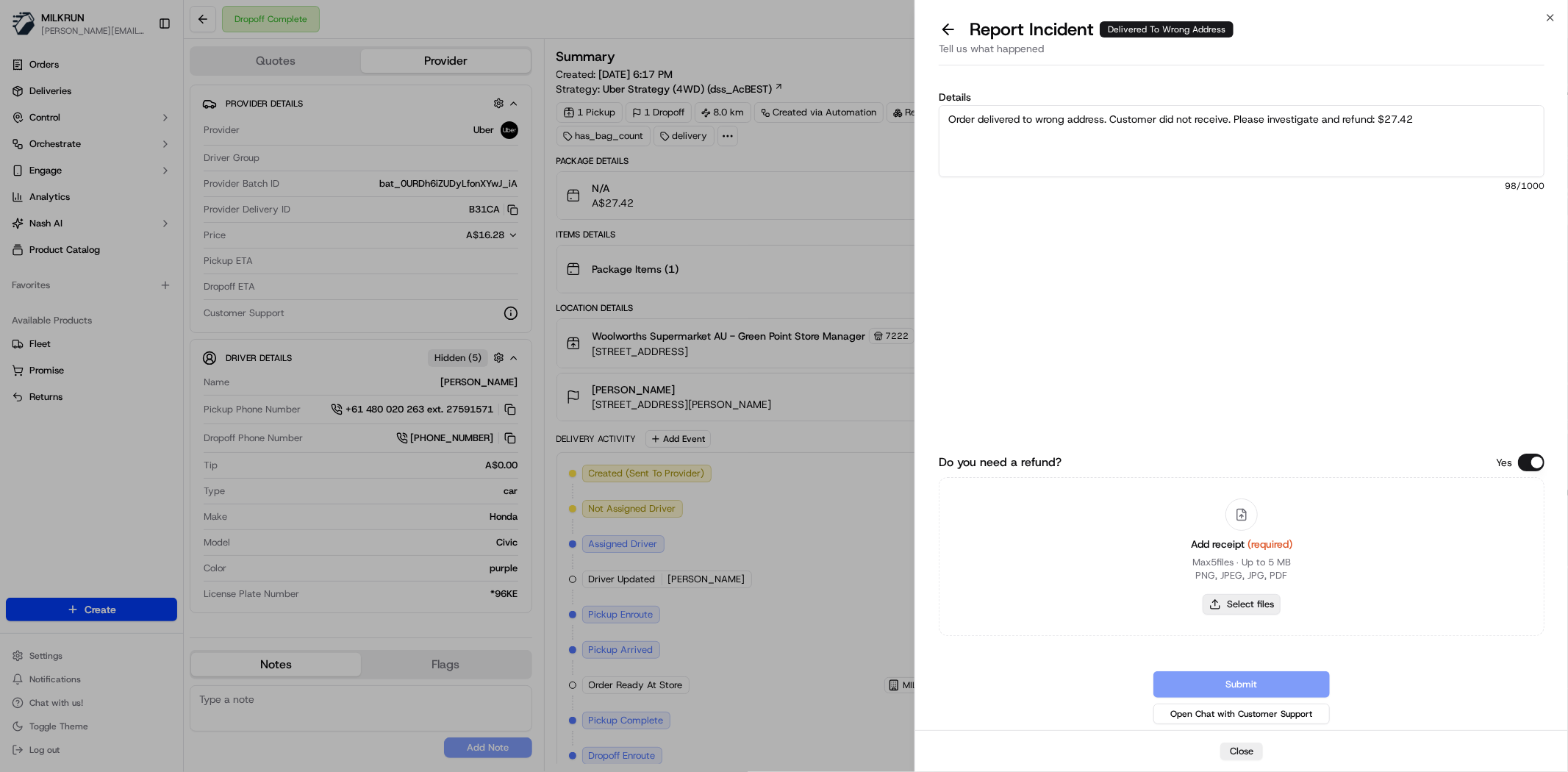
click at [1240, 596] on button "Select files" at bounding box center [1241, 604] width 78 height 21
type input "C:\fakepath\jess in1111.png"
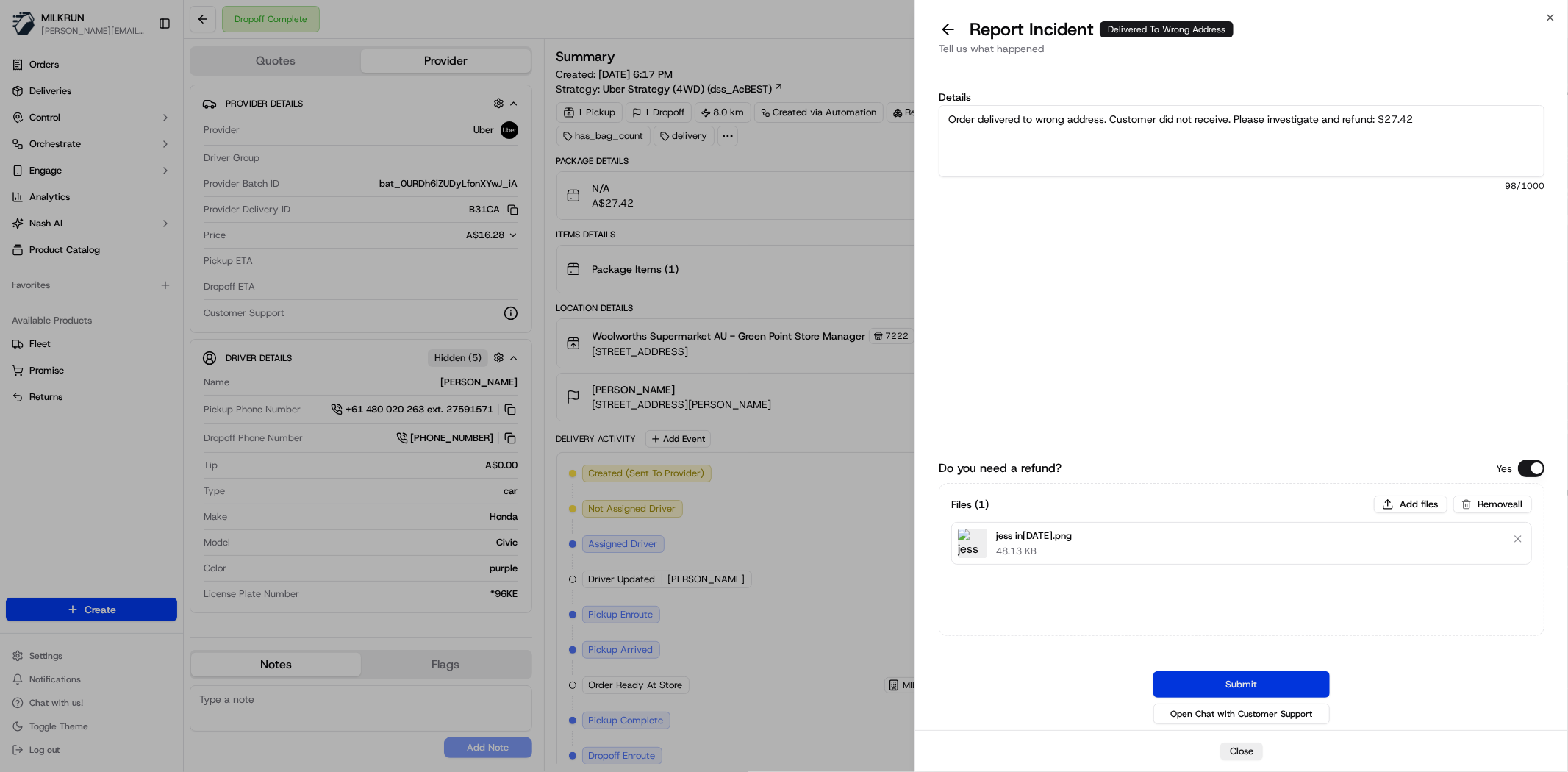
click at [1230, 682] on button "Submit" at bounding box center [1241, 684] width 176 height 27
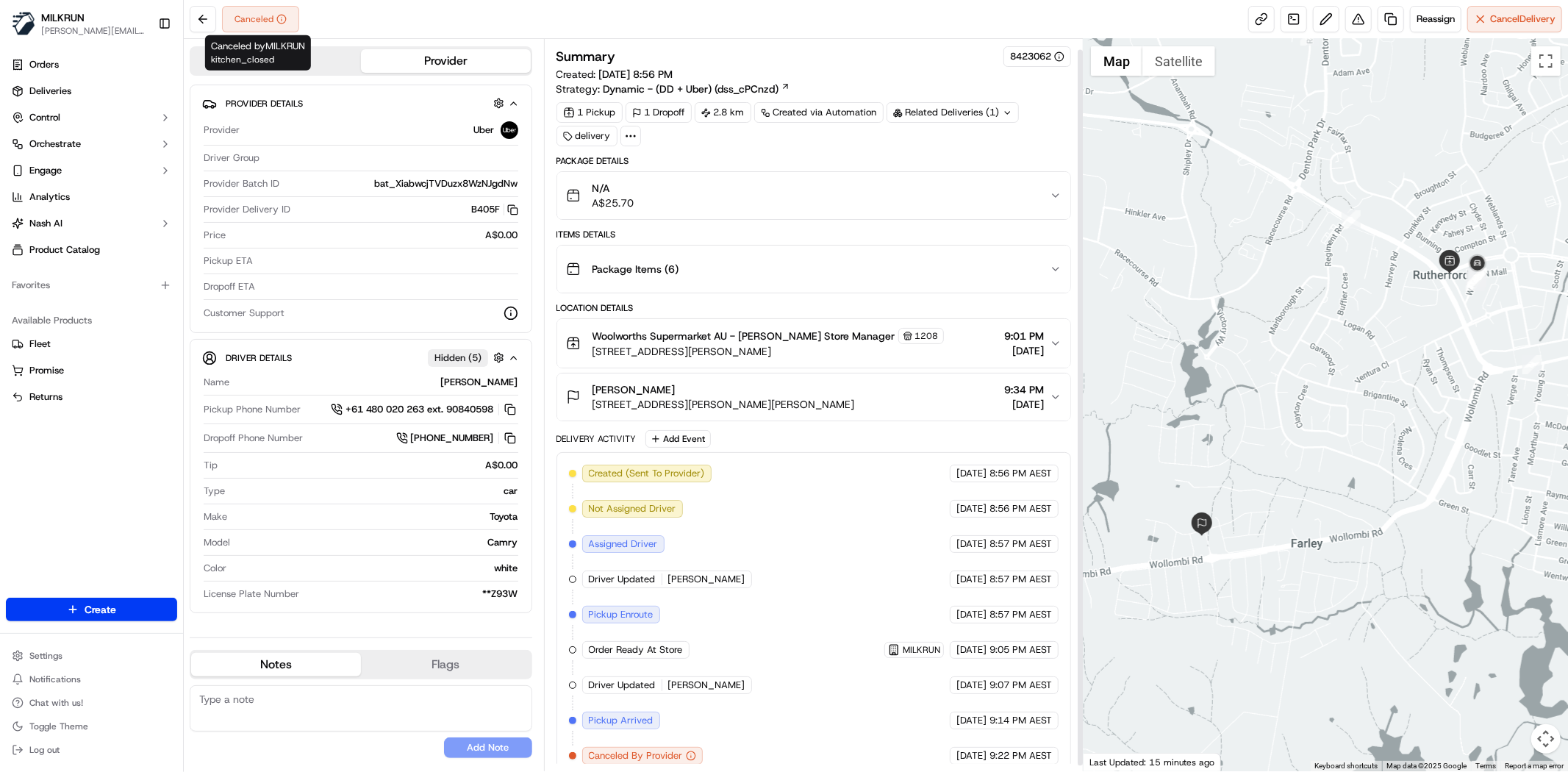
scroll to position [16, 0]
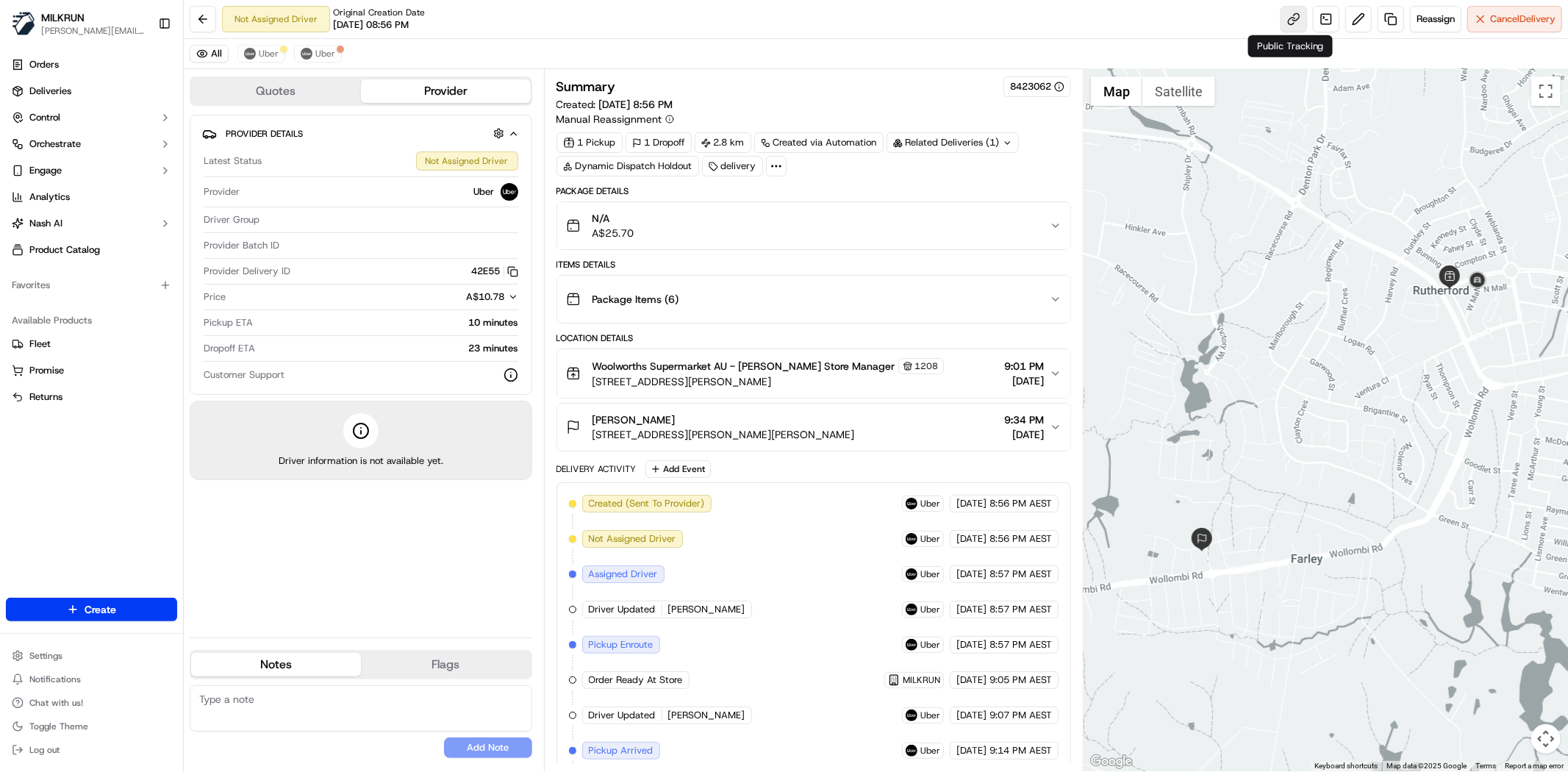
drag, startPoint x: 1270, startPoint y: 15, endPoint x: 1279, endPoint y: 14, distance: 9.1
click at [1270, 15] on div "Not Assigned Driver Original Creation Date [DATE] 08:56 PM Reassign Cancel Deli…" at bounding box center [876, 19] width 1384 height 39
click at [1283, 12] on link at bounding box center [1293, 19] width 27 height 27
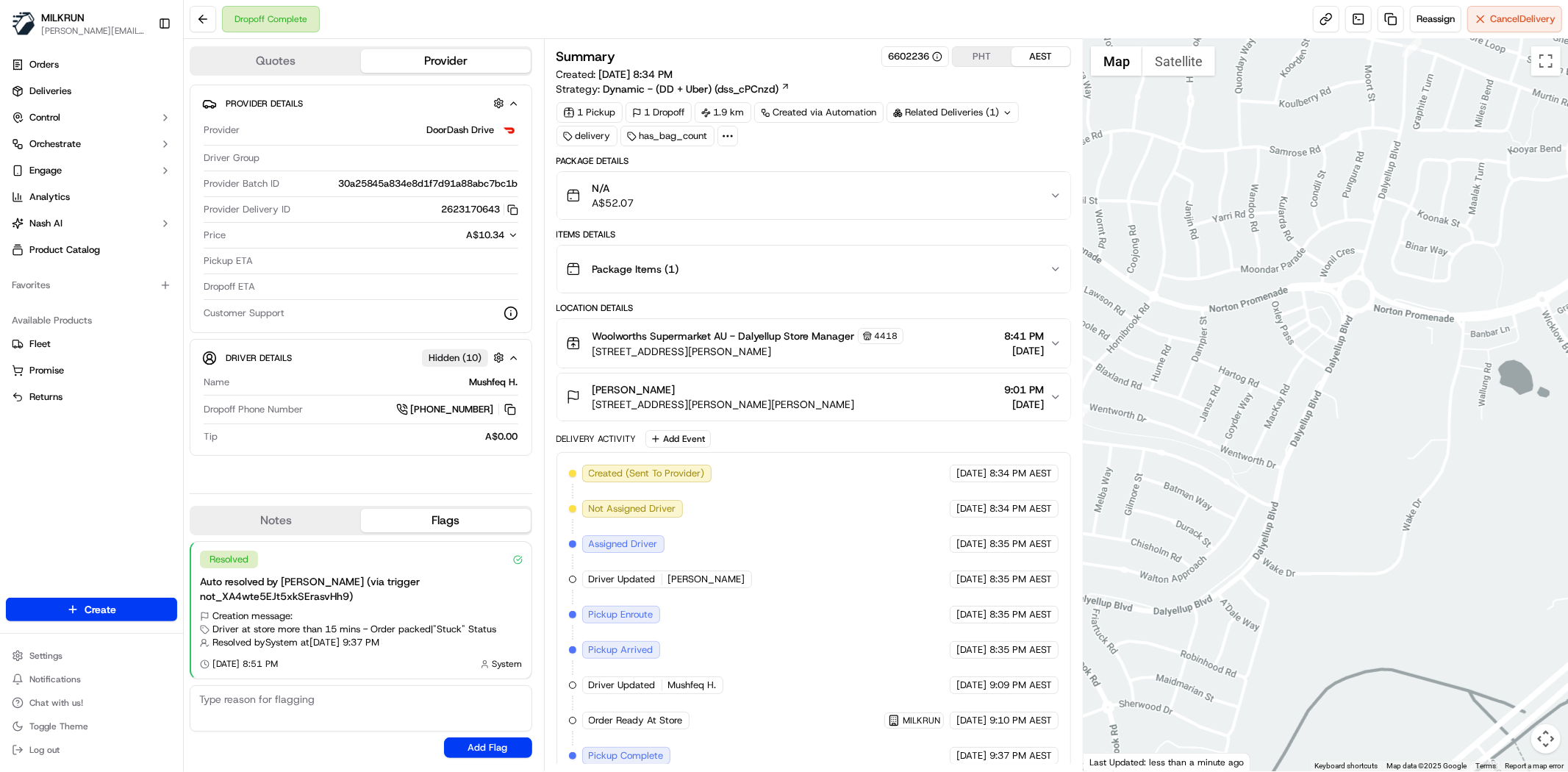
click at [1399, 463] on div at bounding box center [1325, 405] width 485 height 732
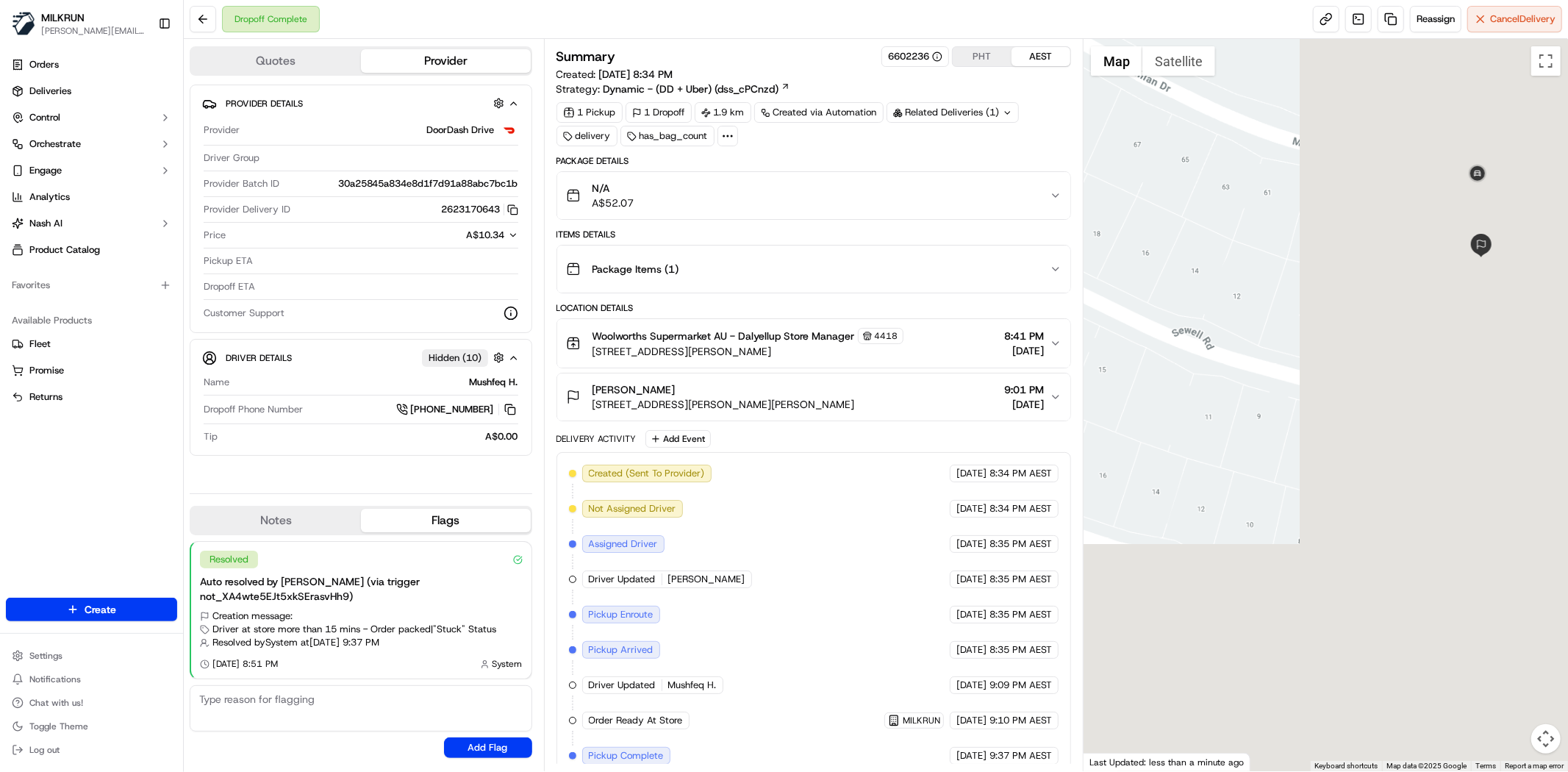
drag, startPoint x: 1457, startPoint y: 468, endPoint x: 1131, endPoint y: 176, distance: 437.7
click at [1131, 176] on div at bounding box center [1325, 405] width 485 height 732
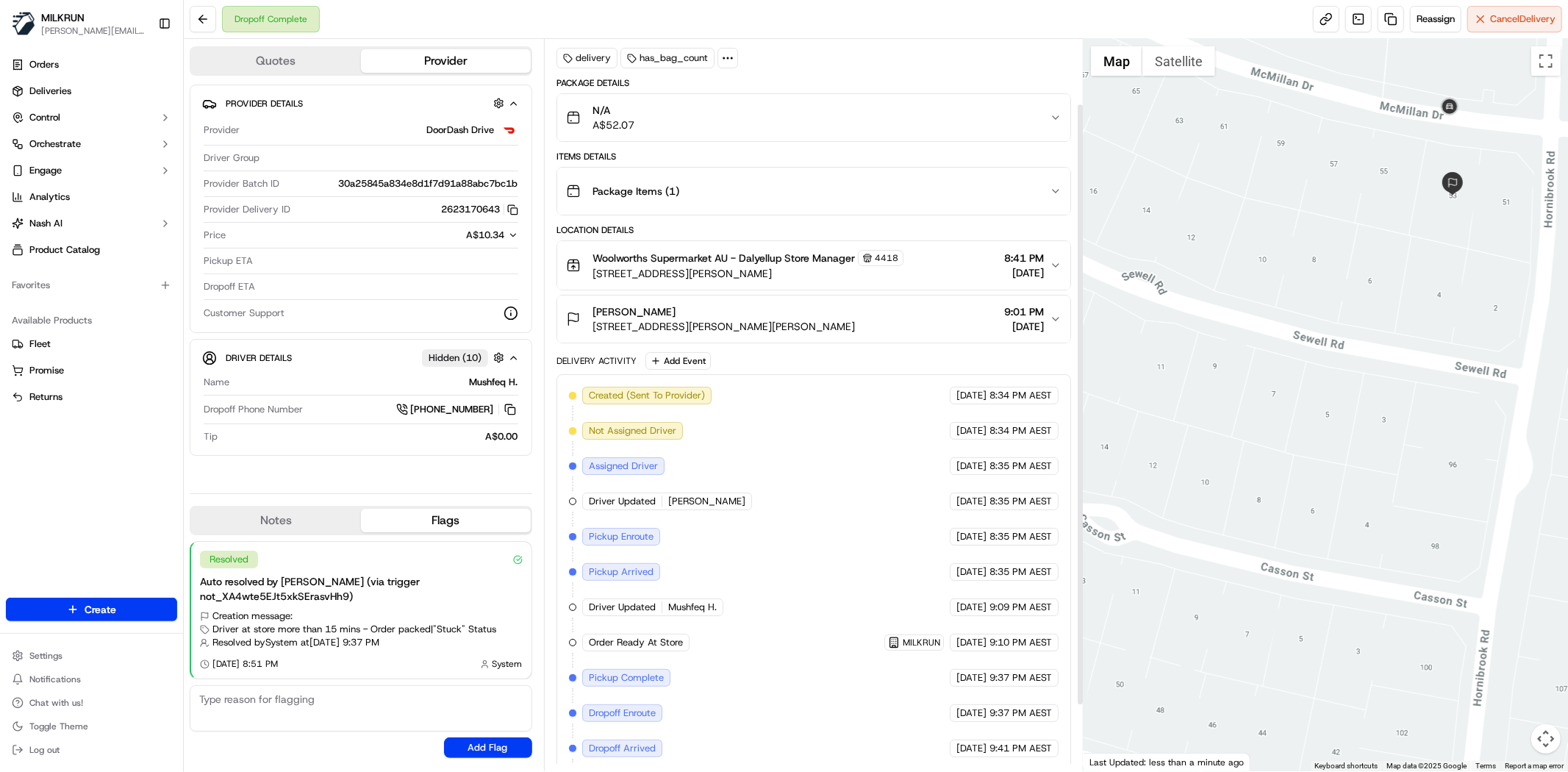
scroll to position [158, 0]
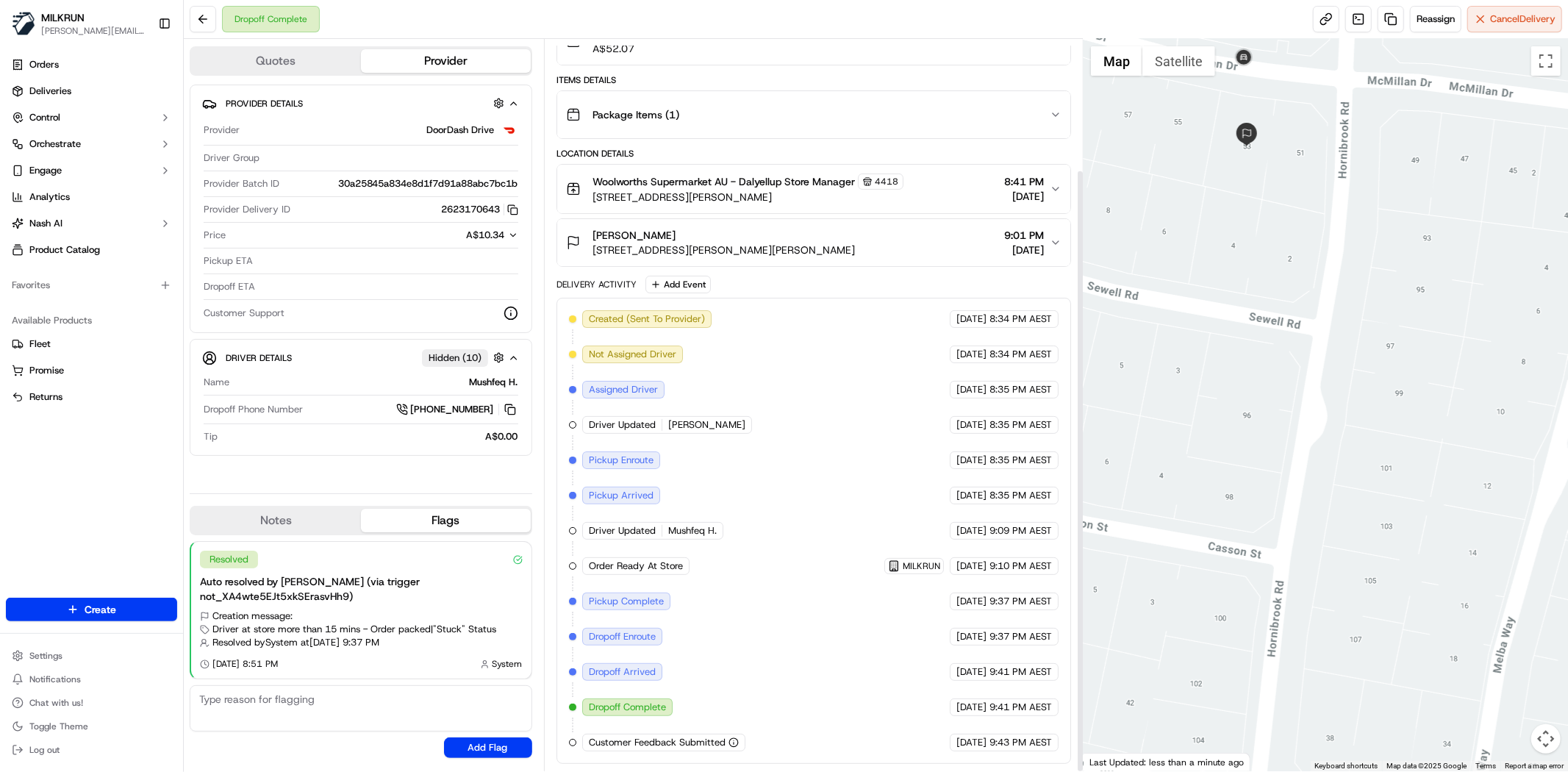
drag, startPoint x: 1399, startPoint y: 446, endPoint x: 1236, endPoint y: 417, distance: 165.6
click at [1236, 417] on div at bounding box center [1325, 405] width 485 height 732
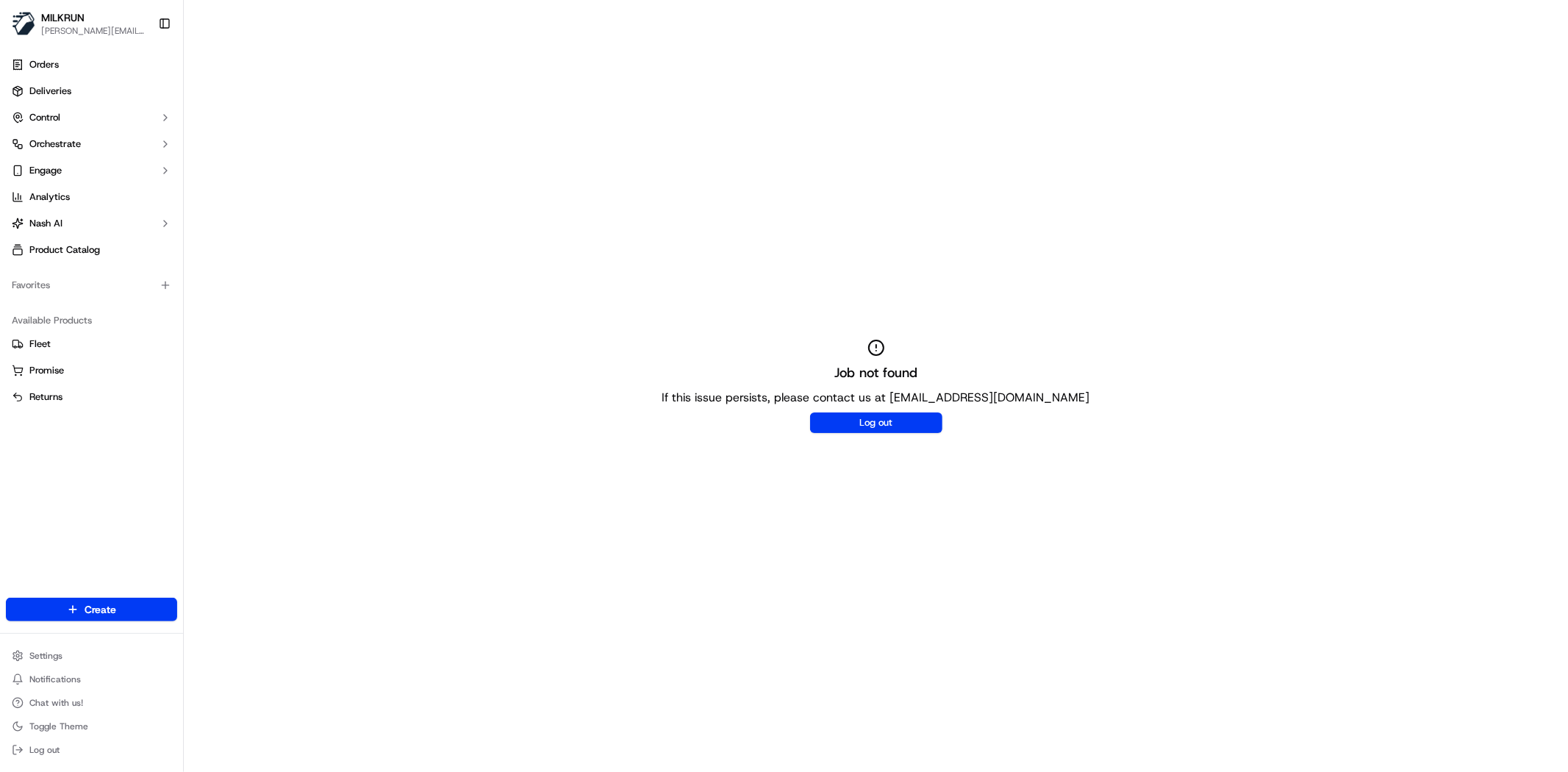
drag, startPoint x: 648, startPoint y: 305, endPoint x: 121, endPoint y: 19, distance: 599.6
click at [644, 300] on div "Job not found If this issue persists, please contact us at [EMAIL_ADDRESS][DOMA…" at bounding box center [876, 386] width 1384 height 772
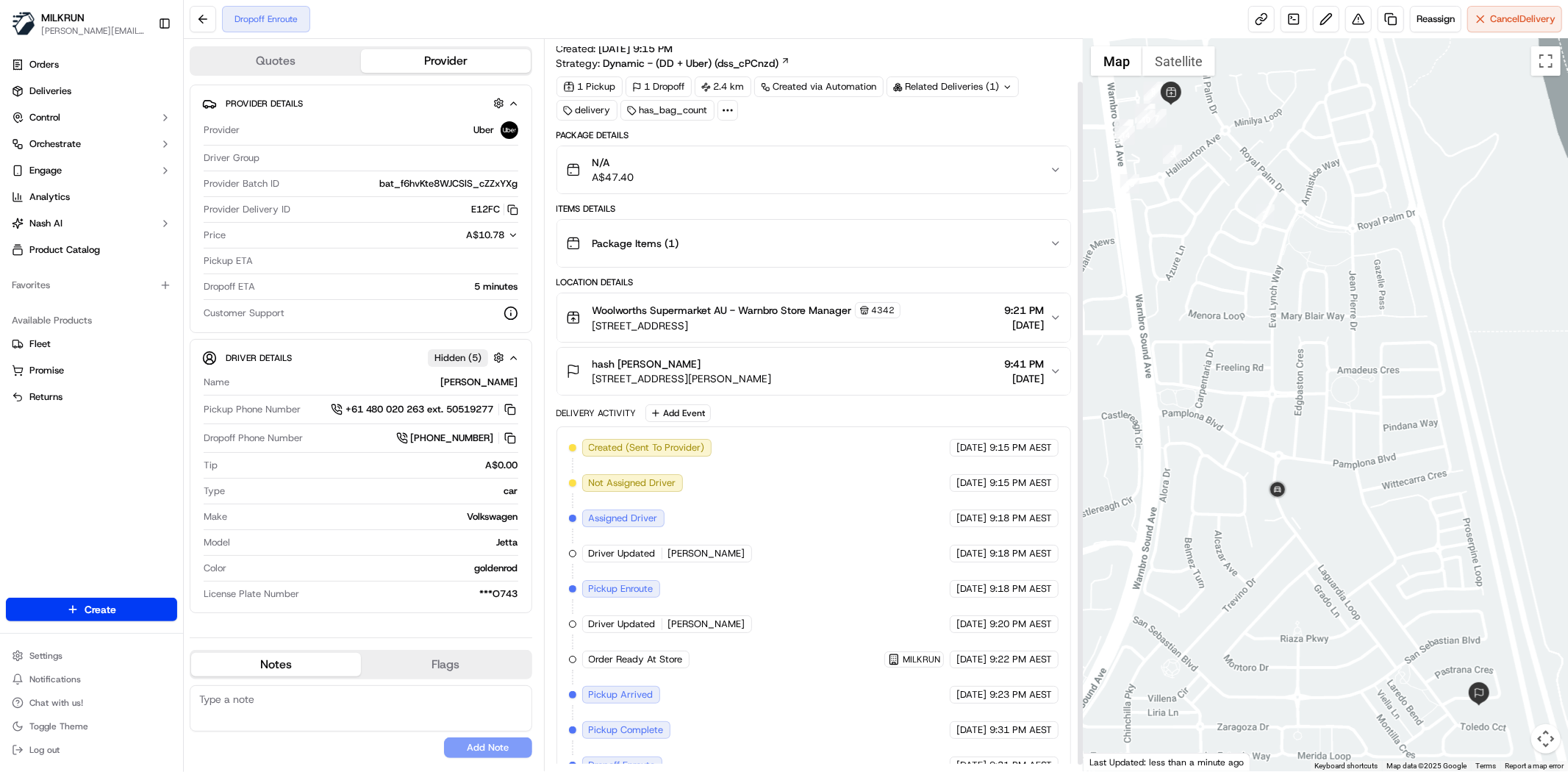
scroll to position [51, 0]
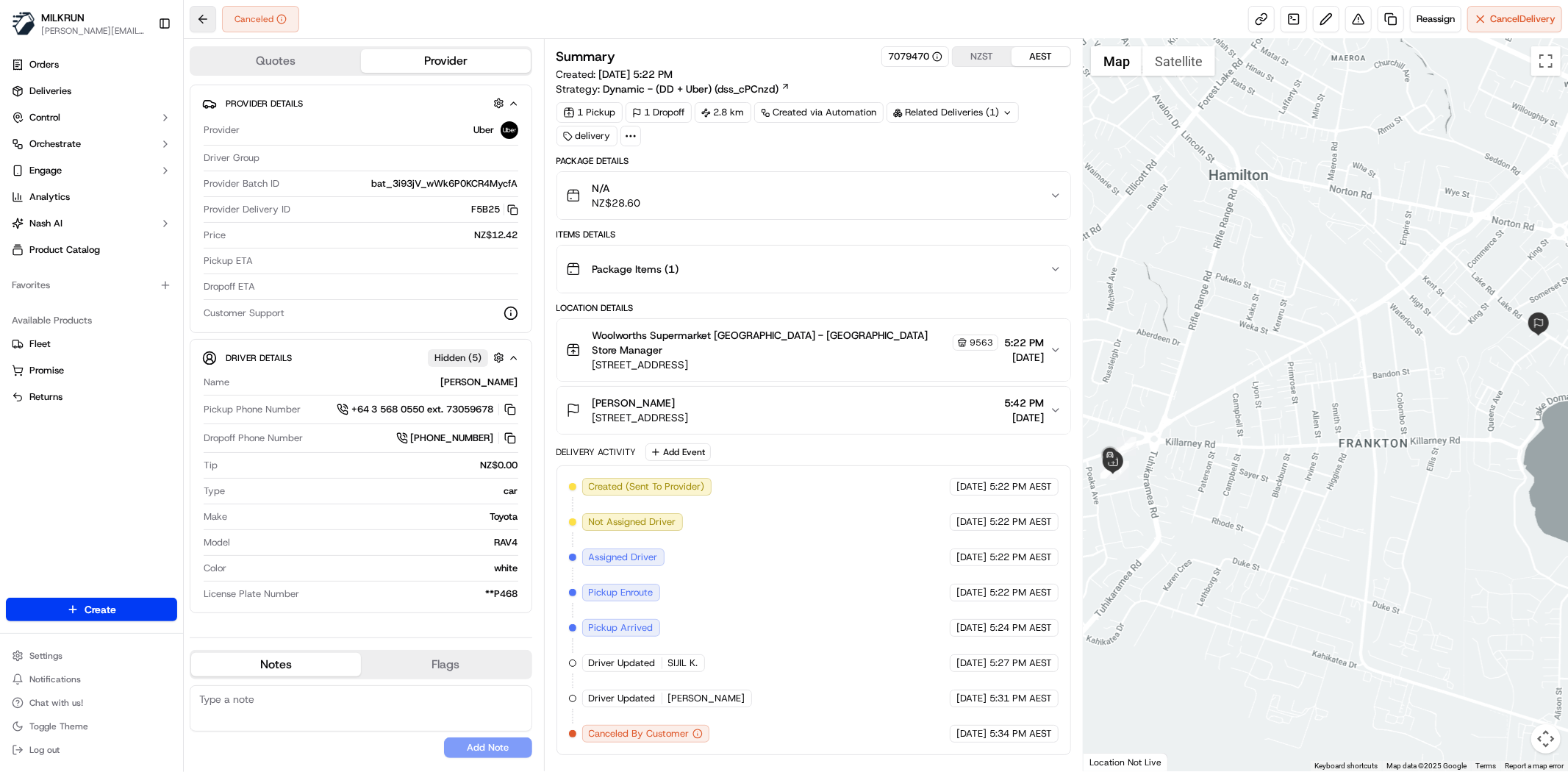
click at [200, 20] on button at bounding box center [203, 19] width 27 height 27
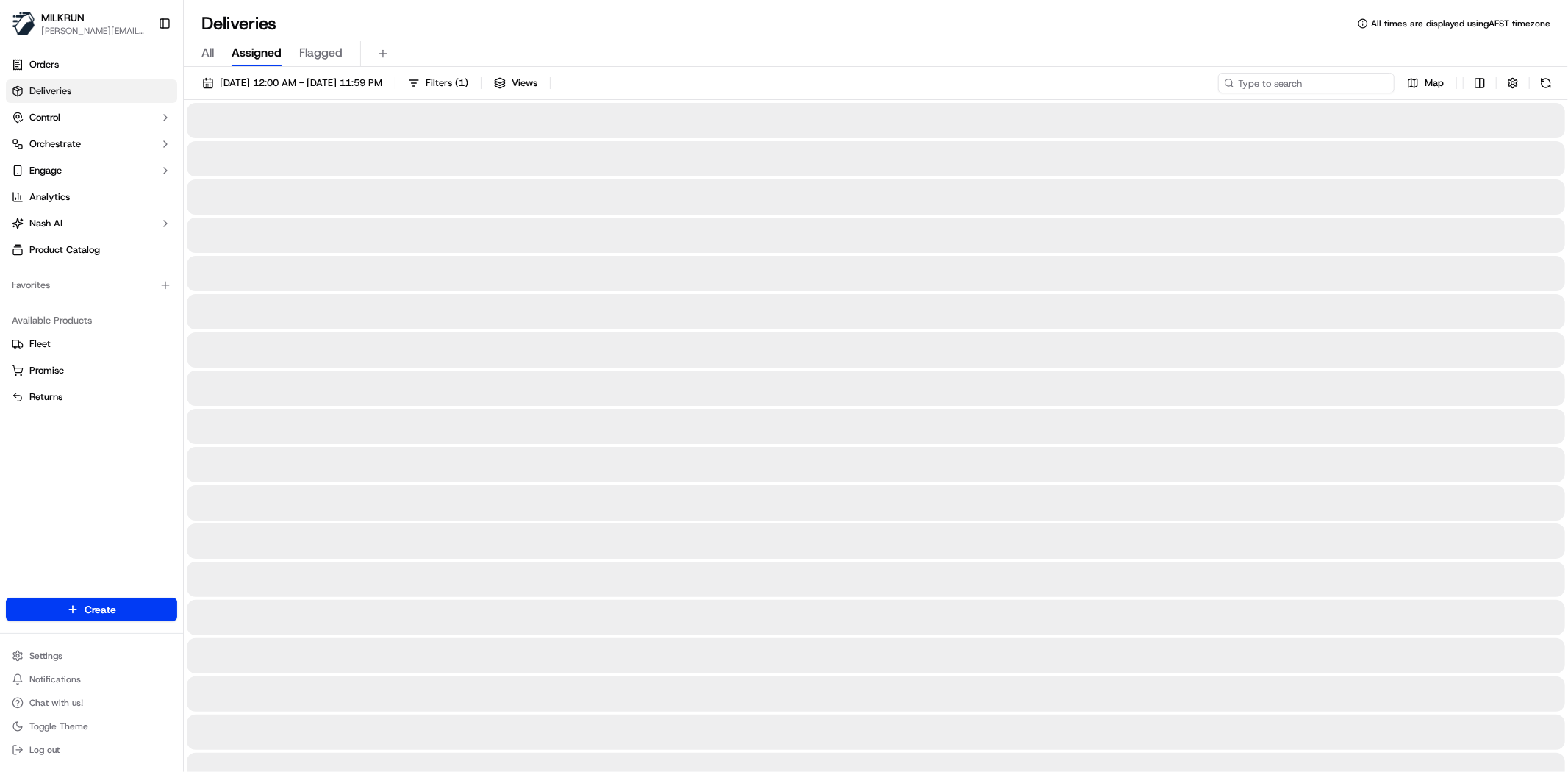
click at [1306, 83] on input at bounding box center [1306, 82] width 176 height 21
paste input "[PERSON_NAME]"
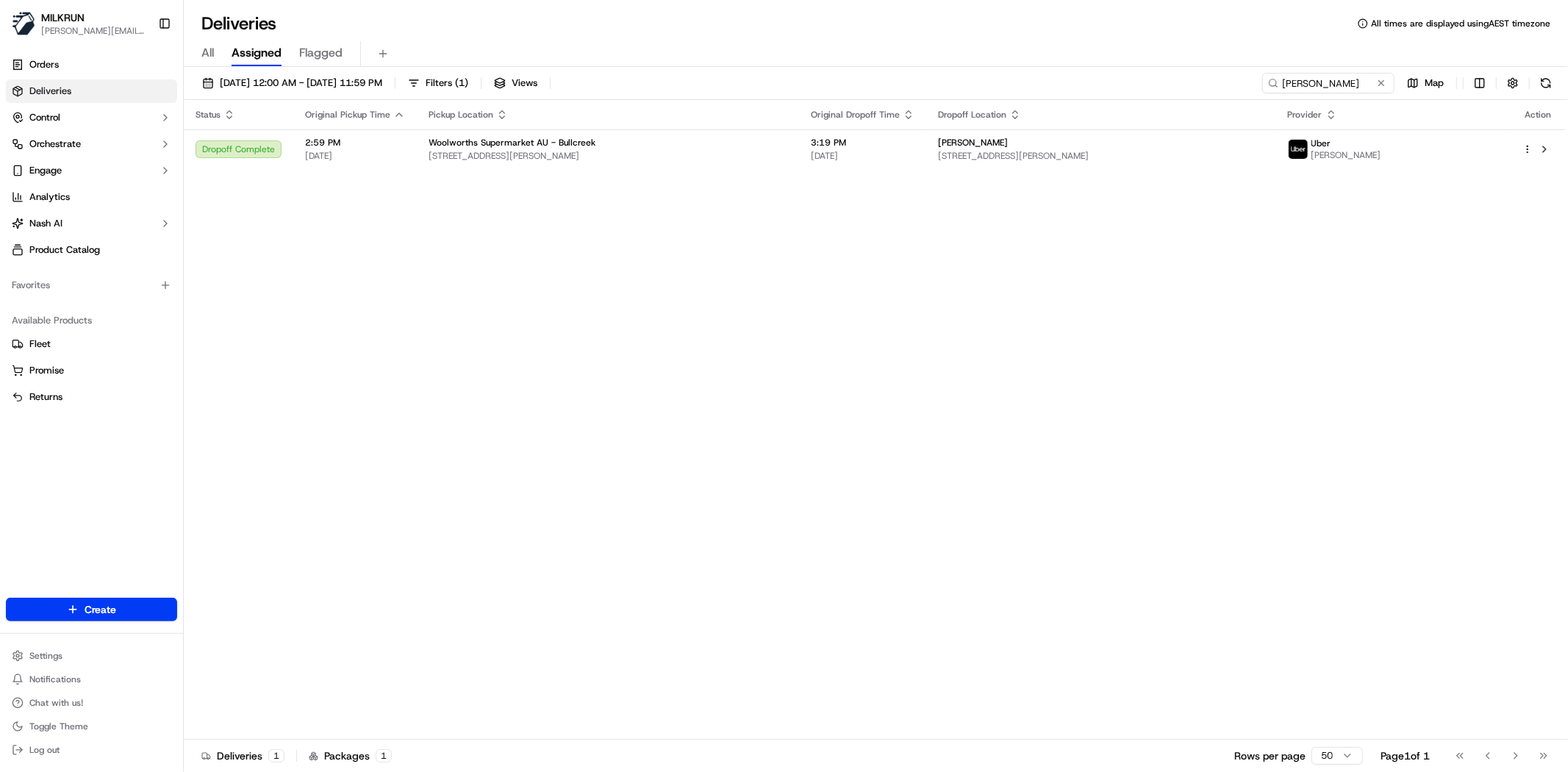
click at [588, 517] on div "Status Original Pickup Time Pickup Location Original Dropoff Time Dropoff Locat…" at bounding box center [874, 420] width 1381 height 639
click at [244, 259] on div "Status Original Pickup Time Pickup Location Original Dropoff Time Dropoff Locat…" at bounding box center [874, 420] width 1381 height 639
click at [647, 569] on div "Status Original Pickup Time Pickup Location Original Dropoff Time Dropoff Locat…" at bounding box center [874, 420] width 1381 height 639
click at [561, 346] on div "Status Original Pickup Time Pickup Location Original Dropoff Time Dropoff Locat…" at bounding box center [874, 420] width 1381 height 639
click at [1364, 75] on input "Chloe P" at bounding box center [1306, 82] width 176 height 21
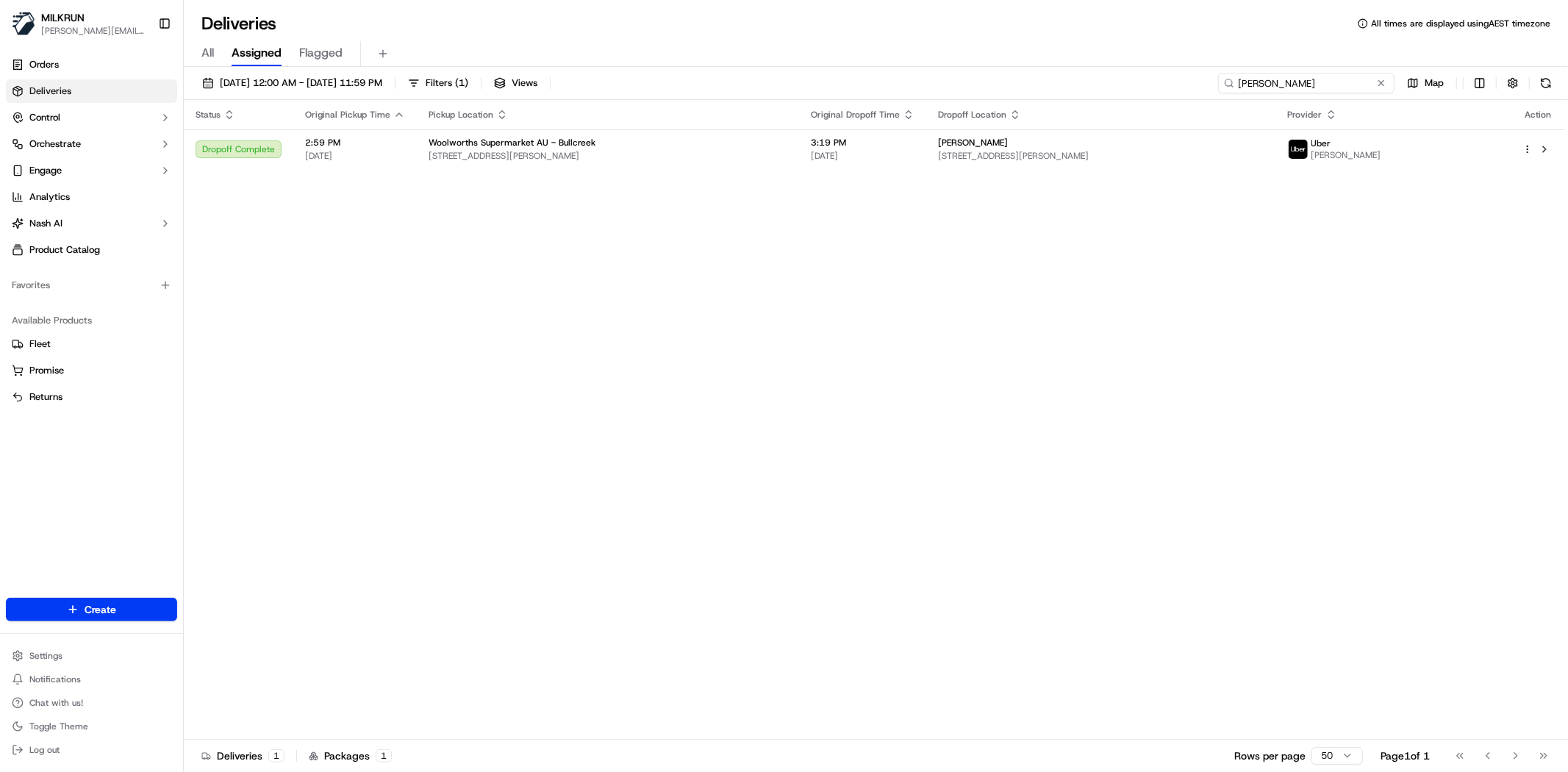
click at [1364, 75] on input "Chloe P" at bounding box center [1306, 82] width 176 height 21
paste input "kiari may"
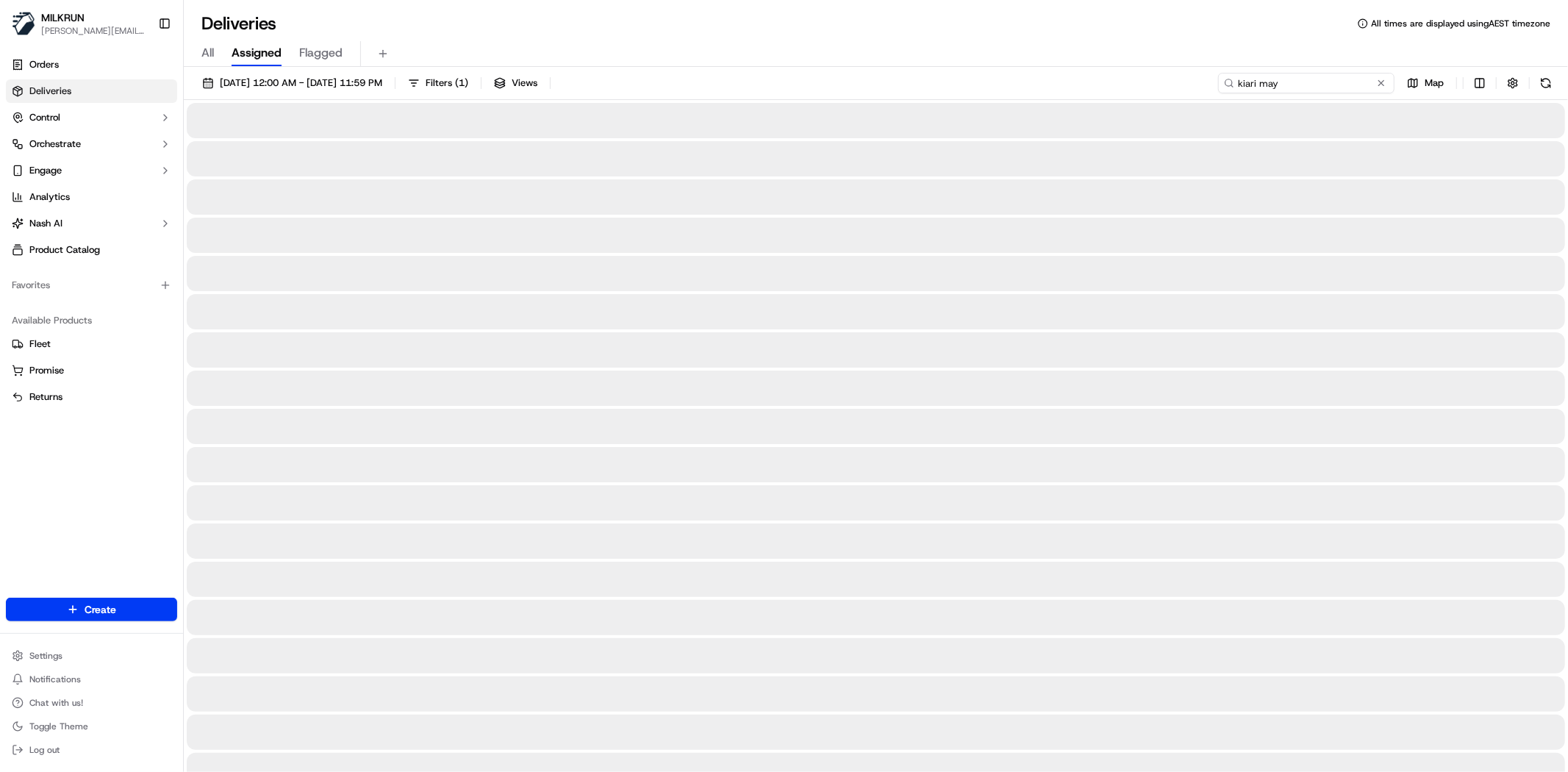
type input "kiari may"
click at [1171, 59] on div "All Assigned Flagged" at bounding box center [876, 54] width 1384 height 26
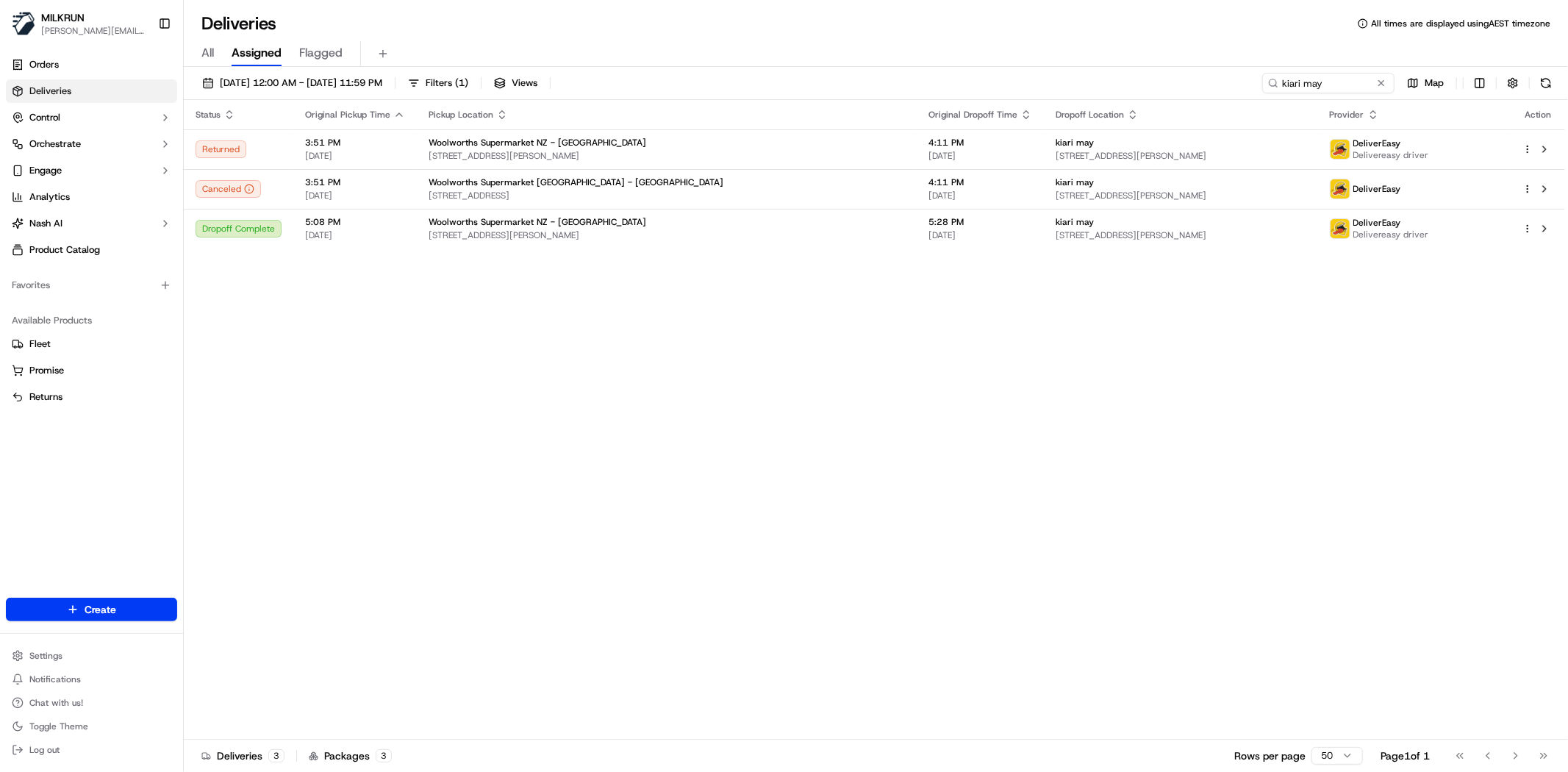
click at [927, 378] on div "Status Original Pickup Time Pickup Location Original Dropoff Time Dropoff Locat…" at bounding box center [874, 420] width 1381 height 639
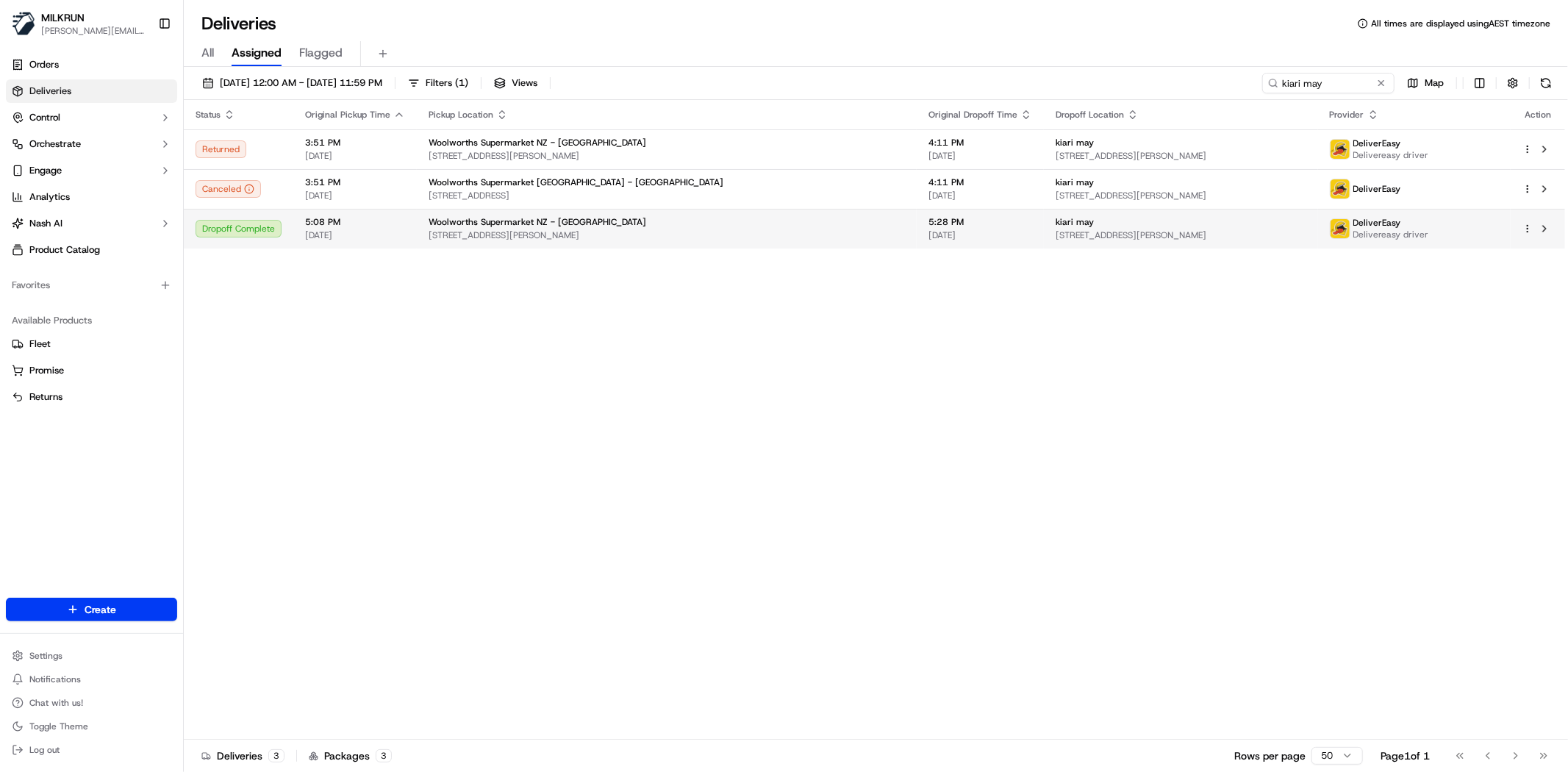
click at [1197, 217] on div "kiari may" at bounding box center [1181, 221] width 250 height 11
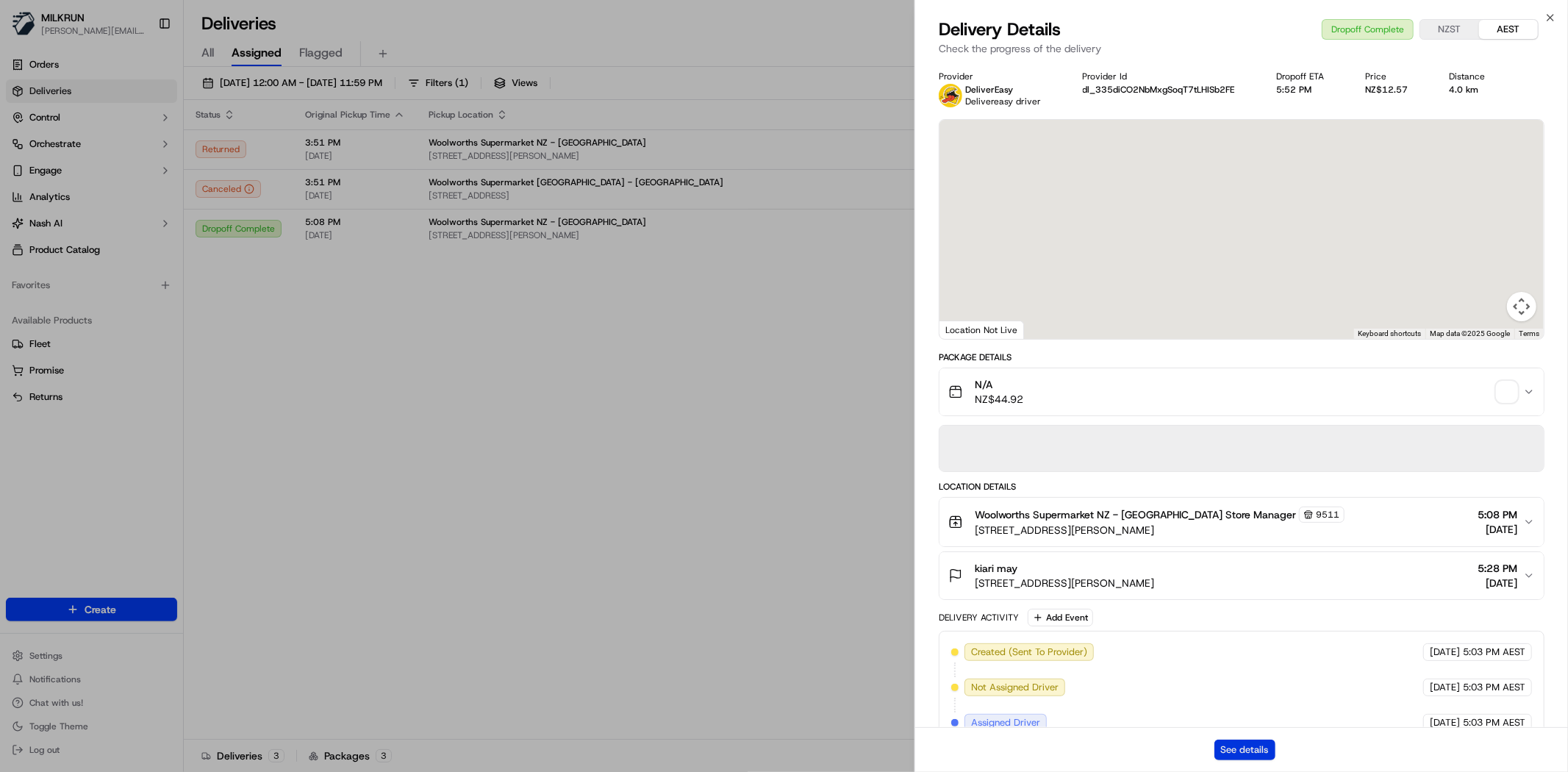
click at [1259, 755] on button "See details" at bounding box center [1245, 749] width 61 height 21
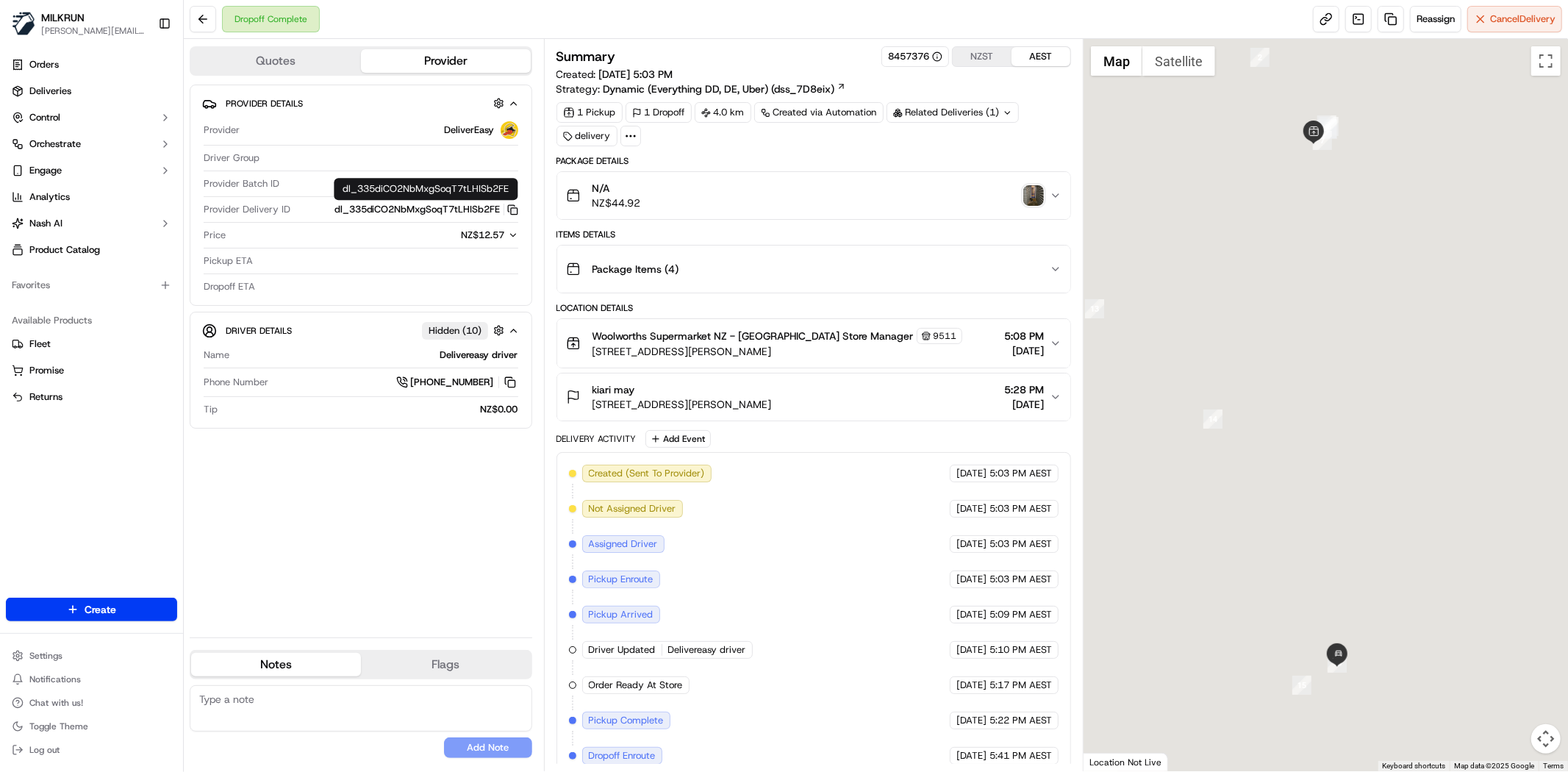
click at [510, 207] on icon "button" at bounding box center [513, 210] width 11 height 11
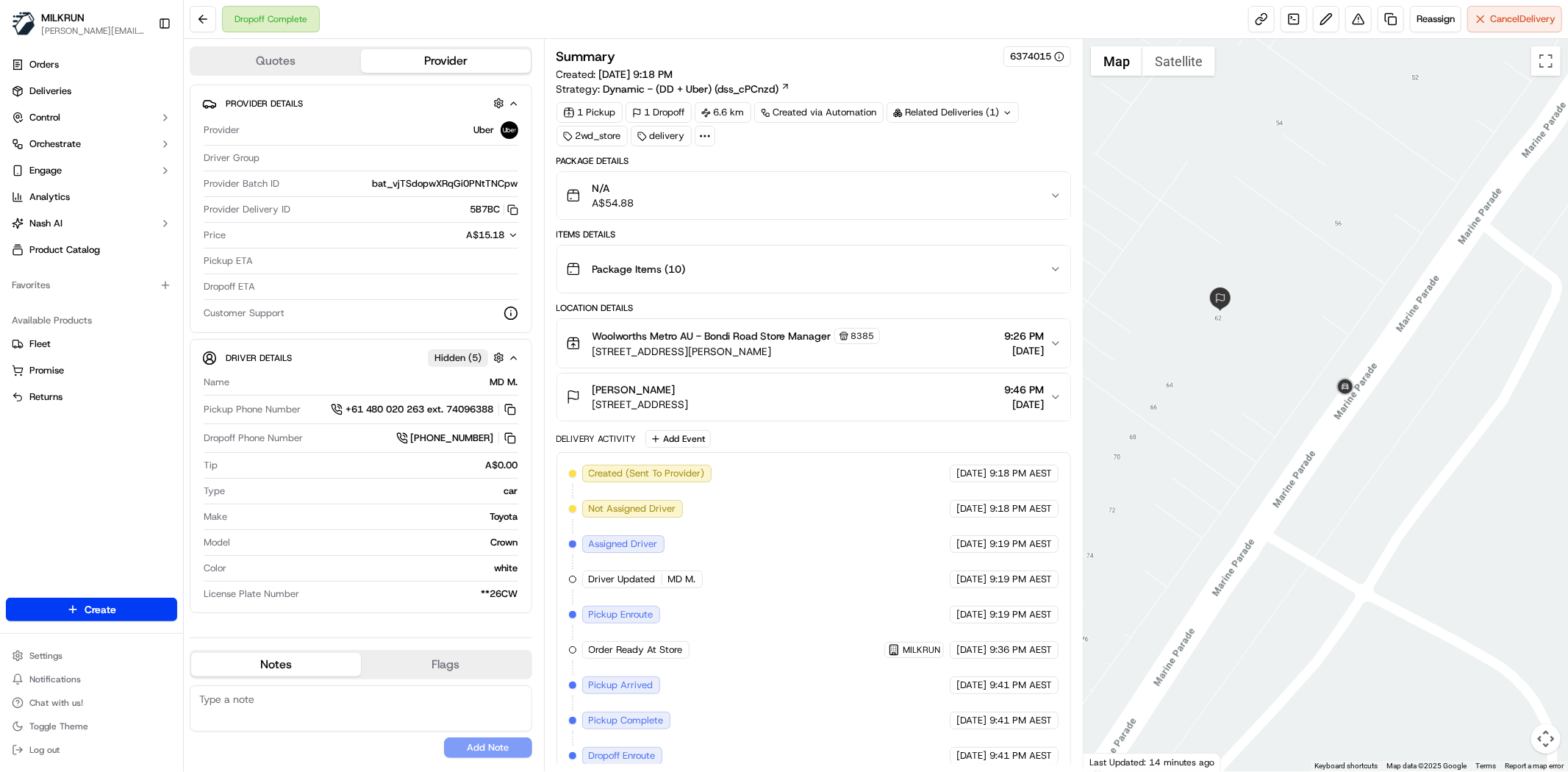
drag, startPoint x: 1372, startPoint y: 617, endPoint x: 1424, endPoint y: 360, distance: 262.2
click at [1424, 360] on div at bounding box center [1325, 405] width 485 height 732
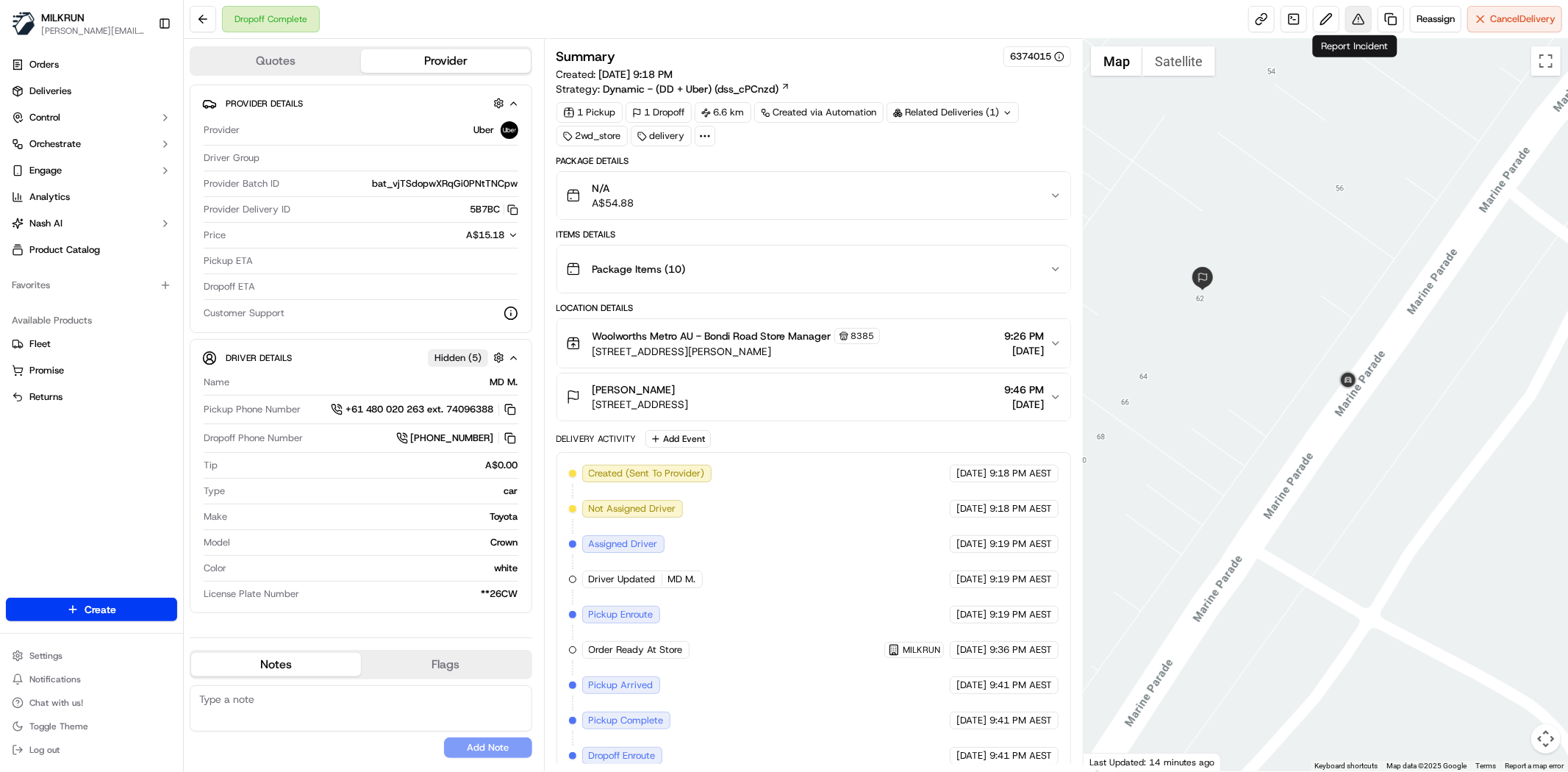
click at [1353, 18] on button at bounding box center [1358, 19] width 27 height 27
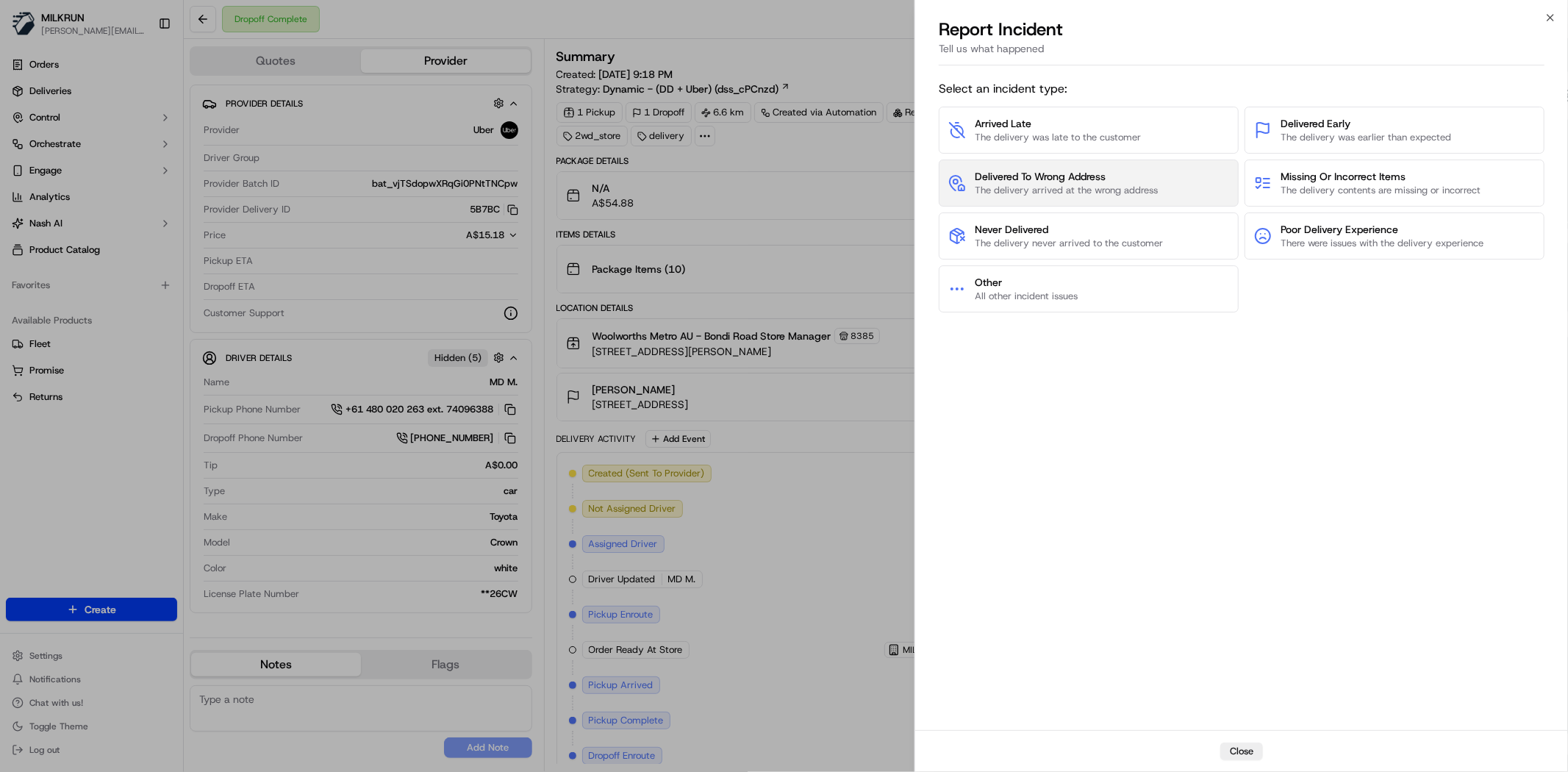
click at [1067, 187] on span "The delivery arrived at the wrong address" at bounding box center [1067, 190] width 183 height 13
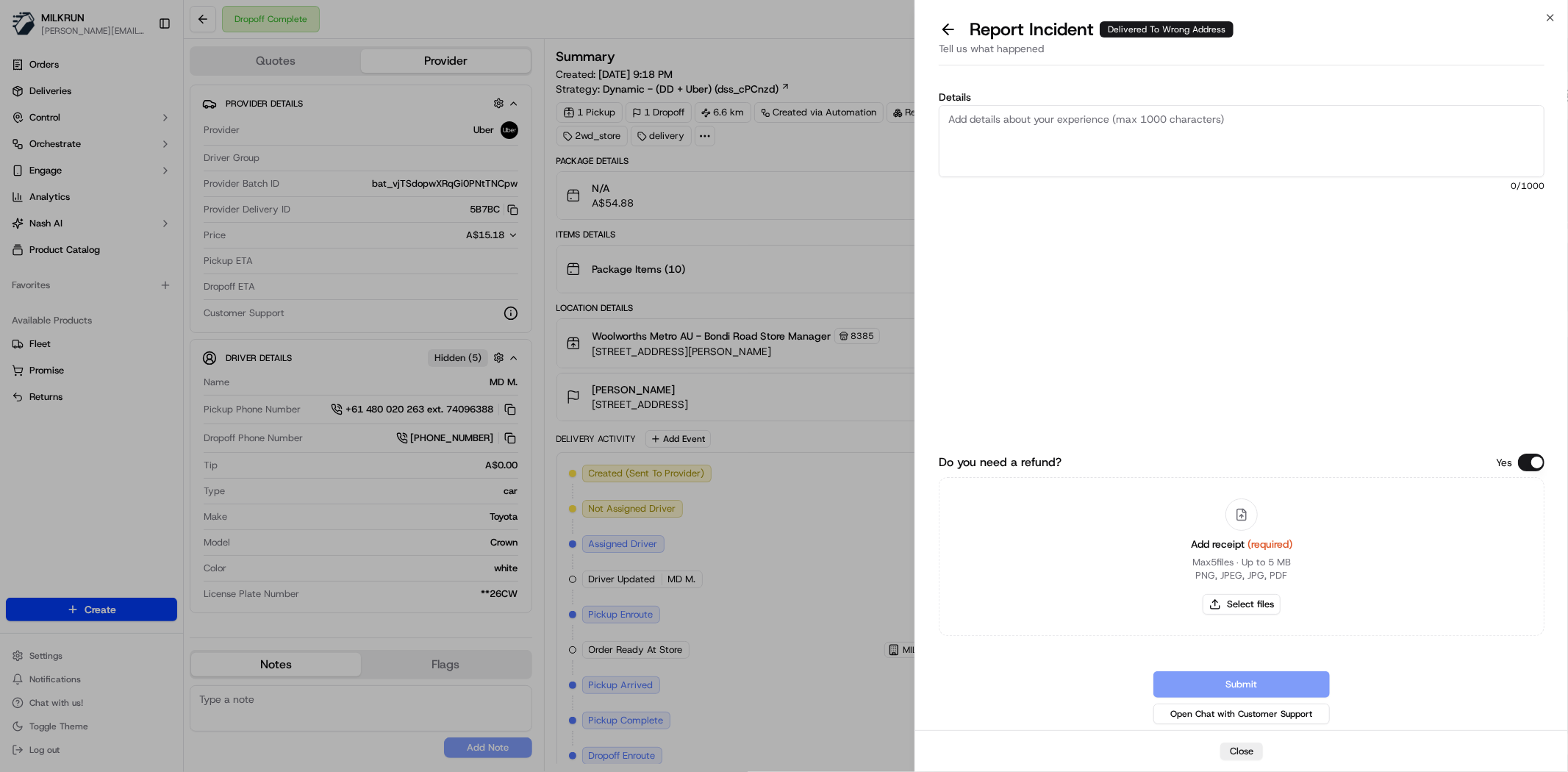
click at [1103, 137] on textarea "Details" at bounding box center [1241, 141] width 606 height 72
paste textarea "$54.88"
type textarea "Customer claims they did not receive the order or any communication from driver…"
click at [1266, 598] on button "Select files" at bounding box center [1241, 604] width 78 height 21
type input "C:\fakepath\casss1.png"
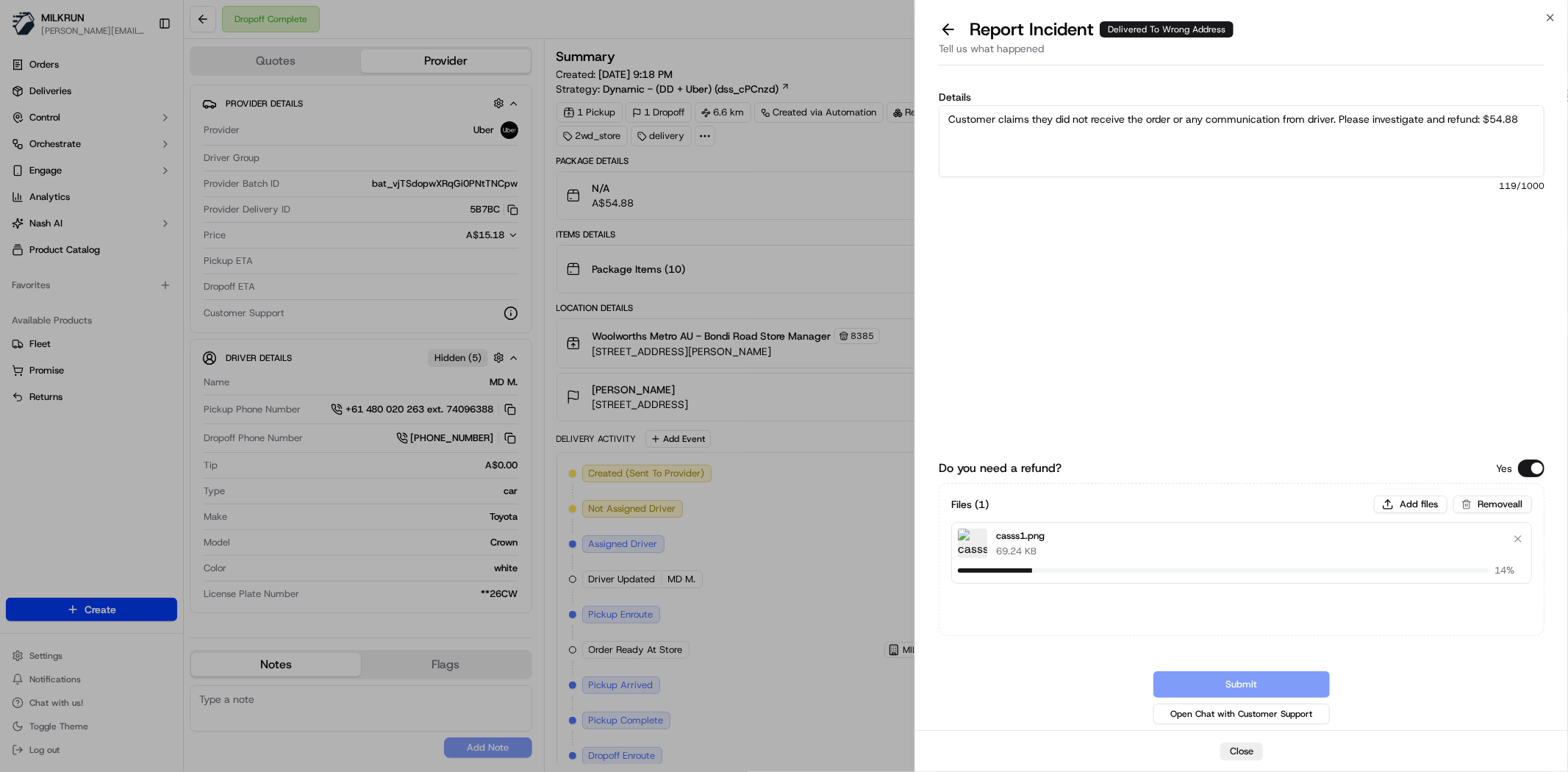
click at [1093, 151] on textarea "Customer claims they did not receive the order or any communication from driver…" at bounding box center [1241, 141] width 606 height 72
click at [1222, 682] on button "Submit" at bounding box center [1241, 684] width 176 height 27
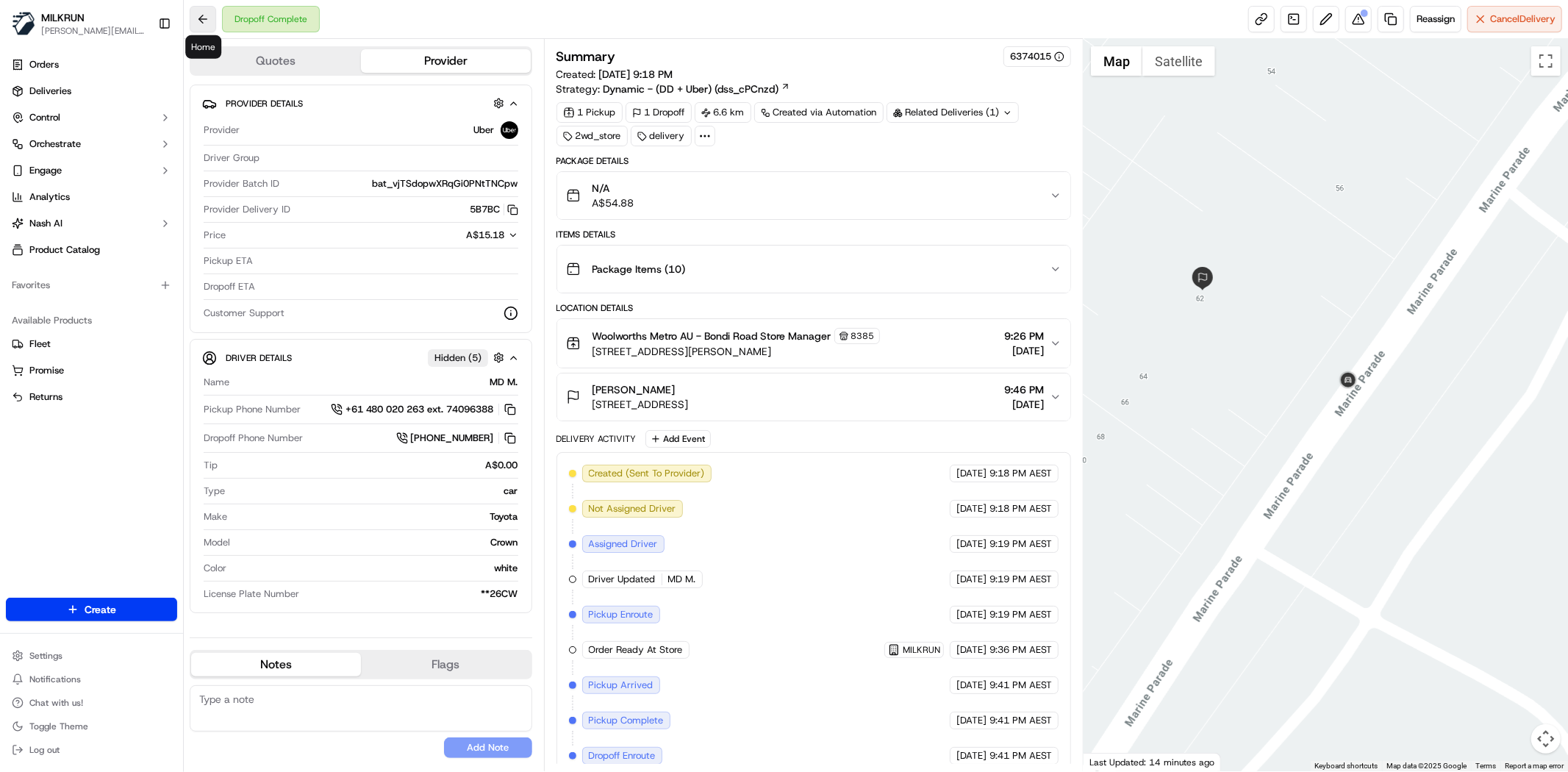
click at [192, 21] on button at bounding box center [203, 19] width 27 height 27
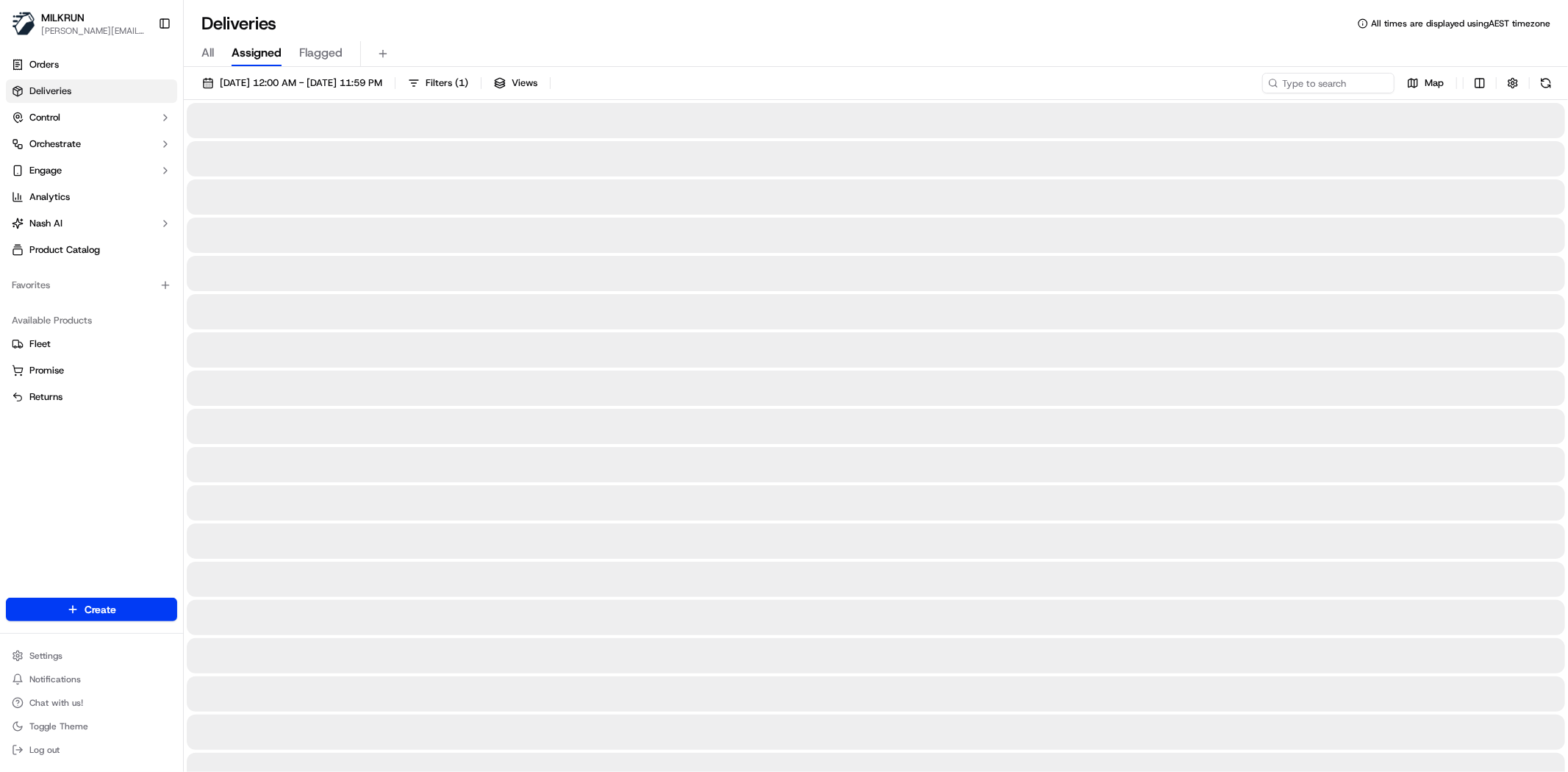
click at [1369, 84] on input at bounding box center [1306, 82] width 176 height 21
paste input "Trish Bo"
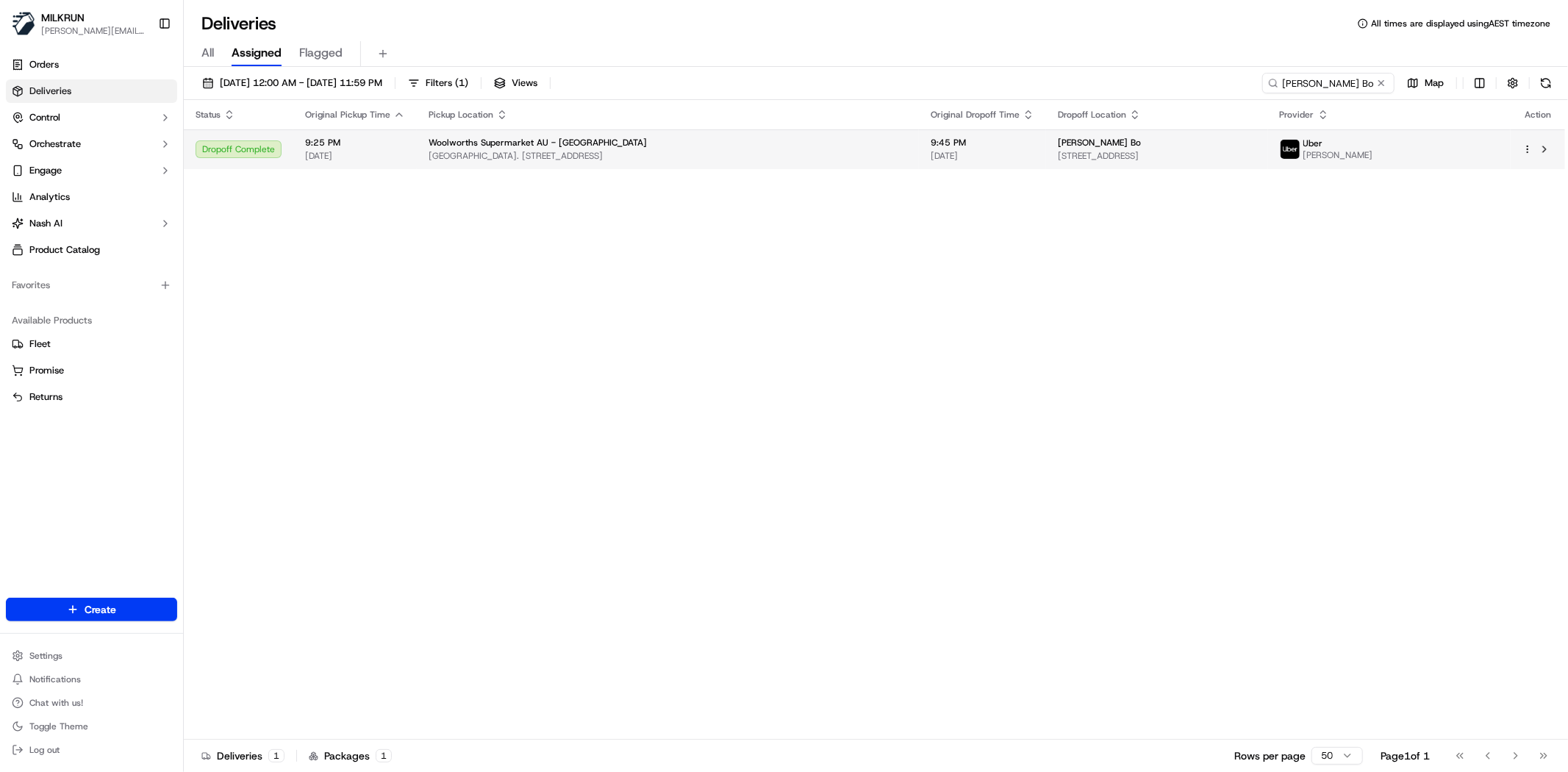
click at [1524, 155] on div at bounding box center [1537, 149] width 31 height 18
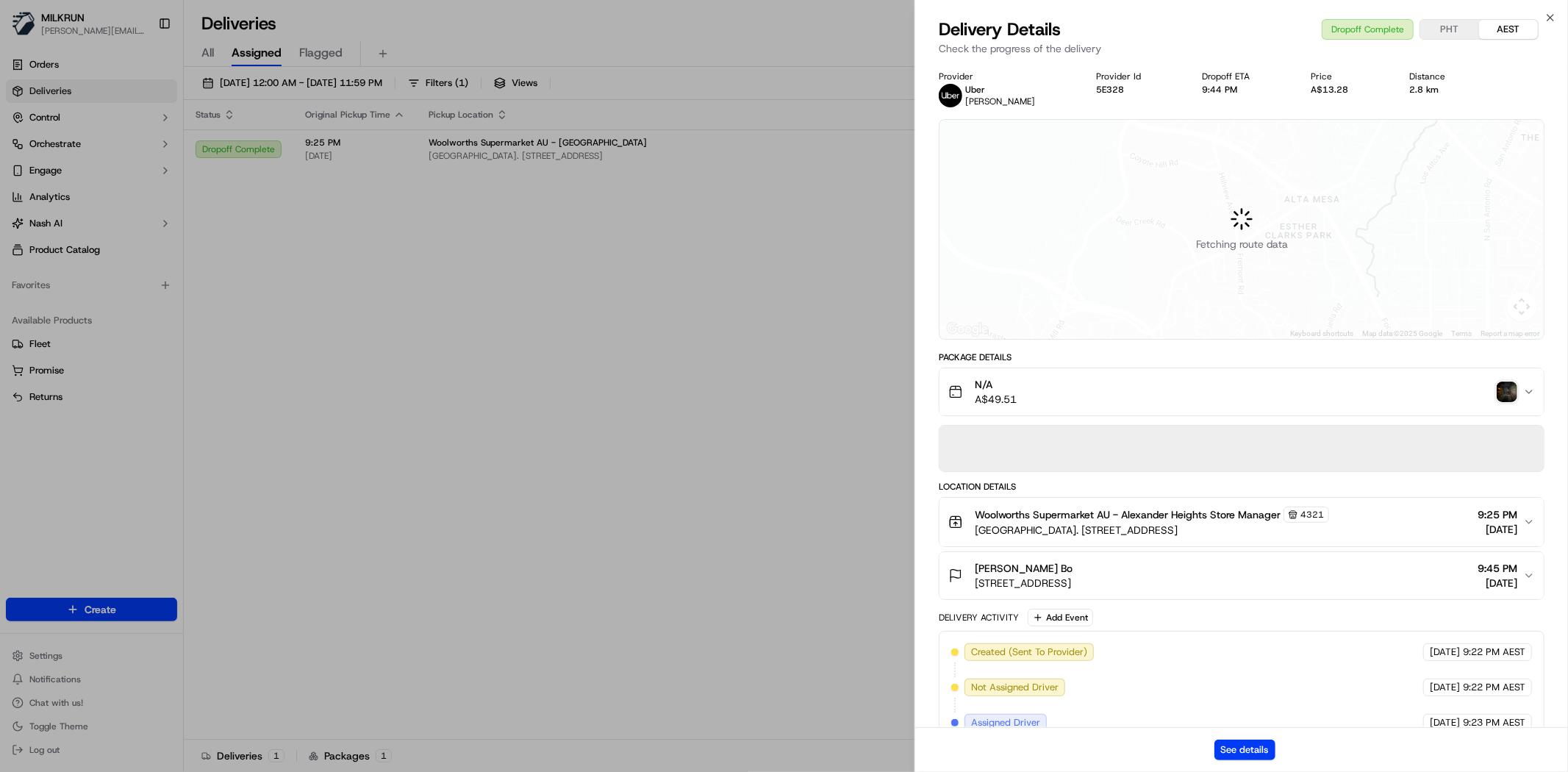
drag, startPoint x: 700, startPoint y: 523, endPoint x: 887, endPoint y: 436, distance: 206.2
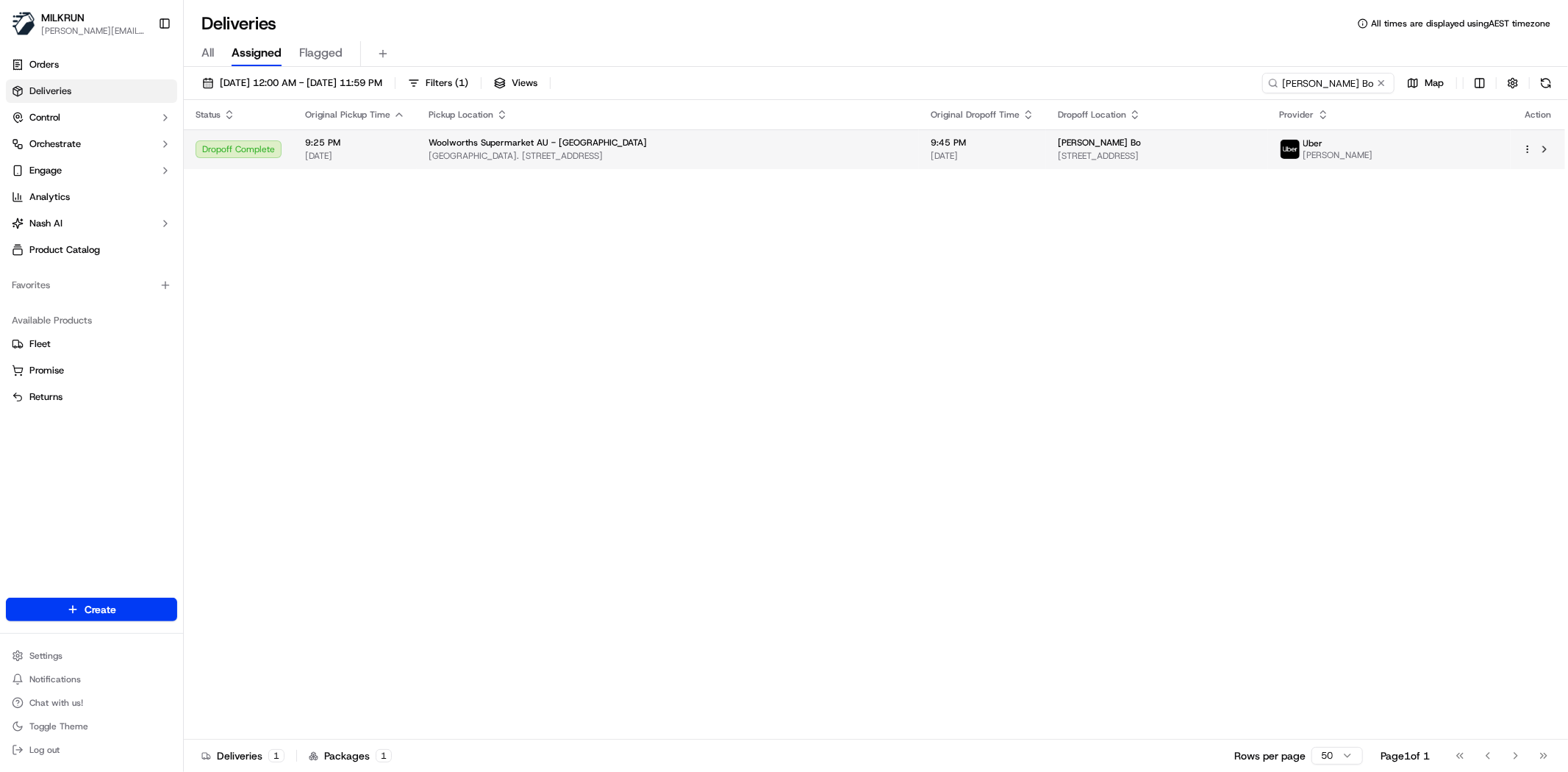
click at [1530, 153] on html "MILKRUN toman@woolworths.com.au Toggle Sidebar Orders Deliveries Control Orches…" at bounding box center [784, 386] width 1568 height 772
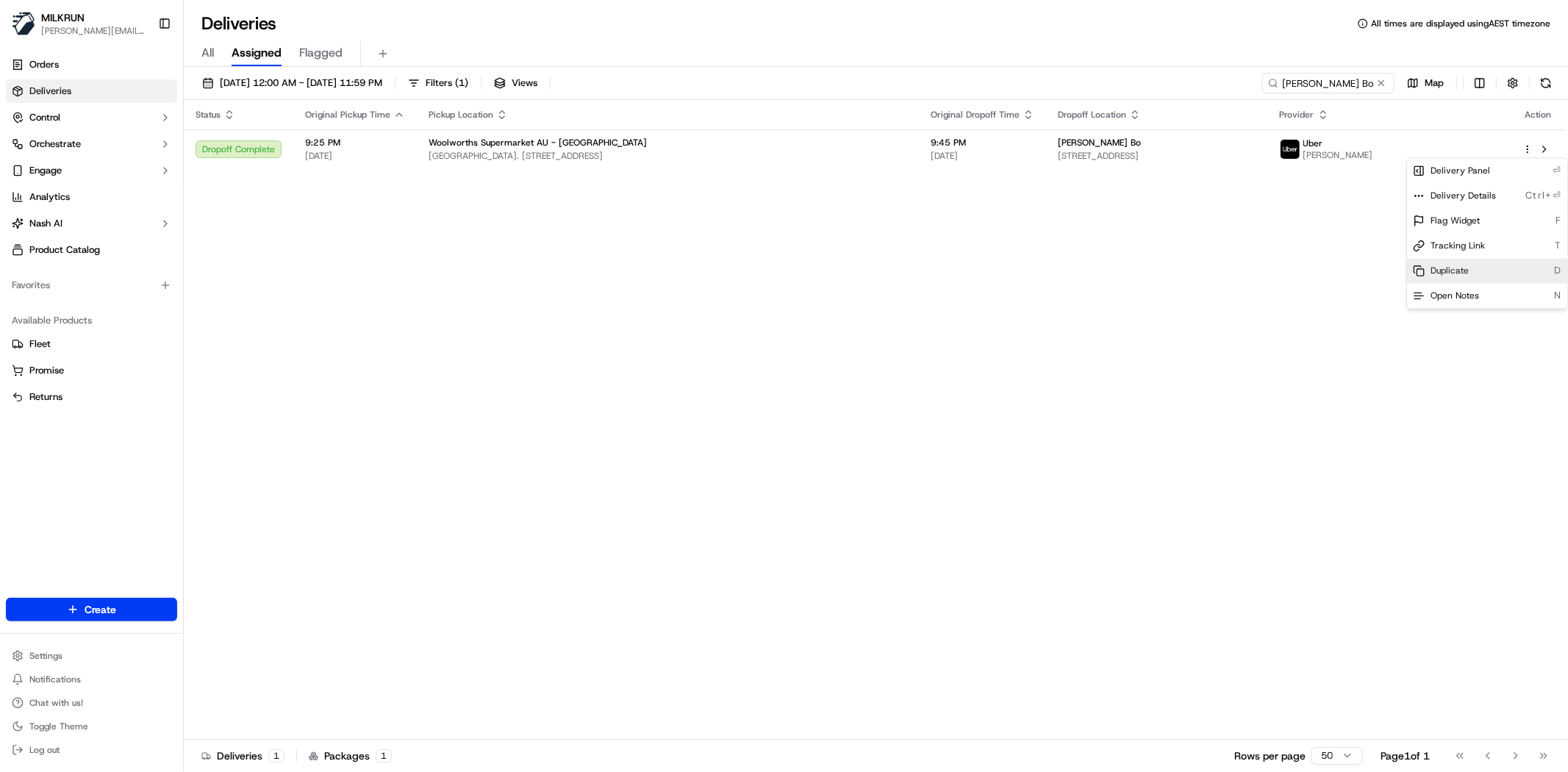
click at [1463, 272] on span "Duplicate" at bounding box center [1450, 270] width 38 height 11
click at [620, 500] on html "MILKRUN toman@woolworths.com.au Toggle Sidebar Orders Deliveries Control Orches…" at bounding box center [784, 386] width 1568 height 772
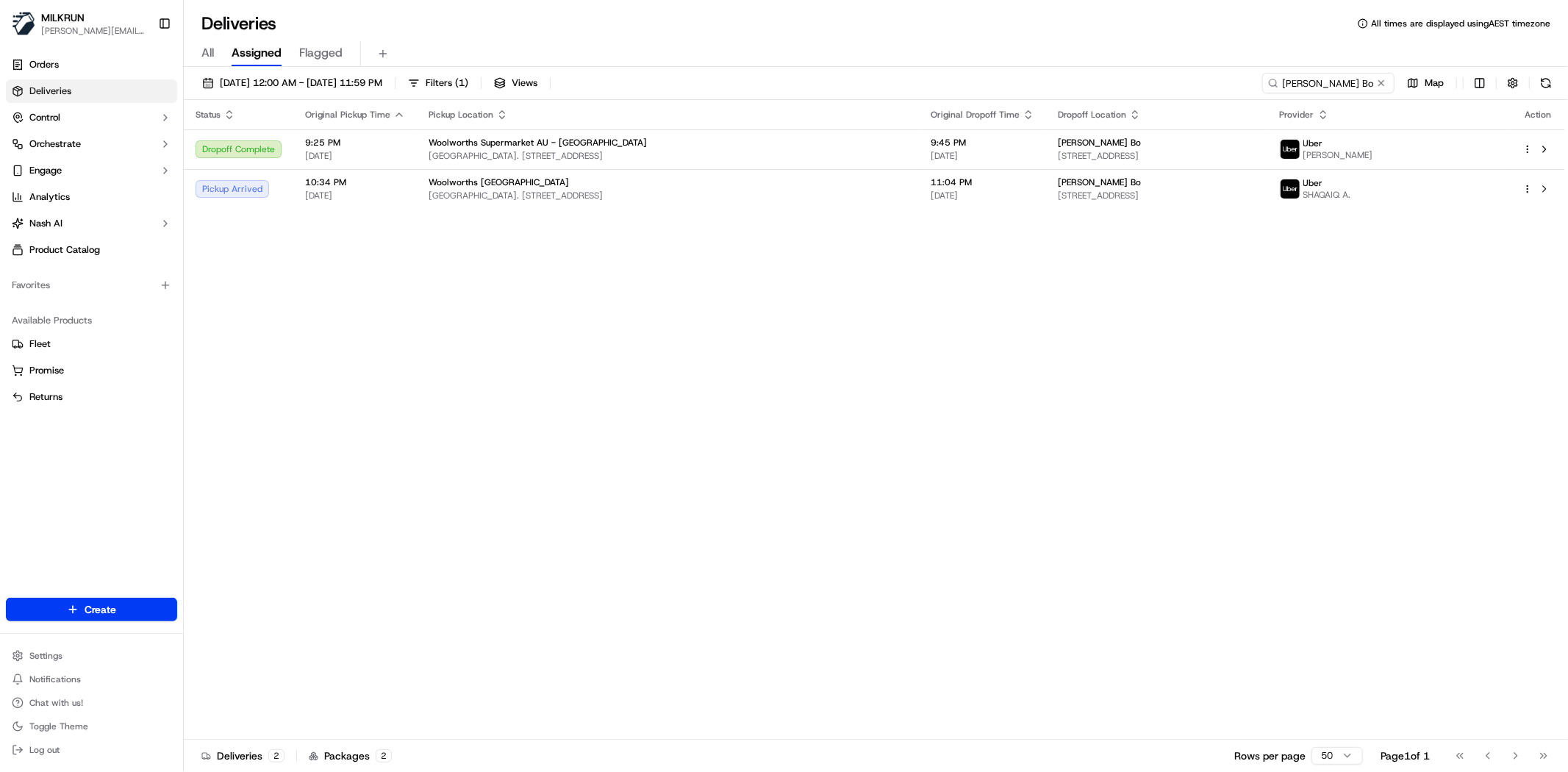
drag, startPoint x: 523, startPoint y: 379, endPoint x: 562, endPoint y: 349, distance: 49.2
click at [534, 366] on div "Status Original Pickup Time Pickup Location Original Dropoff Time Dropoff Locat…" at bounding box center [874, 420] width 1381 height 639
click at [1267, 117] on th "Dropoff Location" at bounding box center [1157, 114] width 221 height 30
click at [1360, 89] on input "Trish Bo" at bounding box center [1306, 82] width 176 height 21
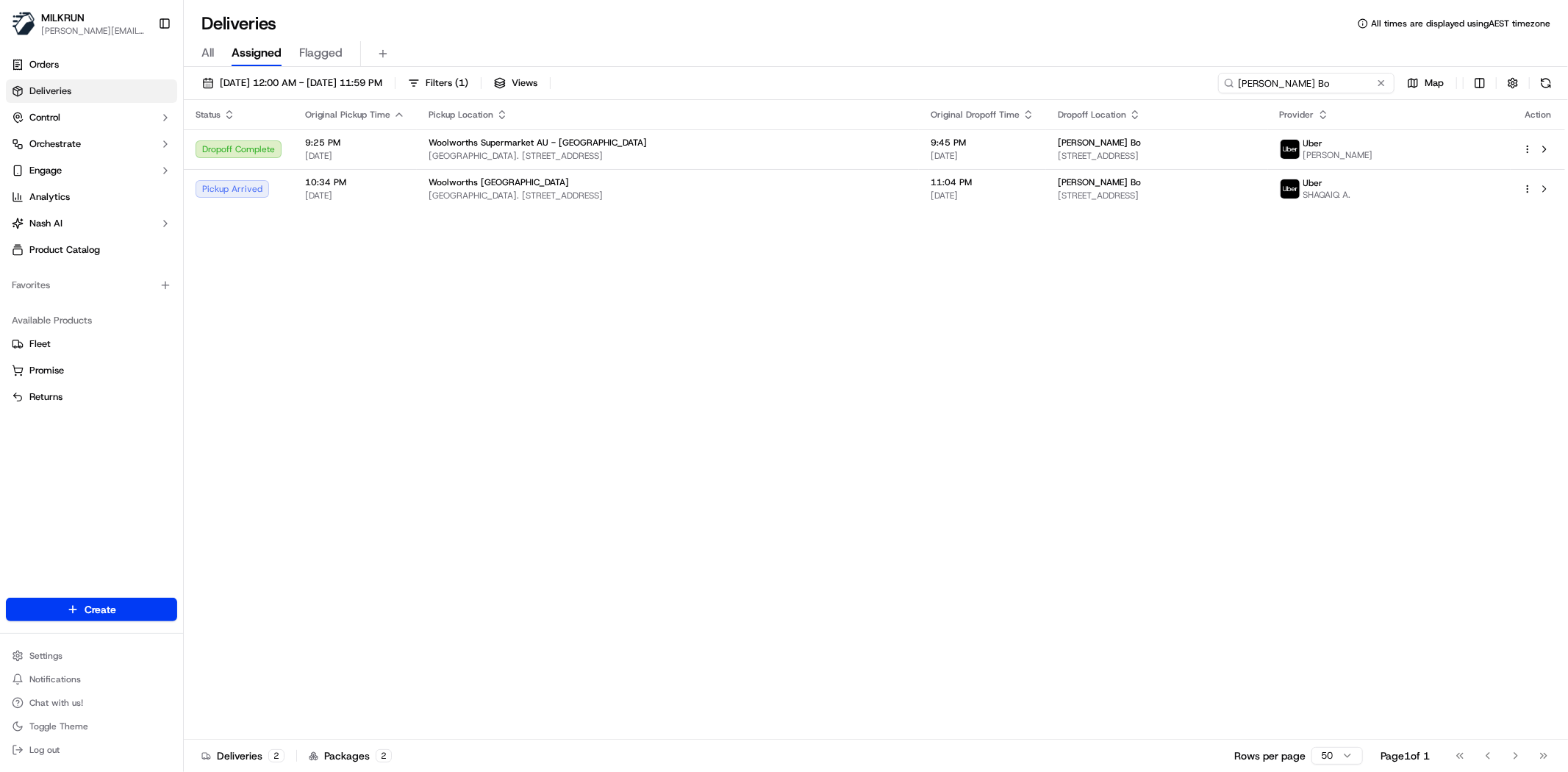
click at [1360, 89] on input "Trish Bo" at bounding box center [1306, 82] width 176 height 21
paste input "Chloe P"
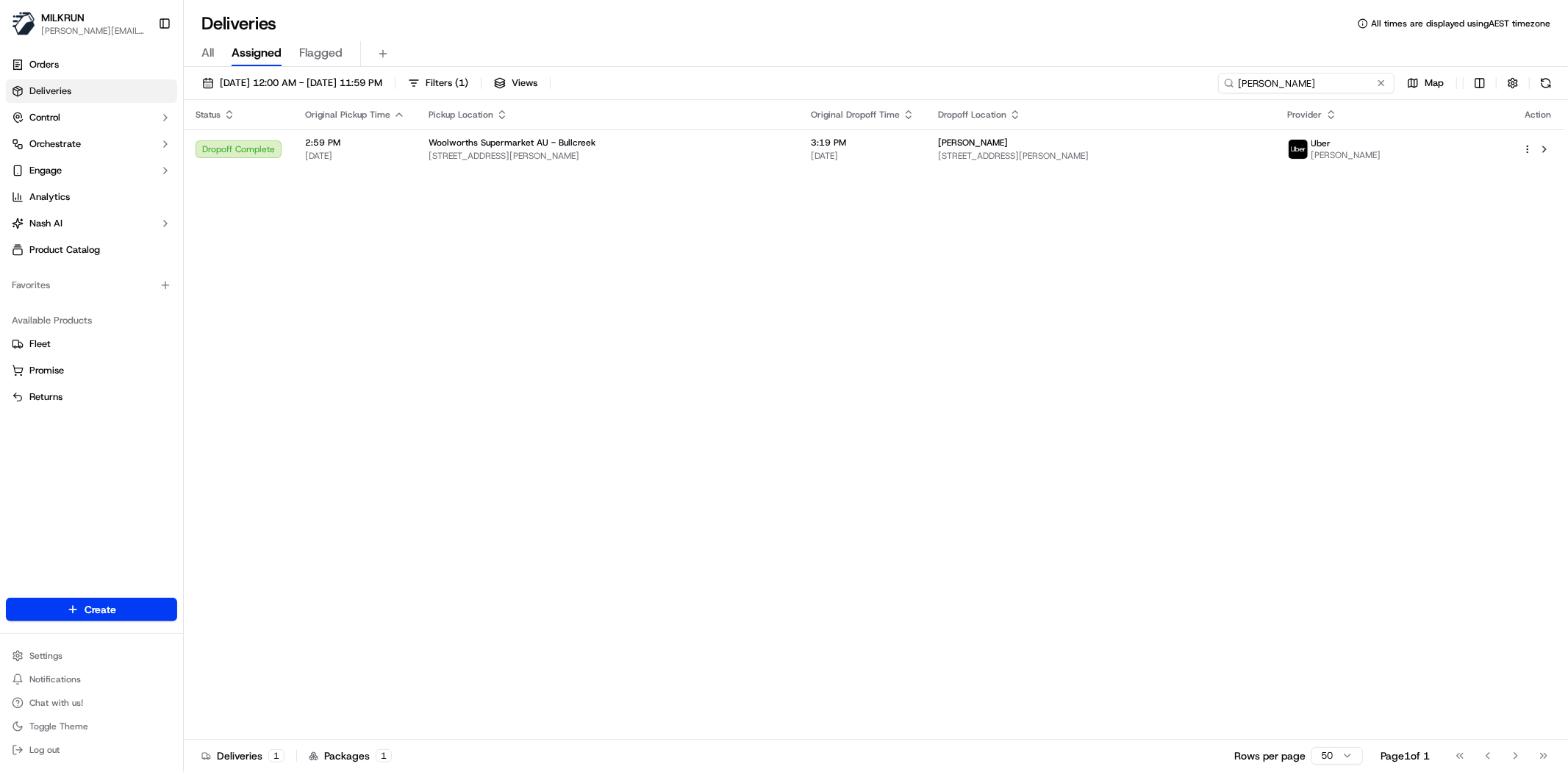
type input "Chloe P"
click at [711, 395] on div "Status Original Pickup Time Pickup Location Original Dropoff Time Dropoff Locat…" at bounding box center [874, 420] width 1381 height 639
click at [835, 164] on td "3:19 PM 23/09/2025" at bounding box center [862, 150] width 127 height 40
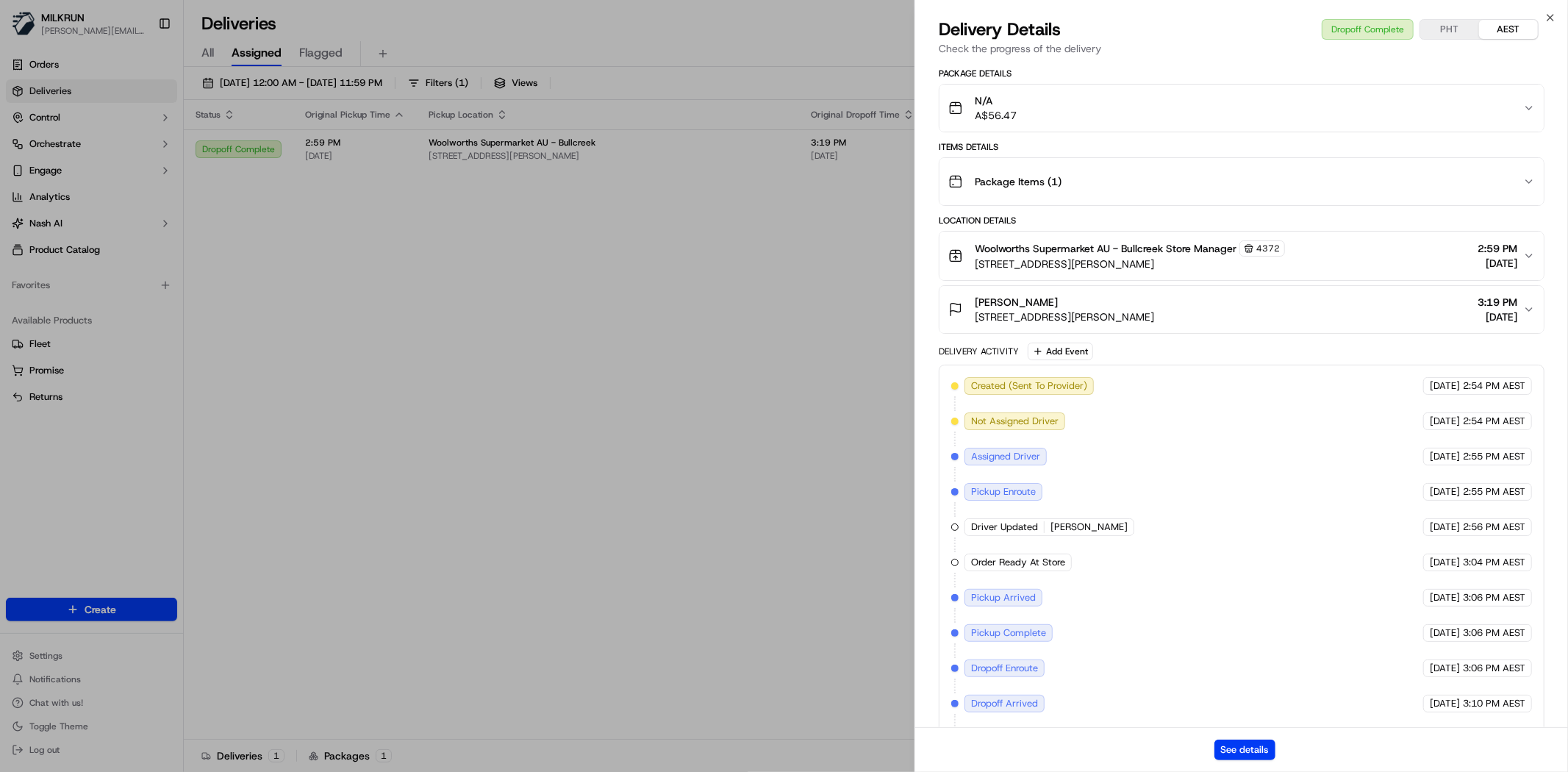
scroll to position [328, 0]
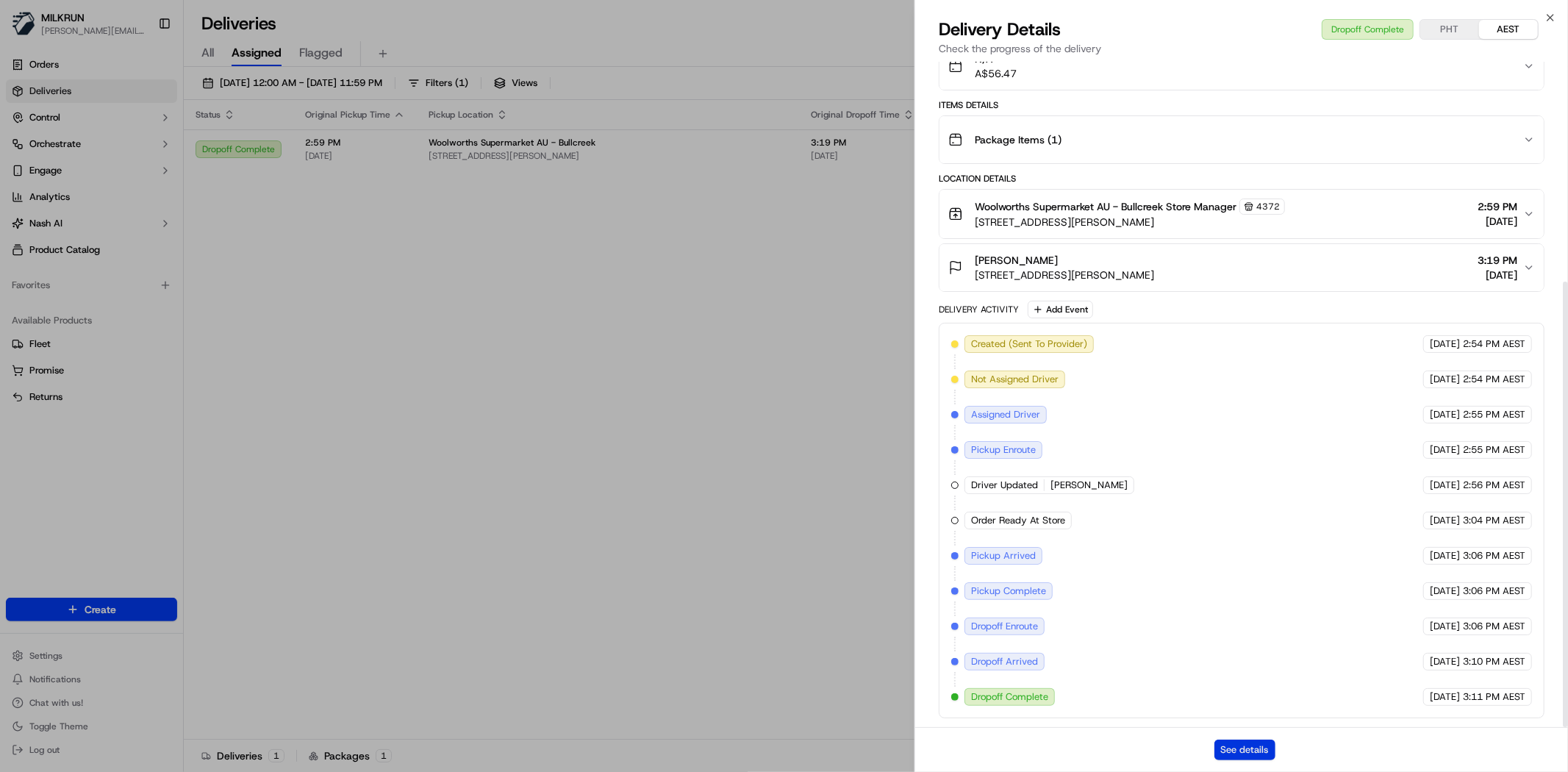
click at [1258, 751] on button "See details" at bounding box center [1245, 749] width 61 height 21
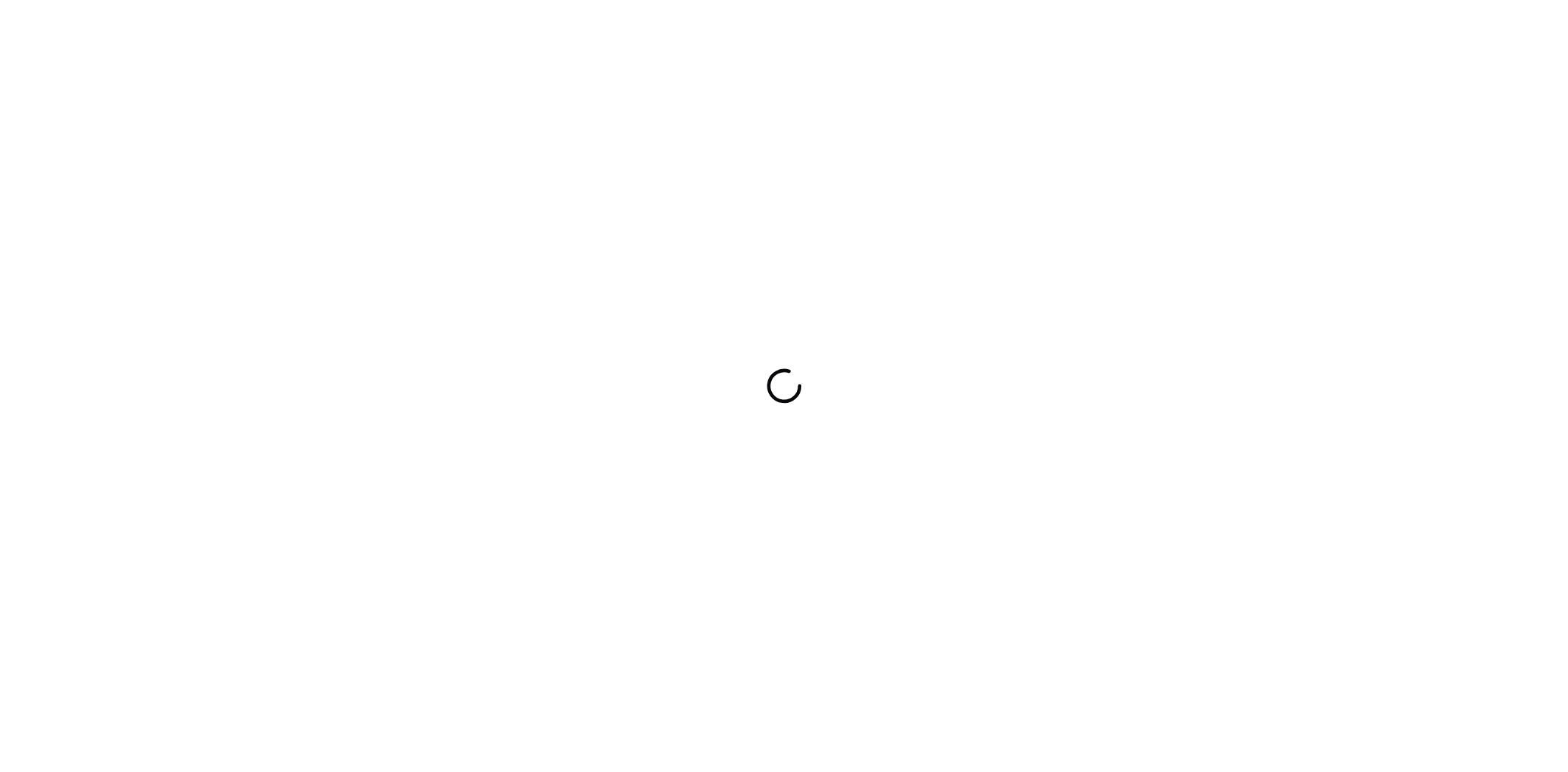
click at [324, 439] on div at bounding box center [784, 386] width 1568 height 772
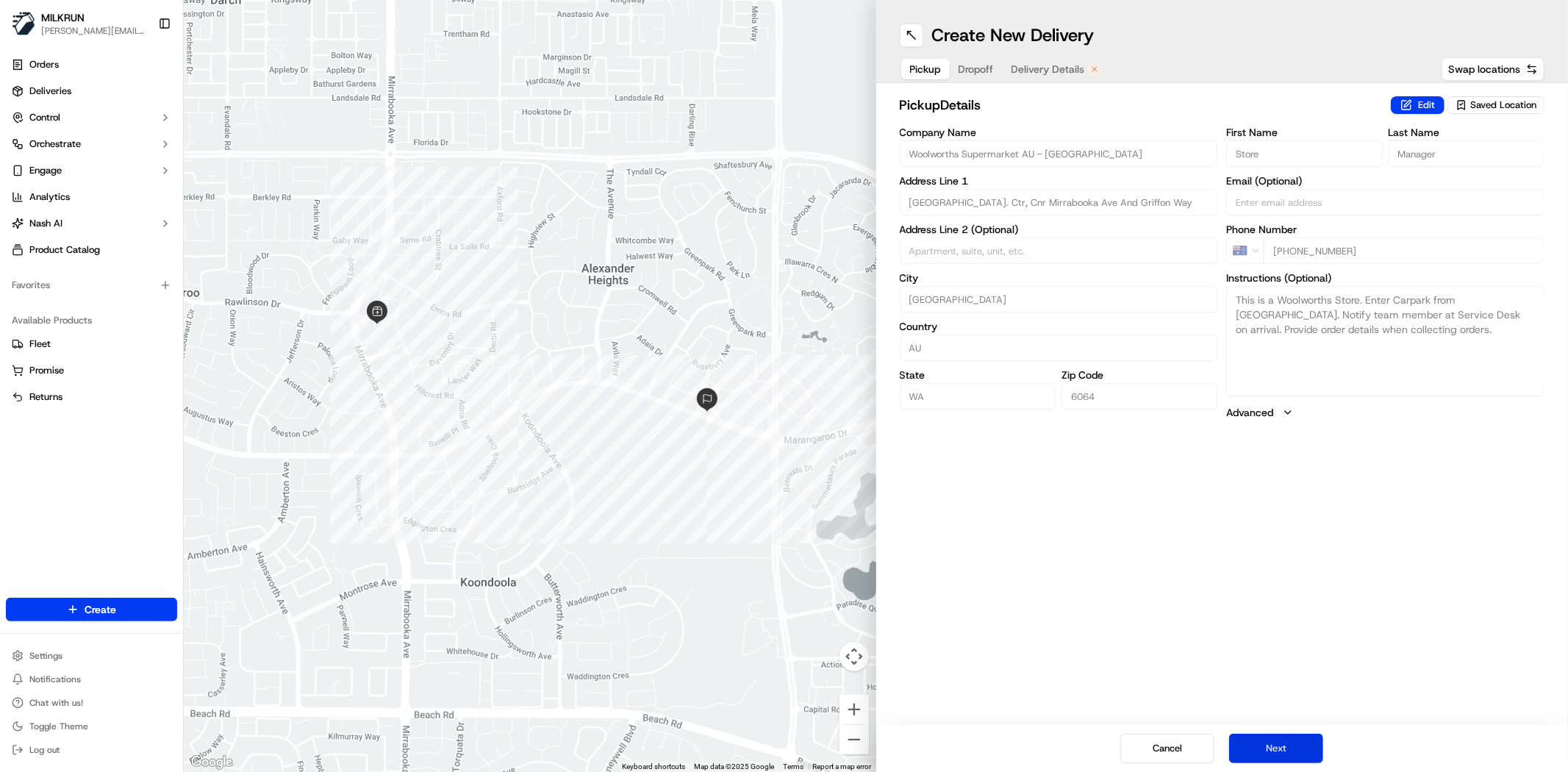
drag, startPoint x: 1321, startPoint y: 754, endPoint x: 1312, endPoint y: 753, distance: 9.1
click at [1321, 753] on button "Next" at bounding box center [1276, 748] width 94 height 30
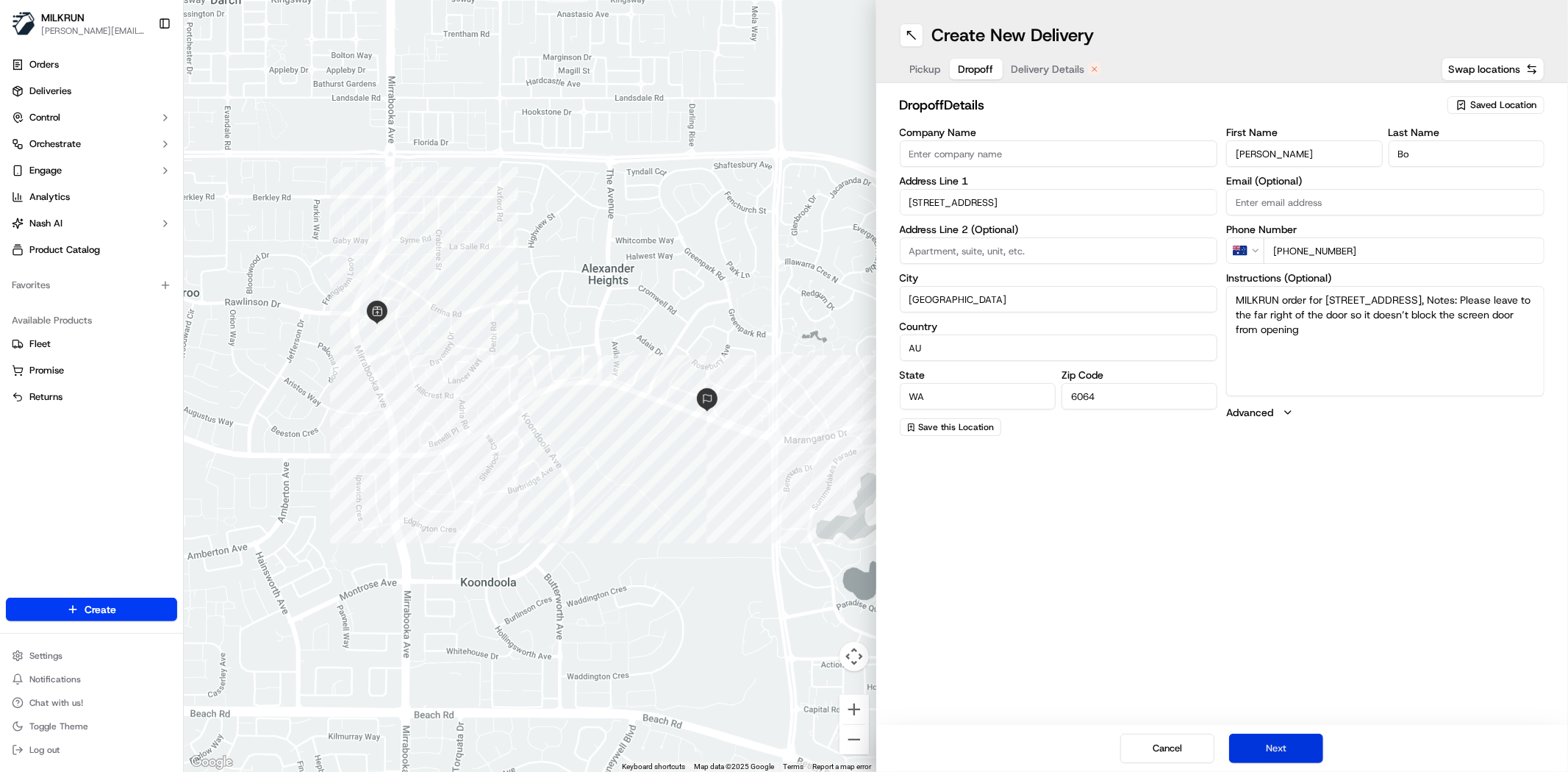
click at [1290, 750] on button "Next" at bounding box center [1276, 748] width 94 height 30
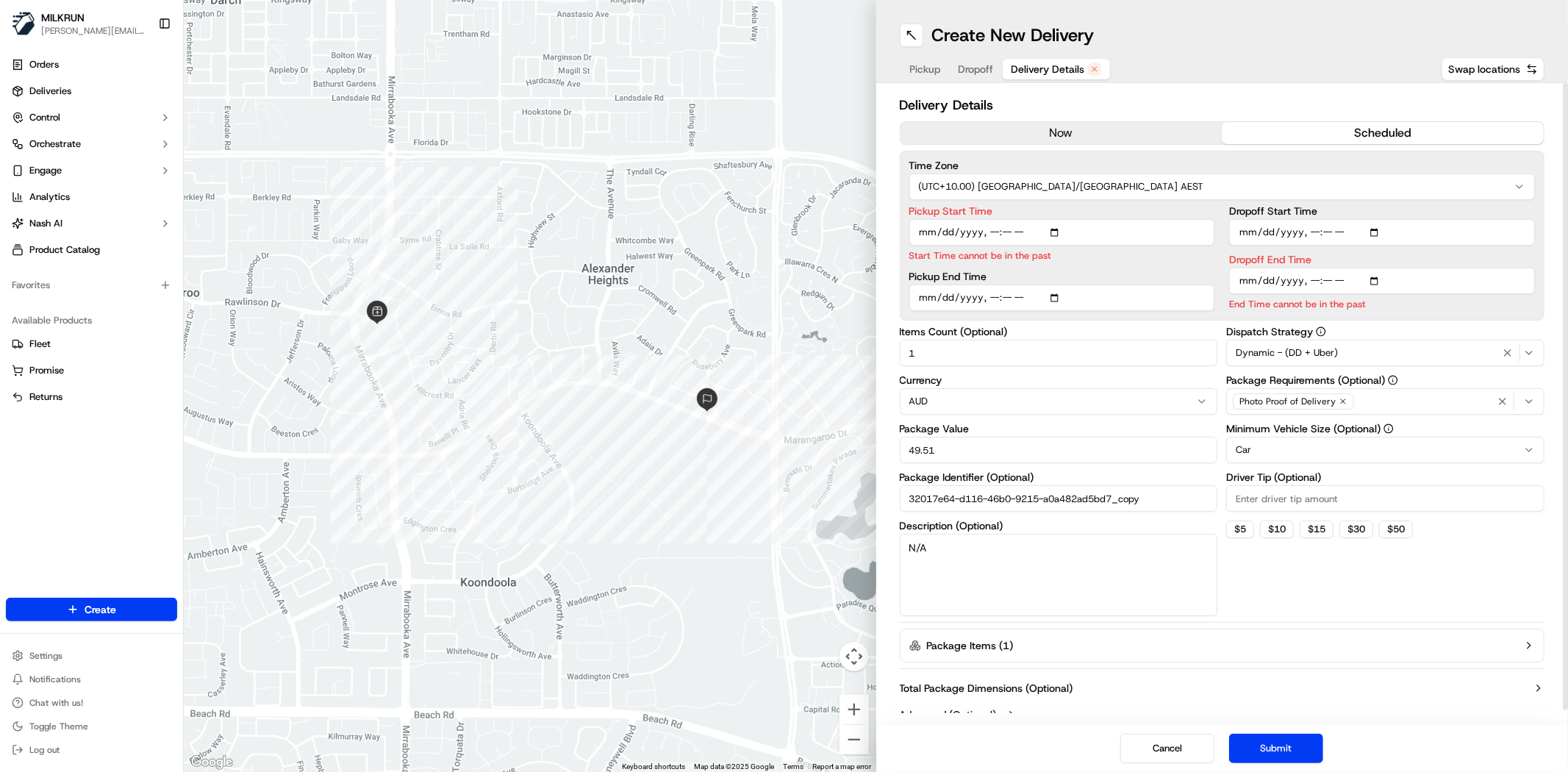
click at [1101, 130] on button "now" at bounding box center [1061, 133] width 322 height 22
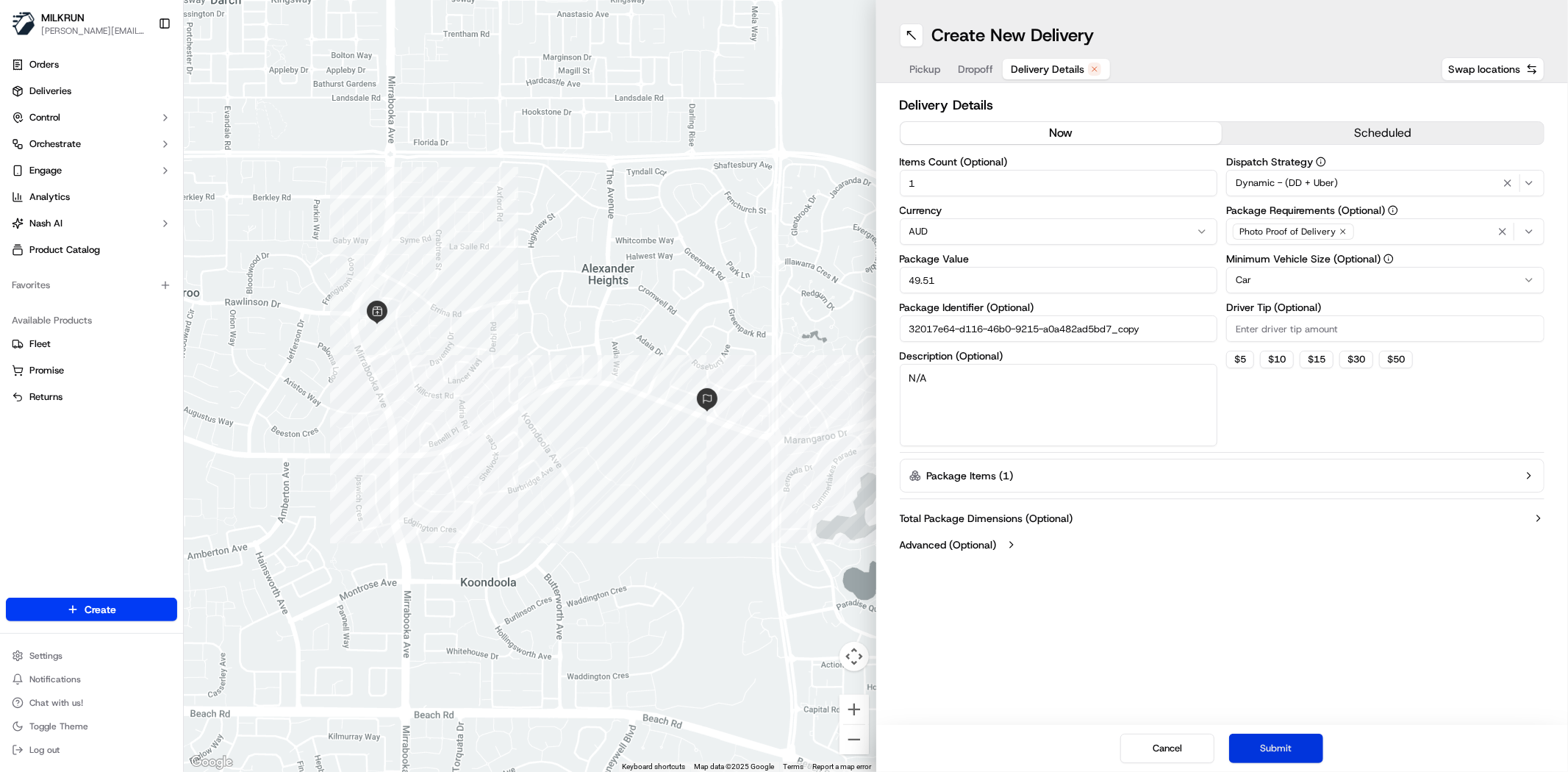
click at [1268, 736] on button "Submit" at bounding box center [1276, 748] width 94 height 30
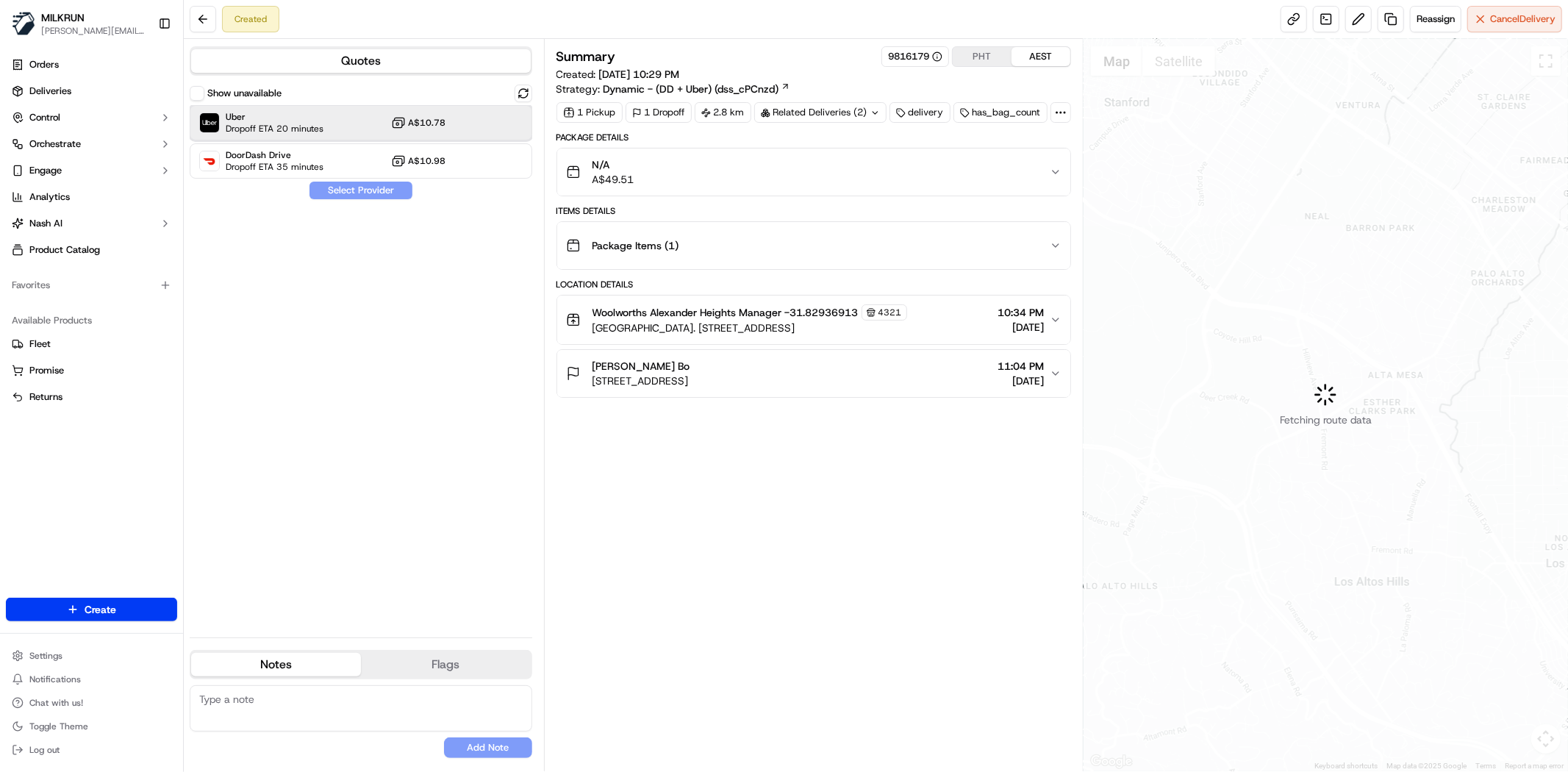
click at [355, 121] on div "Uber Dropoff ETA 20 minutes A$10.78" at bounding box center [361, 123] width 343 height 35
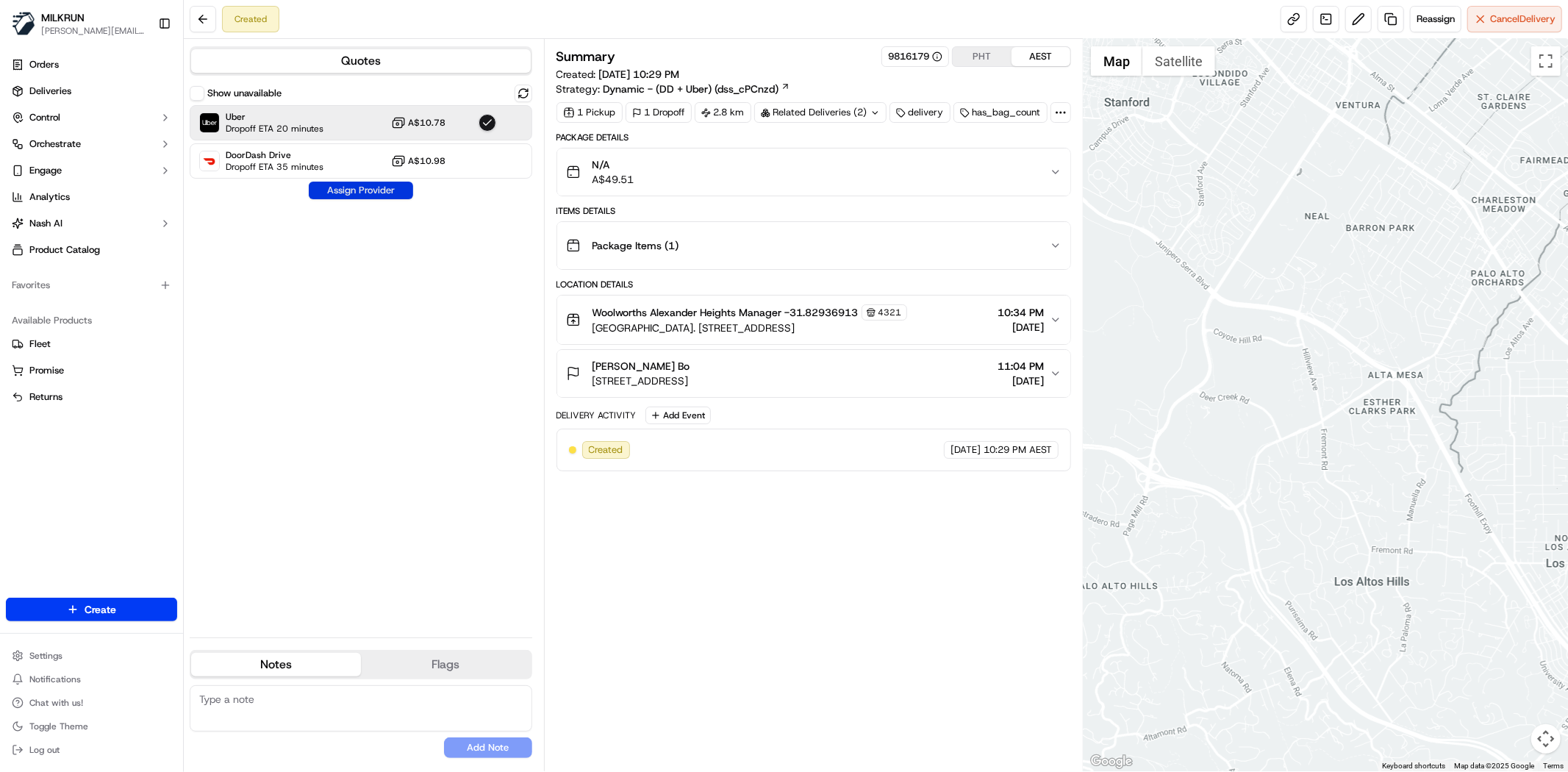
click at [408, 195] on button "Assign Provider" at bounding box center [361, 190] width 105 height 18
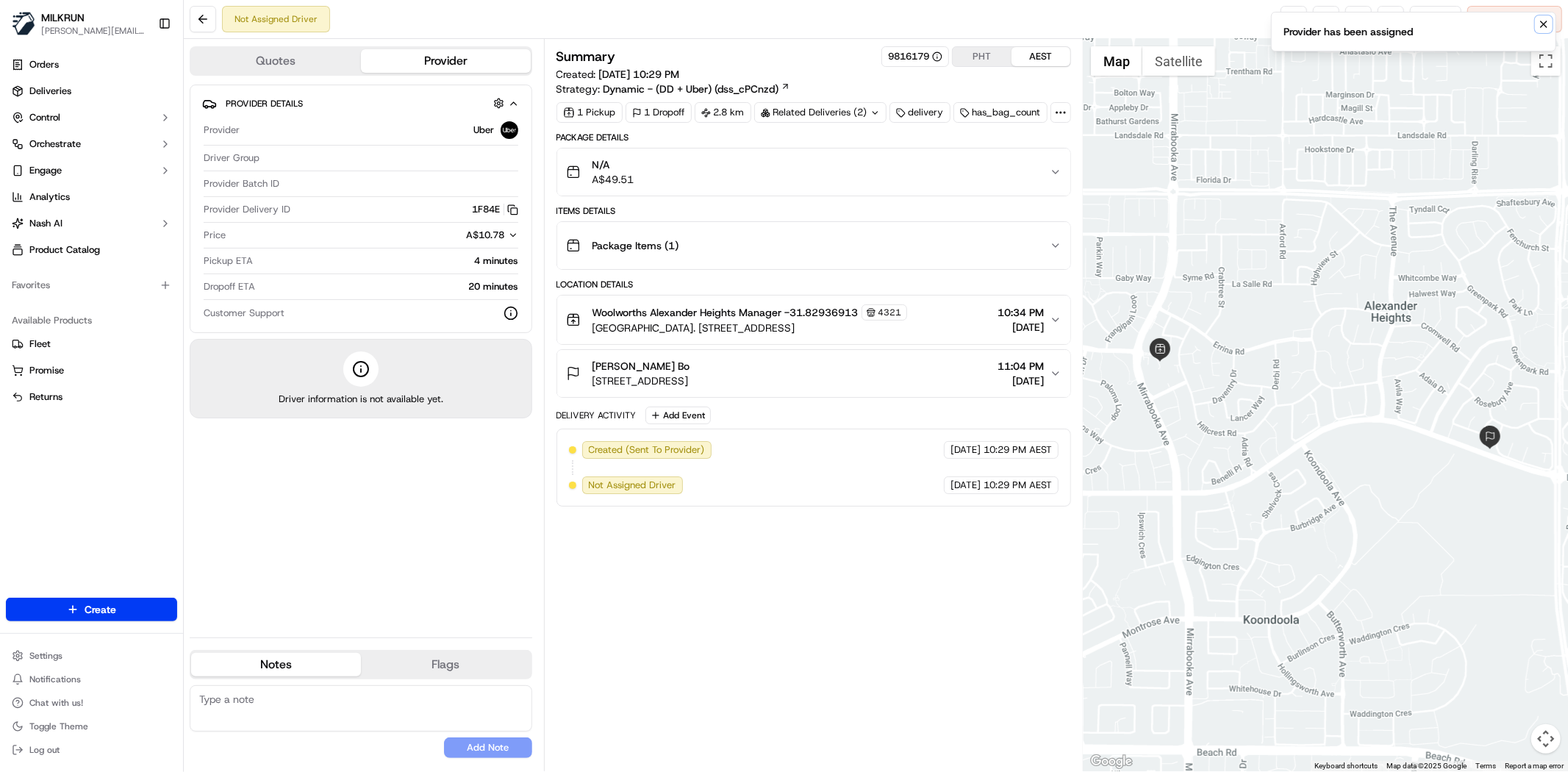
click at [1544, 24] on icon "Notifications (F8)" at bounding box center [1544, 24] width 6 height 6
click at [1280, 12] on link at bounding box center [1293, 19] width 27 height 27
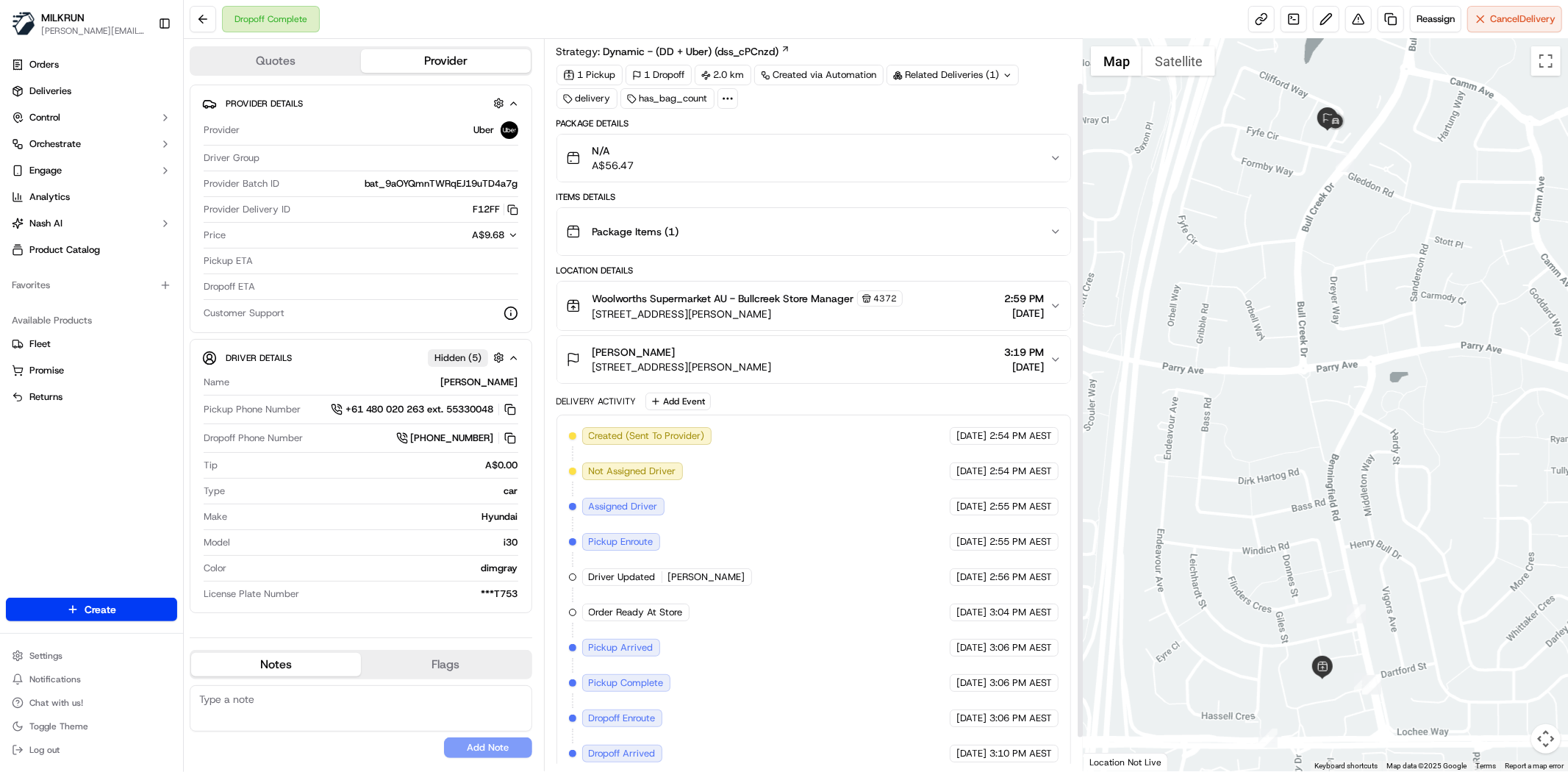
scroll to position [87, 0]
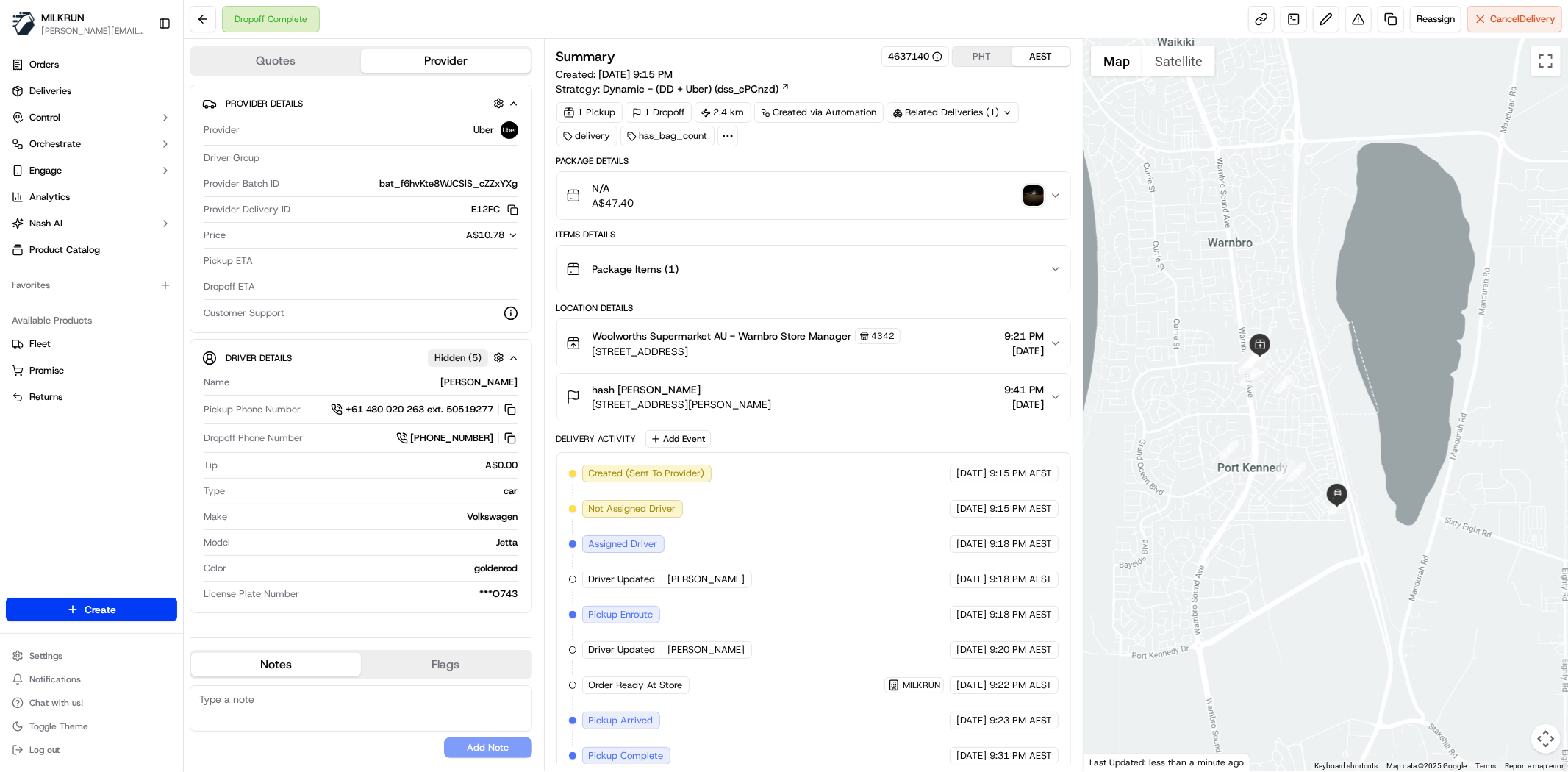
scroll to position [51, 0]
